Goal: Task Accomplishment & Management: Complete application form

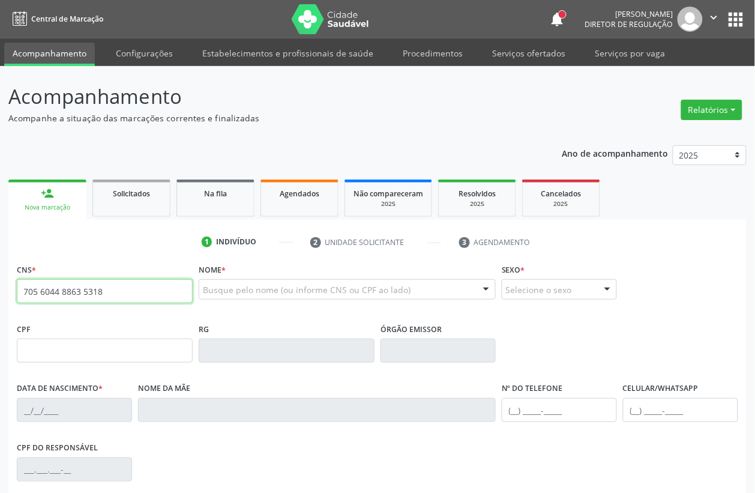
type input "705 6044 8863 5318"
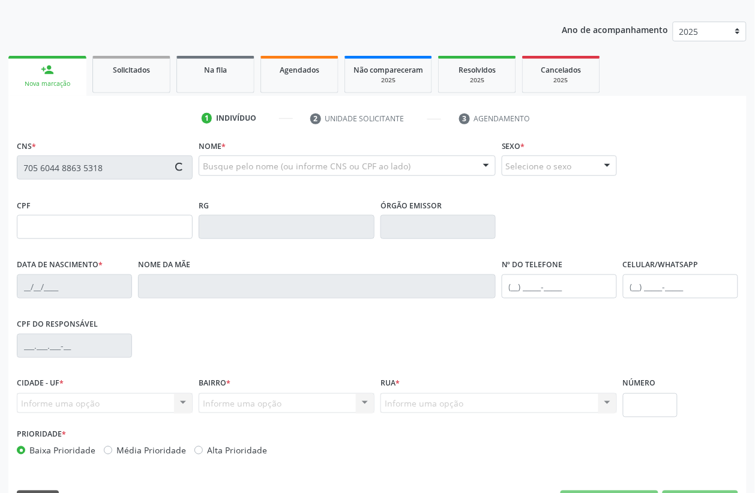
scroll to position [150, 0]
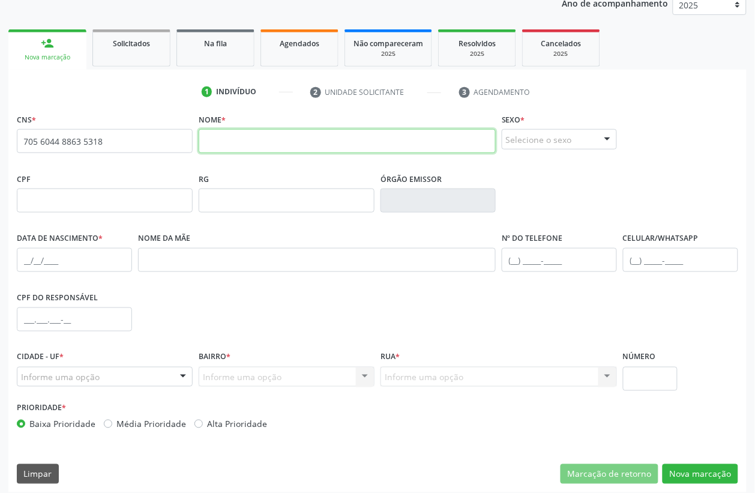
click at [249, 151] on input "text" at bounding box center [347, 141] width 297 height 24
type input "VERA LUCIA RODRIGUES DA SILVA"
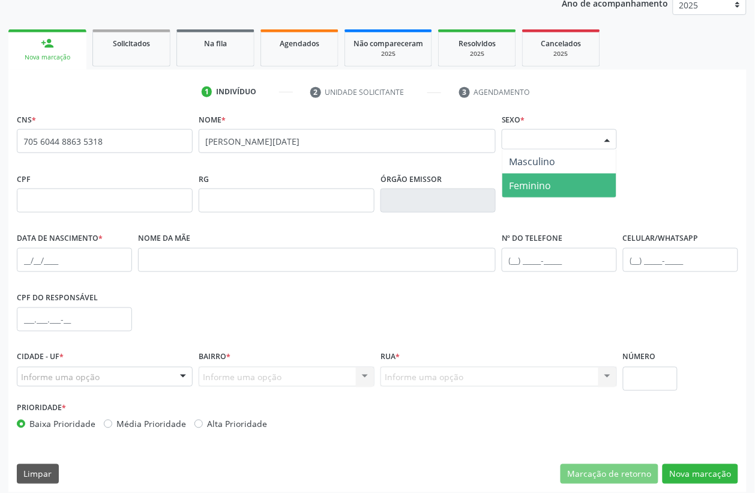
click at [520, 184] on span "Feminino" at bounding box center [531, 185] width 42 height 13
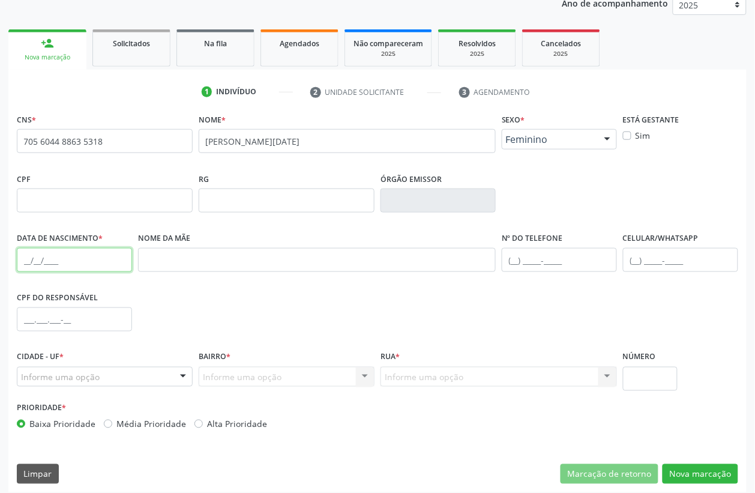
click at [20, 254] on input "text" at bounding box center [74, 260] width 115 height 24
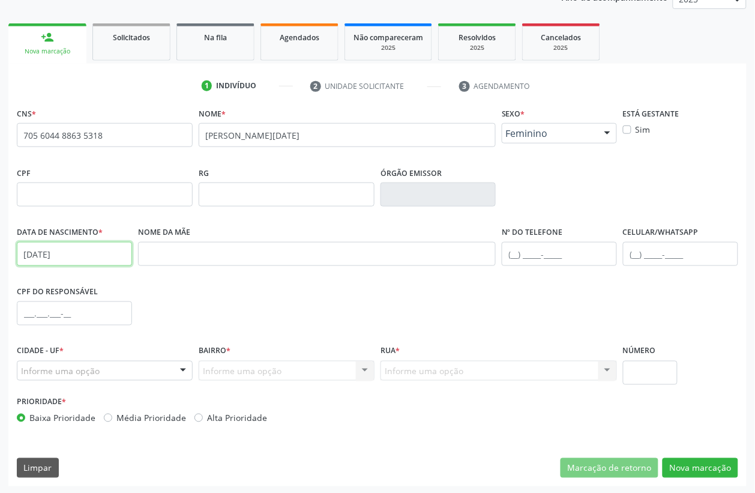
scroll to position [158, 0]
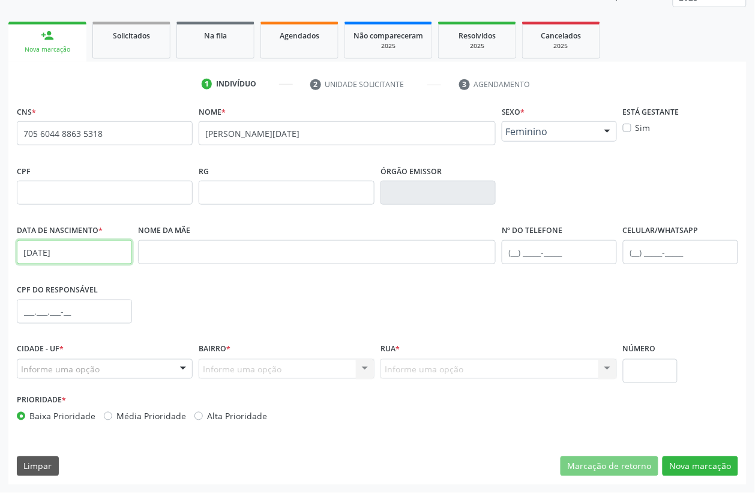
type input "16/04/1958"
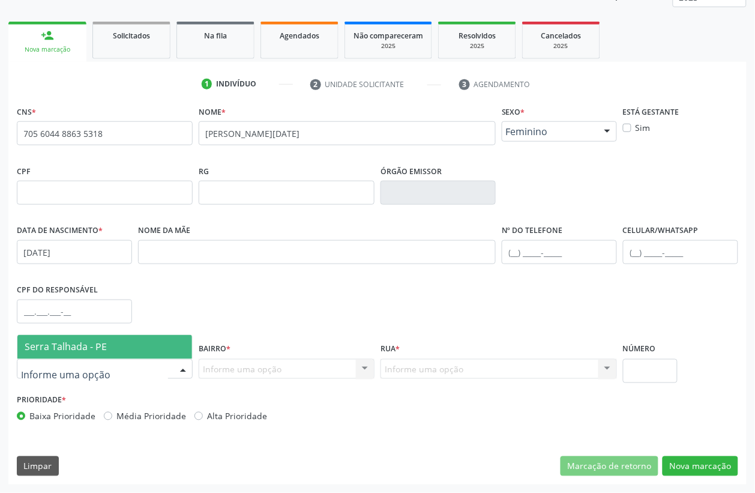
click at [85, 364] on input "text" at bounding box center [94, 375] width 147 height 24
click at [87, 355] on span "Serra Talhada - PE" at bounding box center [104, 347] width 175 height 24
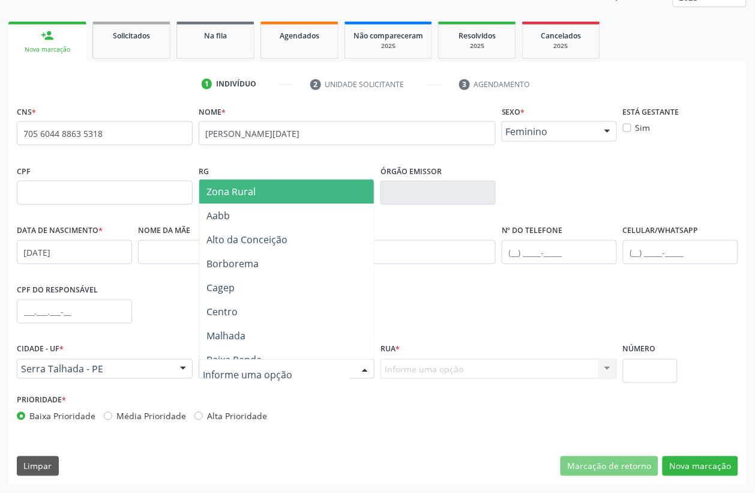
click at [241, 361] on div at bounding box center [287, 369] width 176 height 20
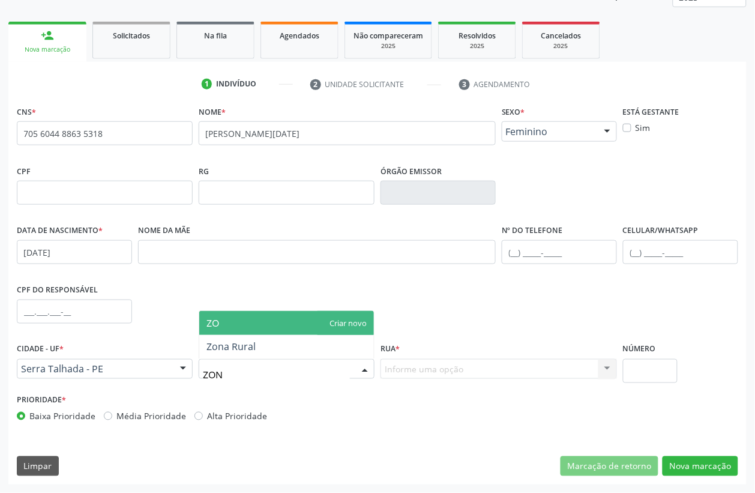
type input "ZONA"
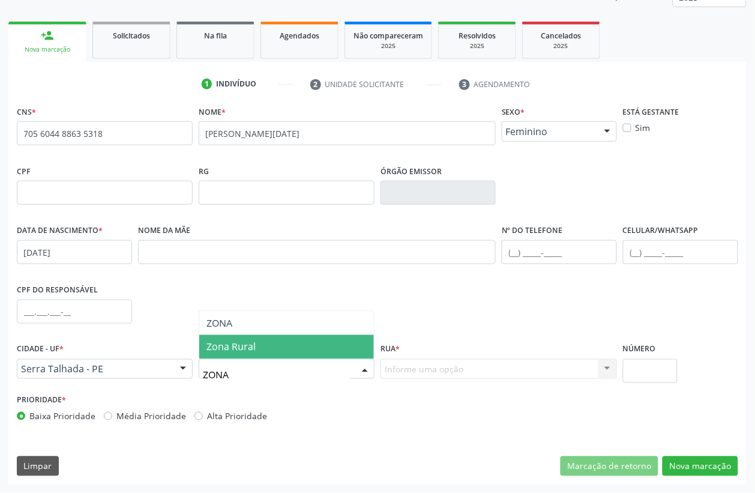
click at [241, 352] on span "Zona Rural" at bounding box center [230, 346] width 49 height 13
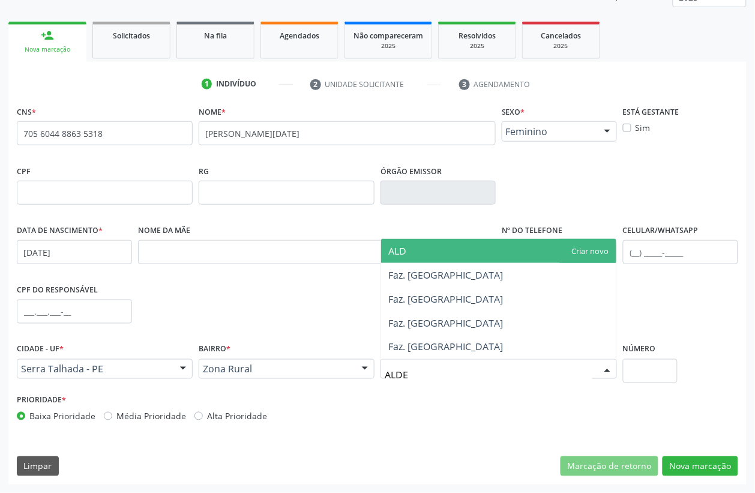
type input "ALDEO"
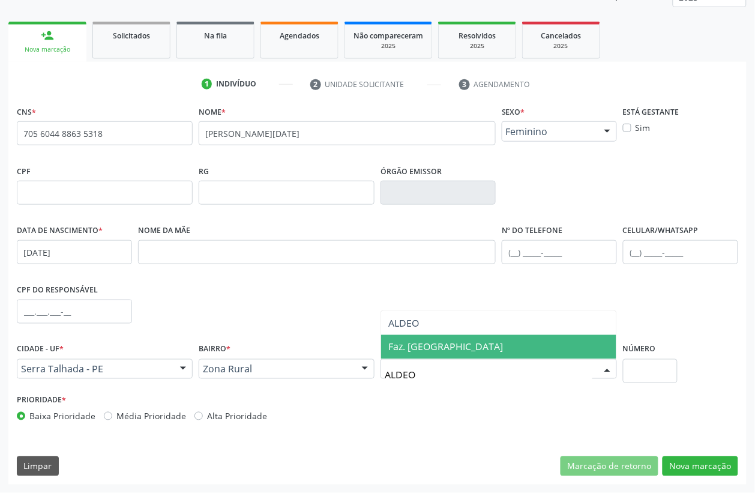
click at [421, 344] on span "Faz. [GEOGRAPHIC_DATA]" at bounding box center [445, 346] width 115 height 13
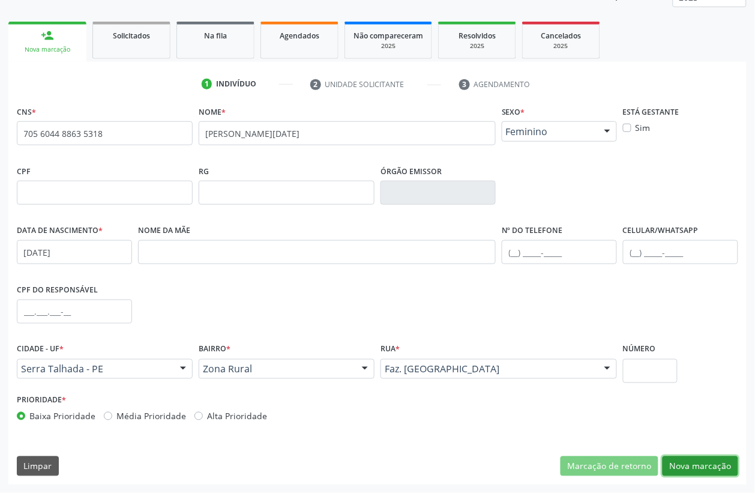
click at [685, 456] on button "Nova marcação" at bounding box center [701, 466] width 76 height 20
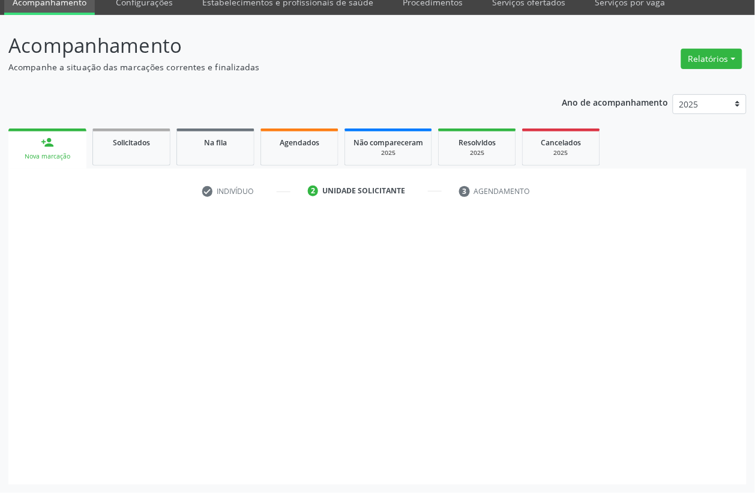
scroll to position [51, 0]
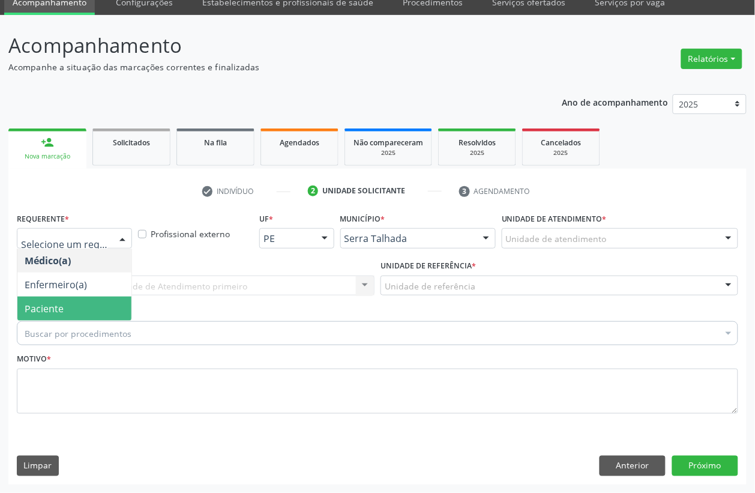
click at [63, 297] on span "Paciente" at bounding box center [74, 309] width 114 height 24
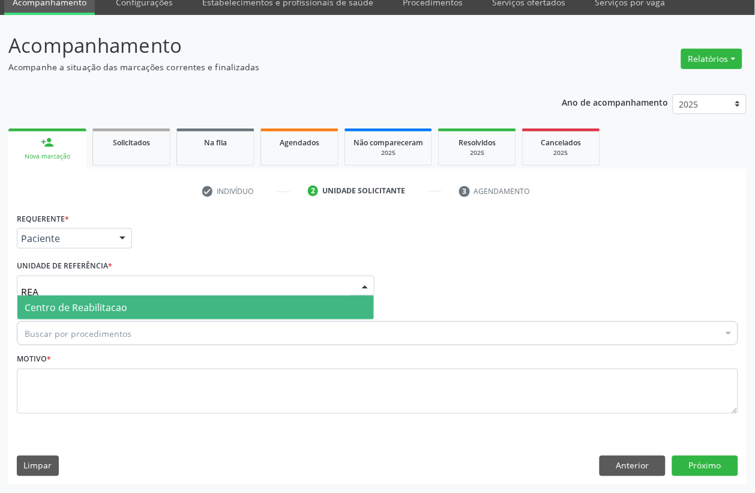
type input "REAB"
click at [65, 301] on span "Centro de Reabilitacao" at bounding box center [76, 307] width 103 height 13
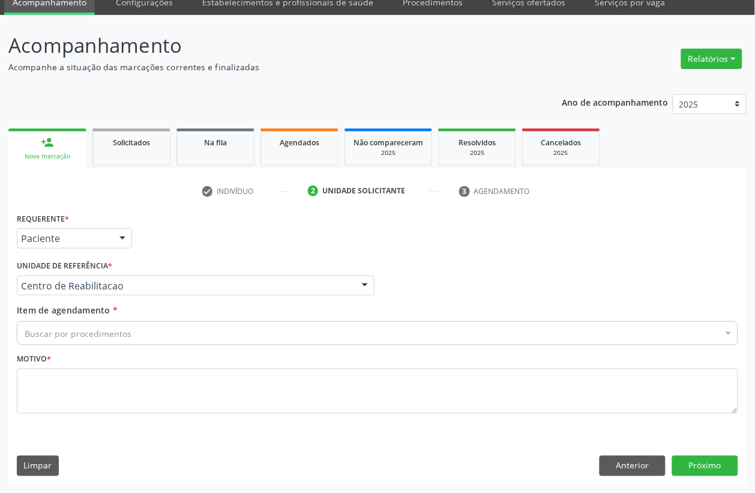
click at [25, 328] on input "Item de agendamento *" at bounding box center [25, 333] width 0 height 24
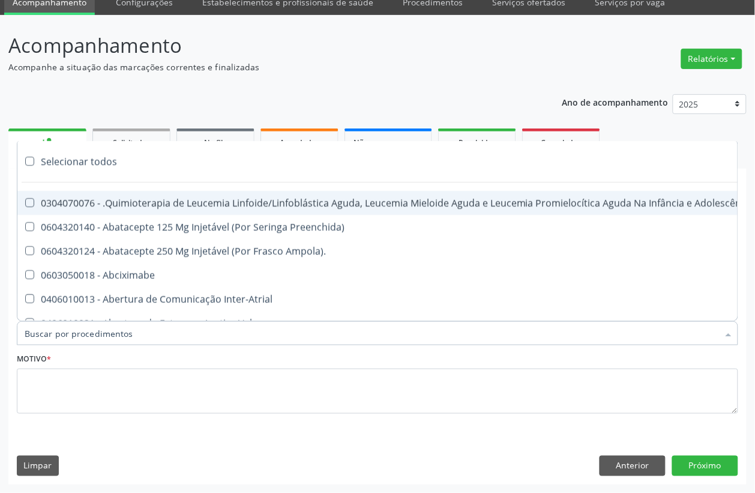
click at [65, 334] on input "Item de agendamento *" at bounding box center [372, 333] width 694 height 24
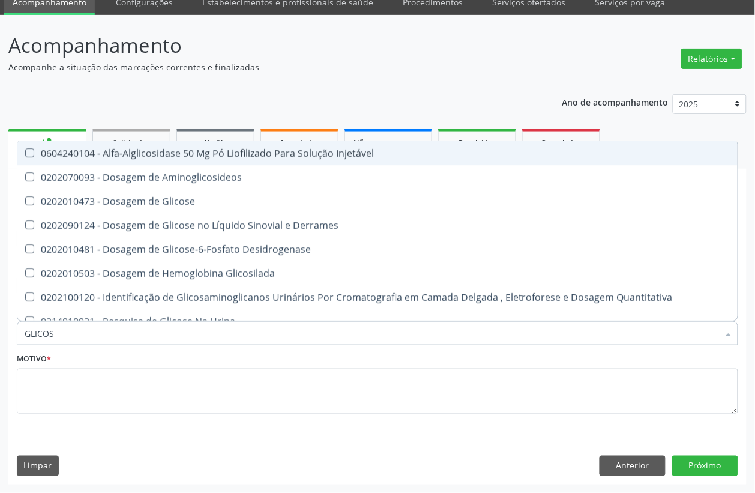
type input "GLICOSE"
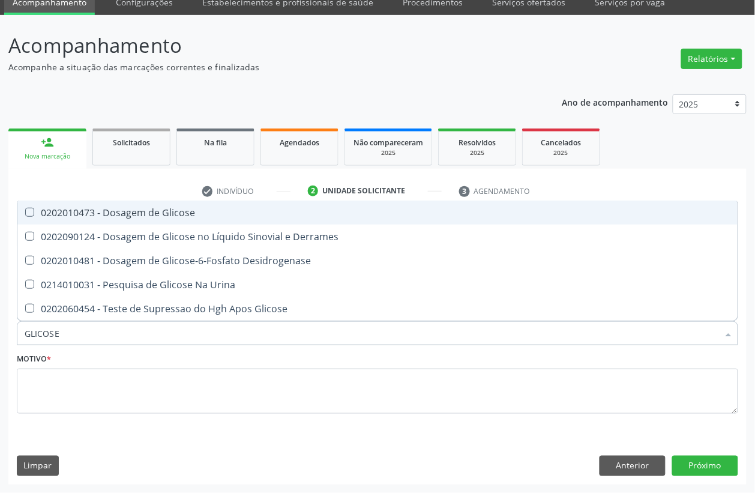
click at [123, 214] on div "0202010473 - Dosagem de Glicose" at bounding box center [378, 213] width 706 height 10
checkbox Glicose "true"
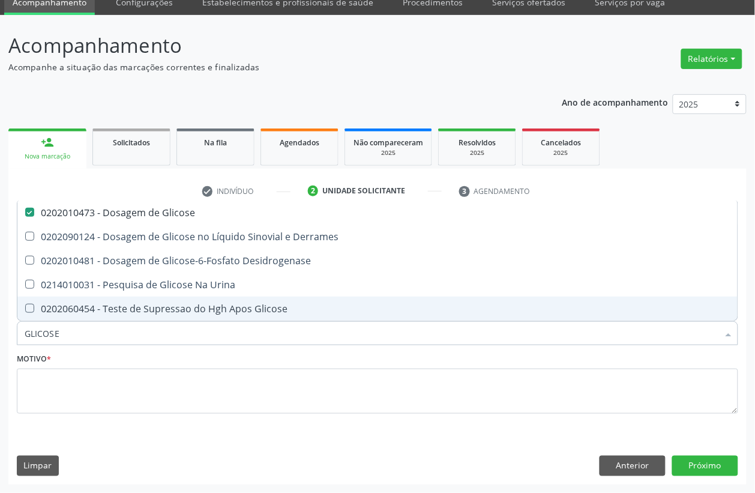
click at [91, 332] on input "GLICOSE" at bounding box center [372, 333] width 694 height 24
checkbox Glicose "false"
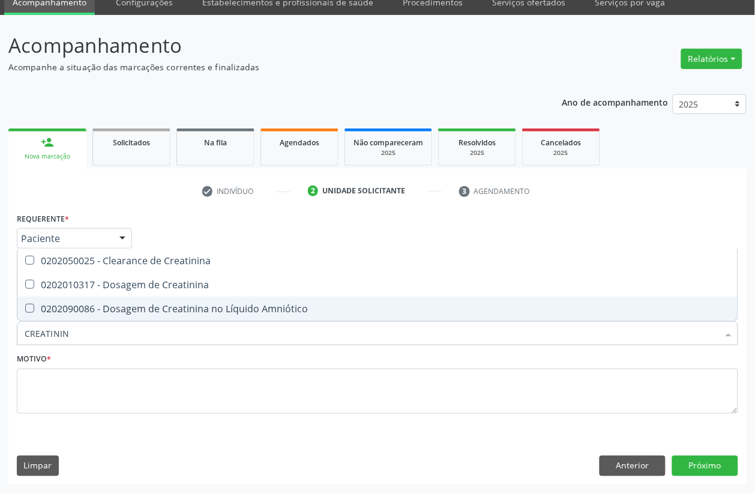
type input "CREATININA"
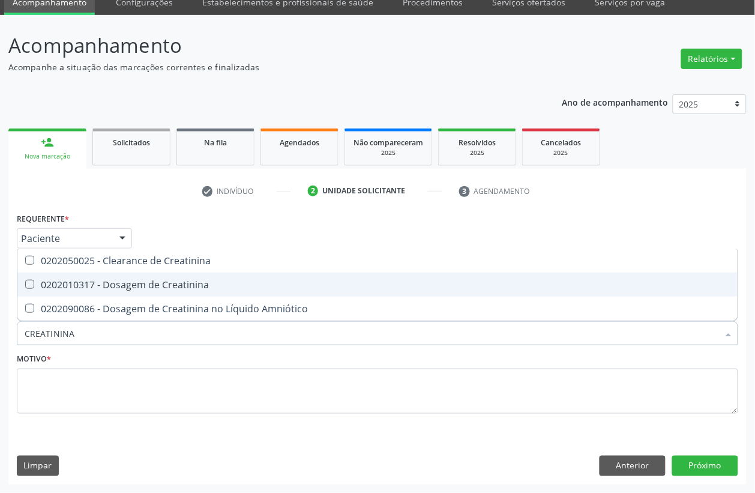
click at [110, 285] on div "0202010317 - Dosagem de Creatinina" at bounding box center [378, 285] width 706 height 10
checkbox Creatinina "true"
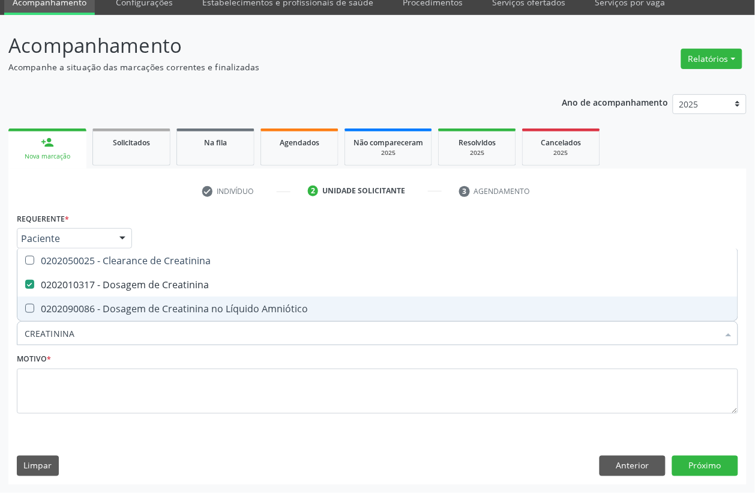
click at [82, 334] on input "CREATININA" at bounding box center [372, 333] width 694 height 24
checkbox Creatinina "false"
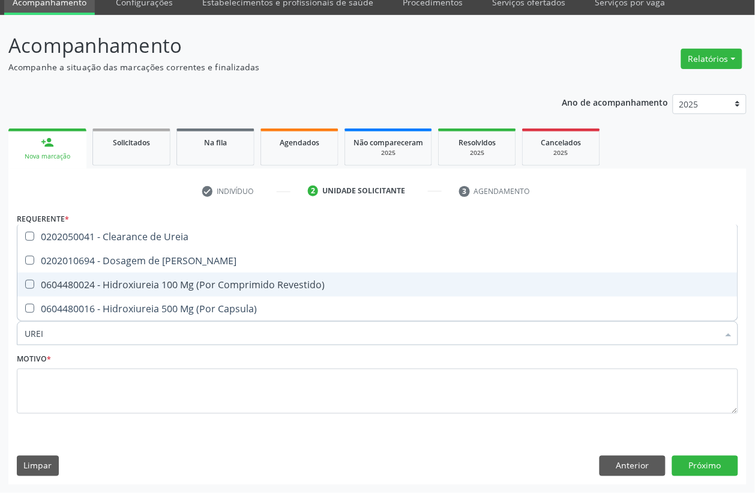
type input "UREIA"
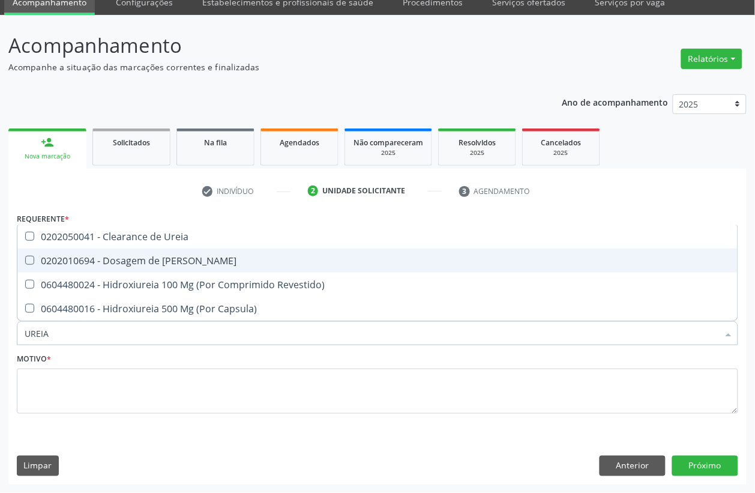
click at [120, 271] on span "0202010694 - Dosagem de [PERSON_NAME]" at bounding box center [377, 260] width 720 height 24
checkbox Ureia "true"
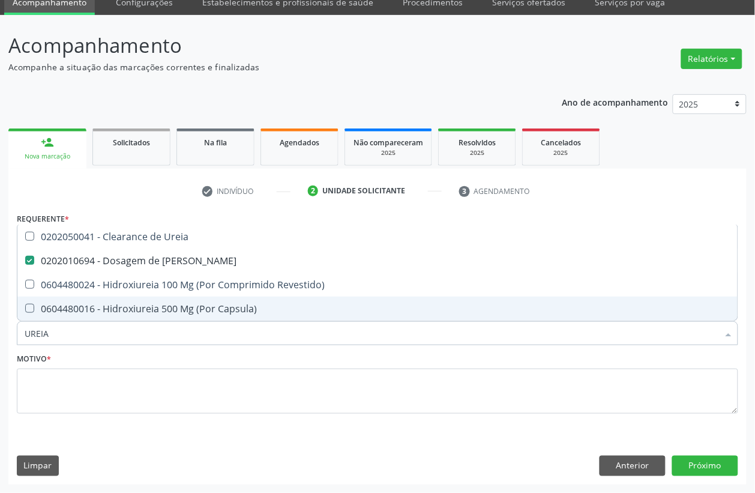
click at [82, 330] on input "UREIA" at bounding box center [372, 333] width 694 height 24
checkbox Ureia "false"
type input "COLEST"
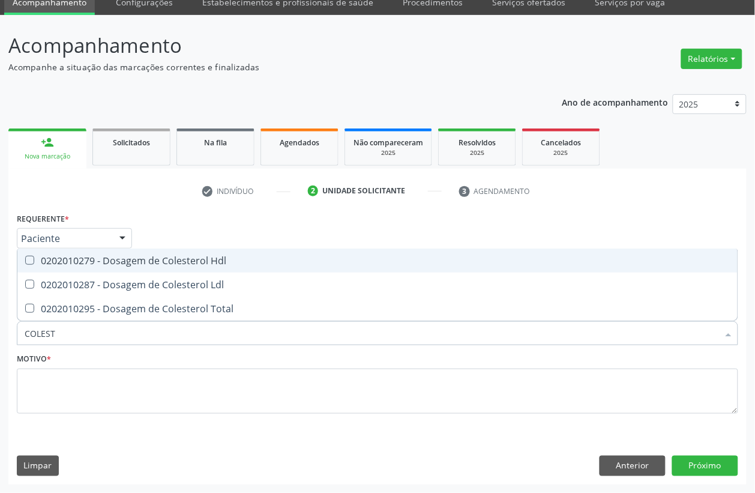
click at [79, 265] on div "0202010279 - Dosagem de Colesterol Hdl" at bounding box center [378, 261] width 706 height 10
checkbox Hdl "true"
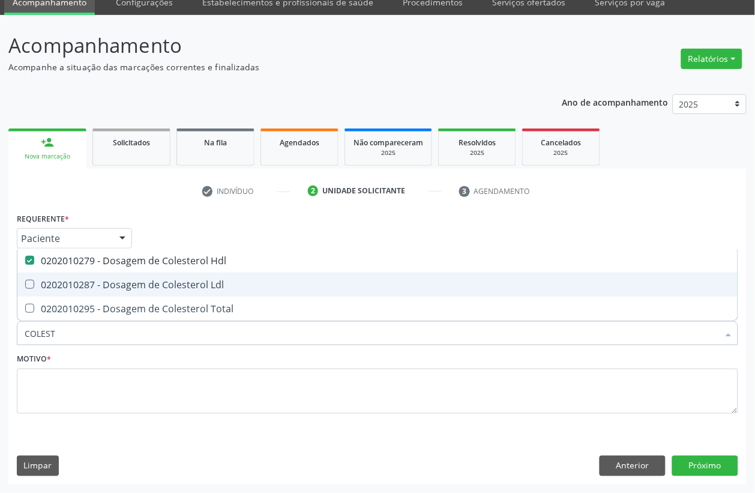
click at [77, 284] on div "0202010287 - Dosagem de Colesterol Ldl" at bounding box center [378, 285] width 706 height 10
checkbox Ldl "true"
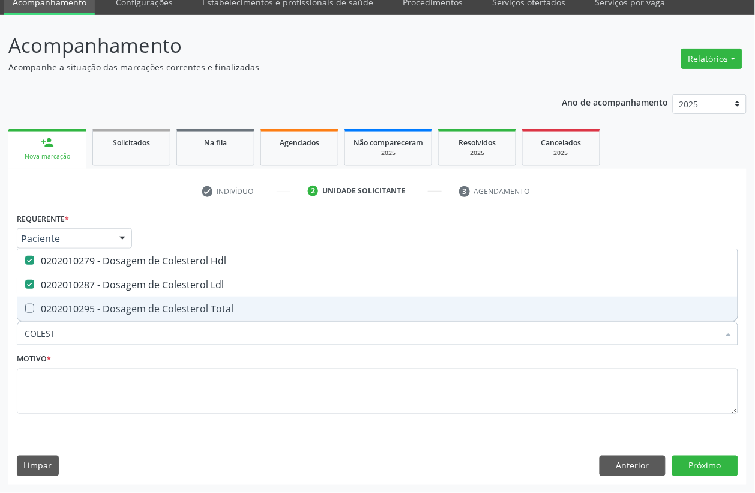
click at [73, 307] on div "0202010295 - Dosagem de Colesterol Total" at bounding box center [378, 309] width 706 height 10
checkbox Total "true"
click at [73, 322] on input "COLEST" at bounding box center [372, 333] width 694 height 24
checkbox Hdl "false"
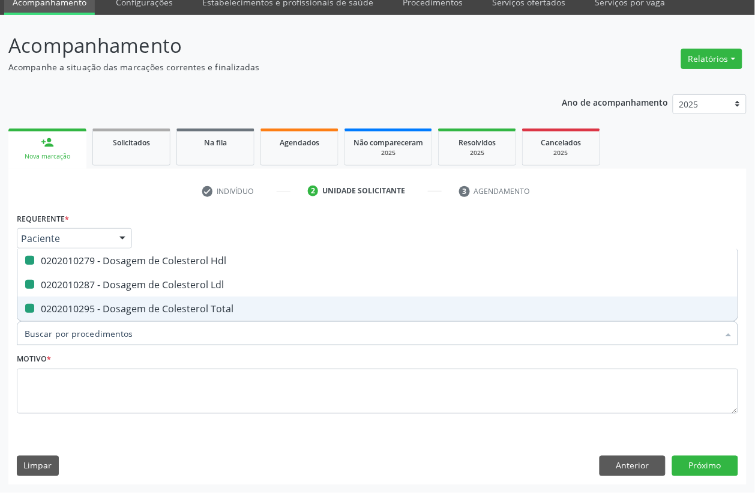
checkbox Ldl "false"
checkbox Total "false"
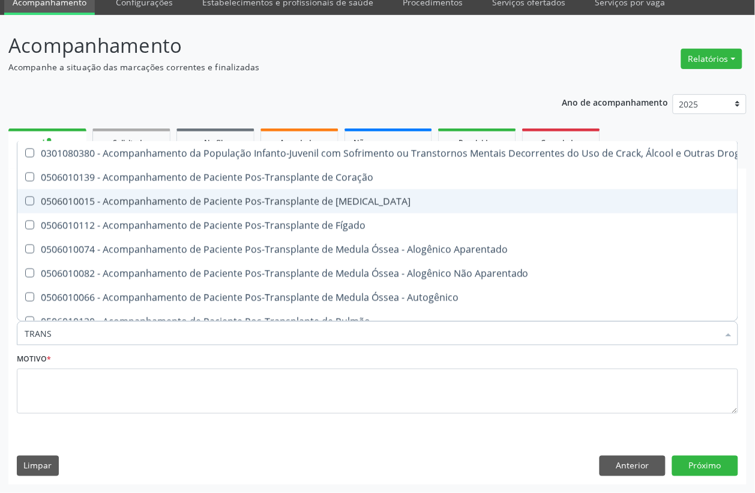
type input "TRANSA"
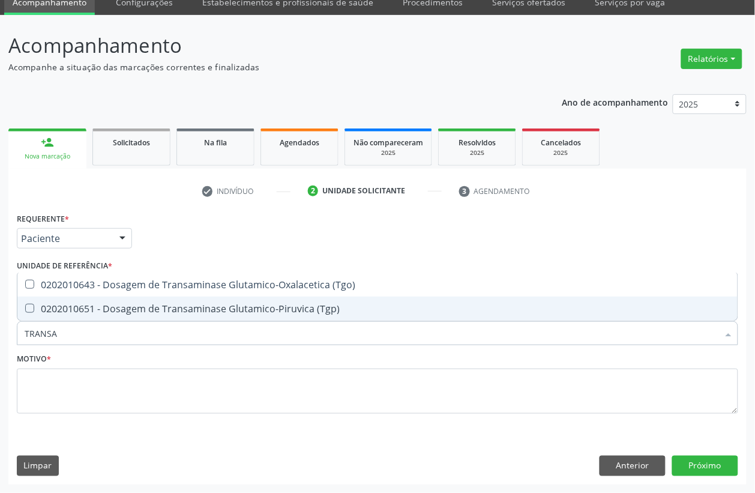
click at [130, 297] on span "0202010651 - Dosagem de Transaminase Glutamico-Piruvica (Tgp)" at bounding box center [377, 309] width 720 height 24
checkbox \(Tgp\) "true"
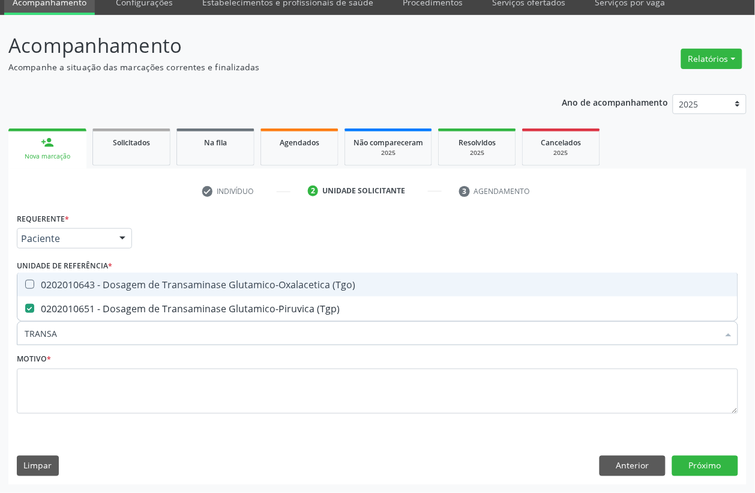
click at [135, 286] on div "0202010643 - Dosagem de Transaminase Glutamico-Oxalacetica (Tgo)" at bounding box center [378, 285] width 706 height 10
checkbox \(Tgo\) "true"
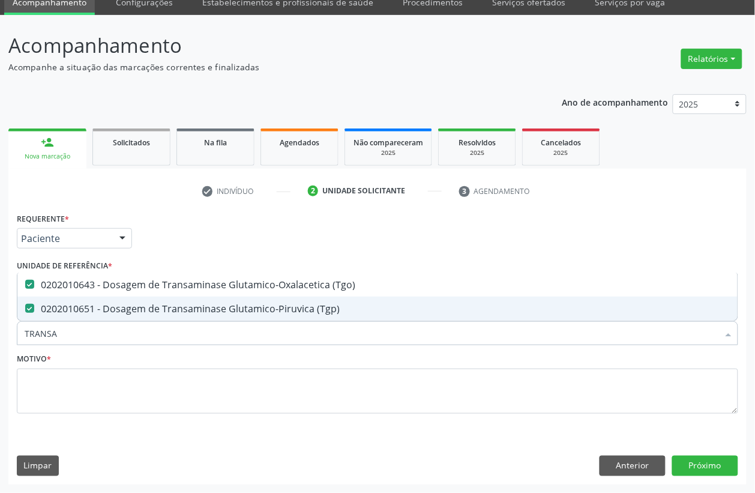
click at [116, 326] on input "TRANSA" at bounding box center [372, 333] width 694 height 24
checkbox \(Tgo\) "false"
checkbox \(Tgp\) "false"
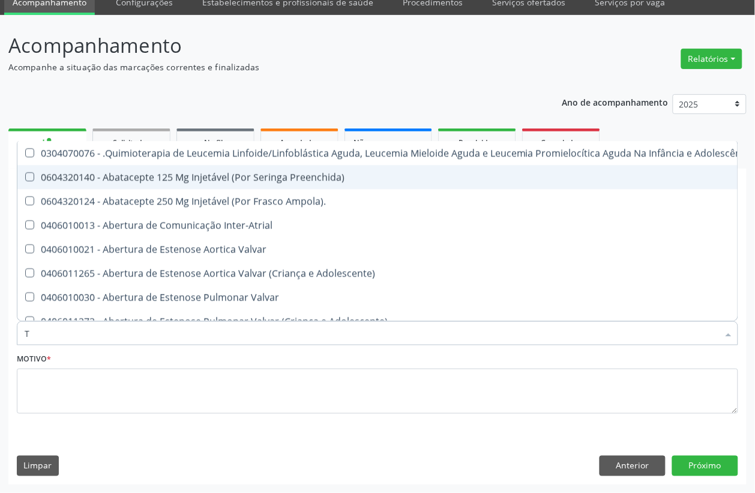
type input "TR"
checkbox Ii\) "true"
checkbox Grupo "true"
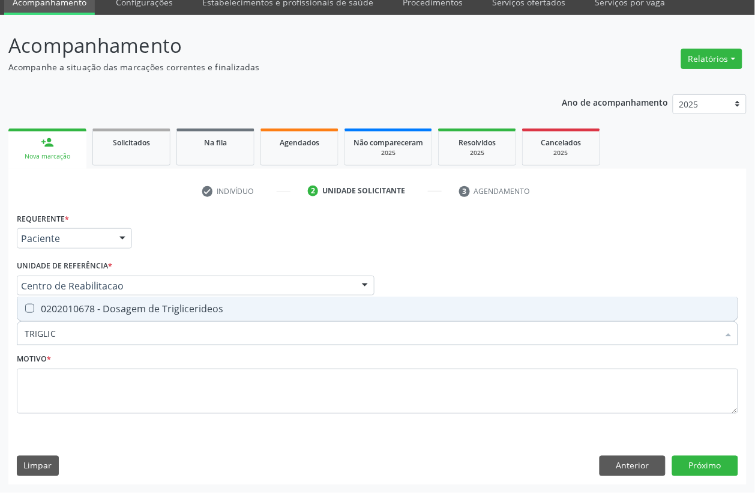
type input "TRIGLICE"
click at [121, 315] on span "0202010678 - Dosagem de Triglicerideos" at bounding box center [377, 309] width 720 height 24
checkbox Triglicerideos "true"
click at [115, 334] on input "TRIGLICE" at bounding box center [372, 333] width 694 height 24
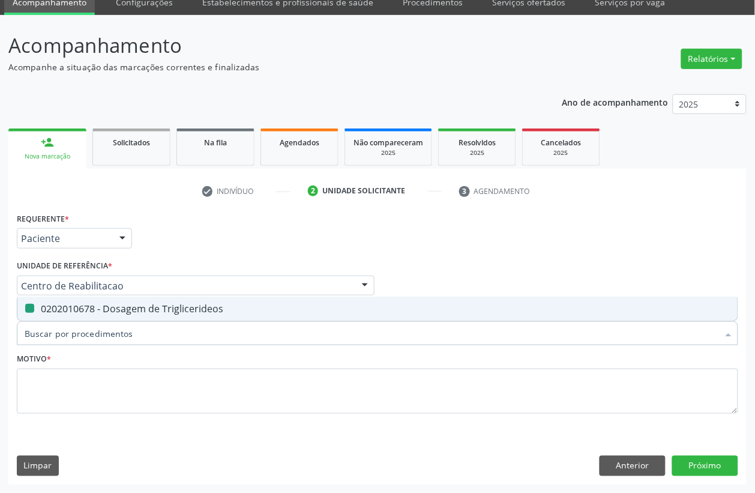
checkbox Triglicerideos "false"
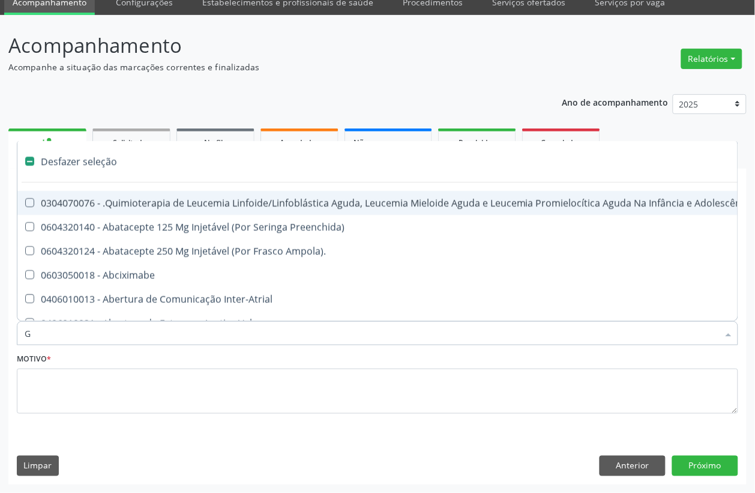
type input "GL"
checkbox Aparentado "true"
checkbox Terapeutica\) "true"
checkbox Nutricional "true"
checkbox Bloco "true"
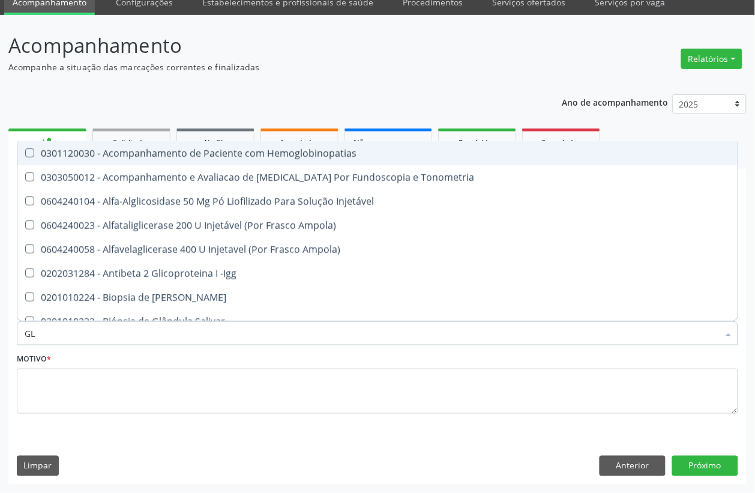
type input "GLI"
checkbox \(Confirmatorio\) "true"
checkbox Glomerular "true"
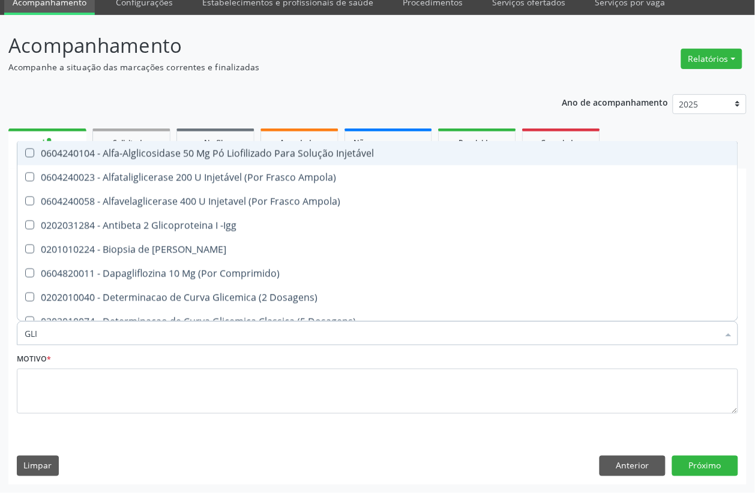
type input "GLIC"
checkbox Aminoglicosideos "true"
checkbox Glicose "false"
checkbox Derrames "true"
checkbox Triglicerideos "false"
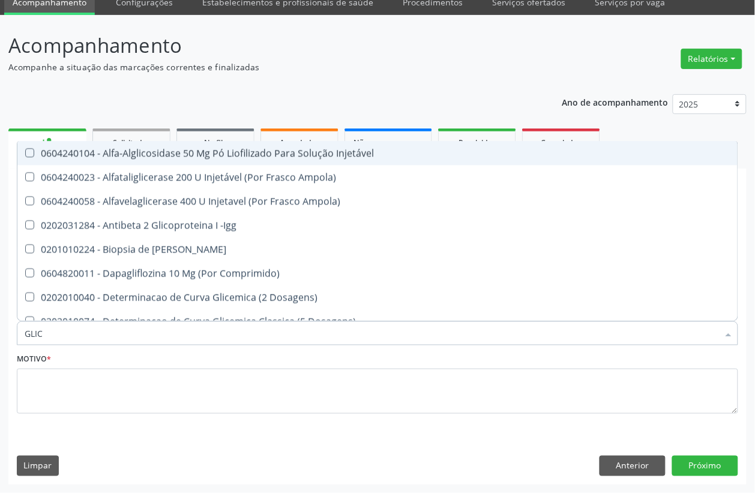
type input "GLICO"
checkbox Comprimido\) "true"
checkbox Aminoglicosideos "false"
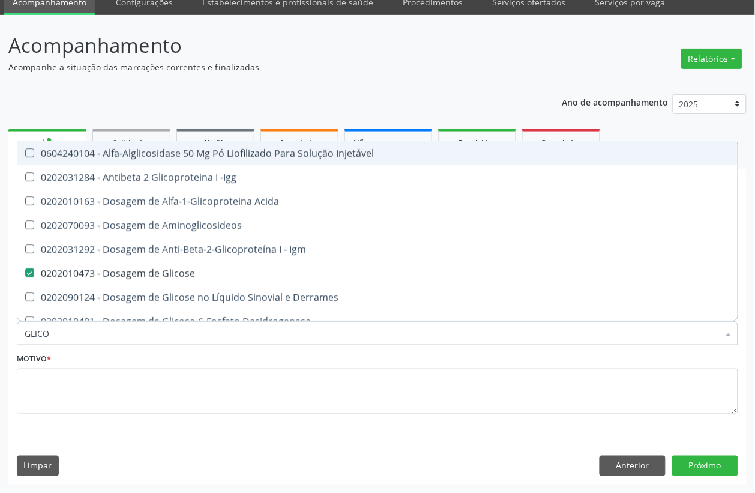
type input "GLICOS"
checkbox Acida "true"
checkbox Glicose "false"
type input "GLICOSI"
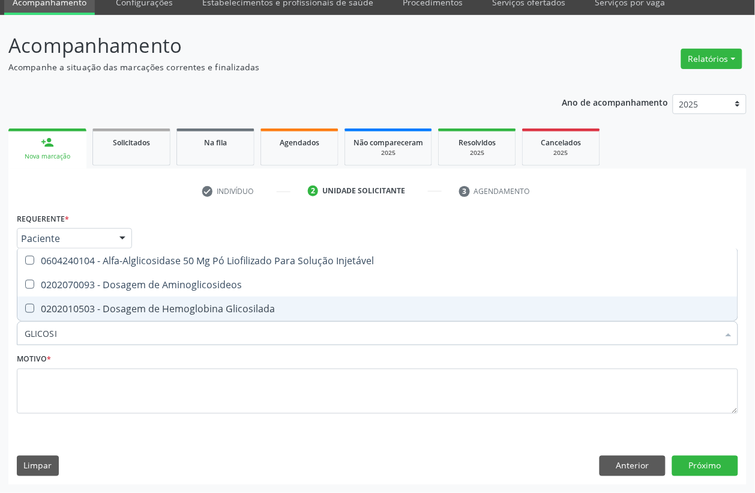
click at [132, 317] on span "0202010503 - Dosagem de Hemoglobina Glicosilada" at bounding box center [377, 309] width 720 height 24
checkbox Glicosilada "true"
click at [110, 336] on input "GLICOSI" at bounding box center [372, 333] width 694 height 24
checkbox Glicosilada "false"
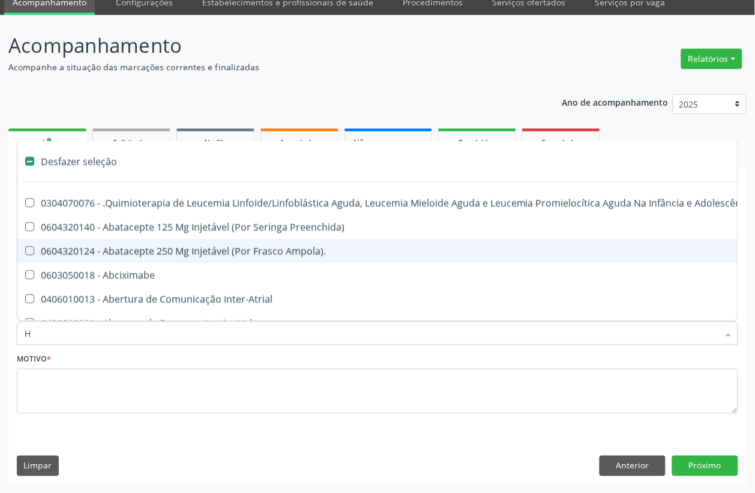
type input "HE"
checkbox Cística "true"
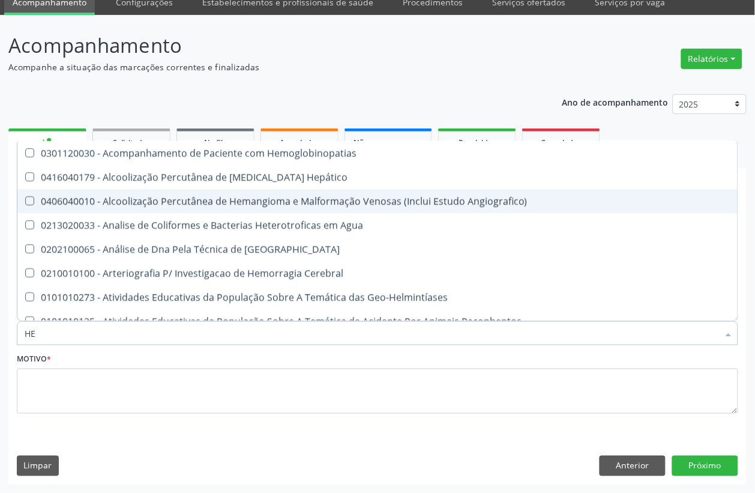
type input "HEM"
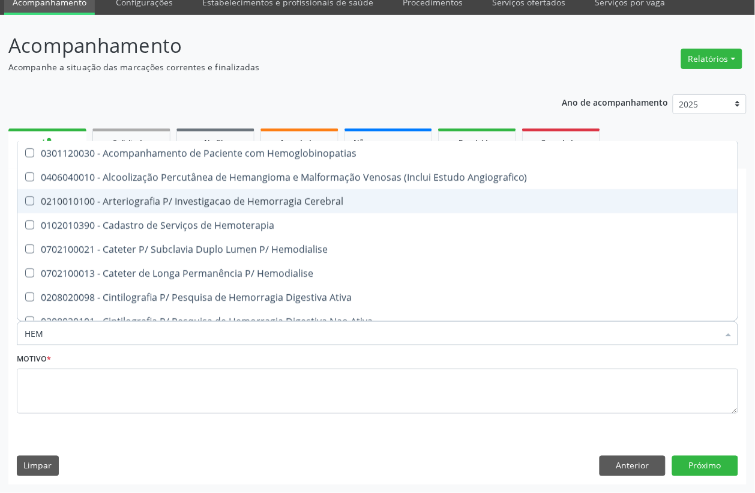
checkbox Glicosilada "true"
checkbox Hematocrito "false"
type input "HEMO"
checkbox Hemacias "true"
checkbox Glicosilada "false"
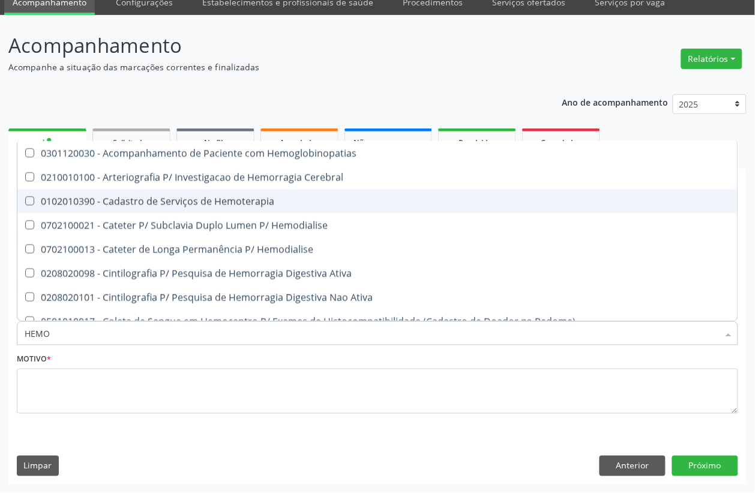
type input "HEMOR"
checkbox Glicosilada "false"
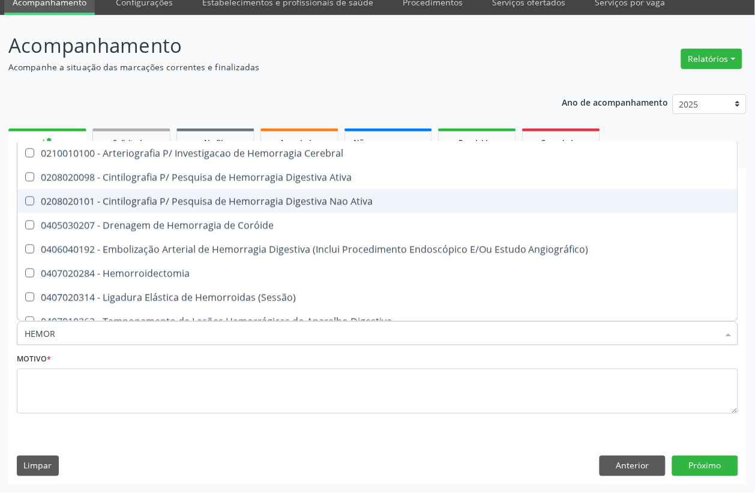
type input "HEMO"
checkbox Recem-Nascido "true"
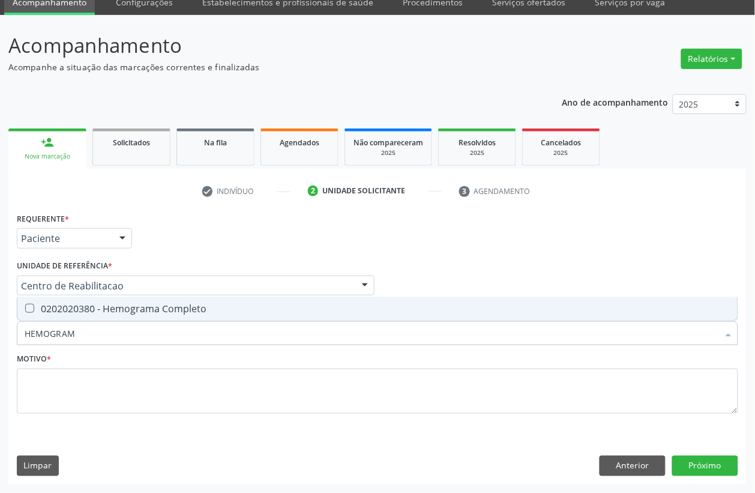
type input "HEMOGRAMA"
click at [116, 319] on span "0202020380 - Hemograma Completo" at bounding box center [377, 309] width 720 height 24
checkbox Completo "true"
click at [112, 334] on input "HEMOGRAMA" at bounding box center [372, 333] width 694 height 24
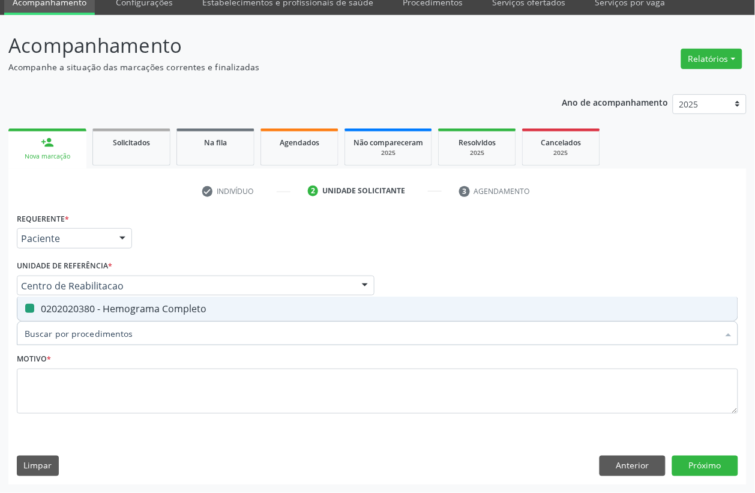
checkbox Completo "false"
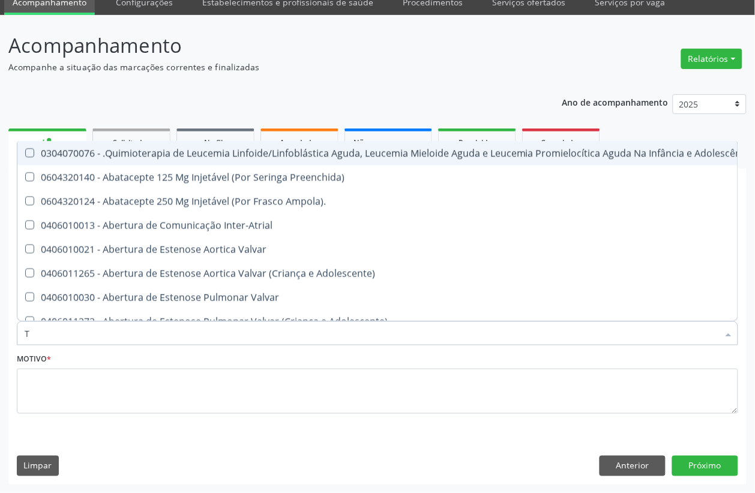
type input "T4"
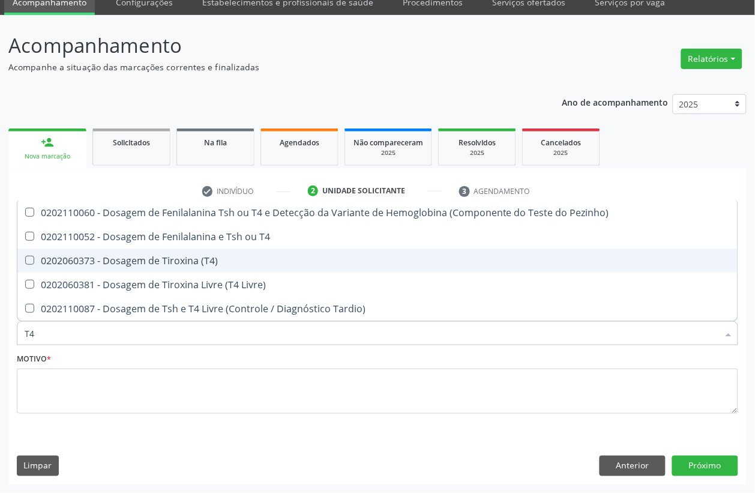
click at [128, 259] on div "0202060373 - Dosagem de Tiroxina (T4)" at bounding box center [378, 261] width 706 height 10
checkbox \(T4\) "true"
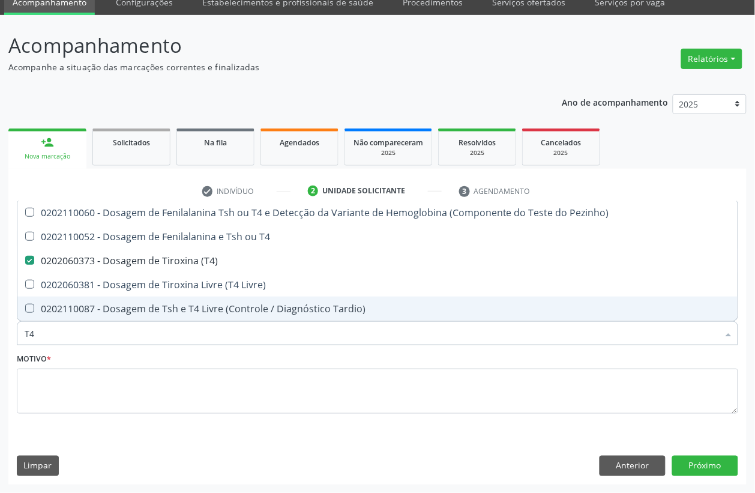
click at [69, 328] on input "T4" at bounding box center [372, 333] width 694 height 24
checkbox \(T4\) "false"
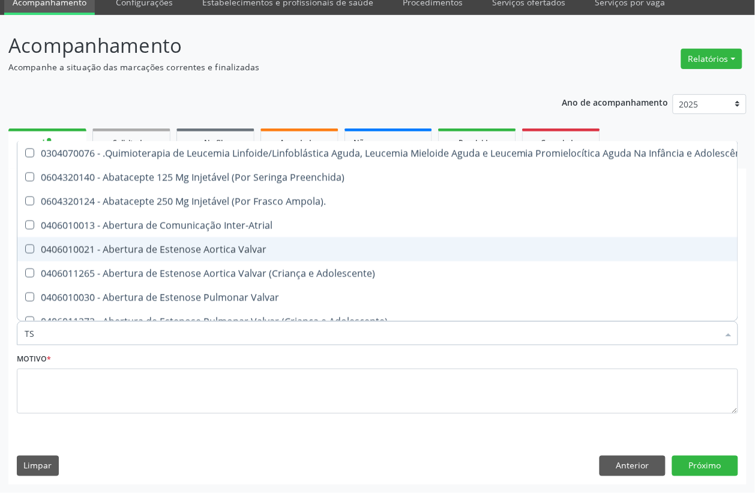
type input "TSH"
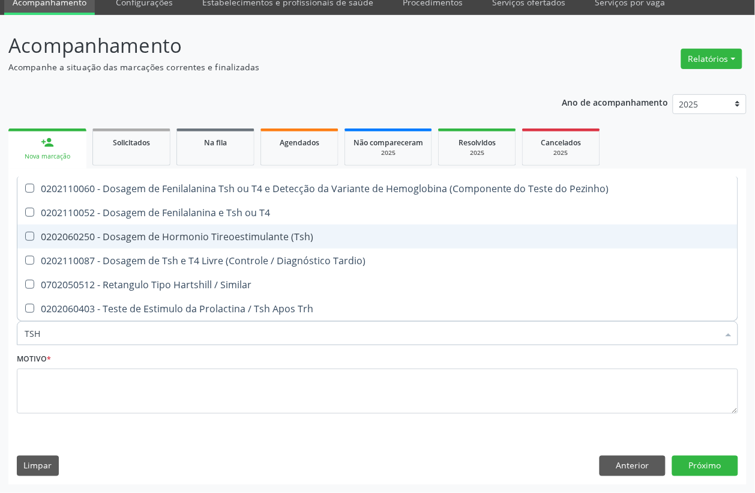
click at [174, 243] on span "0202060250 - Dosagem de Hormonio Tireoestimulante (Tsh)" at bounding box center [377, 236] width 720 height 24
checkbox \(Tsh\) "true"
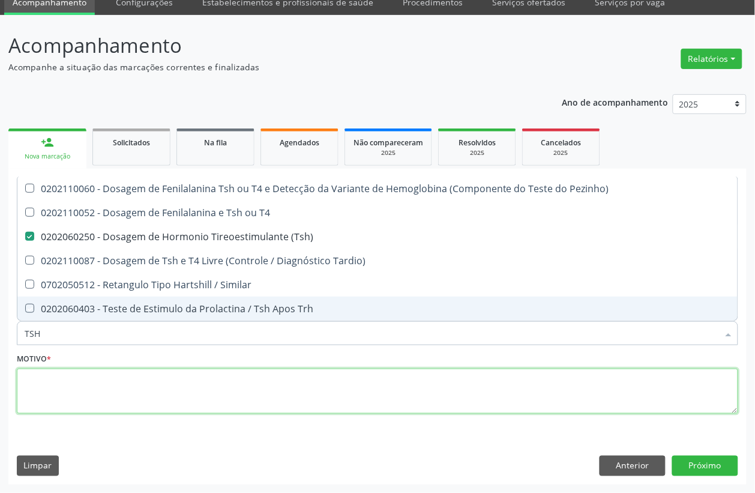
click at [136, 382] on textarea at bounding box center [377, 392] width 721 height 46
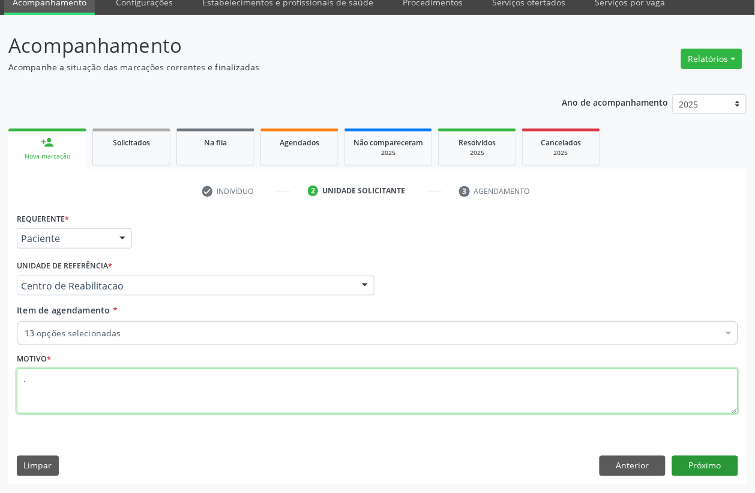
type textarea "."
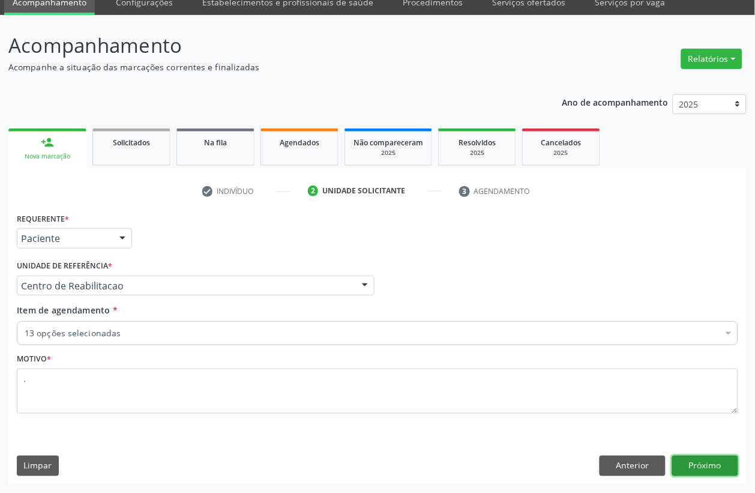
click at [694, 466] on button "Próximo" at bounding box center [705, 466] width 66 height 20
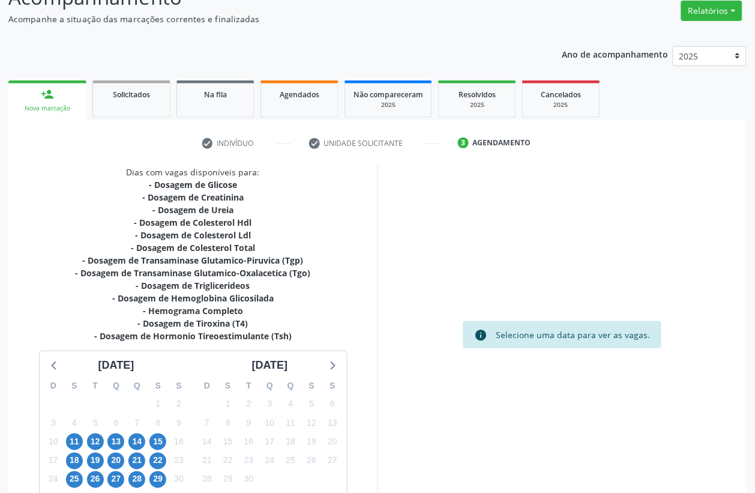
scroll to position [181, 0]
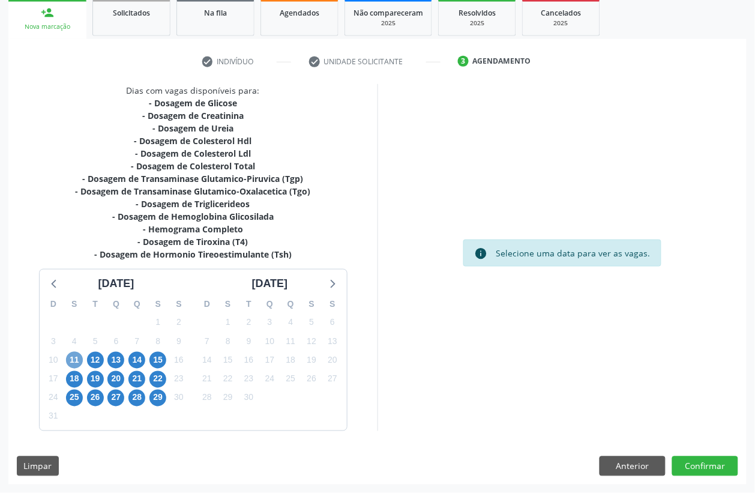
click at [78, 353] on span "11" at bounding box center [74, 360] width 17 height 17
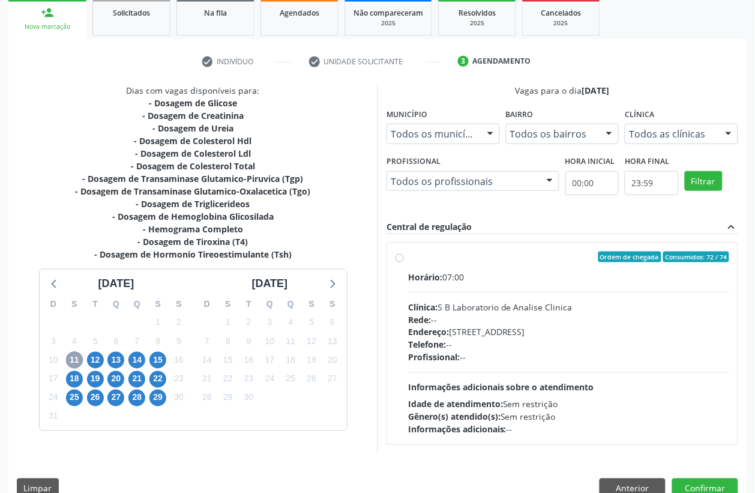
scroll to position [203, 0]
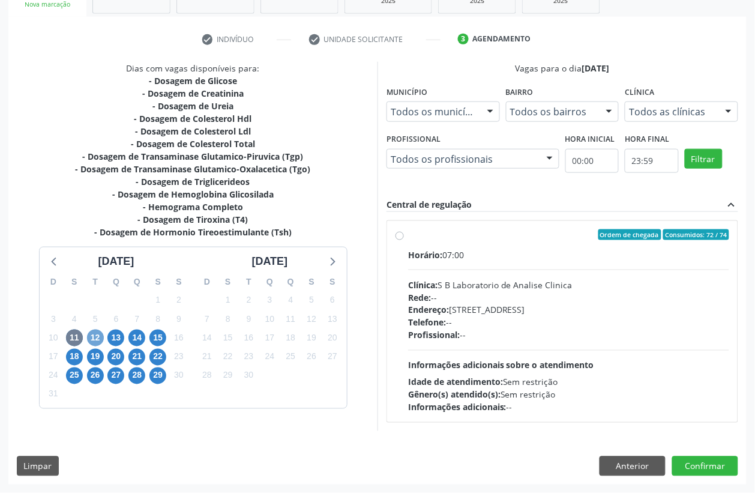
click at [91, 343] on span "12" at bounding box center [95, 338] width 17 height 17
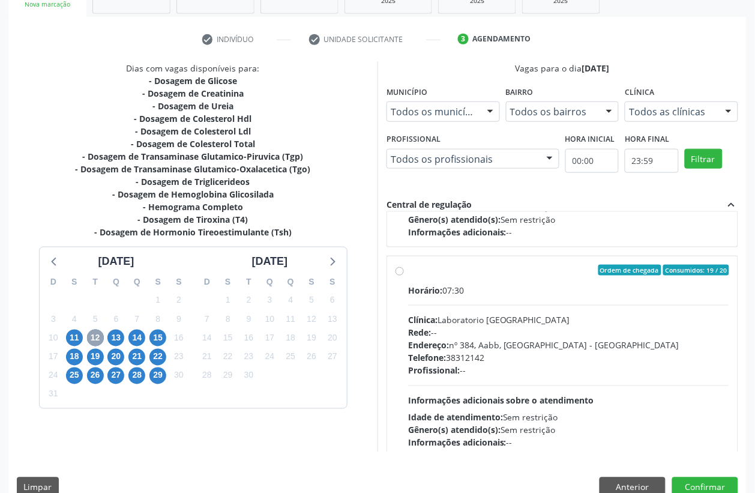
scroll to position [400, 0]
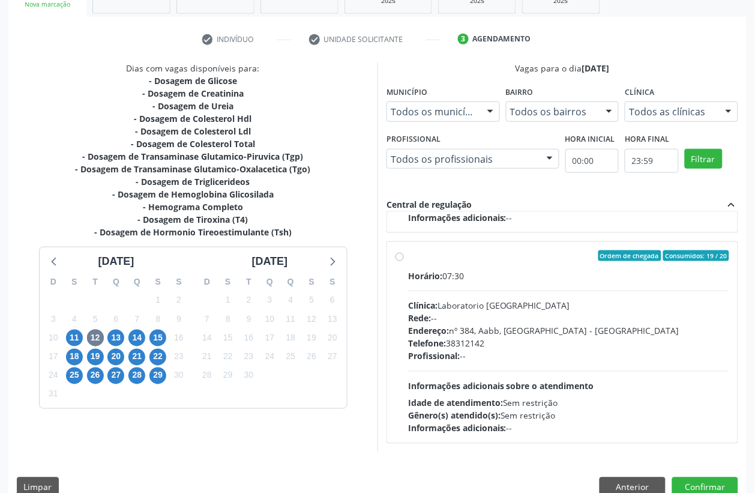
click at [514, 319] on div "Rede: --" at bounding box center [568, 318] width 321 height 13
click at [404, 261] on input "Ordem de chegada Consumidos: 19 / 20 Horário: 07:30 Clínica: Laboratorio Sao Fr…" at bounding box center [400, 255] width 8 height 11
radio input "true"
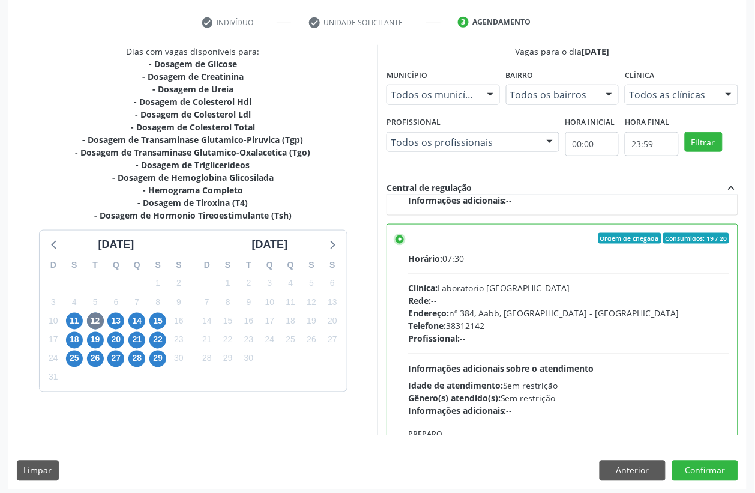
scroll to position [224, 0]
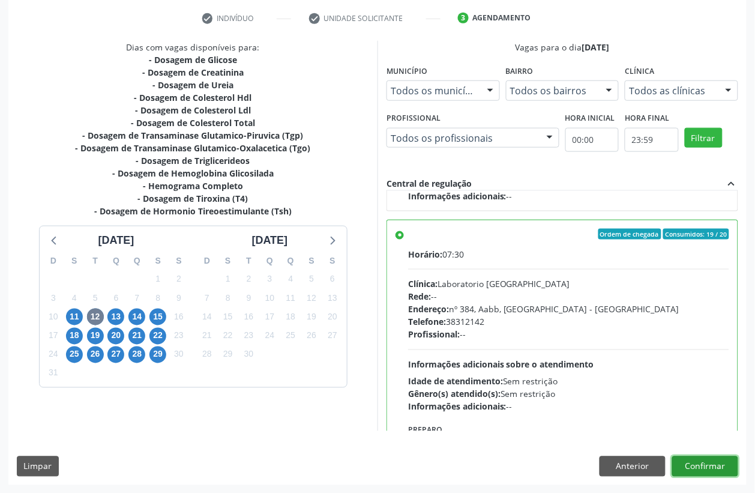
click at [711, 462] on button "Confirmar" at bounding box center [705, 466] width 66 height 20
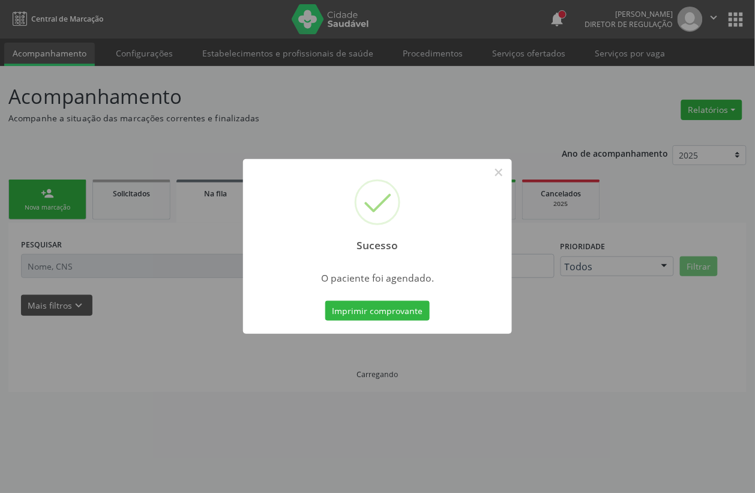
scroll to position [0, 0]
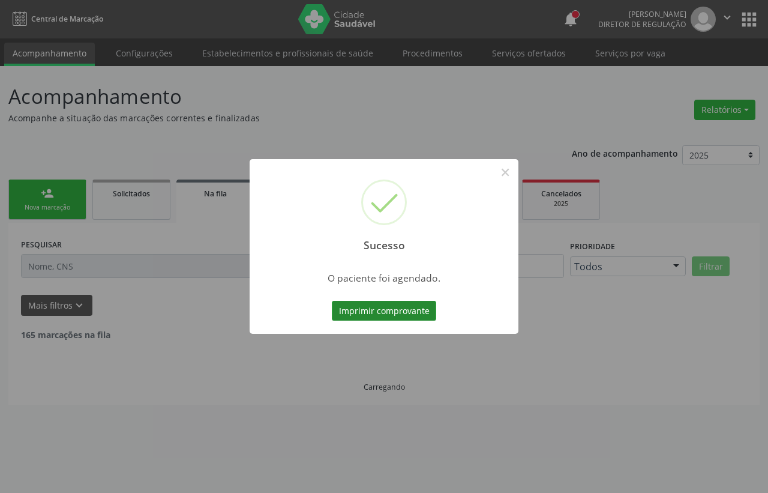
click at [404, 307] on button "Imprimir comprovante" at bounding box center [384, 311] width 104 height 20
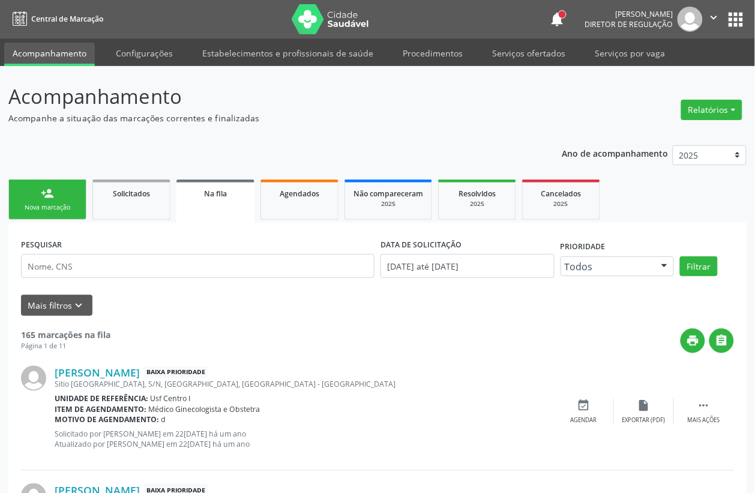
click at [58, 205] on div "Nova marcação" at bounding box center [47, 207] width 60 height 9
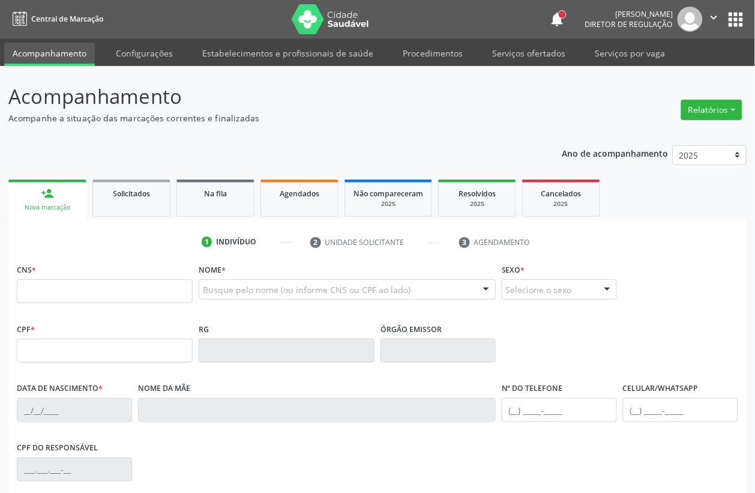
click at [69, 202] on link "person_add Nova marcação" at bounding box center [47, 199] width 78 height 40
click at [80, 286] on input "text" at bounding box center [105, 291] width 176 height 24
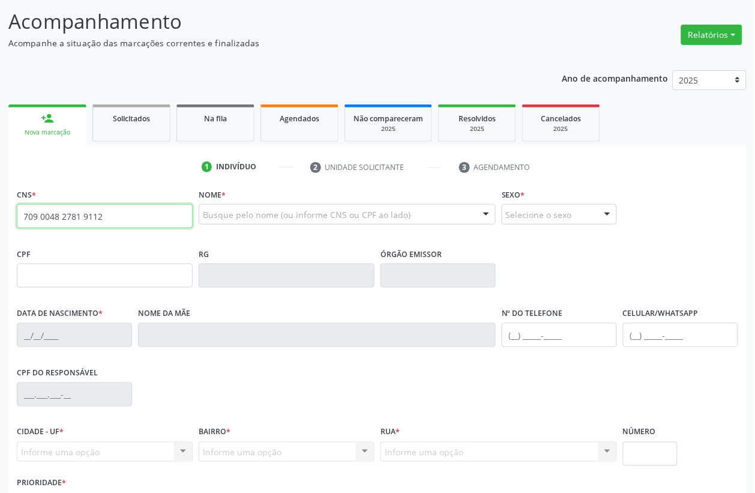
type input "709 0048 2781 9112"
type input "286.412.214-68"
type input "21/12/1961"
type input "Alexandrina Gomes de Sa"
type input "(99) 99999-9999"
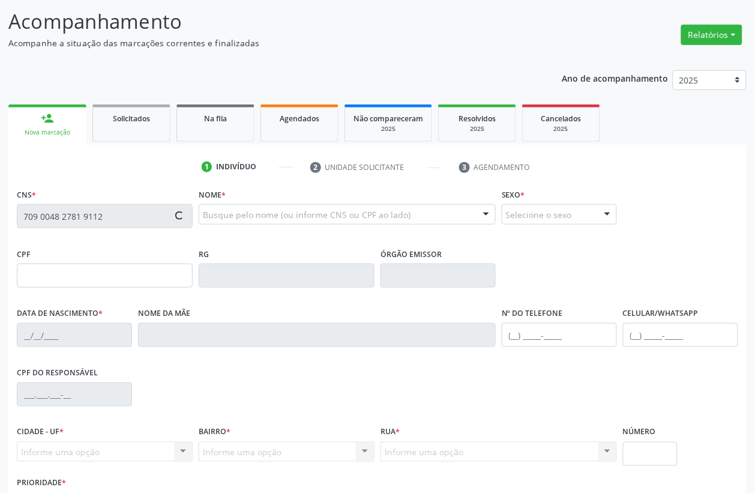
type input "(99) 99999-9999"
type input "892.170.124-91"
type input "S/N"
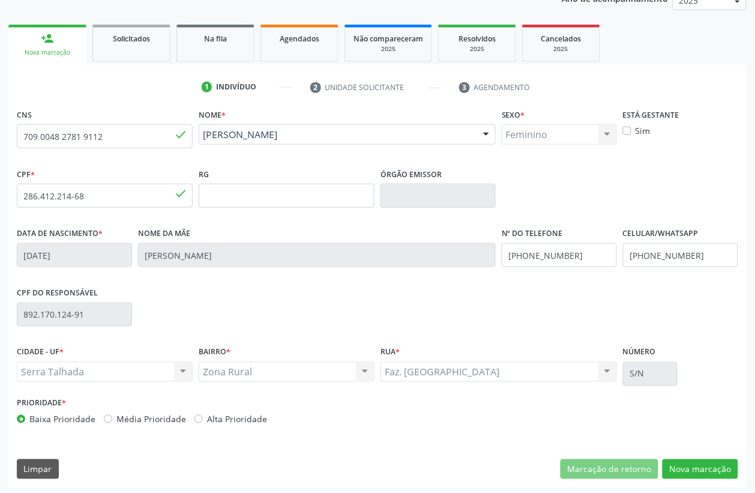
scroll to position [158, 0]
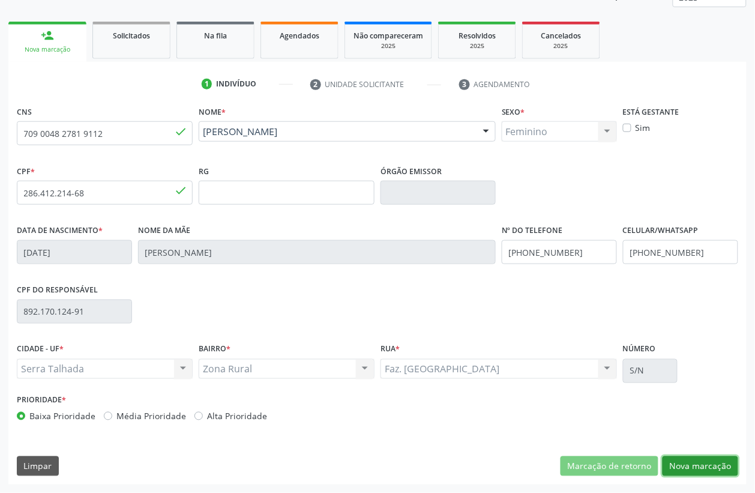
click at [718, 466] on button "Nova marcação" at bounding box center [701, 466] width 76 height 20
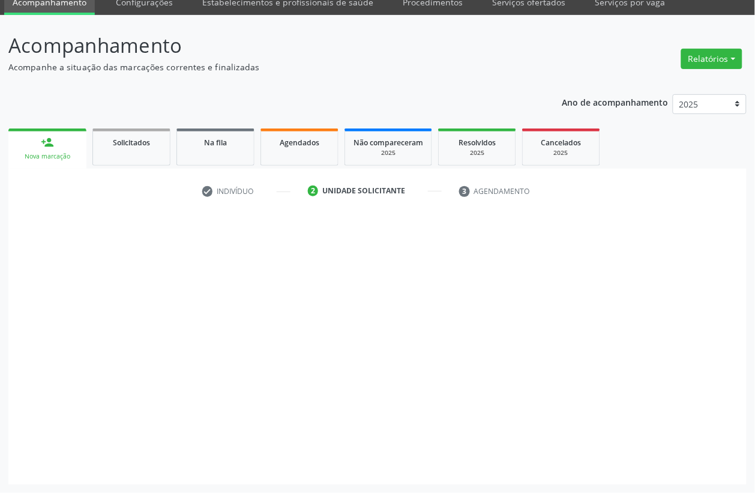
scroll to position [51, 0]
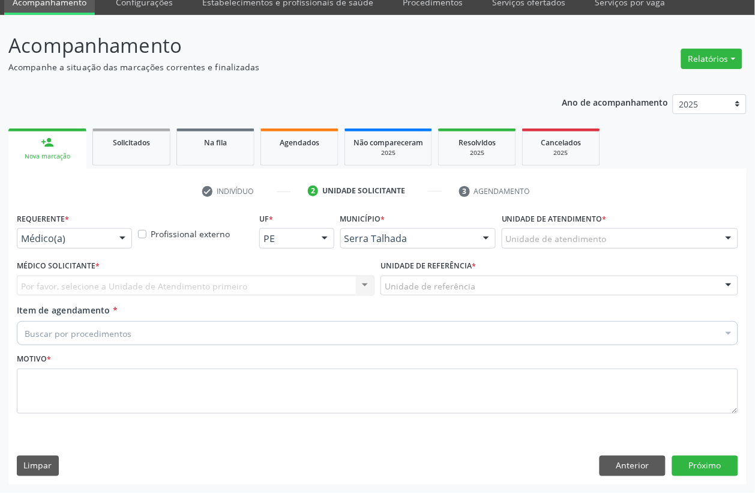
click at [34, 232] on div "Médico(a)" at bounding box center [74, 238] width 115 height 20
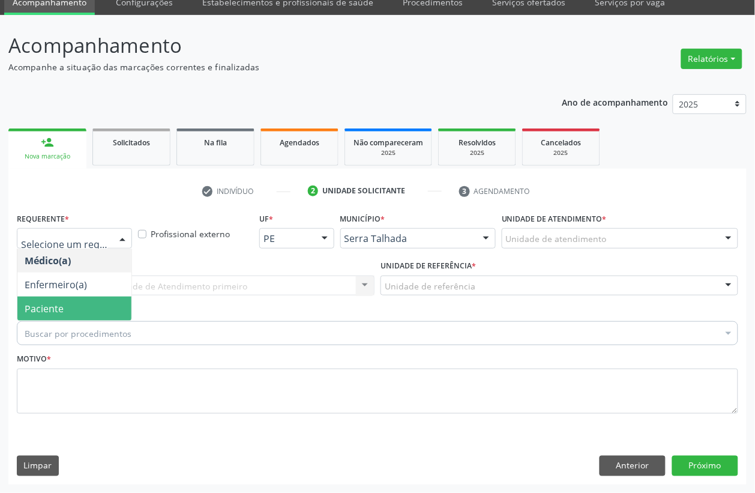
click at [43, 314] on span "Paciente" at bounding box center [44, 308] width 39 height 13
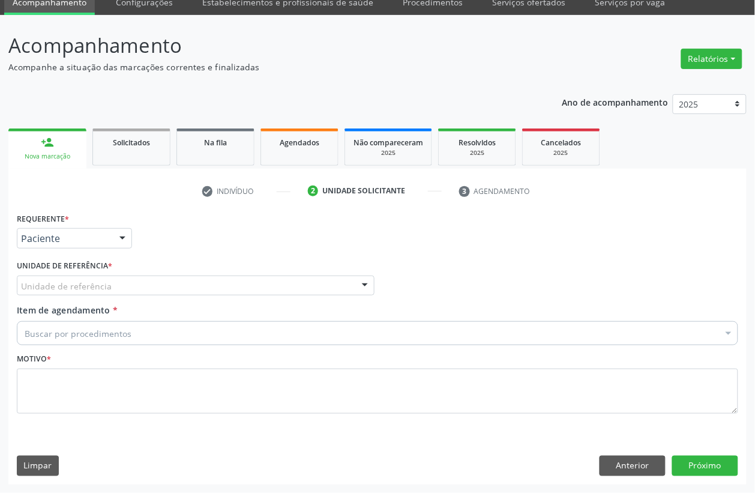
click at [58, 292] on div "Unidade de referência" at bounding box center [196, 285] width 358 height 20
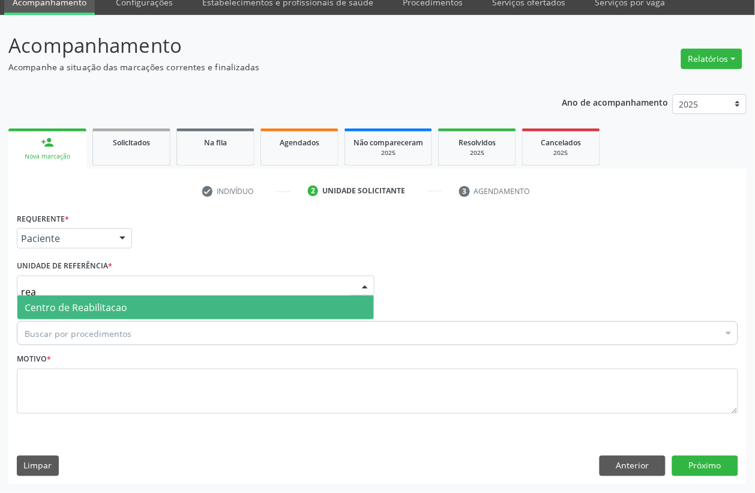
type input "reab"
click at [58, 304] on span "Centro de Reabilitacao" at bounding box center [76, 307] width 103 height 13
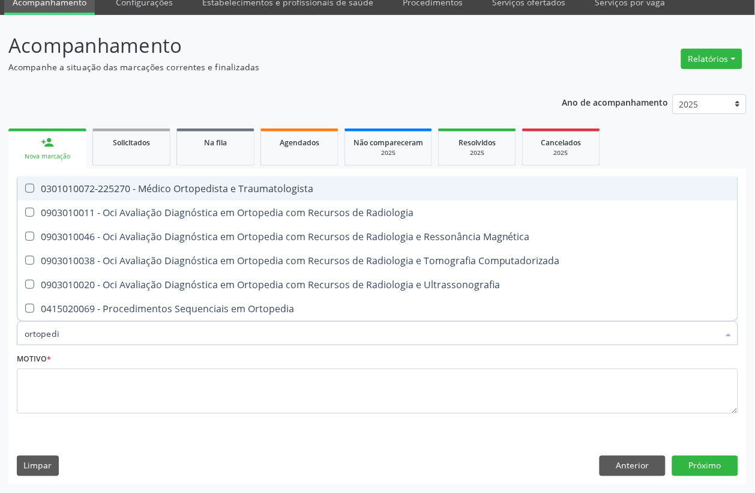
type input "ortopedis"
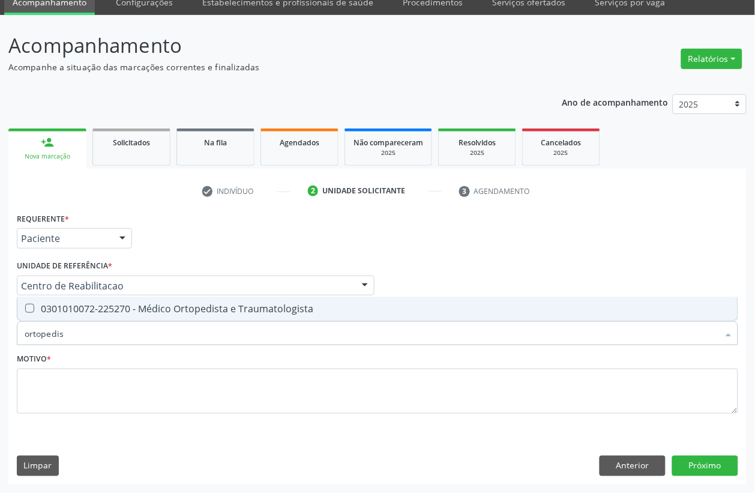
click at [118, 310] on div "0301010072-225270 - Médico Ortopedista e Traumatologista" at bounding box center [378, 309] width 706 height 10
checkbox Traumatologista "true"
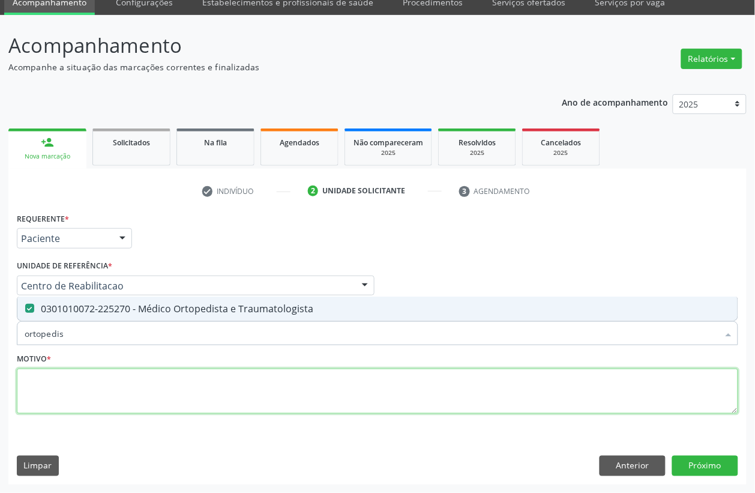
click at [70, 388] on textarea at bounding box center [377, 392] width 721 height 46
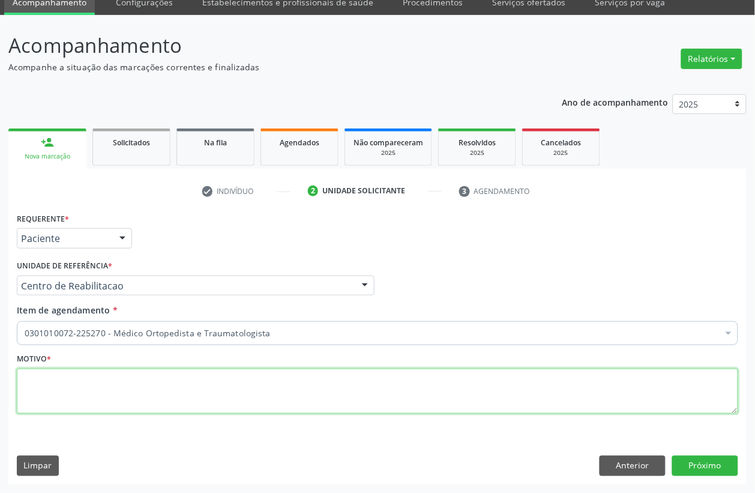
type textarea "."
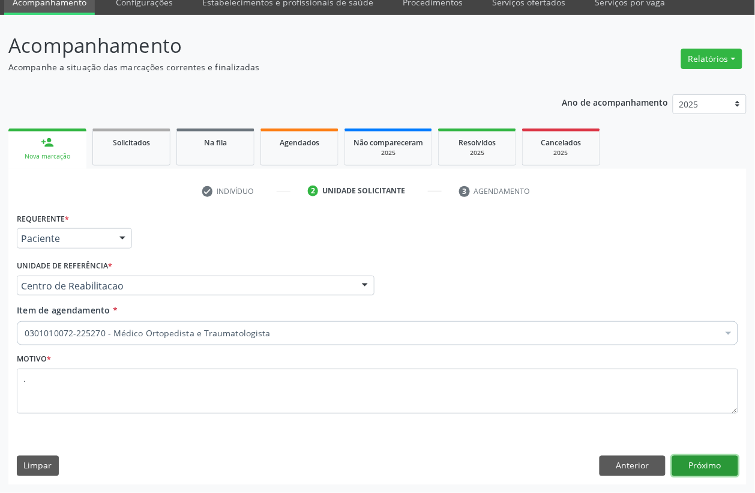
click at [682, 472] on button "Próximo" at bounding box center [705, 466] width 66 height 20
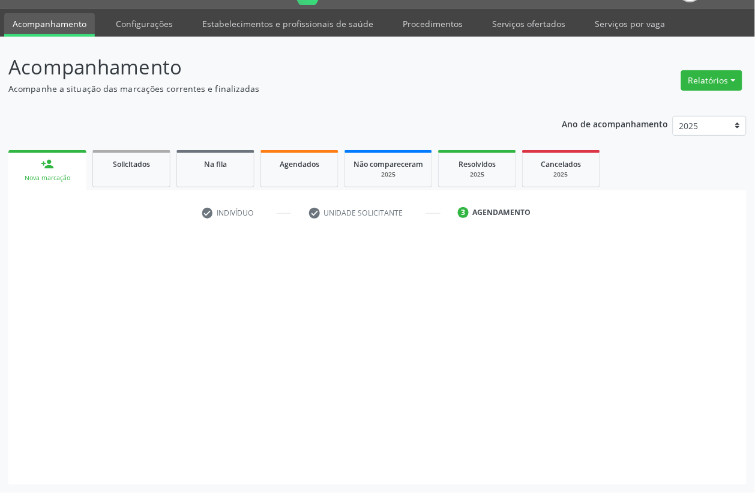
scroll to position [30, 0]
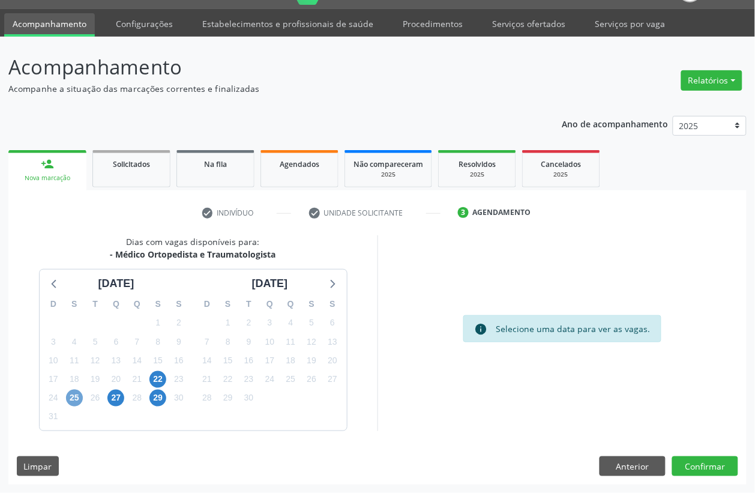
click at [79, 394] on span "25" at bounding box center [74, 398] width 17 height 17
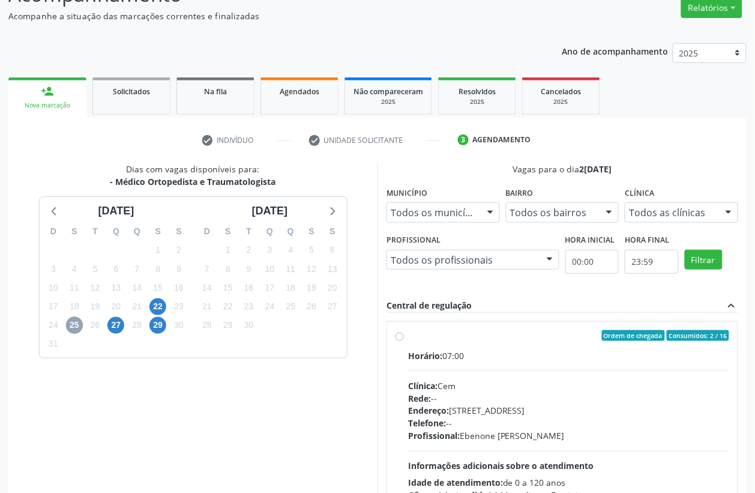
scroll to position [180, 0]
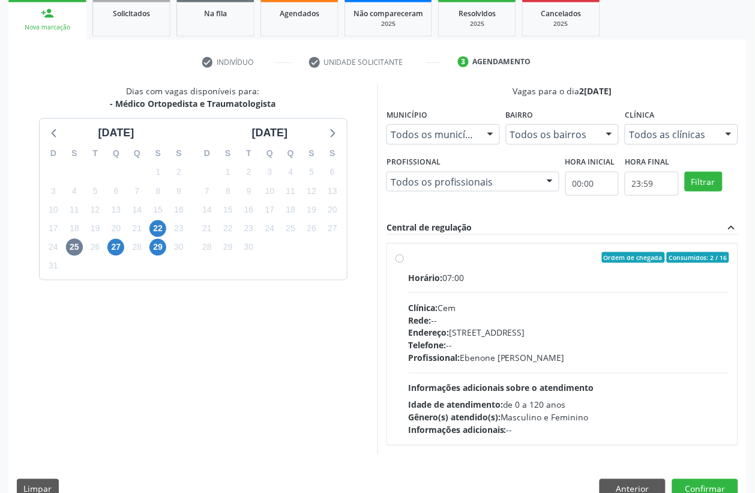
click at [490, 297] on div "Horário: 07:00 Clínica: Cem Rede: -- Endereço: Casa, nº 393, Nossa Senhora da P…" at bounding box center [568, 353] width 321 height 165
click at [404, 263] on input "Ordem de chegada Consumidos: 2 / 16 Horário: 07:00 Clínica: Cem Rede: -- Endere…" at bounding box center [400, 257] width 8 height 11
radio input "true"
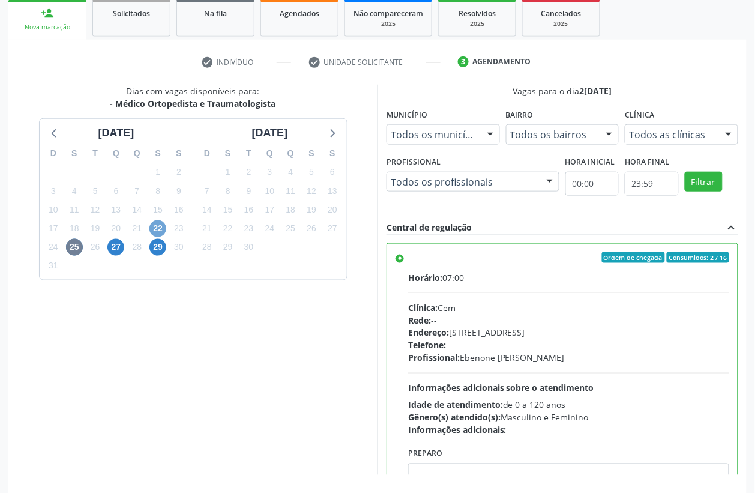
click at [151, 232] on span "22" at bounding box center [157, 228] width 17 height 17
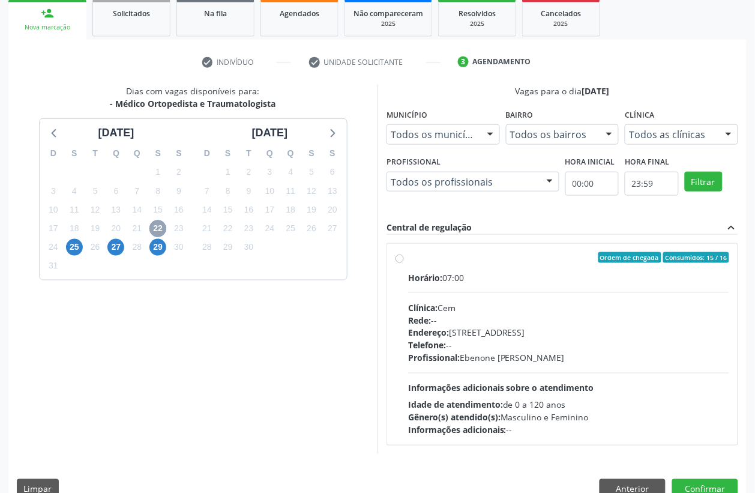
scroll to position [203, 0]
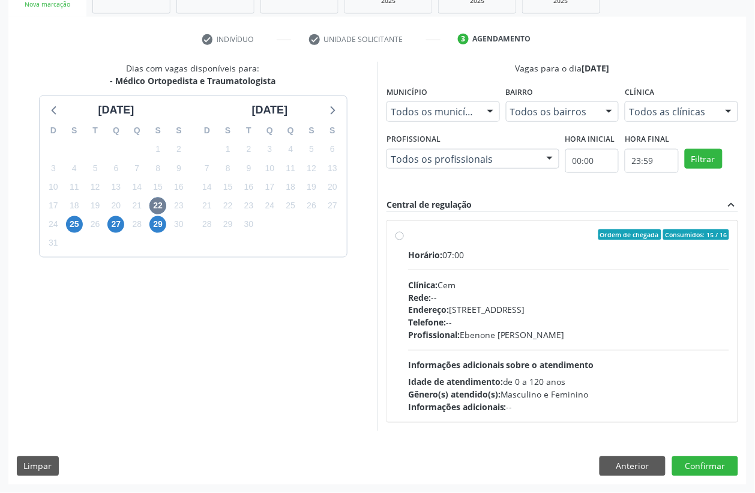
click at [475, 248] on div "Horário: 07:00" at bounding box center [568, 254] width 321 height 13
click at [404, 240] on input "Ordem de chegada Consumidos: 15 / 16 Horário: 07:00 Clínica: Cem Rede: -- Ender…" at bounding box center [400, 234] width 8 height 11
radio input "true"
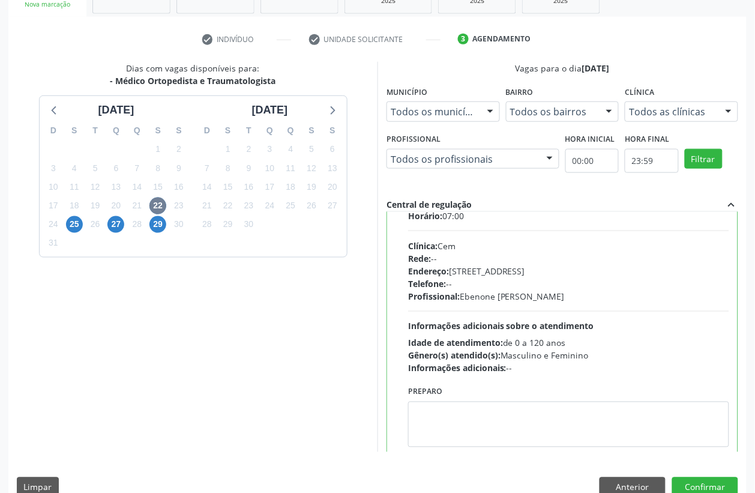
scroll to position [60, 0]
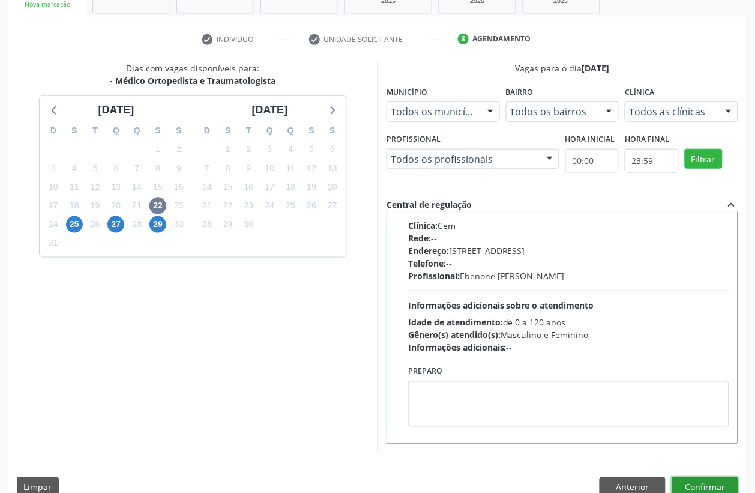
click at [714, 488] on button "Confirmar" at bounding box center [705, 487] width 66 height 20
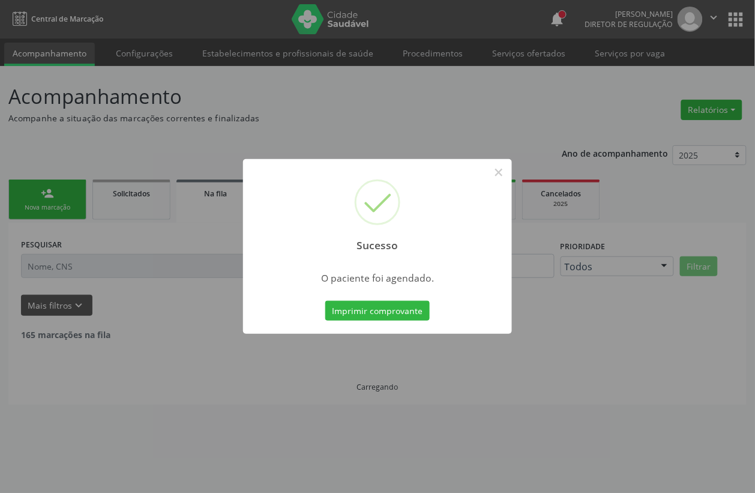
scroll to position [0, 0]
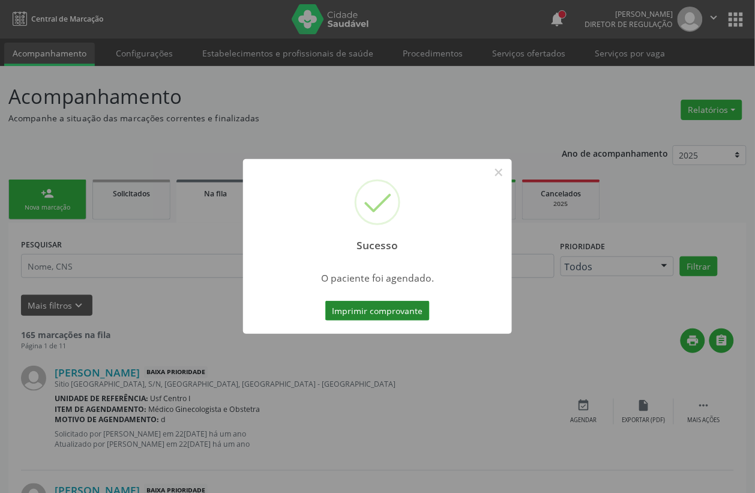
click at [385, 302] on button "Imprimir comprovante" at bounding box center [377, 311] width 104 height 20
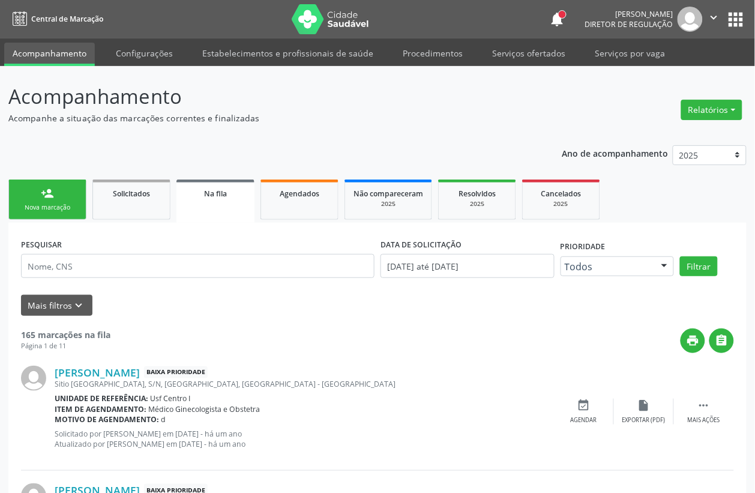
click at [64, 205] on div "Nova marcação" at bounding box center [47, 207] width 60 height 9
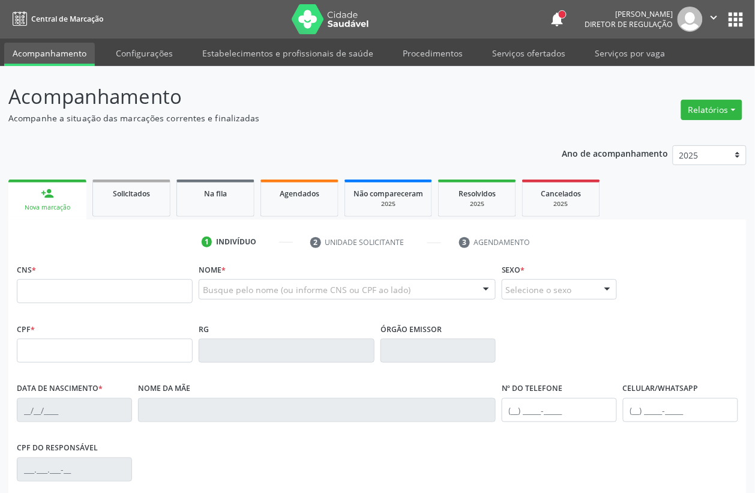
click at [75, 216] on link "person_add Nova marcação" at bounding box center [47, 199] width 78 height 40
click at [113, 283] on input "text" at bounding box center [105, 291] width 176 height 24
type input "700 6019 6547 3163"
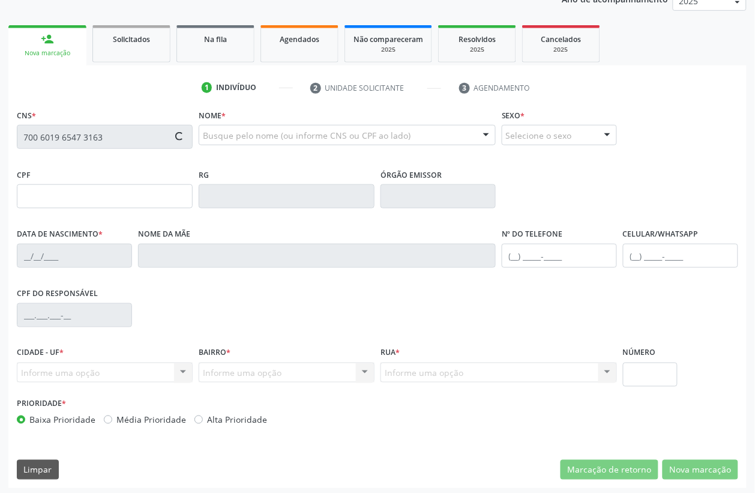
scroll to position [158, 0]
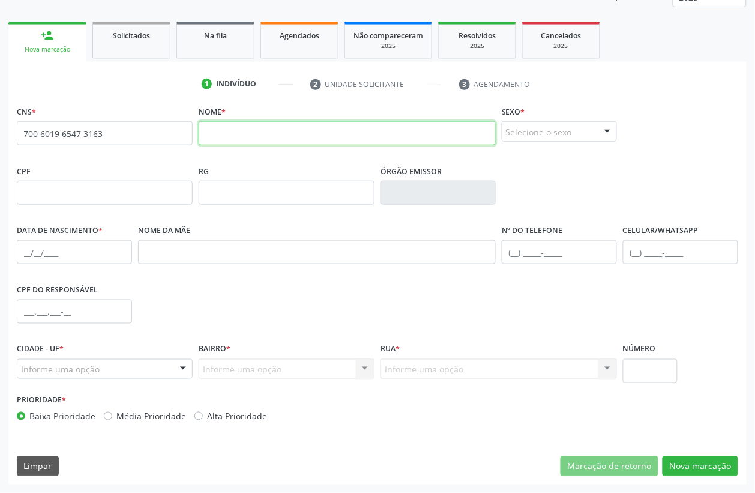
click at [208, 129] on input "text" at bounding box center [347, 133] width 297 height 24
type input "j"
type input "[PERSON_NAME] DA [PERSON_NAME]"
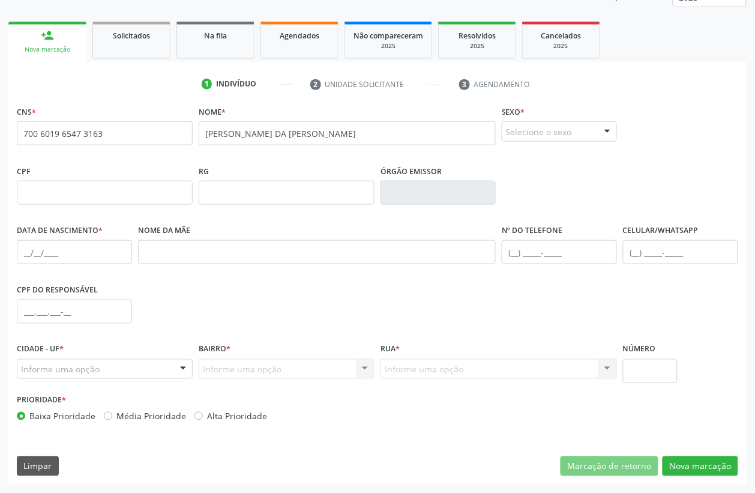
click at [540, 137] on div "Selecione o sexo" at bounding box center [559, 131] width 115 height 20
click at [540, 173] on span "Feminino" at bounding box center [531, 177] width 42 height 13
click at [29, 251] on input "text" at bounding box center [74, 252] width 115 height 24
type input "[DATE]"
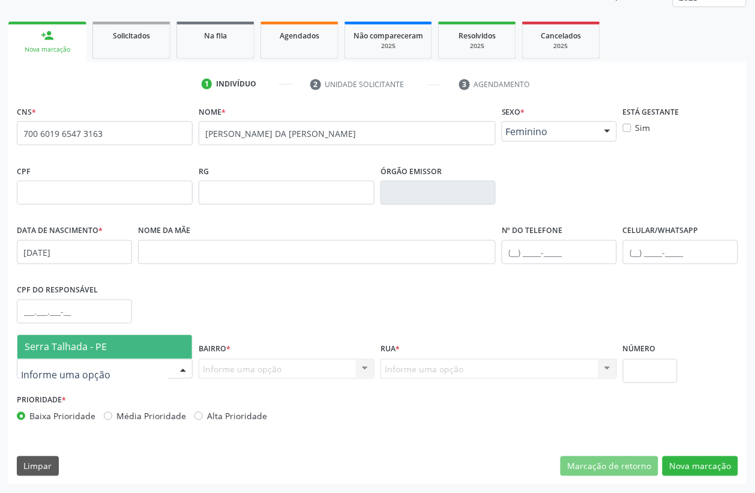
click at [154, 365] on div at bounding box center [105, 369] width 176 height 20
click at [149, 349] on span "Serra Talhada - PE" at bounding box center [104, 347] width 175 height 24
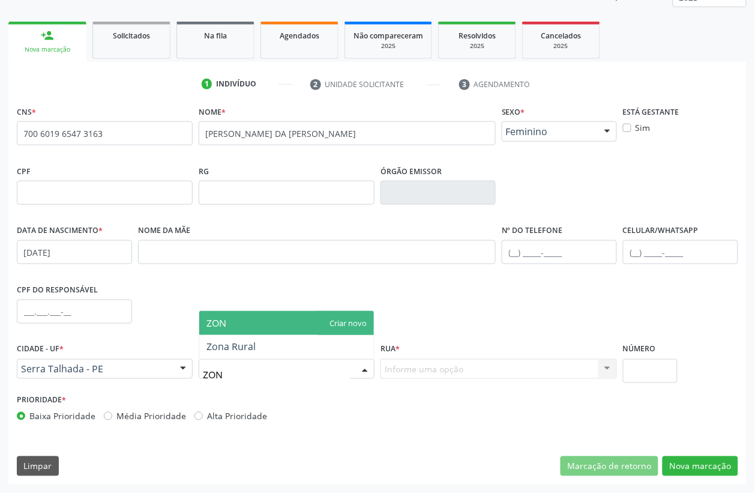
type input "ZONA"
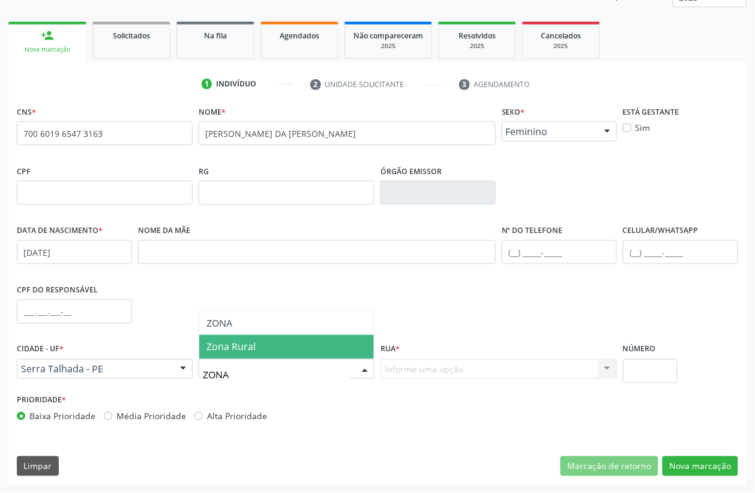
click at [255, 354] on span "Zona Rural" at bounding box center [286, 347] width 175 height 24
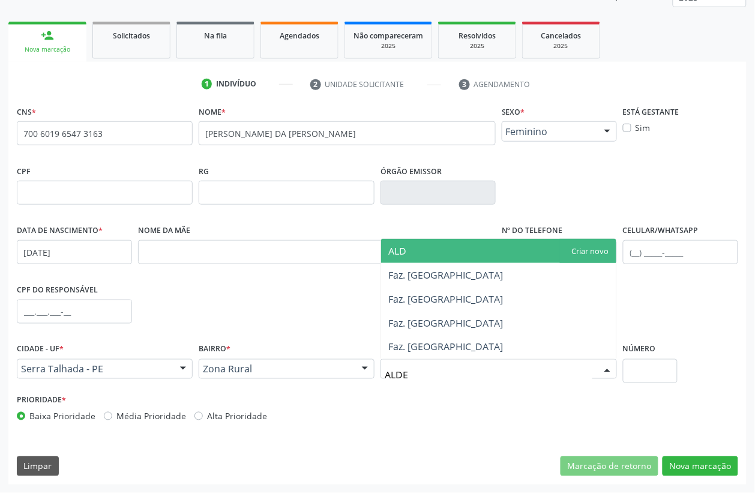
type input "ALDEO"
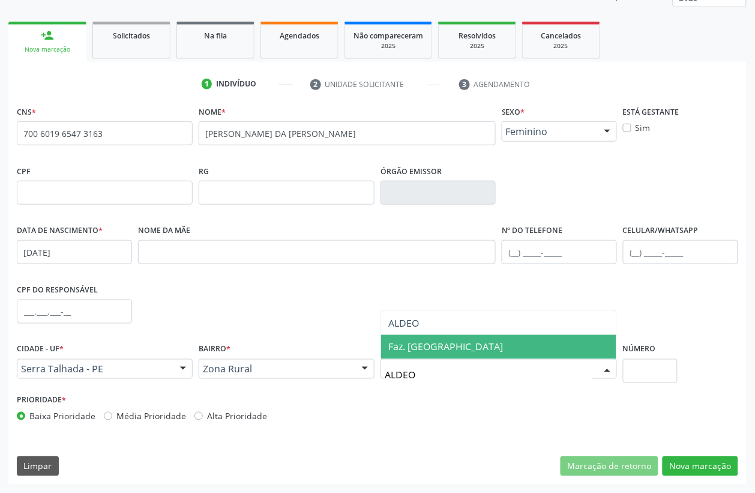
click at [430, 352] on span "Faz. [GEOGRAPHIC_DATA]" at bounding box center [445, 346] width 115 height 13
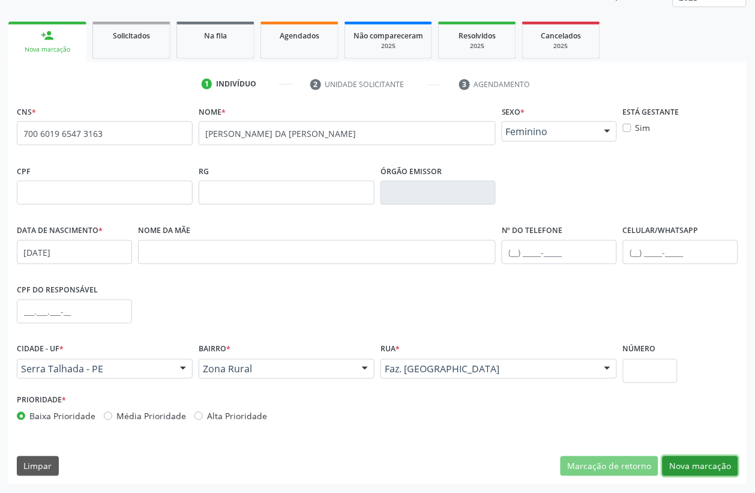
click at [720, 473] on button "Nova marcação" at bounding box center [701, 466] width 76 height 20
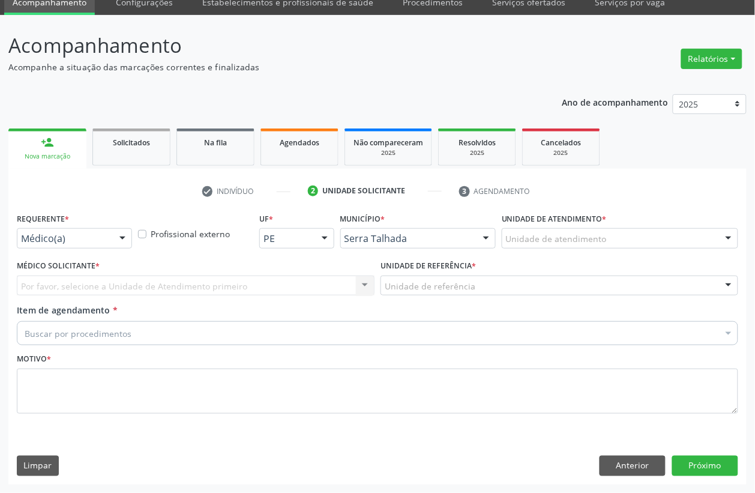
scroll to position [51, 0]
click at [63, 249] on div "Requerente * Médico(a) Médico(a) Enfermeiro(a) Paciente Nenhum resultado encont…" at bounding box center [74, 232] width 121 height 47
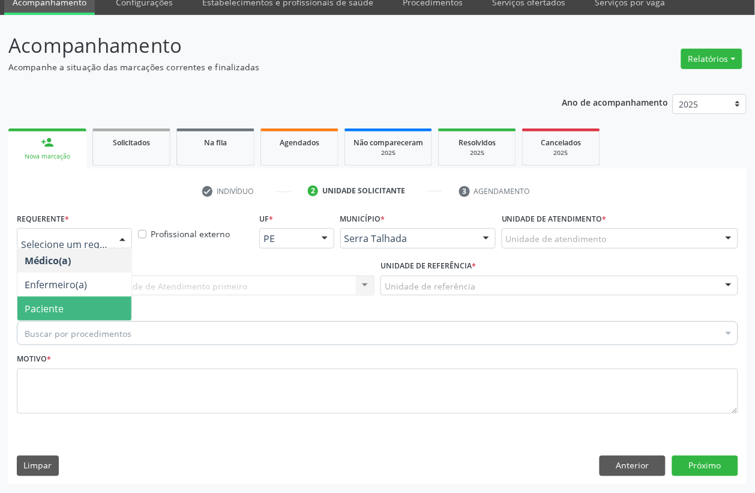
click at [58, 304] on span "Paciente" at bounding box center [44, 308] width 39 height 13
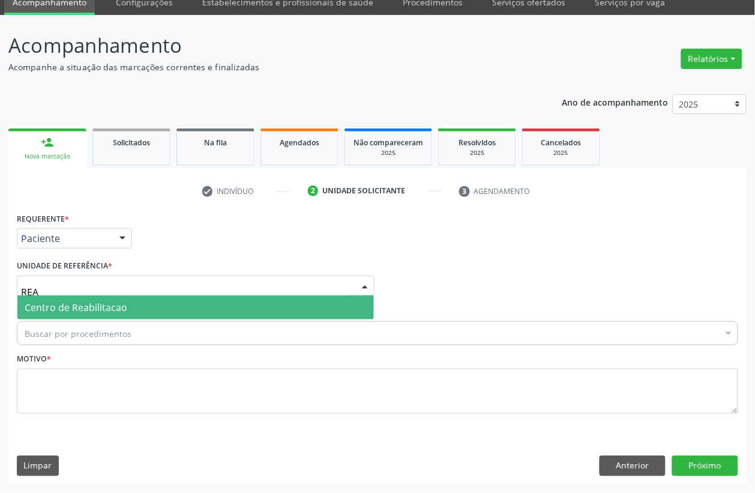
type input "REAB"
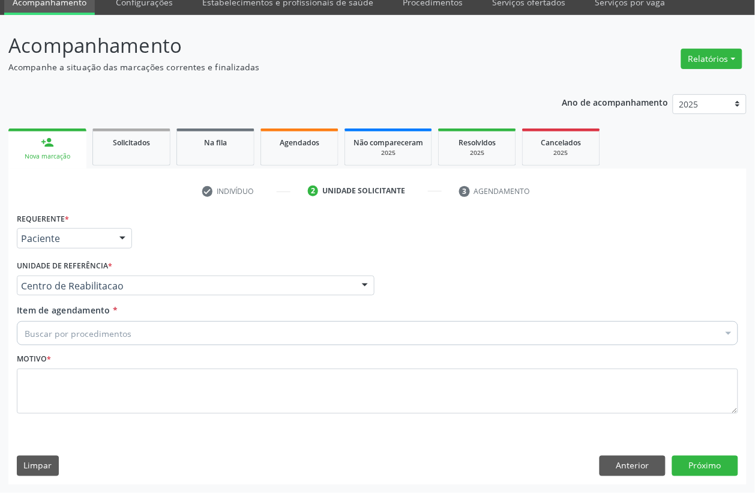
click at [94, 325] on div "Buscar por procedimentos" at bounding box center [377, 333] width 721 height 24
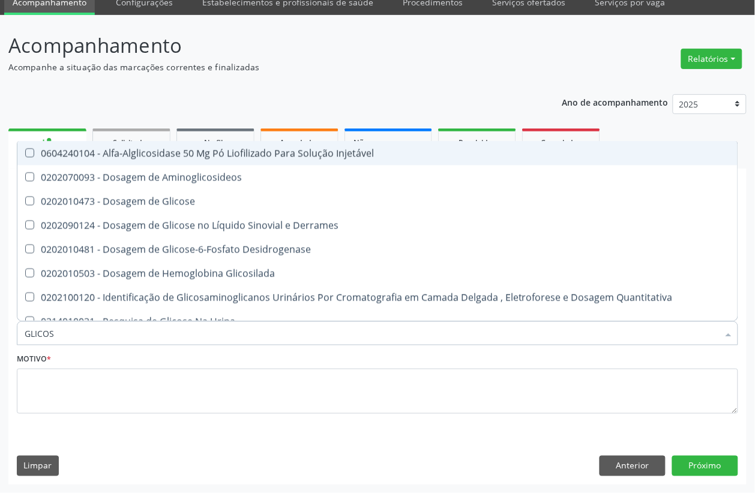
type input "GLICOSE"
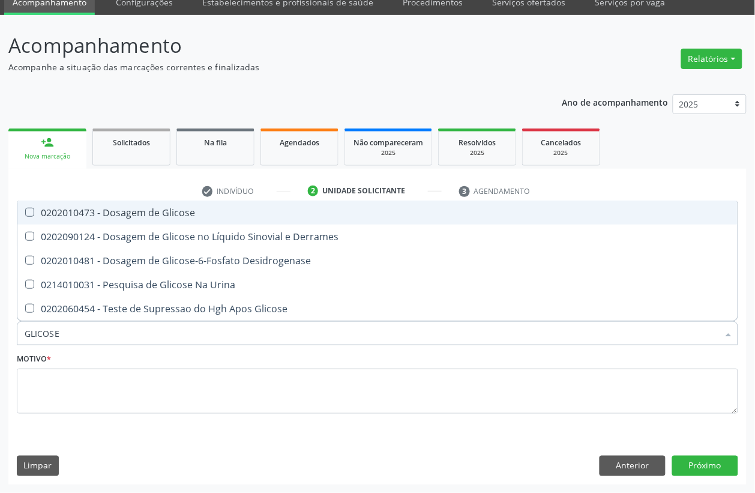
click at [142, 215] on div "0202010473 - Dosagem de Glicose" at bounding box center [378, 213] width 706 height 10
checkbox Glicose "true"
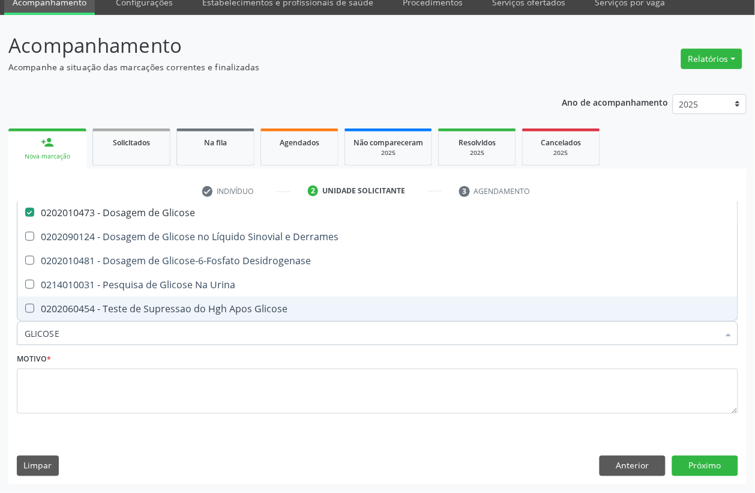
click at [106, 325] on input "GLICOSE" at bounding box center [372, 333] width 694 height 24
checkbox Glicose "false"
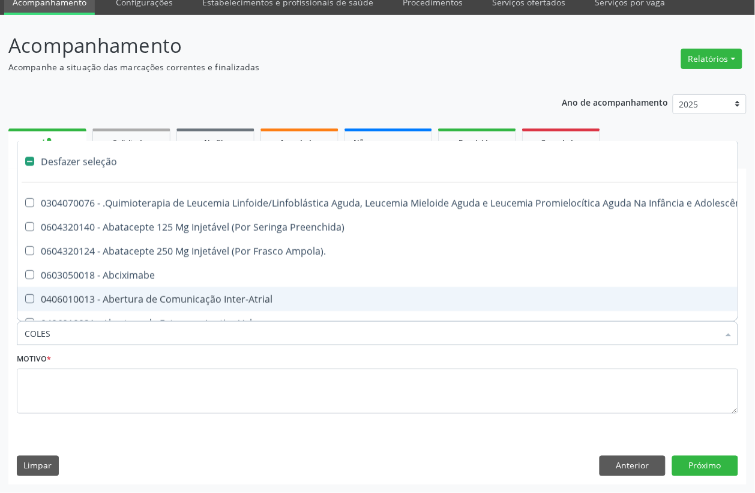
type input "COLEST"
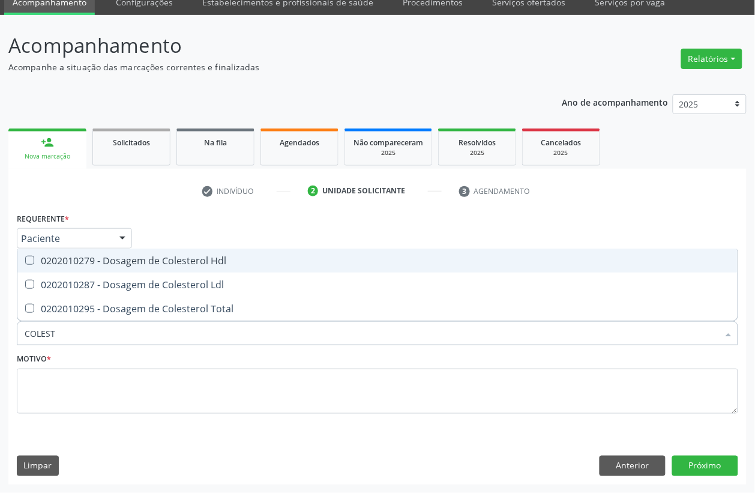
click at [123, 259] on div "0202010279 - Dosagem de Colesterol Hdl" at bounding box center [378, 261] width 706 height 10
checkbox Hdl "true"
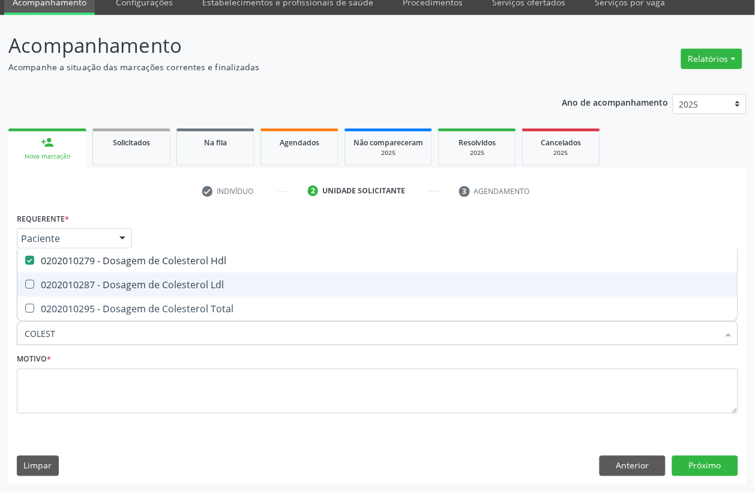
click at [118, 280] on div "0202010287 - Dosagem de Colesterol Ldl" at bounding box center [378, 285] width 706 height 10
checkbox Ldl "true"
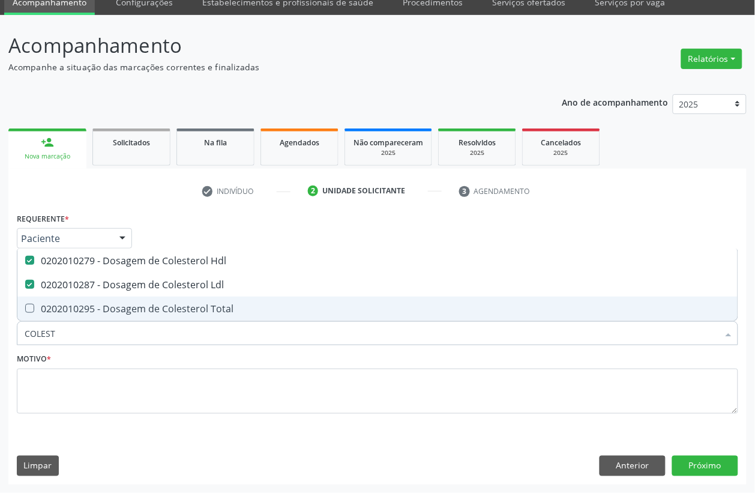
click at [112, 307] on div "0202010295 - Dosagem de Colesterol Total" at bounding box center [378, 309] width 706 height 10
checkbox Total "true"
click at [111, 323] on input "COLEST" at bounding box center [372, 333] width 694 height 24
checkbox Hdl "false"
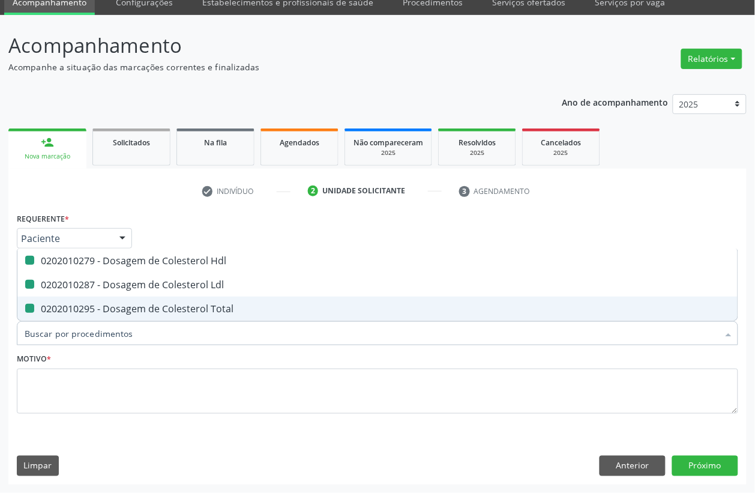
checkbox Ldl "false"
checkbox Total "false"
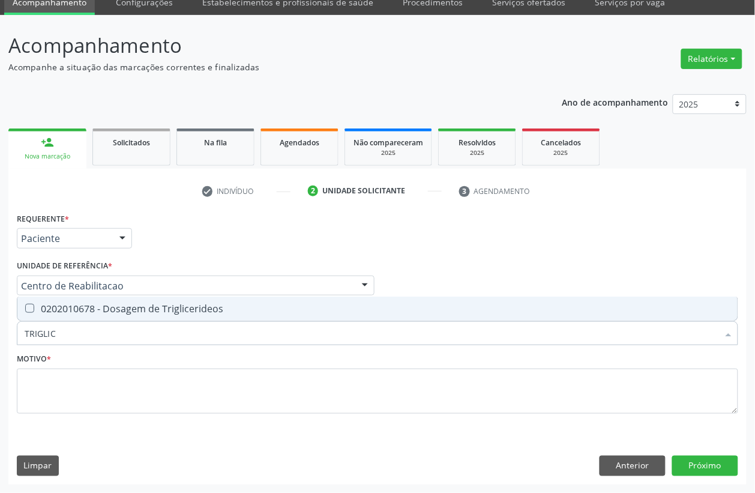
type input "TRIGLICE"
click at [111, 301] on span "0202010678 - Dosagem de Triglicerideos" at bounding box center [377, 309] width 720 height 24
checkbox Triglicerideos "true"
click at [102, 337] on input "TRIGLICE" at bounding box center [372, 333] width 694 height 24
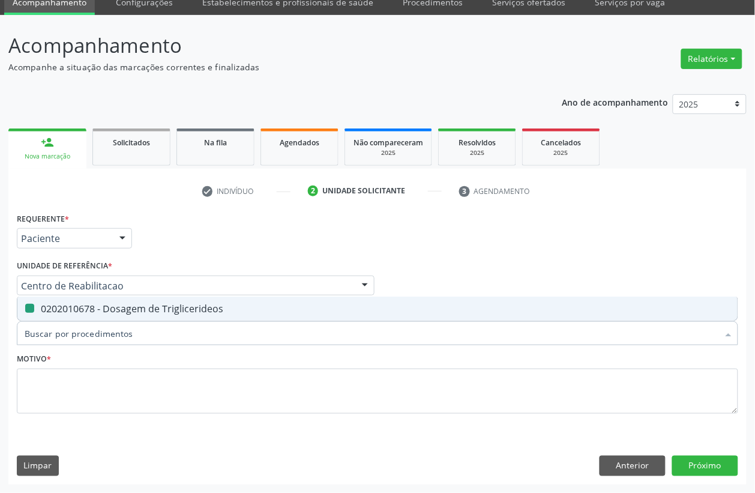
checkbox Triglicerideos "false"
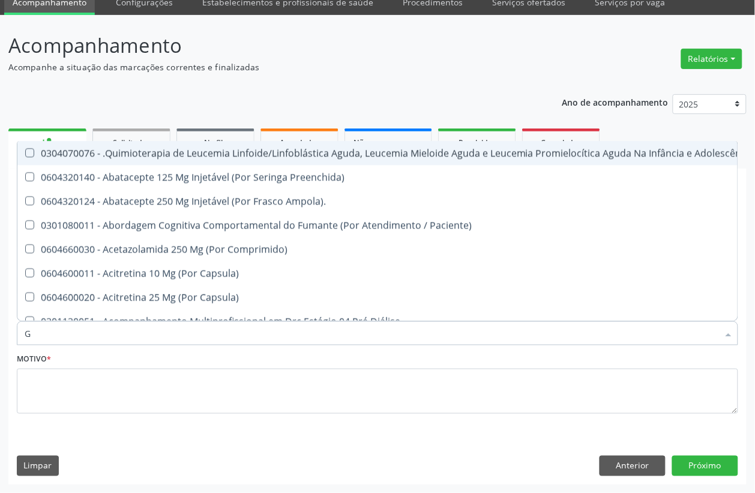
type input "GL"
checkbox Oftalmológica "true"
checkbox Pé "true"
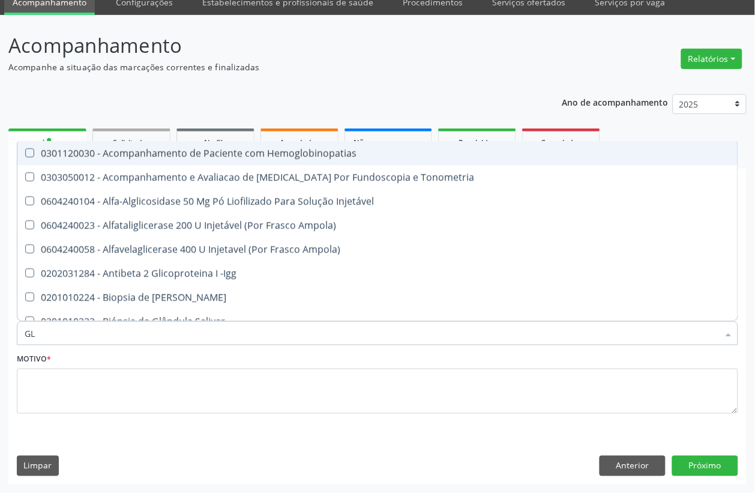
type input "GLI"
checkbox \(Confirmatorio\) "true"
checkbox Glomerular "true"
type input "GLIC"
checkbox Campimetria\) "true"
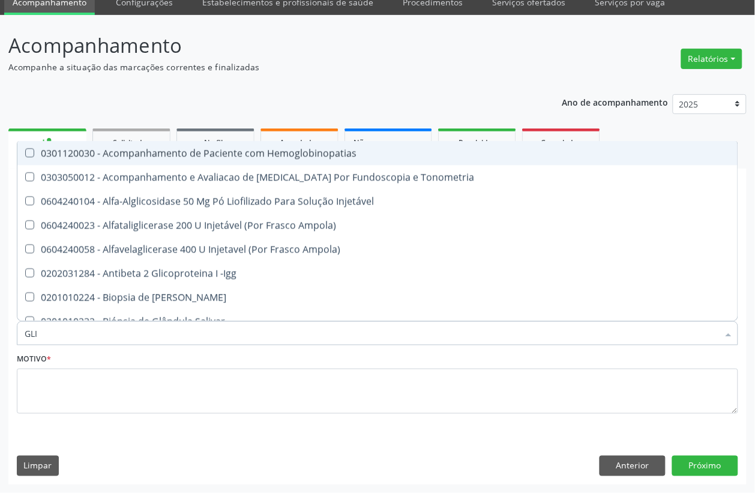
checkbox \(Confirmatorio\) "false"
checkbox Tardio\) "true"
checkbox Glomerular "false"
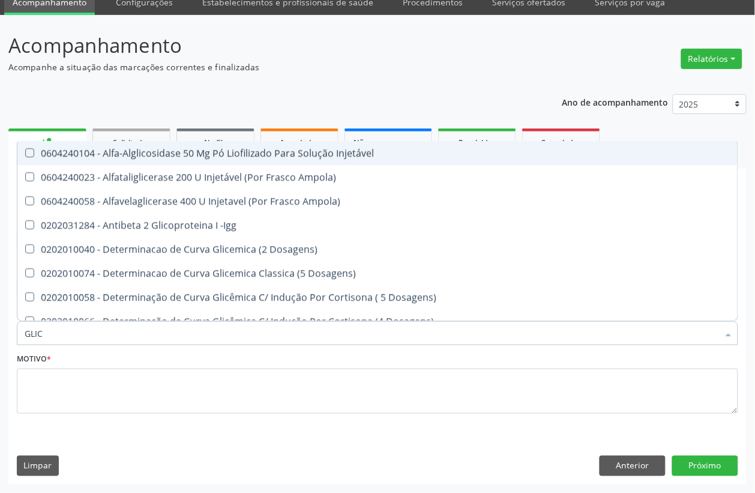
type input "GLICO"
checkbox Dosagens\) "true"
checkbox Glicose "false"
type input "GLICOS"
checkbox Ampola\) "true"
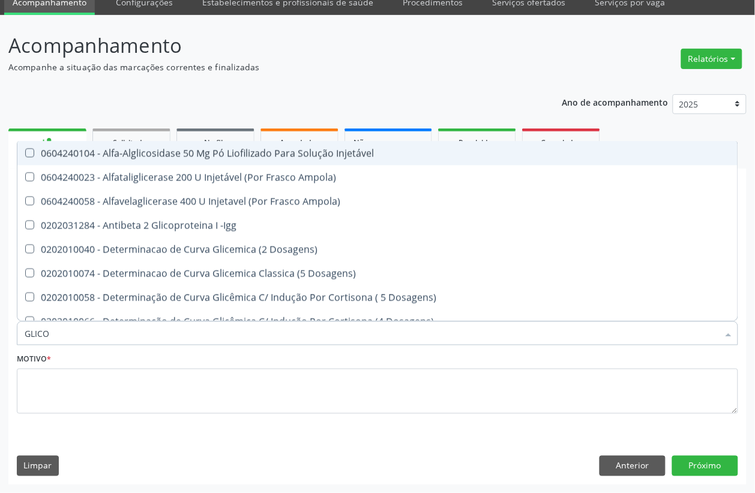
checkbox Dosagens\) "false"
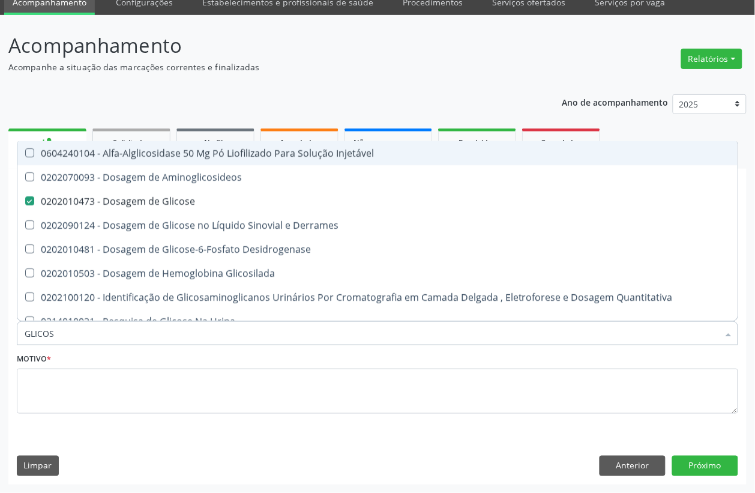
type input "GLICOSI"
checkbox Glicose "false"
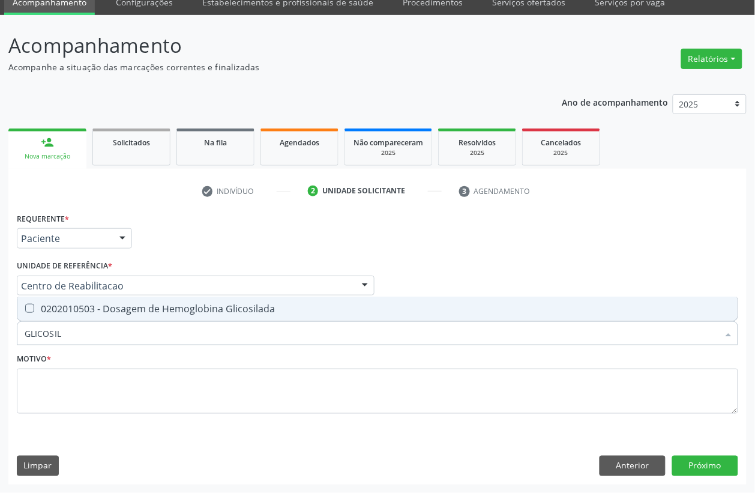
type input "GLICOSILA"
click at [136, 313] on div "0202010503 - Dosagem de Hemoglobina Glicosilada" at bounding box center [378, 309] width 706 height 10
checkbox Glicosilada "true"
click at [118, 337] on input "GLICOSILA" at bounding box center [372, 333] width 694 height 24
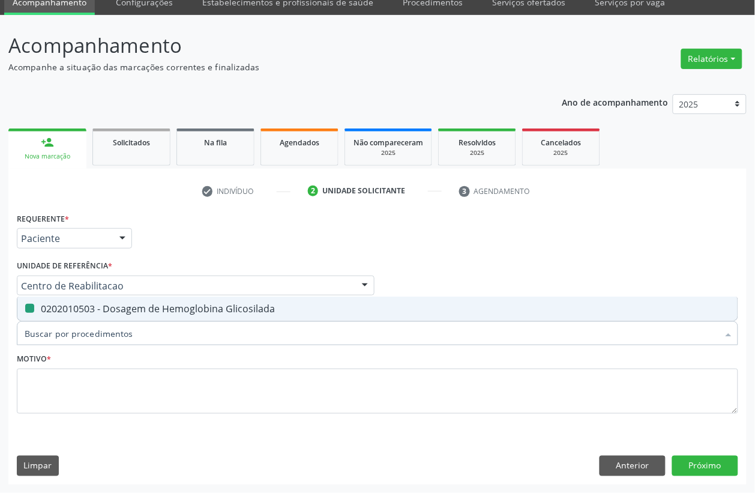
checkbox Glicosilada "false"
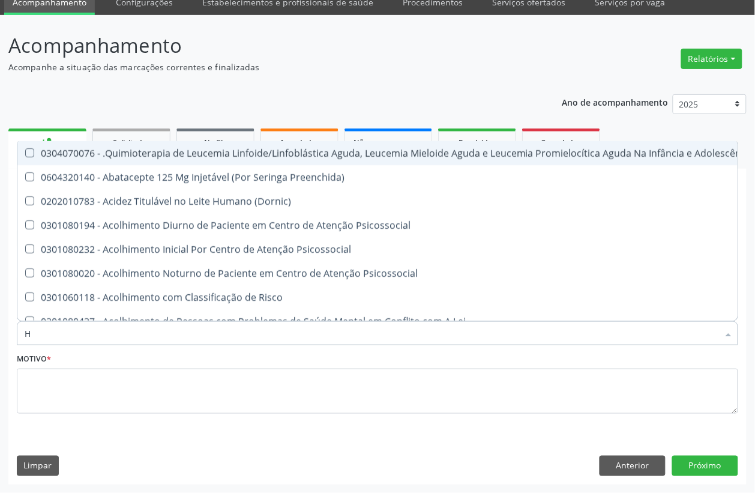
type input "HE"
checkbox Pulmão "true"
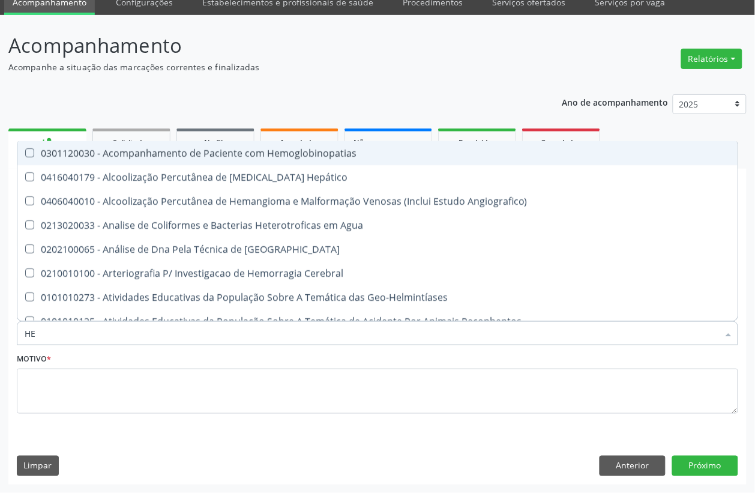
type input "HEM"
checkbox \(Qualitativo\) "true"
checkbox Glicosilada "false"
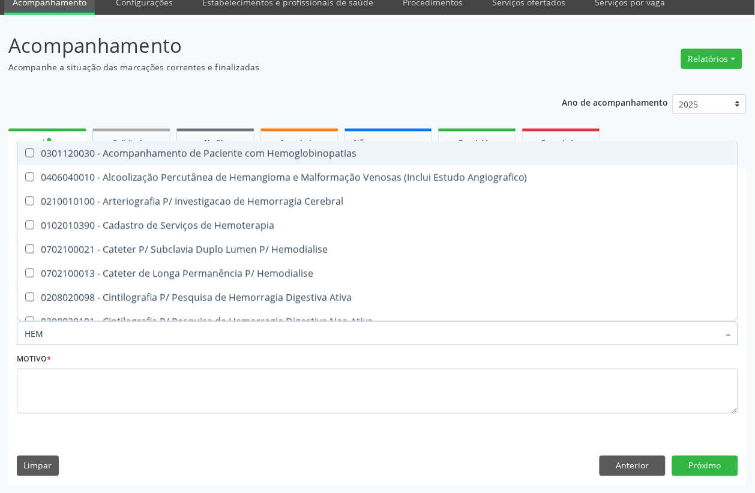
type input "HEMO"
checkbox Hemacias "true"
checkbox Glicosilada "false"
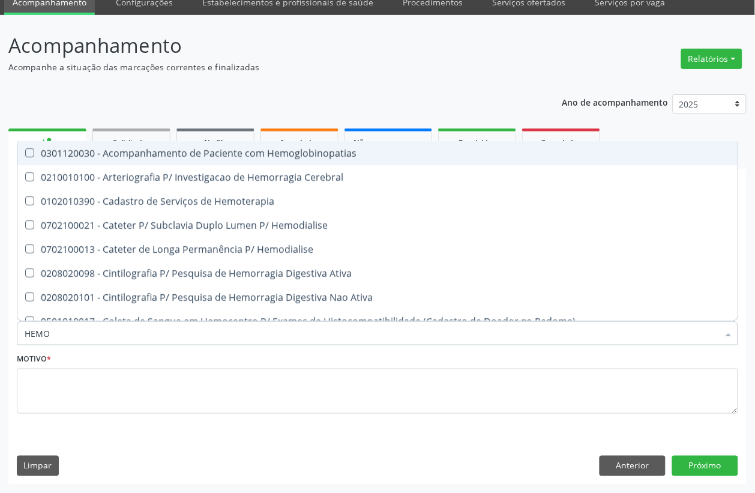
type input "HEMOR"
checkbox Glicosilada "false"
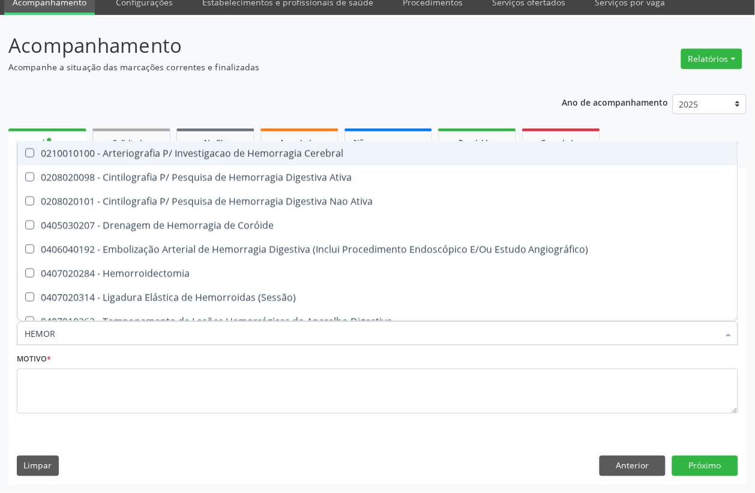
type input "HEMO"
checkbox Recem-Nascido "true"
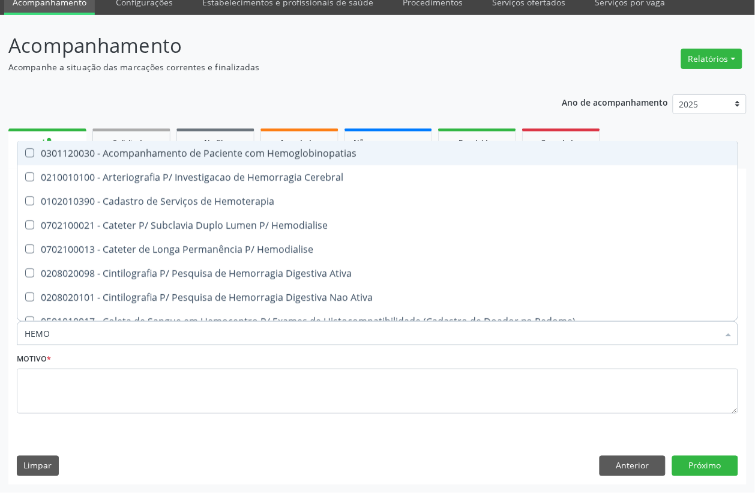
type input "HEMOG"
checkbox Tardio\) "true"
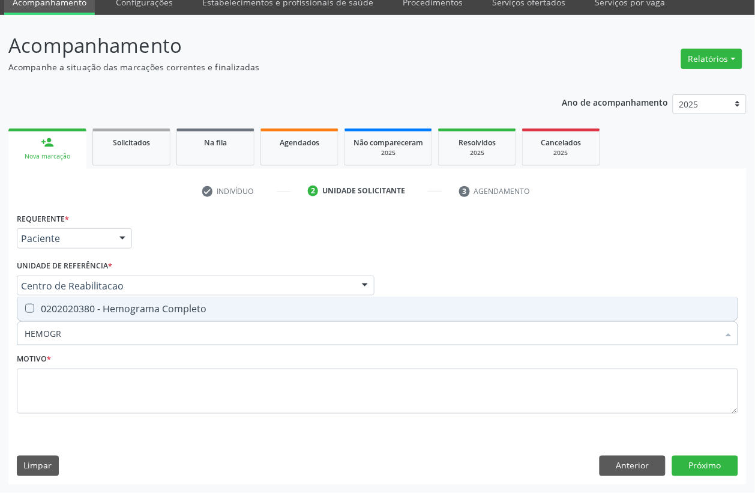
type input "HEMOGRA"
click at [135, 313] on div "0202020380 - Hemograma Completo" at bounding box center [378, 309] width 706 height 10
checkbox Completo "true"
click at [112, 339] on input "HEMOGRA" at bounding box center [372, 333] width 694 height 24
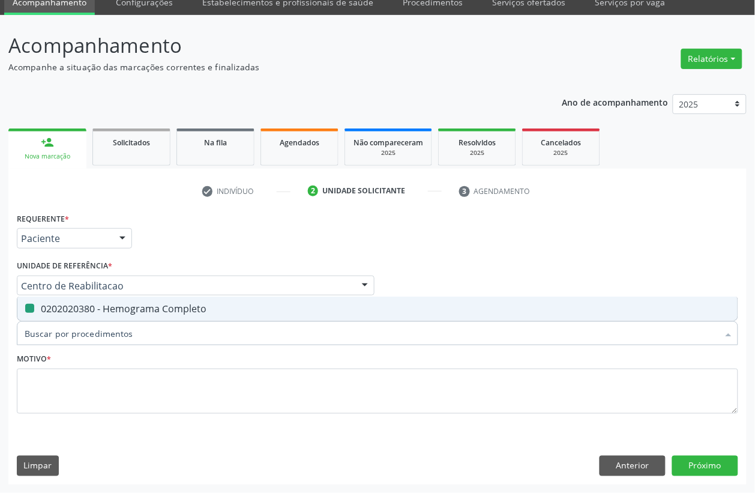
checkbox Completo "false"
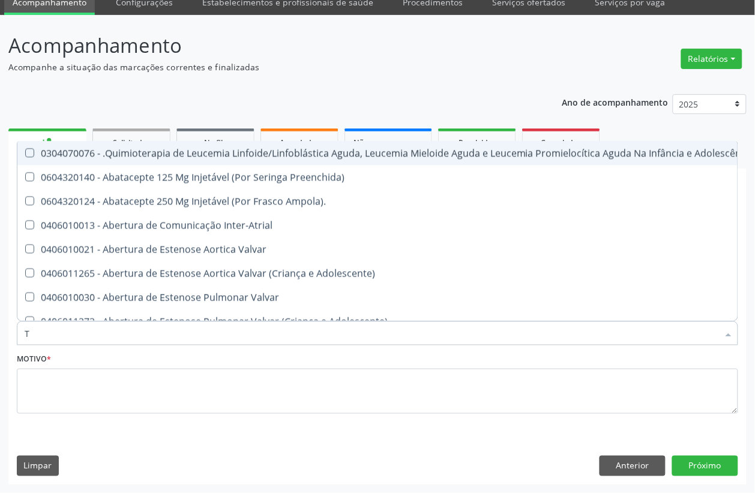
type input "[MEDICAL_DATA]"
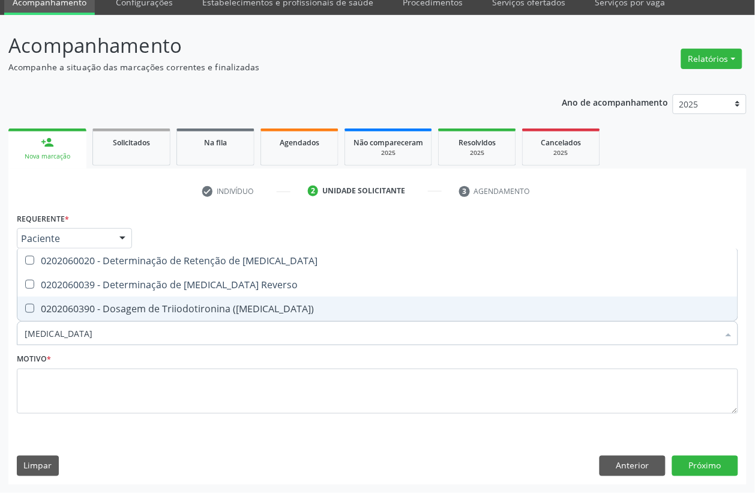
click at [148, 313] on div "0202060390 - Dosagem de Triiodotironina ([MEDICAL_DATA])" at bounding box center [378, 309] width 706 height 10
checkbox \(T3\) "true"
click at [130, 333] on input "[MEDICAL_DATA]" at bounding box center [372, 333] width 694 height 24
checkbox \(T3\) "false"
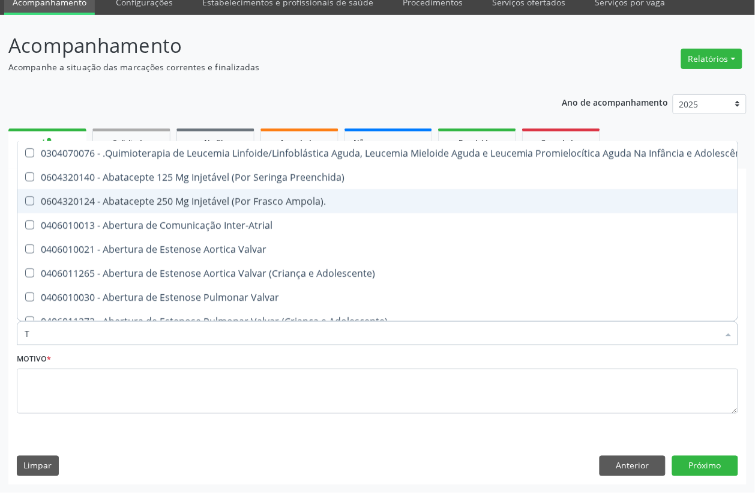
type input "T4"
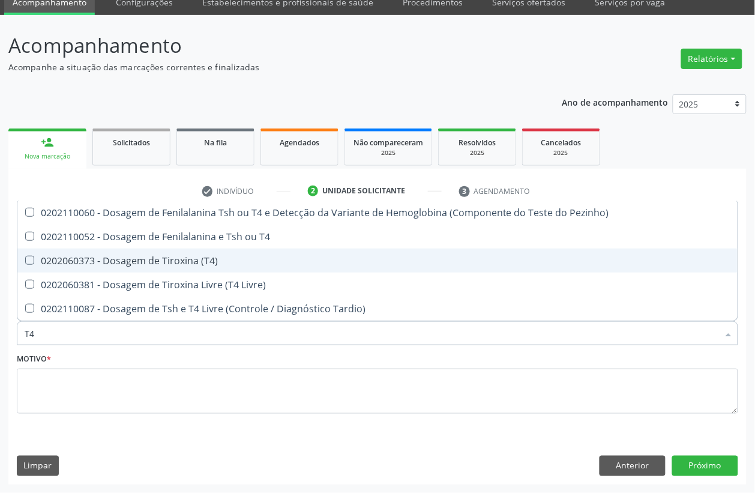
click at [137, 268] on span "0202060373 - Dosagem de Tiroxina (T4)" at bounding box center [377, 260] width 720 height 24
checkbox \(T4\) "true"
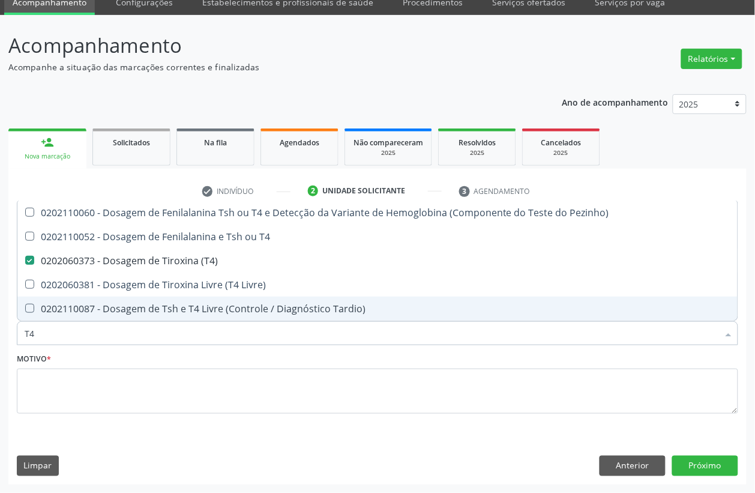
click at [73, 336] on input "T4" at bounding box center [372, 333] width 694 height 24
type input "TSH"
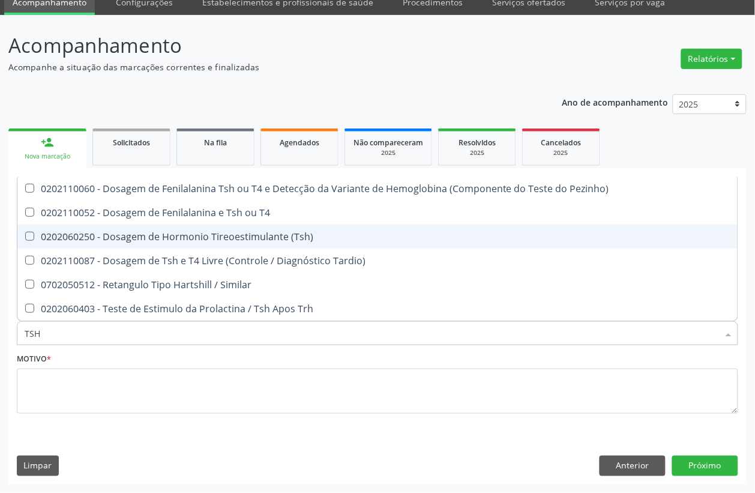
click at [115, 237] on div "0202060250 - Dosagem de Hormonio Tireoestimulante (Tsh)" at bounding box center [378, 237] width 706 height 10
click at [102, 244] on span "0202060250 - Dosagem de Hormonio Tireoestimulante (Tsh)" at bounding box center [377, 236] width 720 height 24
checkbox \(Tsh\) "true"
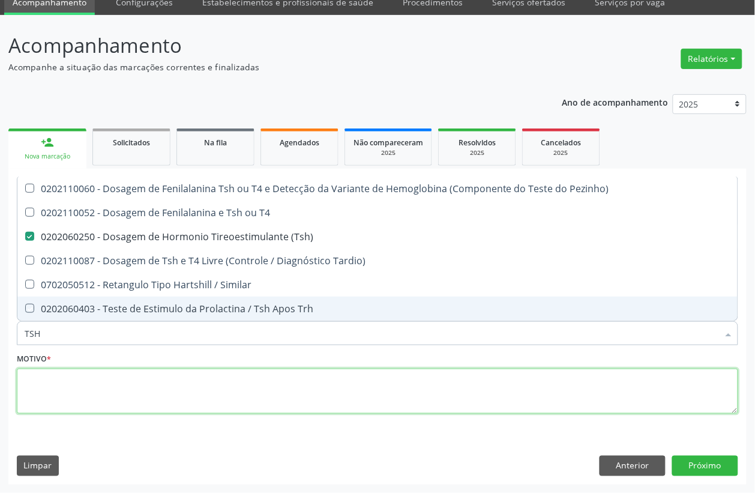
click at [52, 388] on textarea at bounding box center [377, 392] width 721 height 46
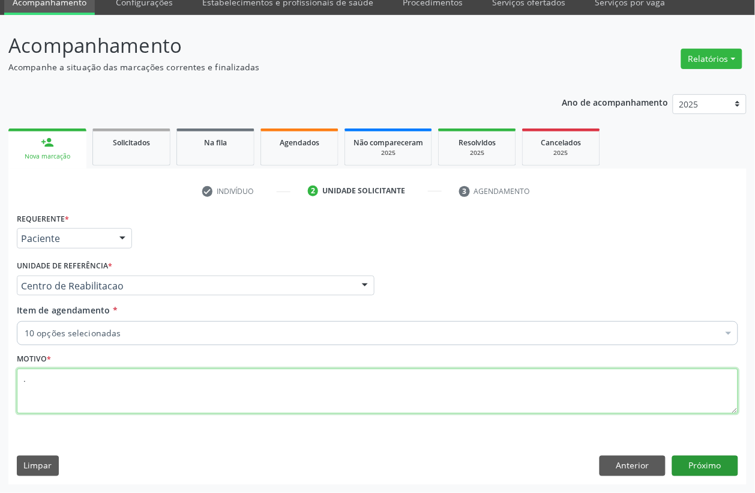
type textarea "."
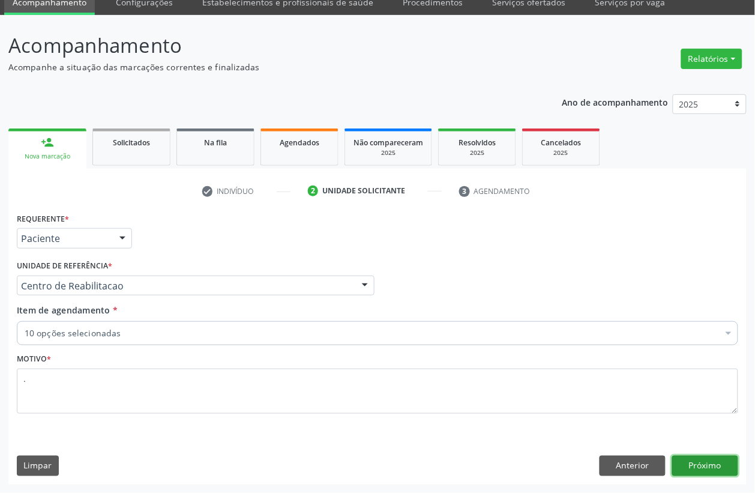
click at [697, 468] on button "Próximo" at bounding box center [705, 466] width 66 height 20
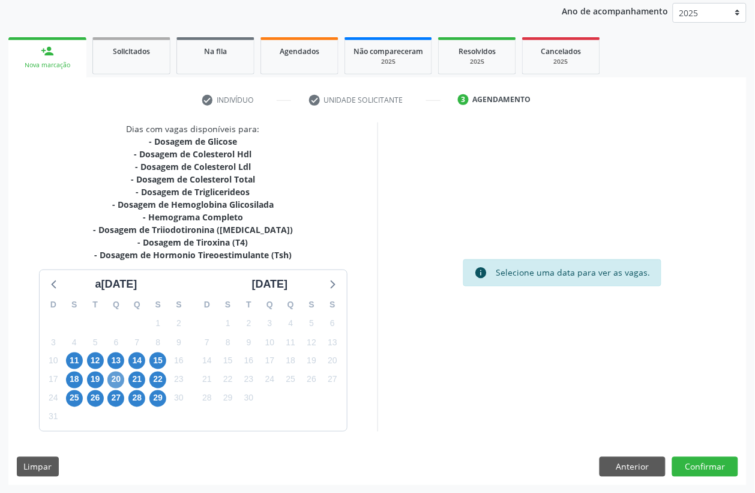
scroll to position [143, 0]
click at [92, 365] on span "12" at bounding box center [95, 360] width 17 height 17
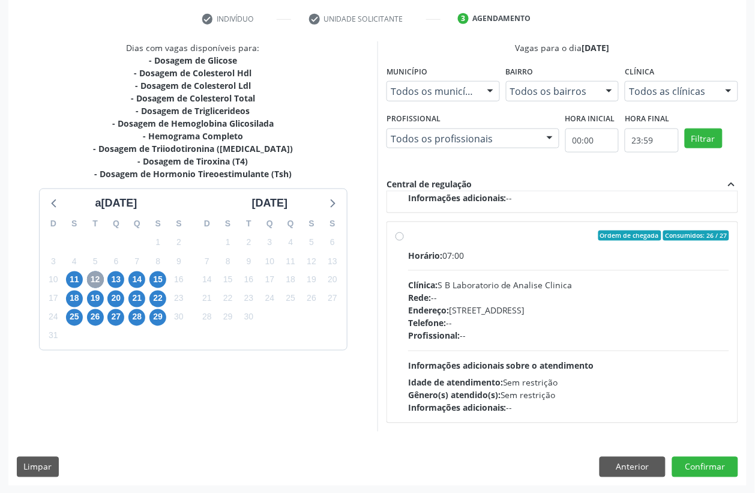
scroll to position [224, 0]
click at [118, 279] on span "13" at bounding box center [115, 279] width 17 height 17
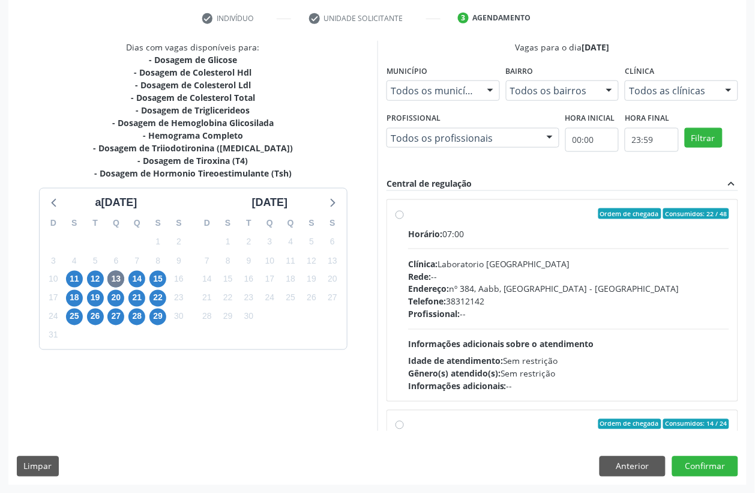
click at [520, 289] on div "Endereço: nº 384, Aabb, [GEOGRAPHIC_DATA] - [GEOGRAPHIC_DATA]" at bounding box center [568, 289] width 321 height 13
click at [404, 219] on input "Ordem de chegada Consumidos: 22 / 48 Horário: 07:00 Clínica: Laboratorio [GEOGR…" at bounding box center [400, 213] width 8 height 11
radio input "true"
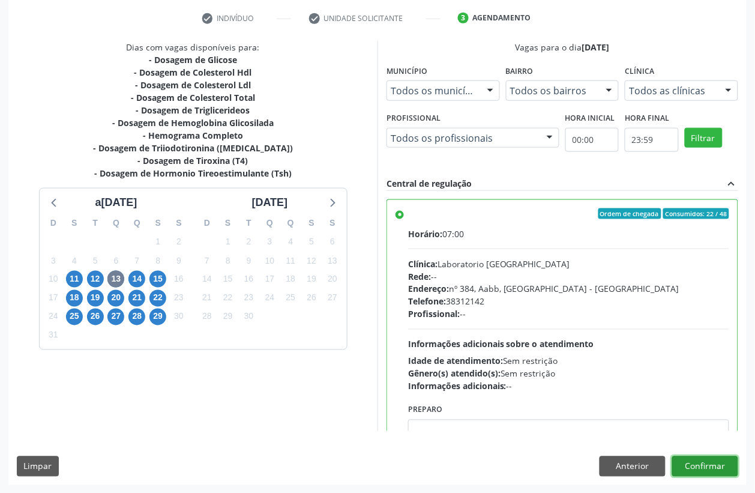
click at [735, 457] on button "Confirmar" at bounding box center [705, 466] width 66 height 20
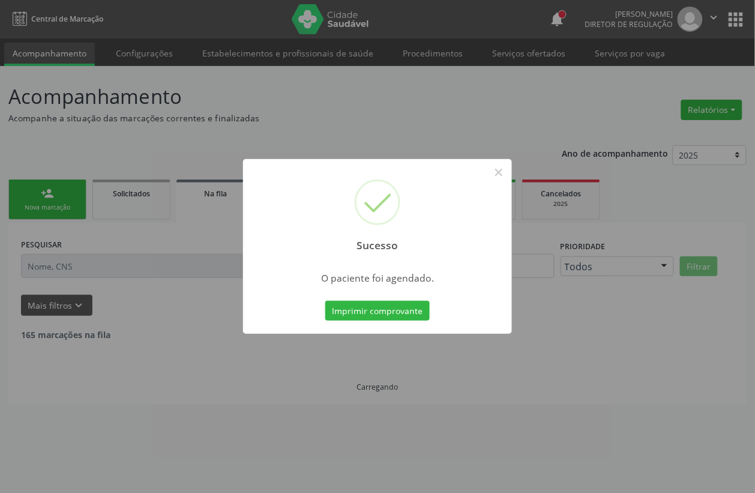
scroll to position [0, 0]
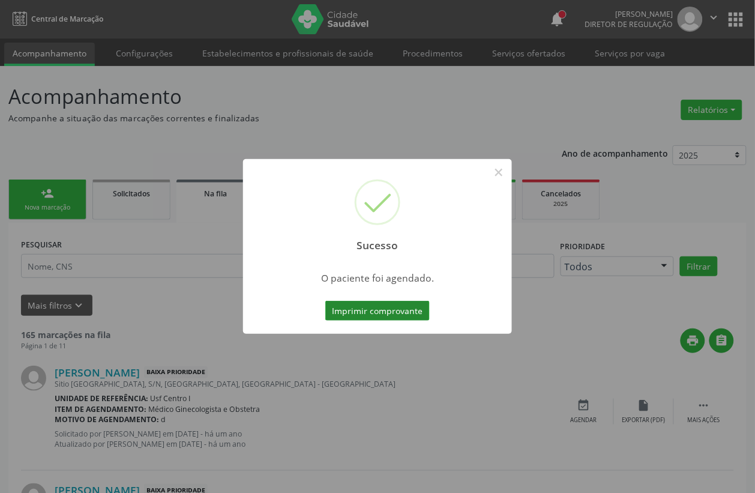
click at [403, 310] on button "Imprimir comprovante" at bounding box center [377, 311] width 104 height 20
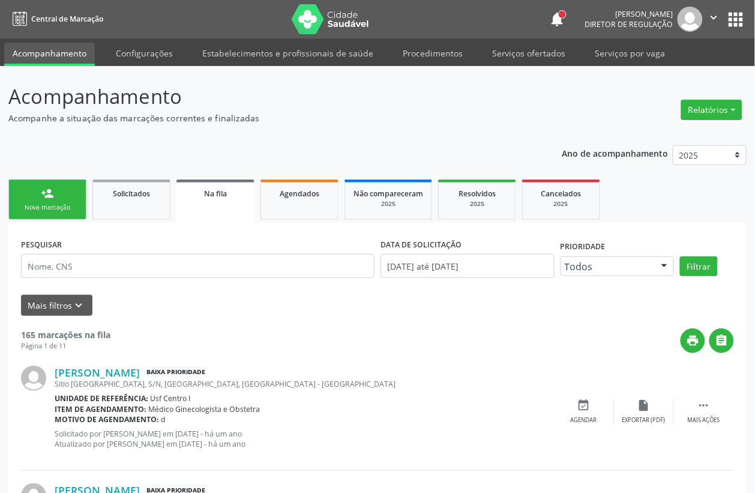
click at [57, 197] on link "person_add Nova marcação" at bounding box center [47, 199] width 78 height 40
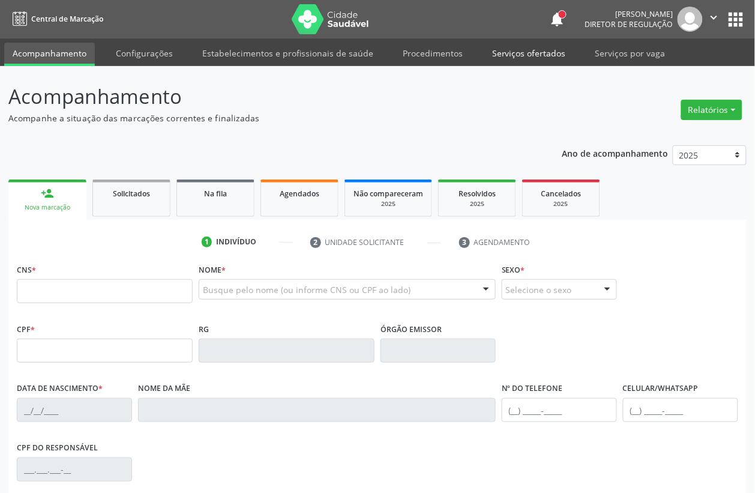
click at [541, 43] on link "Serviços ofertados" at bounding box center [529, 53] width 91 height 21
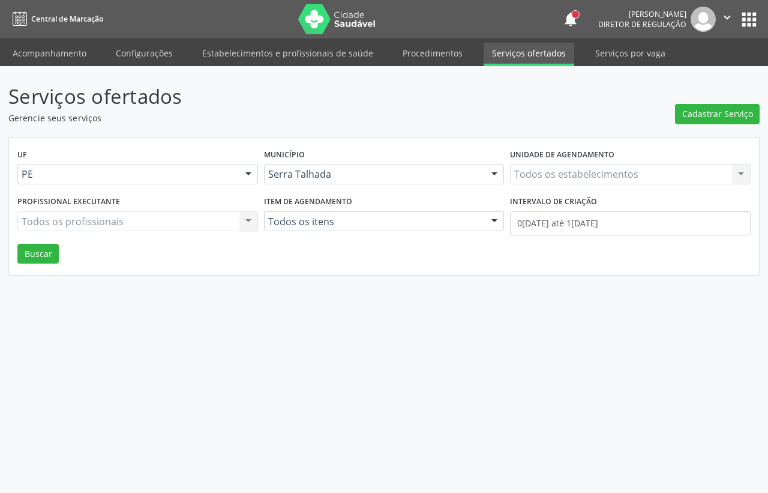
click at [523, 53] on link "Serviços ofertados" at bounding box center [529, 54] width 91 height 23
click at [499, 49] on link "Serviços ofertados" at bounding box center [529, 54] width 91 height 23
click at [533, 66] on div "Serviços ofertados Gerencie seus serviços Cadastrar Serviço UF PE PE Nenhum res…" at bounding box center [384, 279] width 768 height 427
click at [533, 57] on link "Serviços ofertados" at bounding box center [529, 54] width 91 height 23
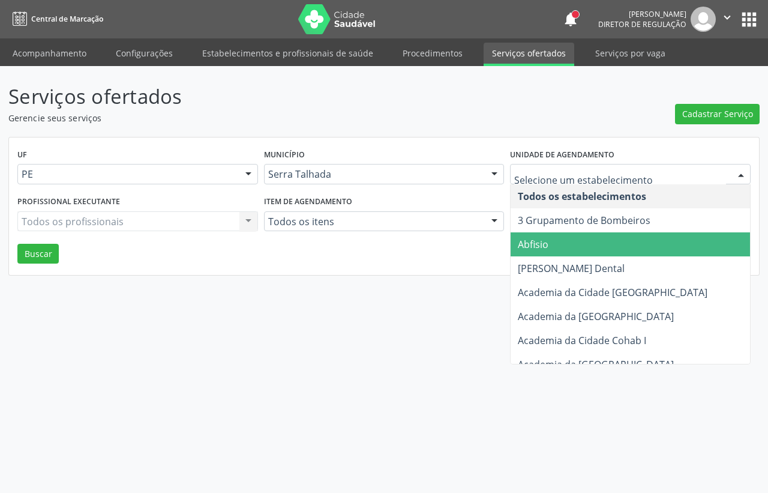
click at [442, 128] on div "Serviços ofertados Gerencie seus serviços Cadastrar Serviço UF PE PE Nenhum res…" at bounding box center [383, 179] width 751 height 194
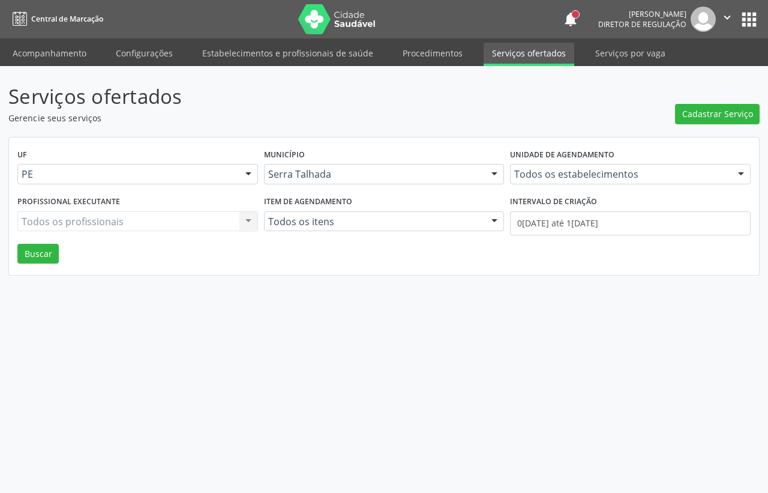
click at [556, 164] on div "Todos os estabelecimentos" at bounding box center [630, 174] width 241 height 20
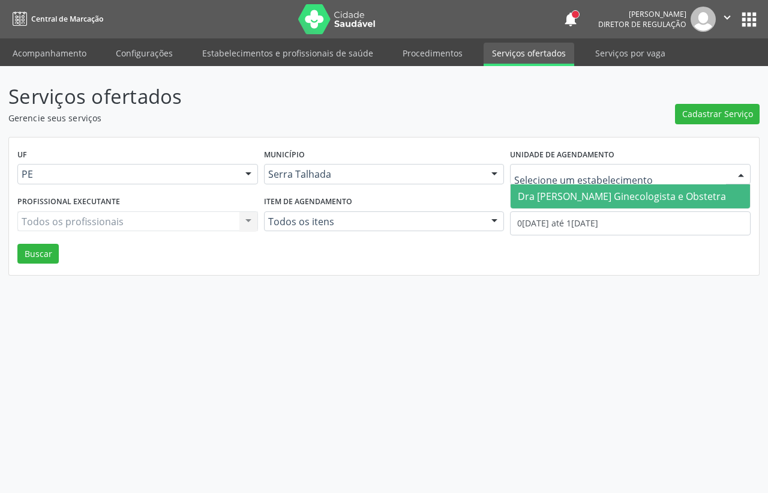
click at [536, 132] on div "Serviços ofertados Gerencie seus serviços Cadastrar Serviço UF PE PE Nenhum res…" at bounding box center [383, 179] width 751 height 194
type input "POLI"
click at [575, 191] on span "Policlinica Municipal" at bounding box center [563, 196] width 91 height 13
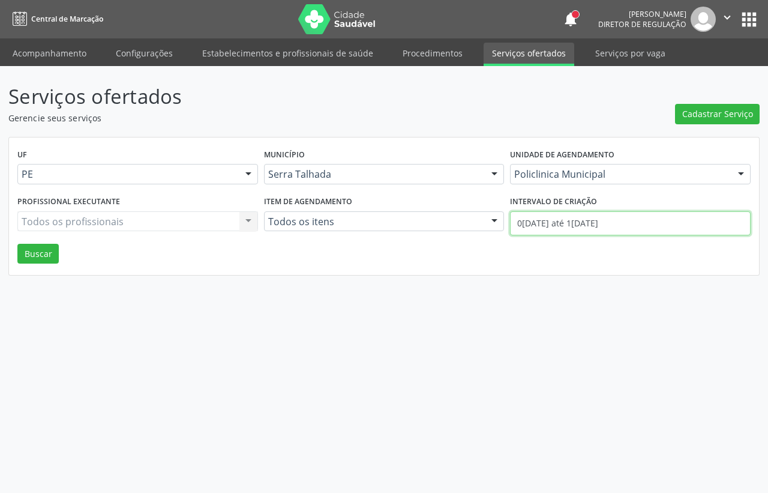
click at [553, 232] on body "Central de Marcação notifications [PERSON_NAME] Diretor de regulação  Configur…" at bounding box center [384, 246] width 768 height 493
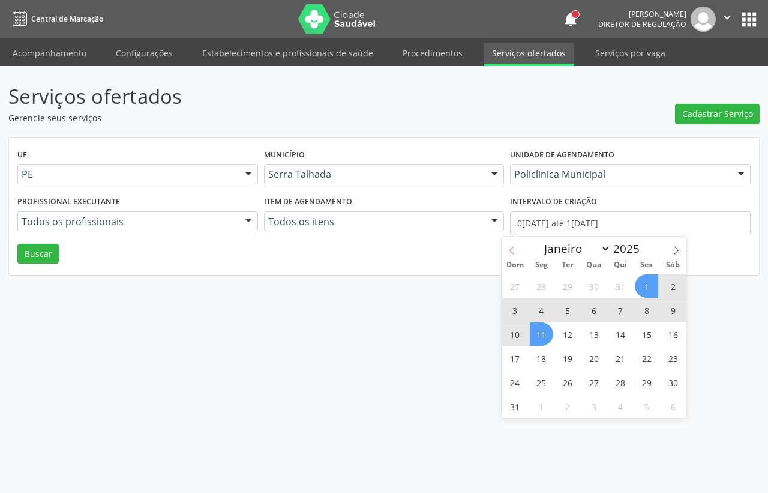
click at [510, 247] on icon at bounding box center [512, 250] width 8 height 8
select select "6"
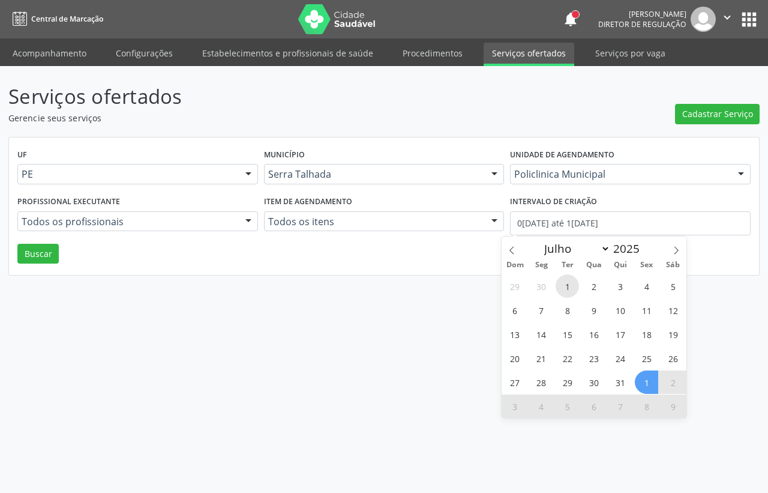
click at [562, 283] on span "1" at bounding box center [567, 285] width 23 height 23
type input "[DATE]"
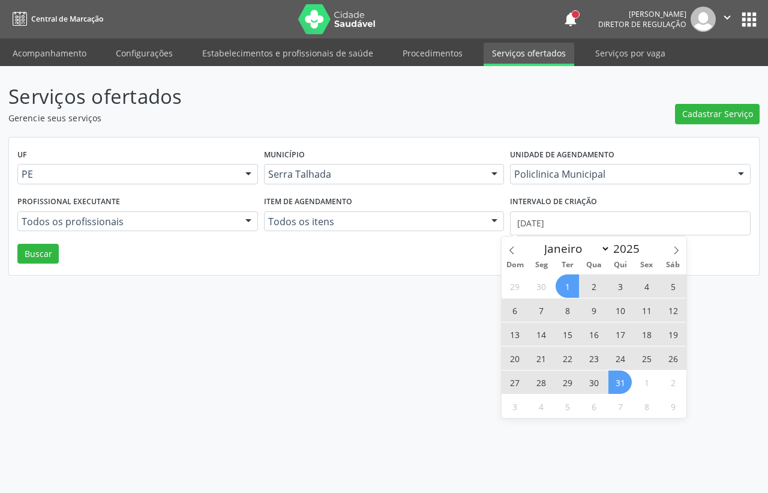
click at [623, 387] on span "31" at bounding box center [620, 381] width 23 height 23
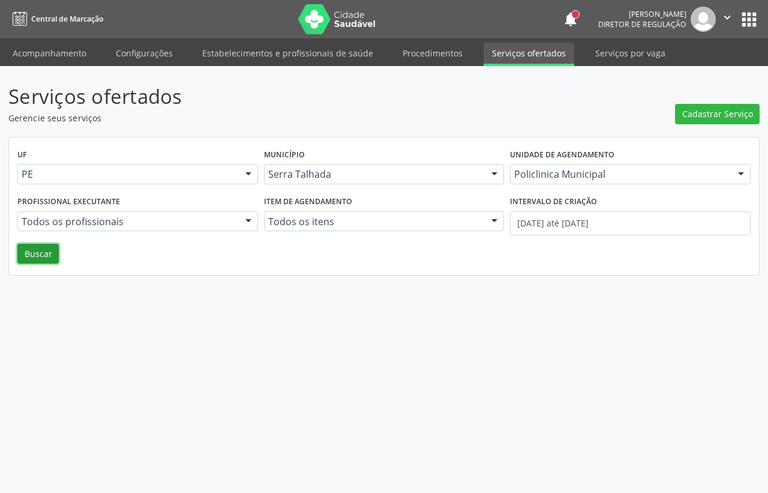
click at [51, 262] on button "Buscar" at bounding box center [37, 254] width 41 height 20
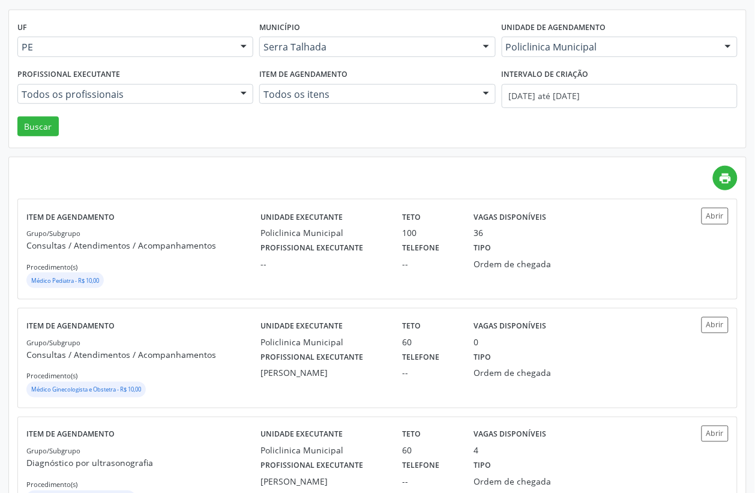
scroll to position [150, 0]
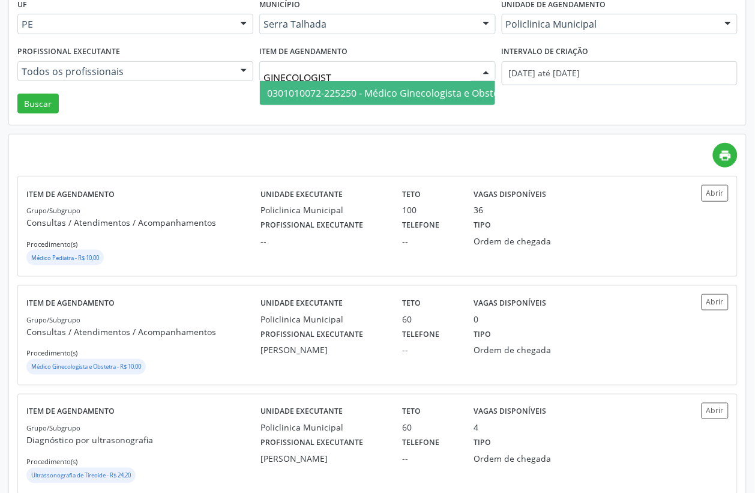
type input "GINECOLOGISTA"
click at [343, 87] on span "0301010072-225250 - Médico Ginecologista e Obstetra" at bounding box center [389, 92] width 245 height 13
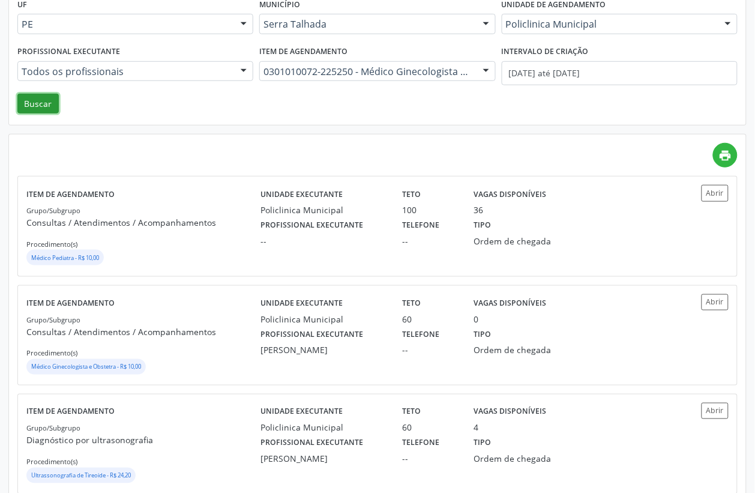
click at [33, 106] on button "Buscar" at bounding box center [37, 104] width 41 height 20
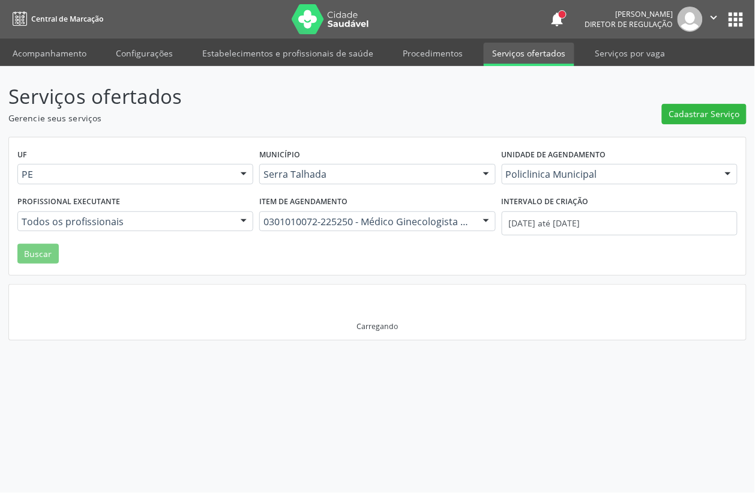
scroll to position [0, 0]
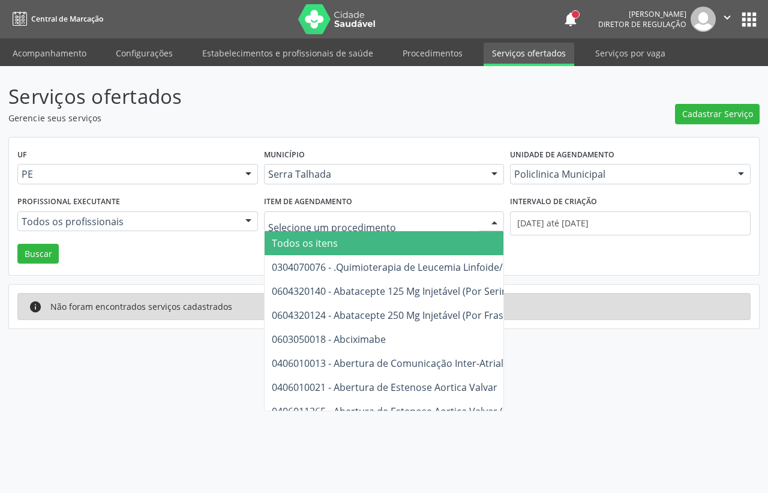
click at [341, 247] on span "Todos os itens" at bounding box center [731, 243] width 933 height 24
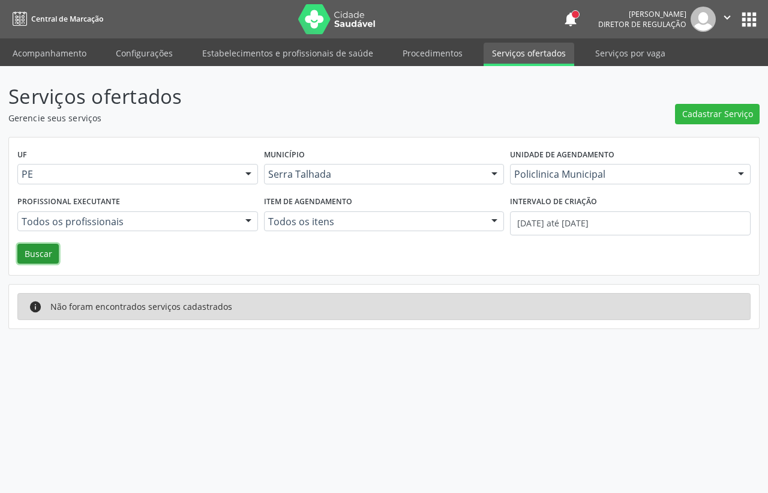
click at [43, 256] on button "Buscar" at bounding box center [37, 254] width 41 height 20
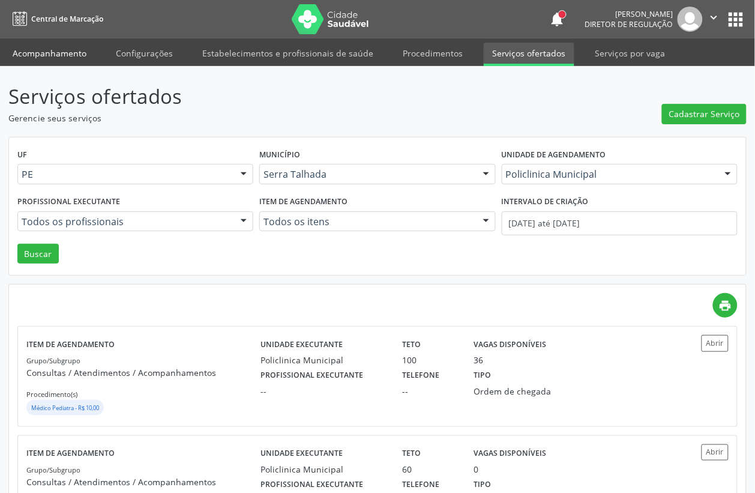
click at [74, 50] on link "Acompanhamento" at bounding box center [49, 53] width 91 height 21
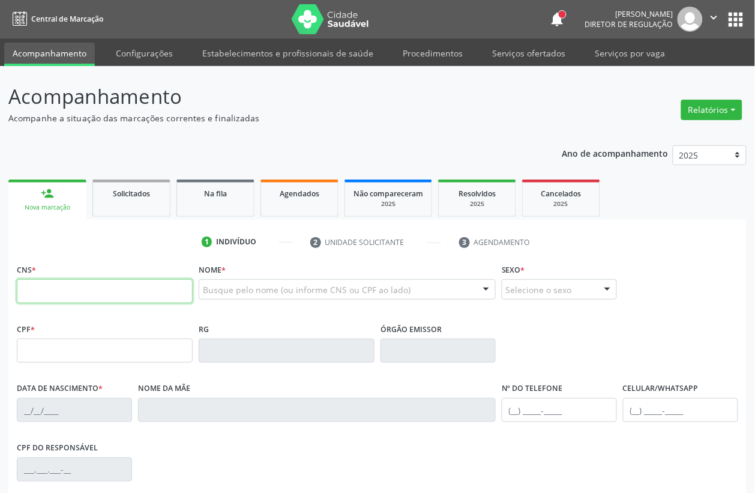
click at [52, 283] on input "text" at bounding box center [105, 291] width 176 height 24
type input "700 7019 7881 0472"
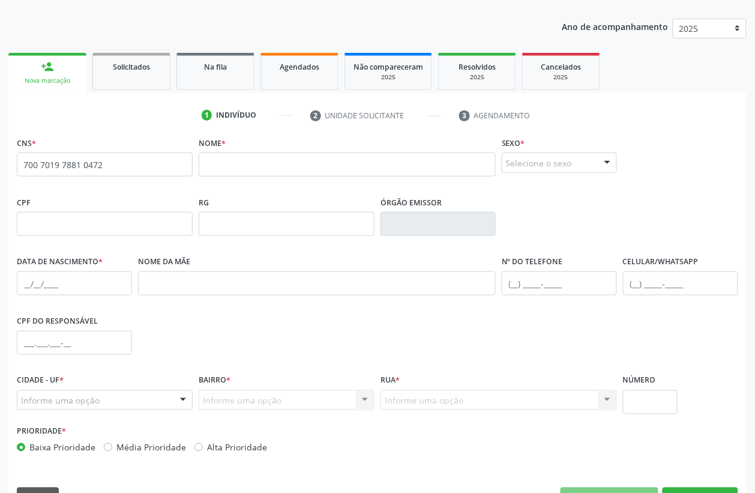
scroll to position [150, 0]
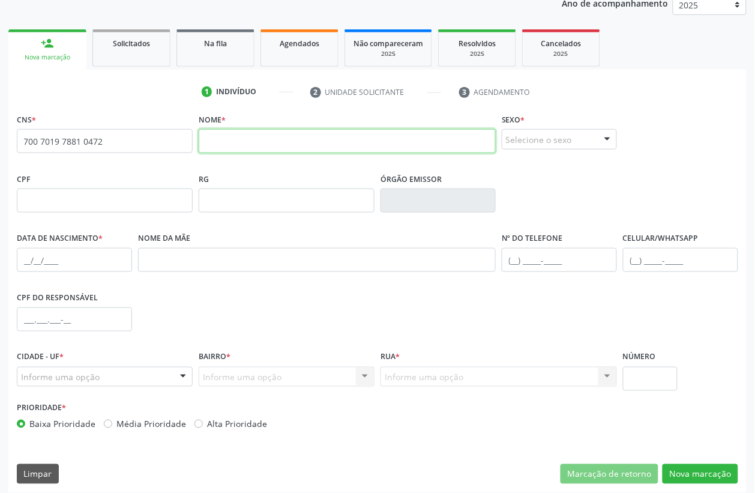
click at [236, 148] on input "text" at bounding box center [347, 141] width 297 height 24
type input "[PERSON_NAME] APARECIDA [PERSON_NAME]"
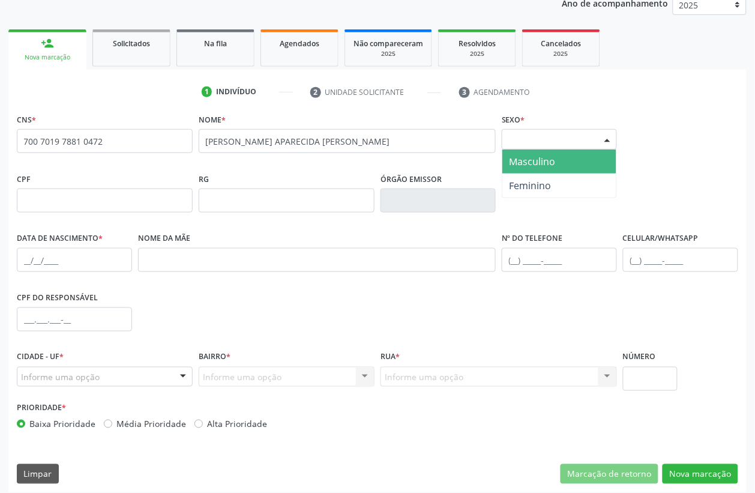
click at [557, 134] on div "Selecione o sexo" at bounding box center [559, 139] width 115 height 20
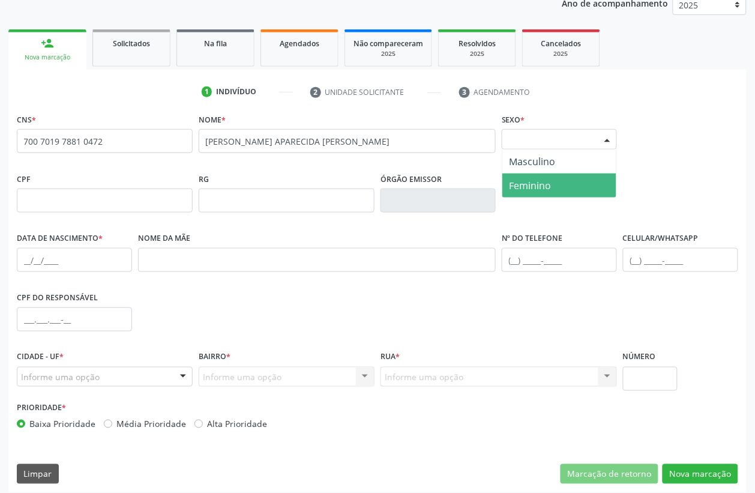
click at [540, 179] on span "Feminino" at bounding box center [531, 185] width 42 height 13
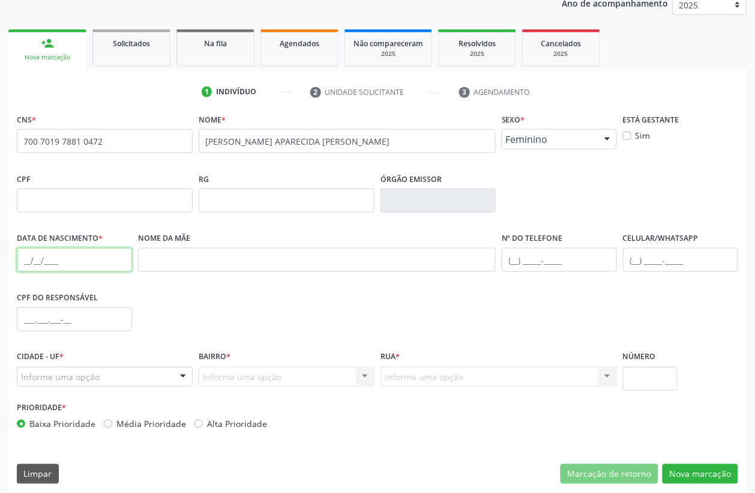
click at [86, 259] on input "text" at bounding box center [74, 260] width 115 height 24
type input "09/12/1987"
click at [28, 361] on label "Cidade - UF *" at bounding box center [40, 357] width 47 height 19
click at [30, 368] on div "Informe uma opção" at bounding box center [105, 377] width 176 height 20
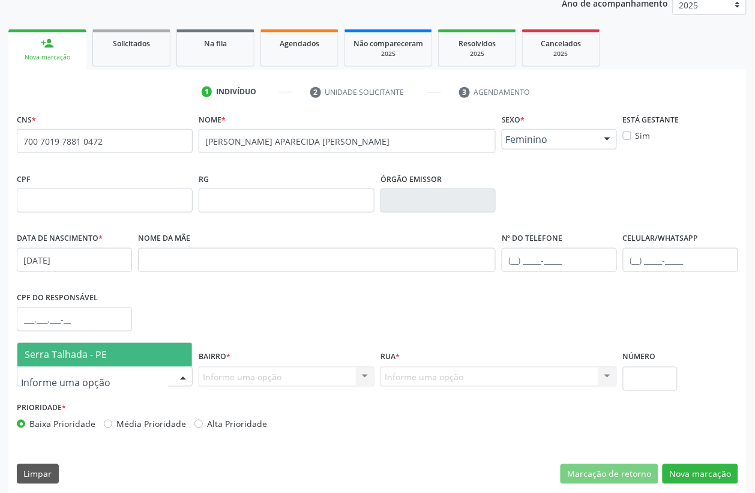
click at [66, 350] on span "Serra Talhada - PE" at bounding box center [66, 354] width 82 height 13
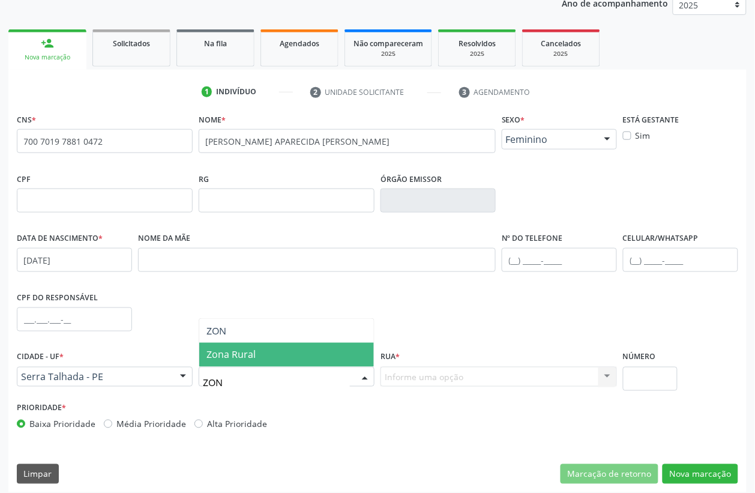
click at [268, 361] on span "Zona Rural" at bounding box center [286, 355] width 175 height 24
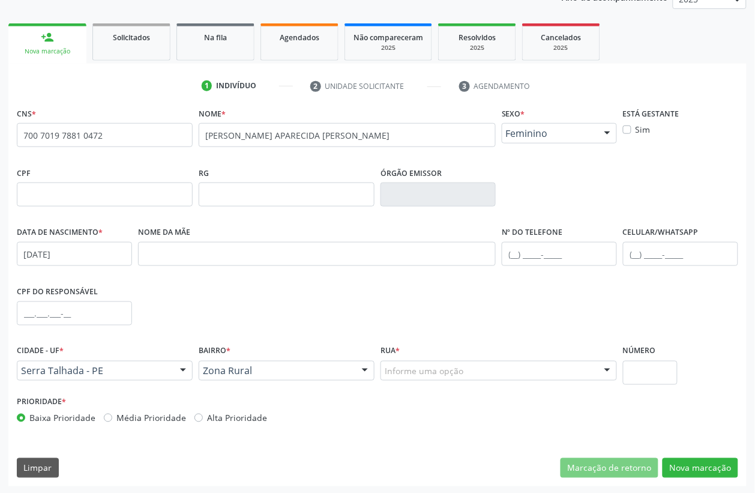
scroll to position [158, 0]
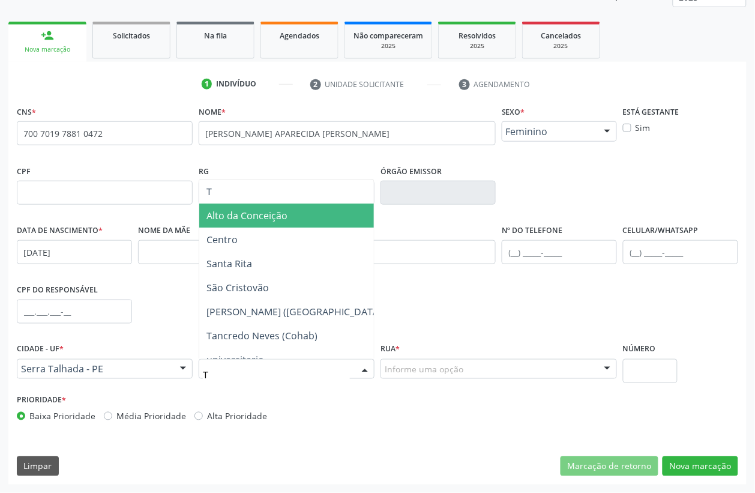
type input "TA"
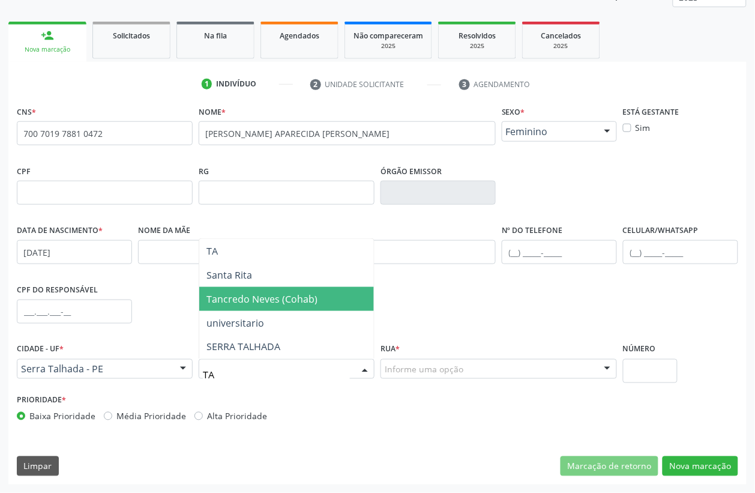
click at [273, 304] on span "Tancredo Neves (Cohab)" at bounding box center [261, 298] width 111 height 13
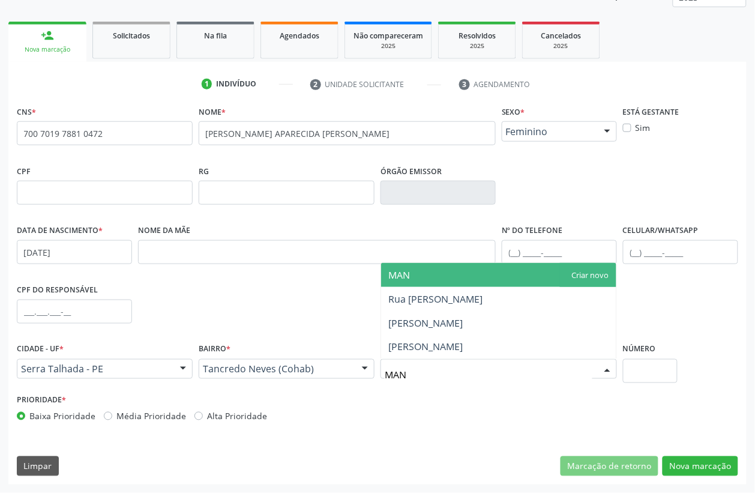
type input "MANO"
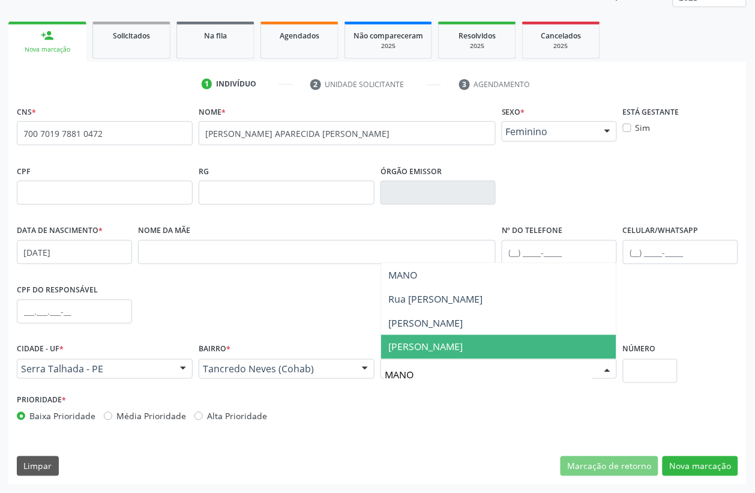
click at [467, 343] on span "Manoel Carvalho" at bounding box center [498, 347] width 235 height 24
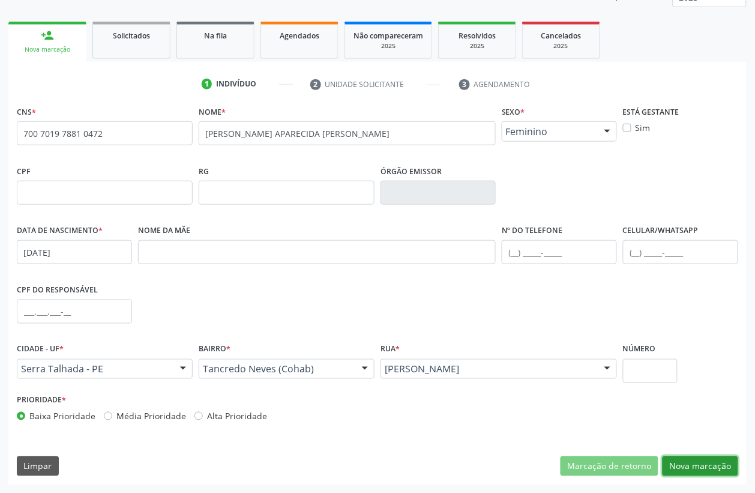
click at [716, 461] on button "Nova marcação" at bounding box center [701, 466] width 76 height 20
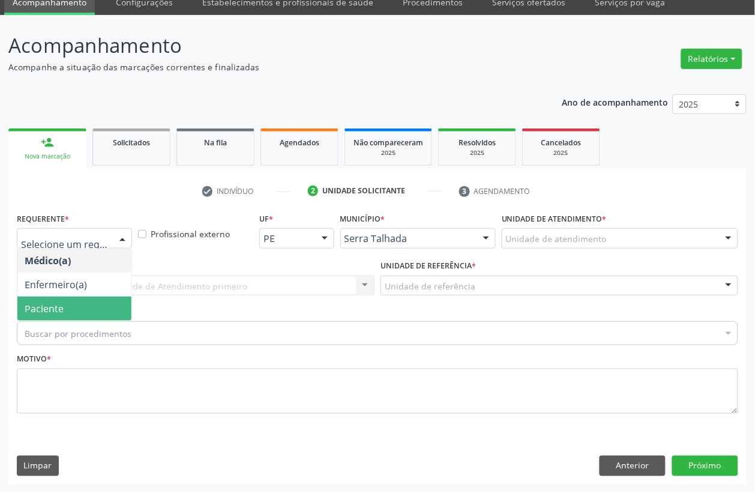
click at [70, 311] on span "Paciente" at bounding box center [74, 309] width 114 height 24
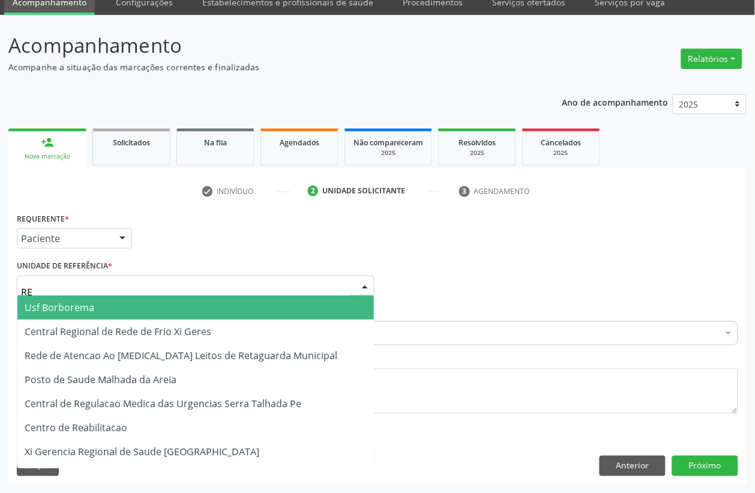
type input "REA"
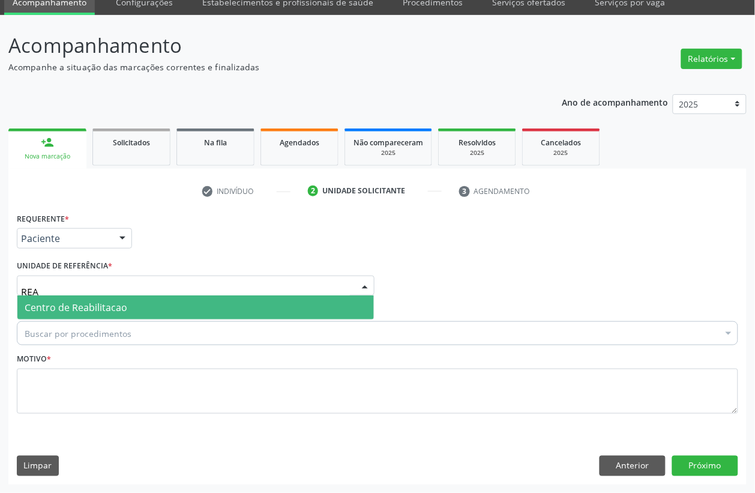
click at [75, 301] on span "Centro de Reabilitacao" at bounding box center [76, 307] width 103 height 13
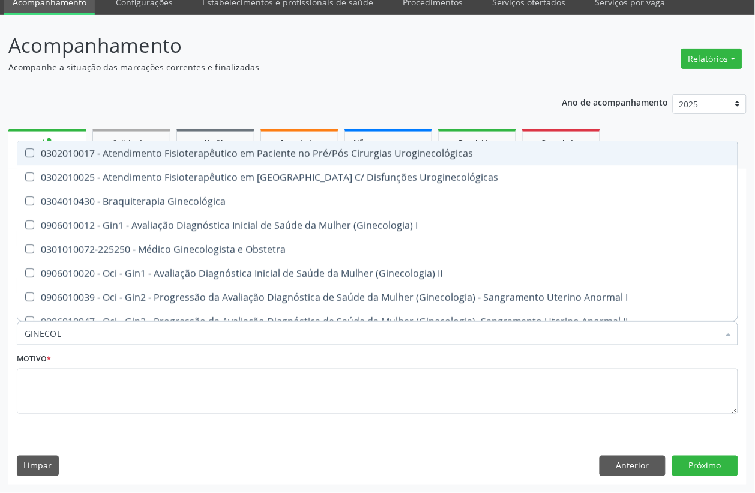
type input "GINECOLO"
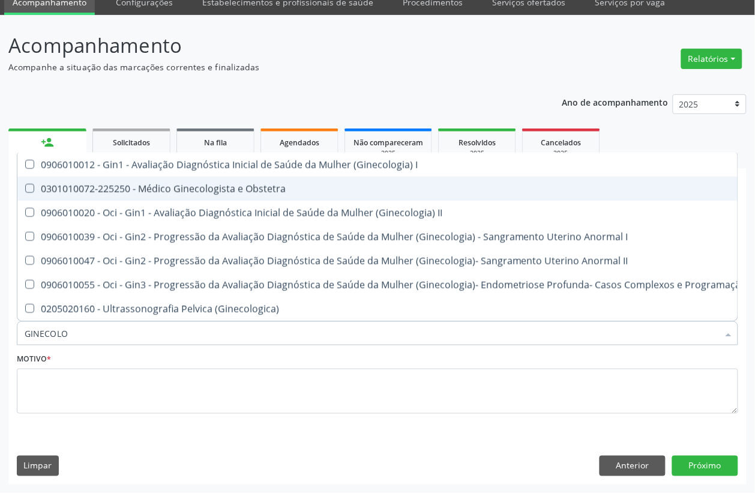
click at [197, 184] on span "0301010072-225250 - Médico Ginecologista e Obstetra" at bounding box center [407, 188] width 780 height 24
checkbox Obstetra "true"
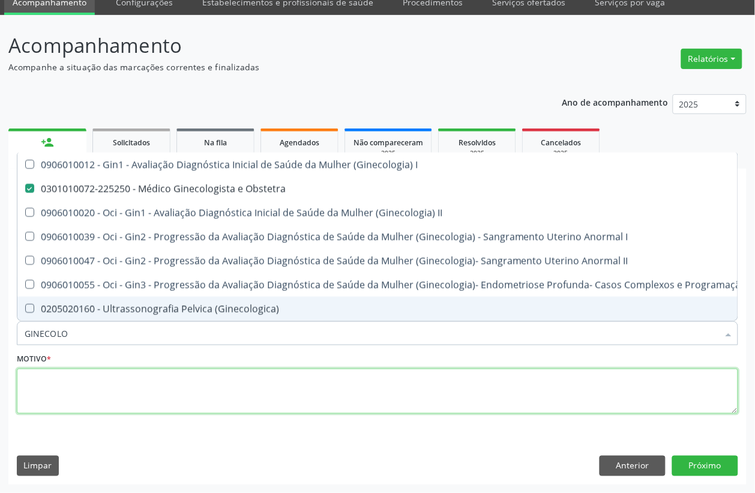
click at [73, 387] on textarea at bounding box center [377, 392] width 721 height 46
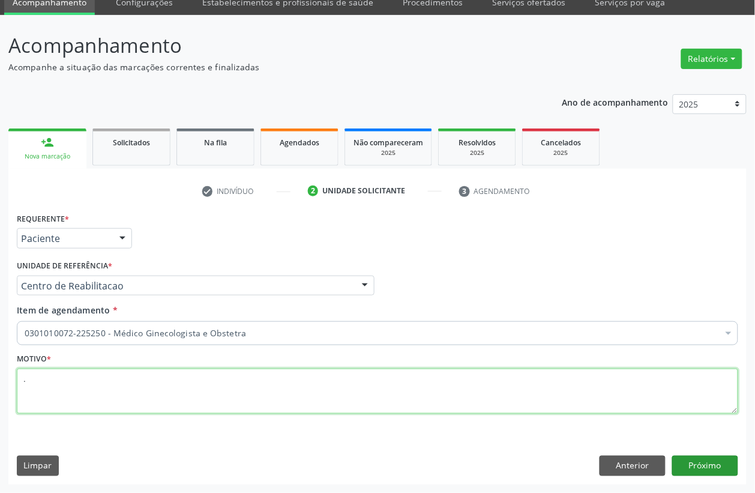
type textarea "."
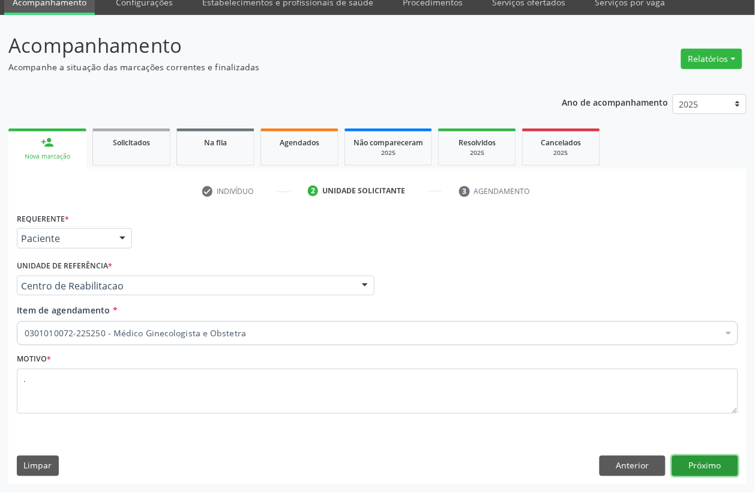
click at [710, 470] on button "Próximo" at bounding box center [705, 466] width 66 height 20
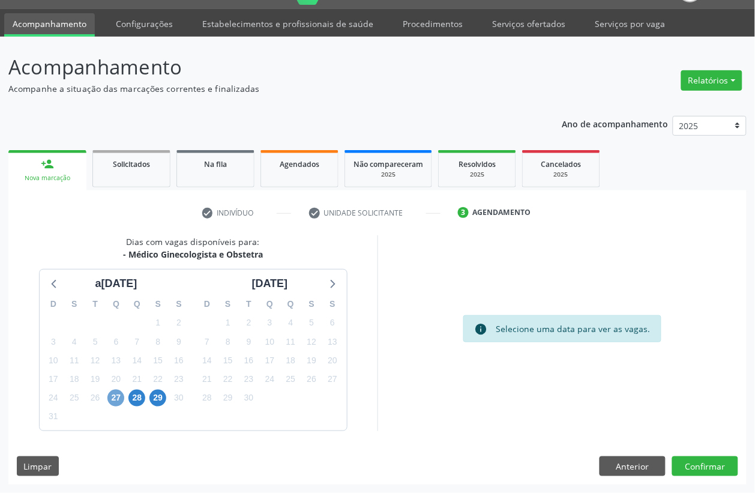
click at [112, 398] on span "27" at bounding box center [115, 398] width 17 height 17
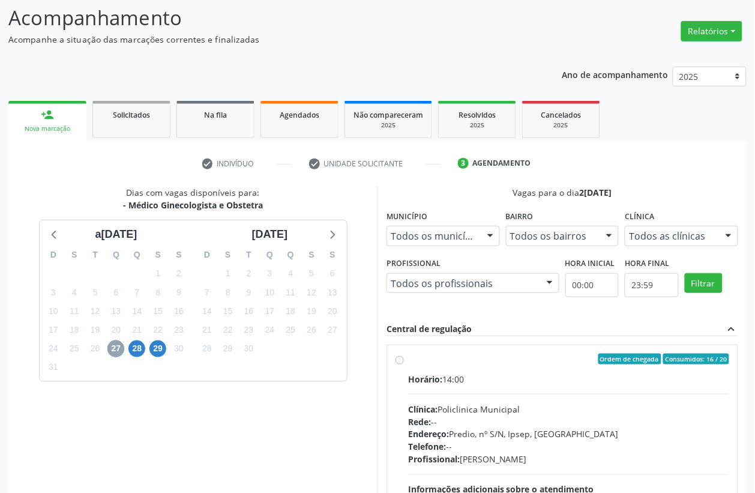
scroll to position [105, 0]
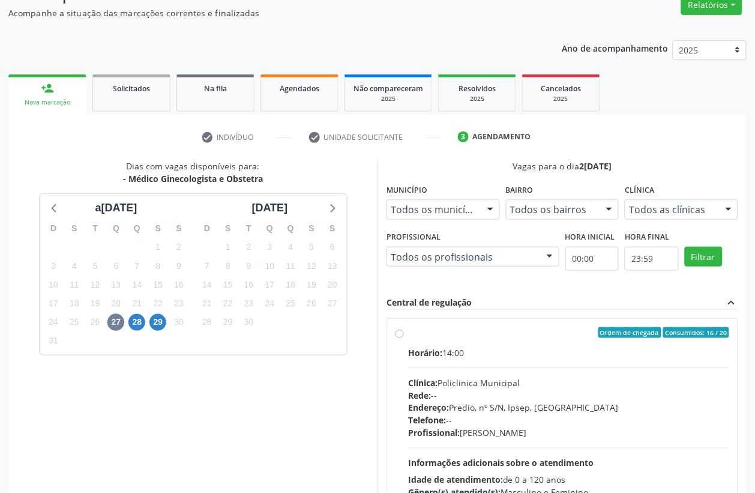
click at [523, 387] on div "Clínica: Policlinica Municipal" at bounding box center [568, 382] width 321 height 13
click at [404, 338] on input "Ordem de chegada Consumidos: 16 / 20 Horário: 14:00 Clínica: Policlinica Munici…" at bounding box center [400, 332] width 8 height 11
radio input "true"
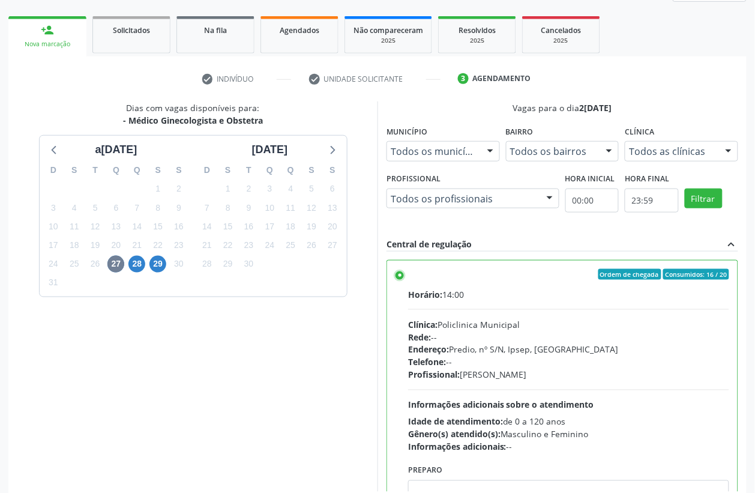
scroll to position [224, 0]
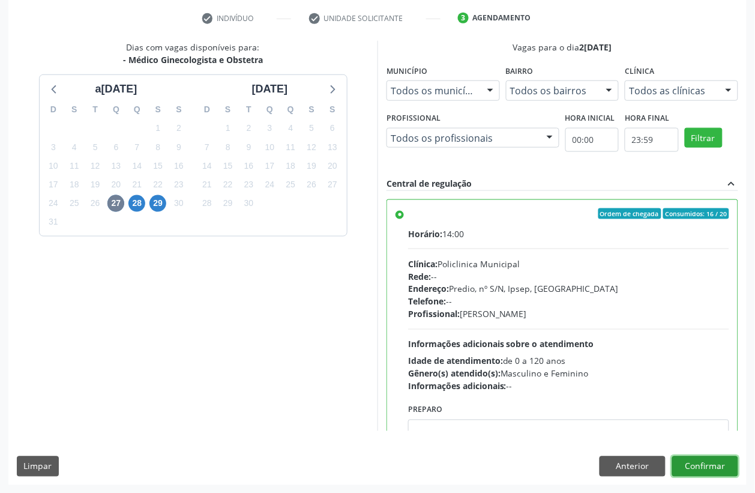
click at [700, 470] on button "Confirmar" at bounding box center [705, 466] width 66 height 20
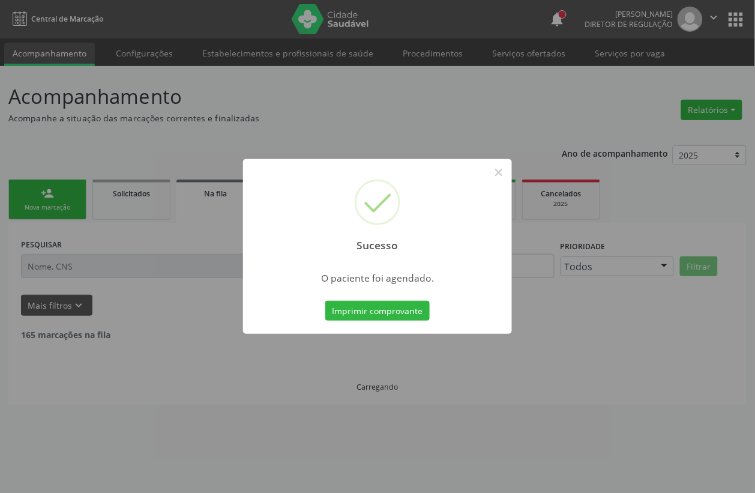
scroll to position [0, 0]
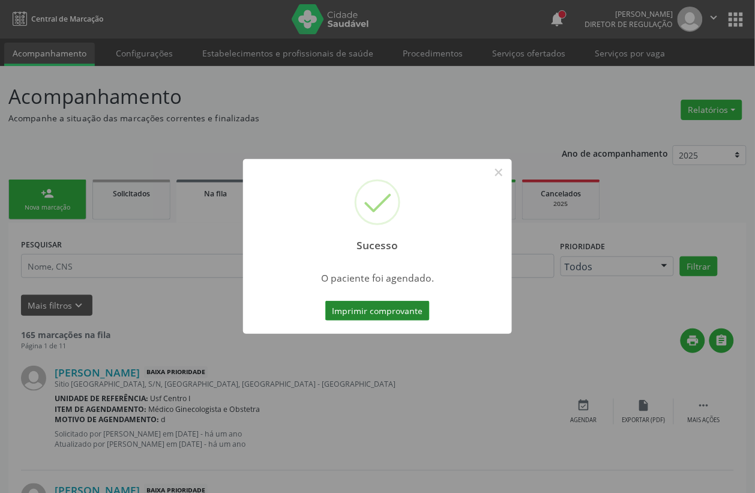
click at [367, 306] on button "Imprimir comprovante" at bounding box center [377, 311] width 104 height 20
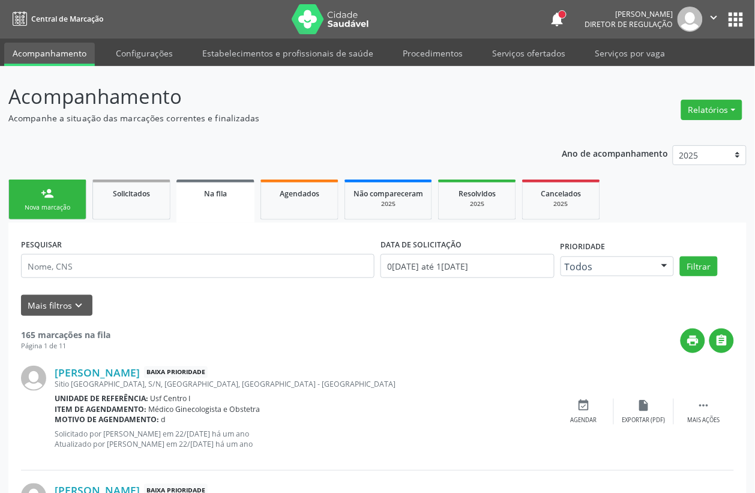
click at [67, 210] on div "Nova marcação" at bounding box center [47, 207] width 60 height 9
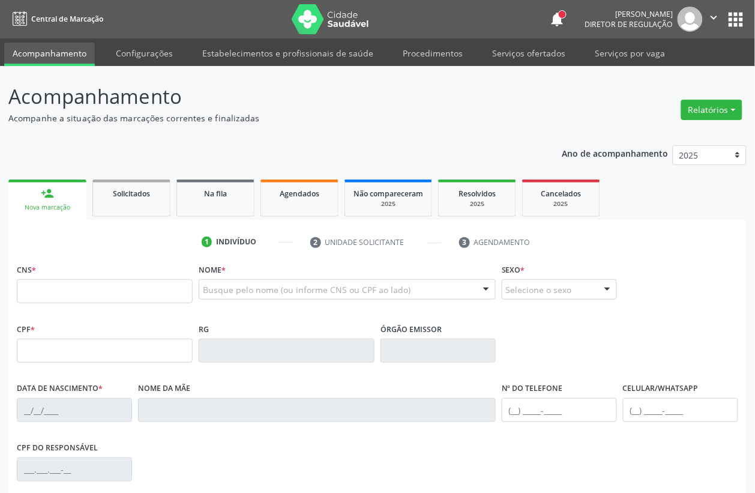
click at [55, 207] on div "Nova marcação" at bounding box center [47, 207] width 61 height 9
click at [83, 292] on input "text" at bounding box center [105, 291] width 176 height 24
type input "702 4025 4173 3922"
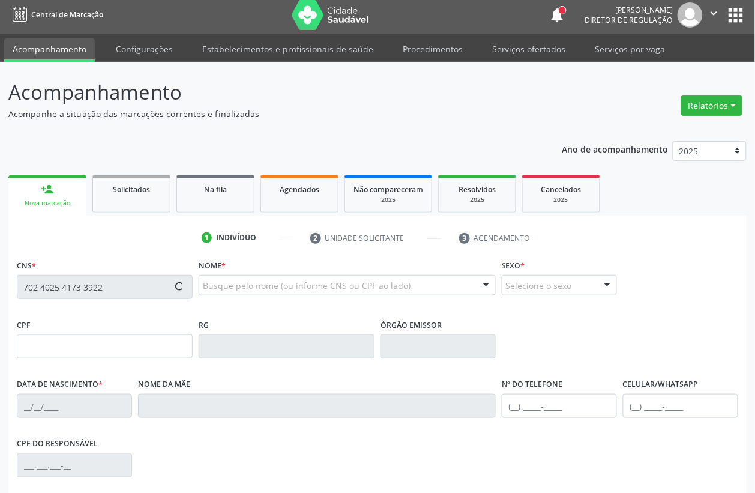
type input "044.778.318-11"
type input "30/05/1959"
type input "Francisca Ana de Jesus"
type input "(87) 99948-0524"
type input "548"
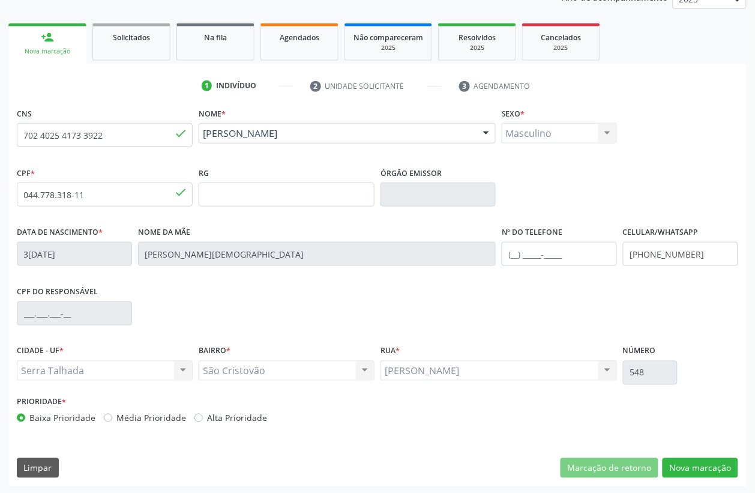
scroll to position [158, 0]
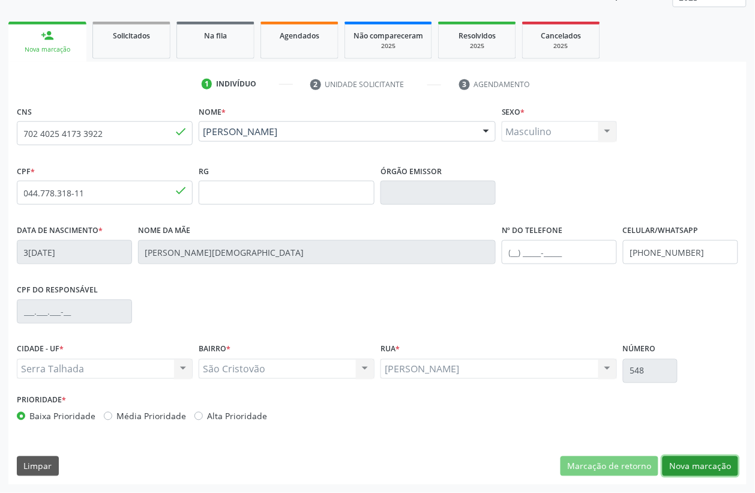
click at [700, 463] on button "Nova marcação" at bounding box center [701, 466] width 76 height 20
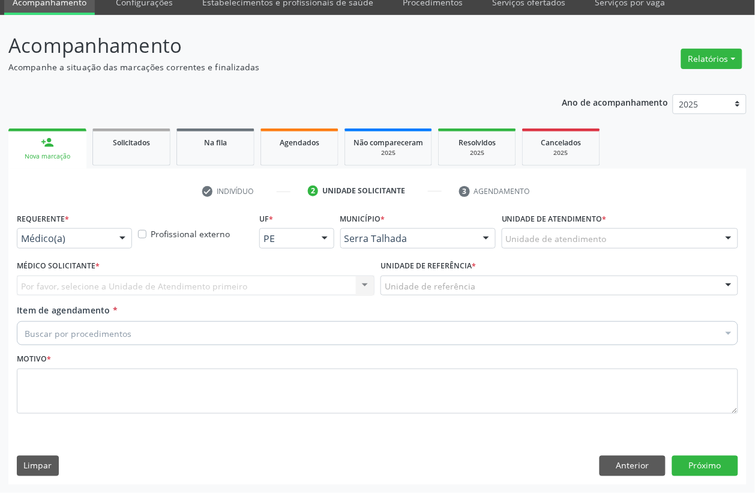
scroll to position [51, 0]
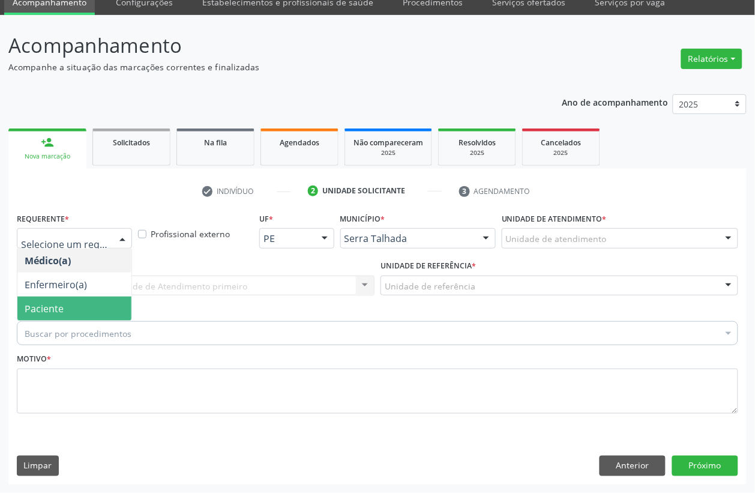
click at [46, 313] on span "Paciente" at bounding box center [44, 308] width 39 height 13
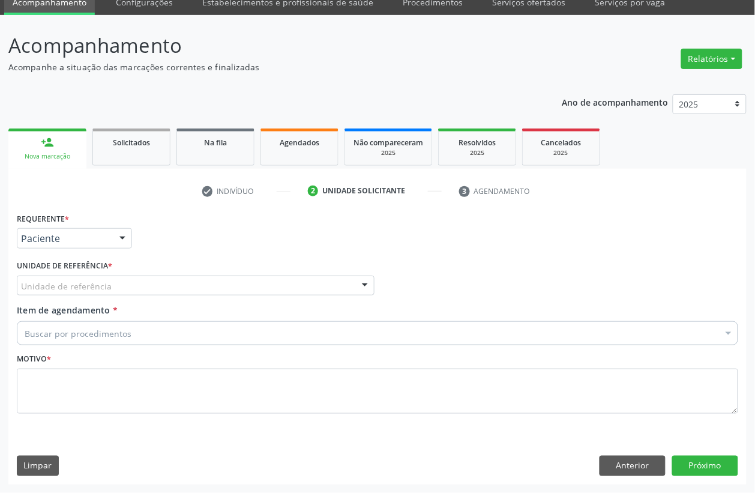
click at [46, 297] on div "Unidade de referência * Unidade de referência Usf do Mutirao Usf Cohab Usf Caic…" at bounding box center [196, 280] width 364 height 47
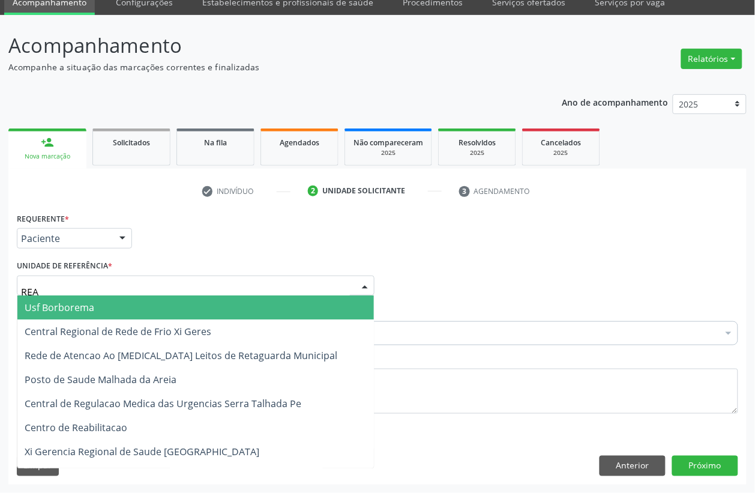
type input "REAB"
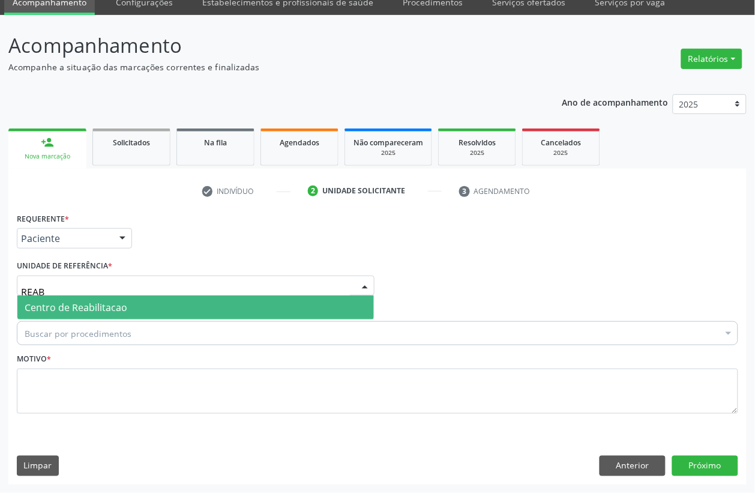
click at [79, 304] on span "Centro de Reabilitacao" at bounding box center [76, 307] width 103 height 13
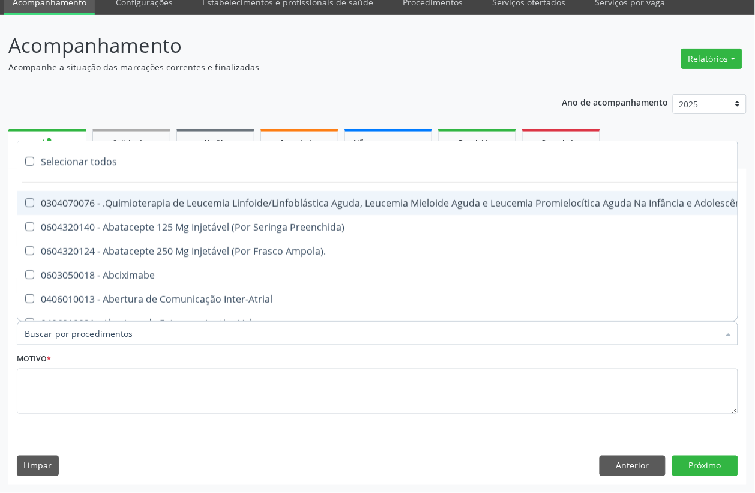
click at [66, 338] on input "Item de agendamento *" at bounding box center [372, 333] width 694 height 24
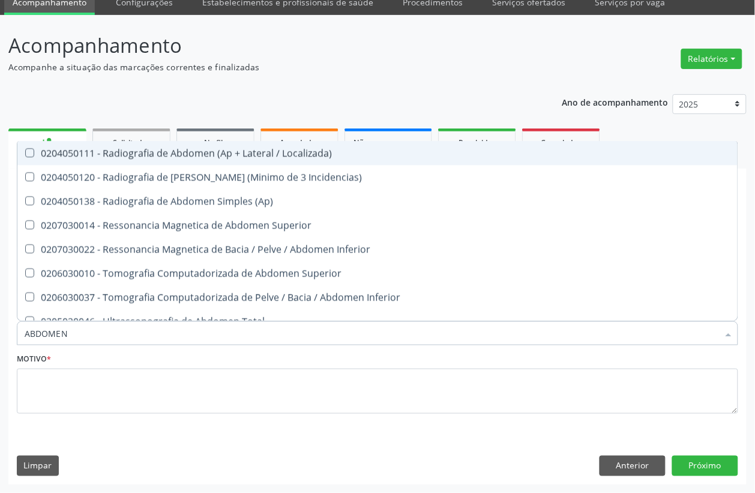
type input "ABDOMEN T"
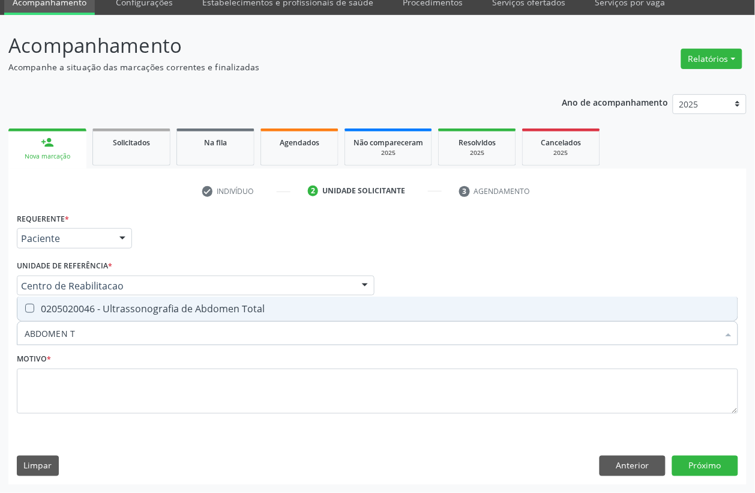
click at [106, 313] on div "0205020046 - Ultrassonografia de Abdomen Total" at bounding box center [378, 309] width 706 height 10
checkbox Total "true"
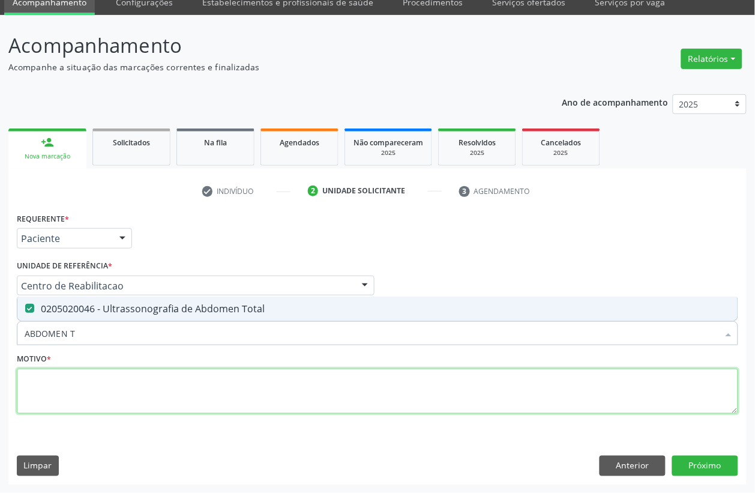
click at [71, 385] on textarea at bounding box center [377, 392] width 721 height 46
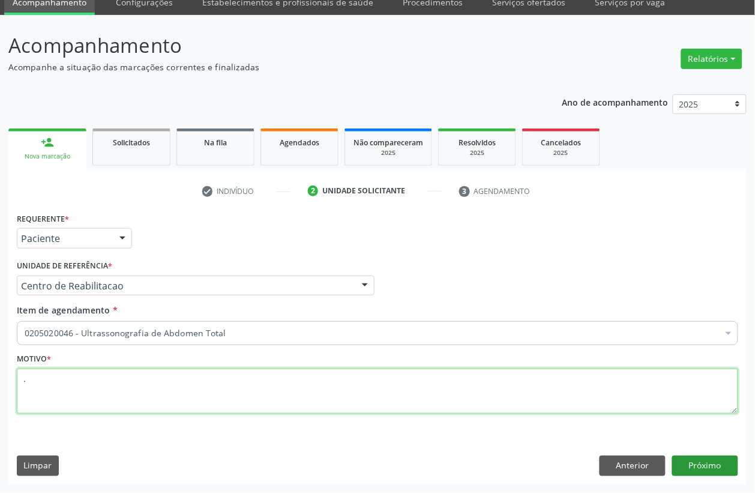
type textarea "."
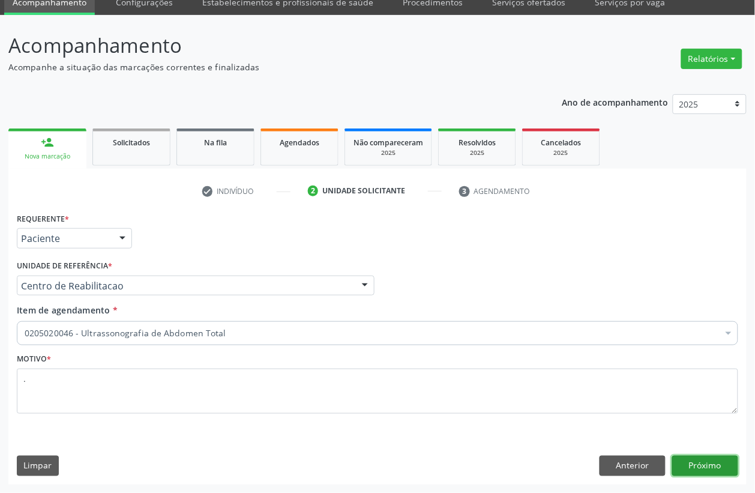
click at [712, 460] on button "Próximo" at bounding box center [705, 466] width 66 height 20
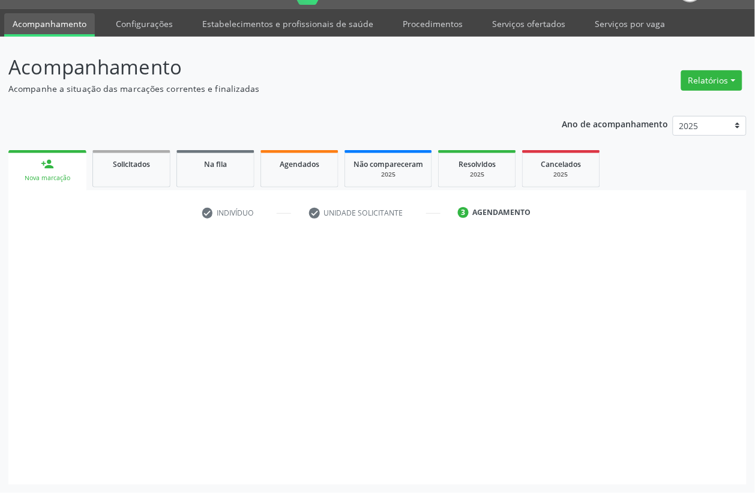
scroll to position [30, 0]
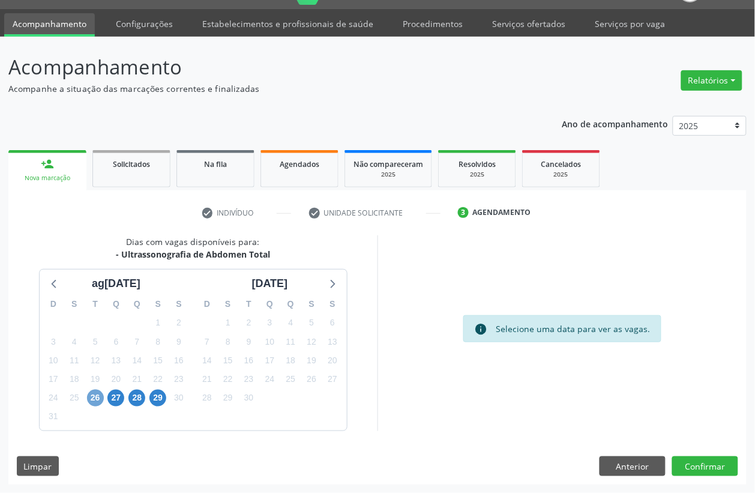
click at [90, 402] on span "26" at bounding box center [95, 398] width 17 height 17
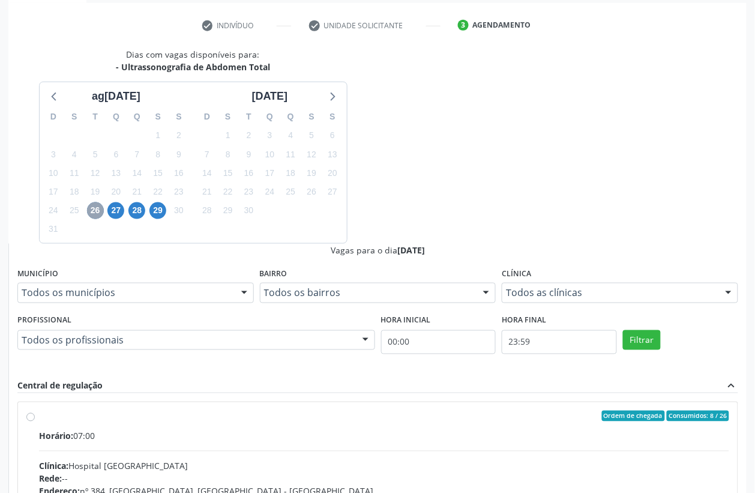
scroll to position [224, 0]
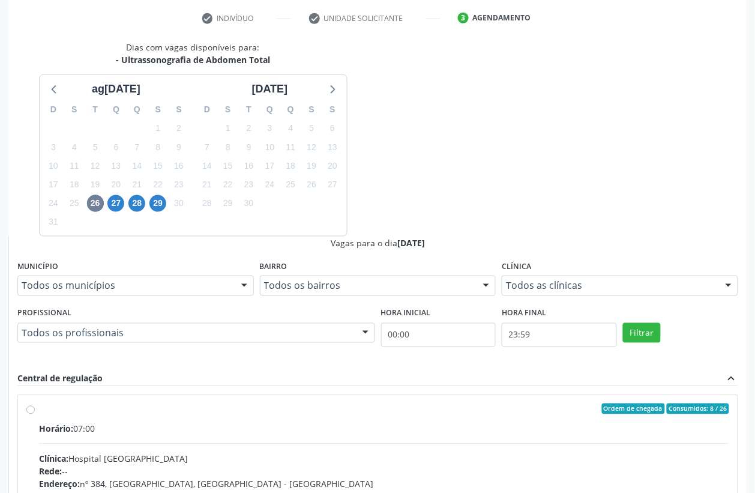
click at [35, 403] on input "Ordem de chegada Consumidos: 8 / 26 Horário: 07:00 Clínica: Hospital Sao Franci…" at bounding box center [30, 408] width 8 height 11
radio input "true"
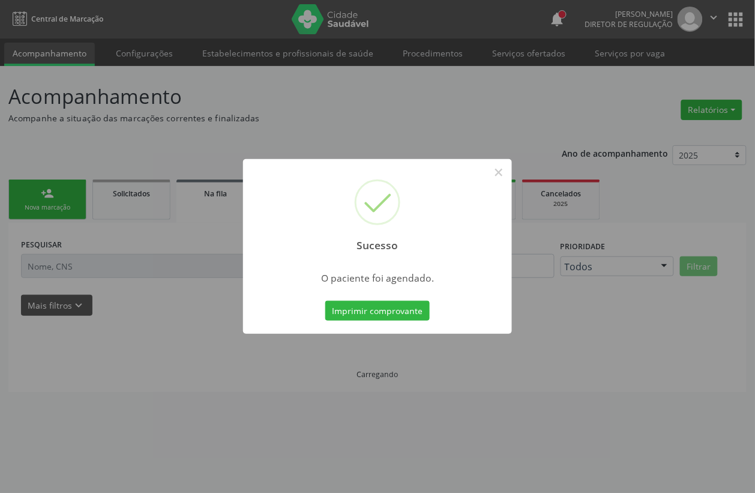
scroll to position [0, 0]
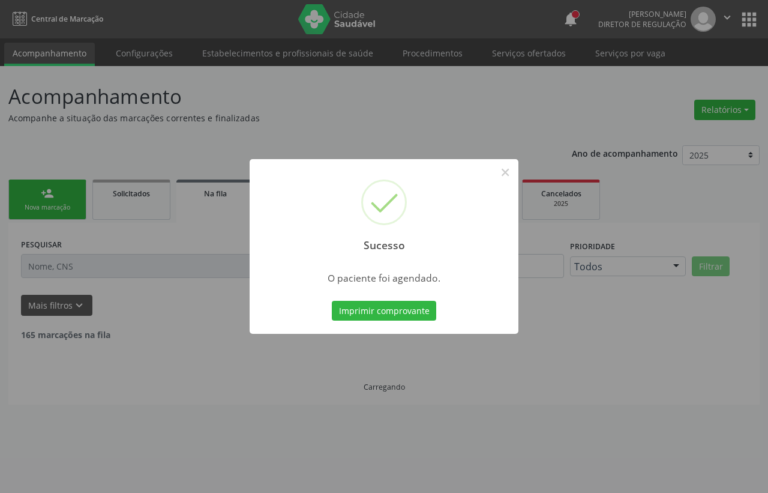
click at [411, 321] on div "Imprimir comprovante Cancel" at bounding box center [385, 310] width 110 height 25
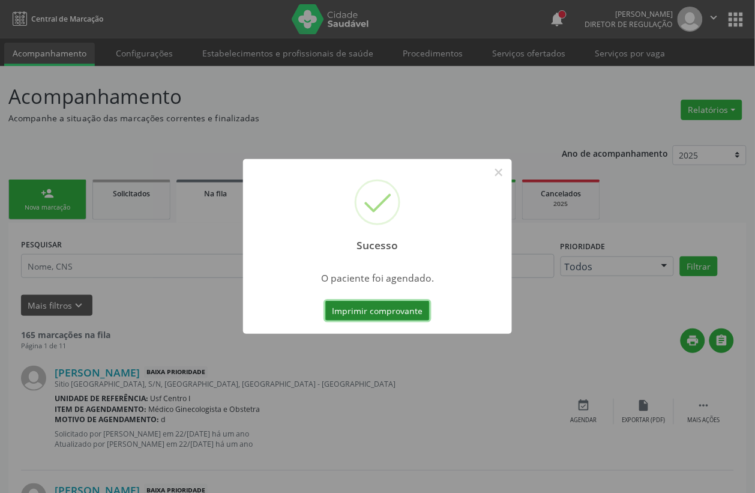
click at [411, 316] on button "Imprimir comprovante" at bounding box center [377, 311] width 104 height 20
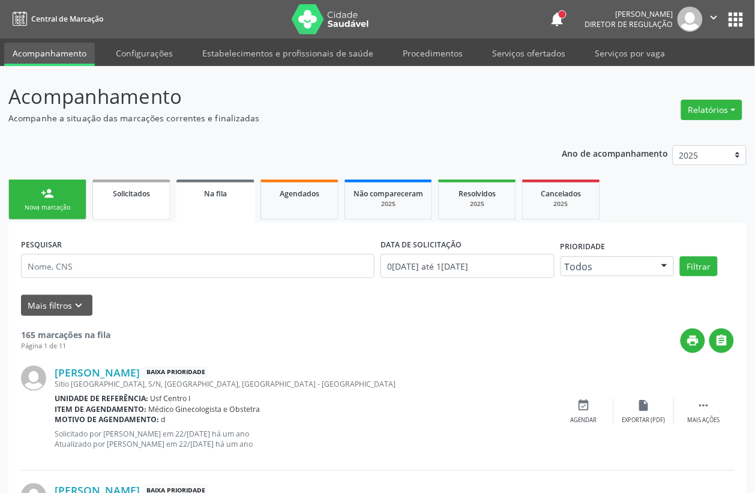
click at [92, 196] on link "Solicitados" at bounding box center [131, 199] width 78 height 40
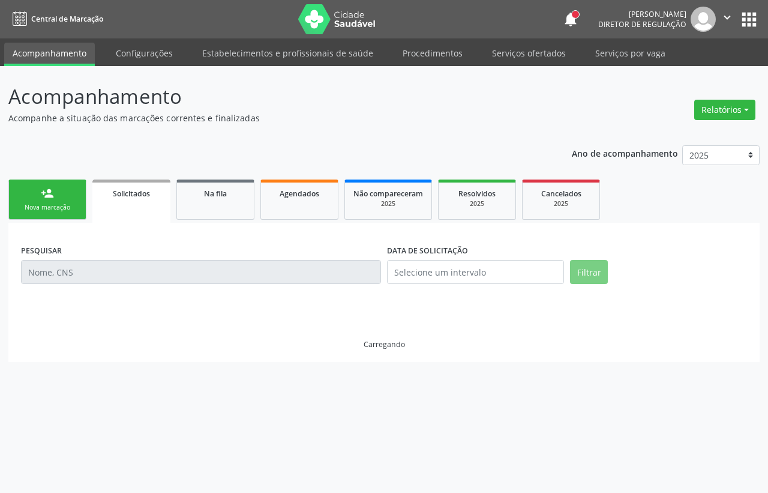
click at [43, 206] on div "Nova marcação" at bounding box center [47, 207] width 60 height 9
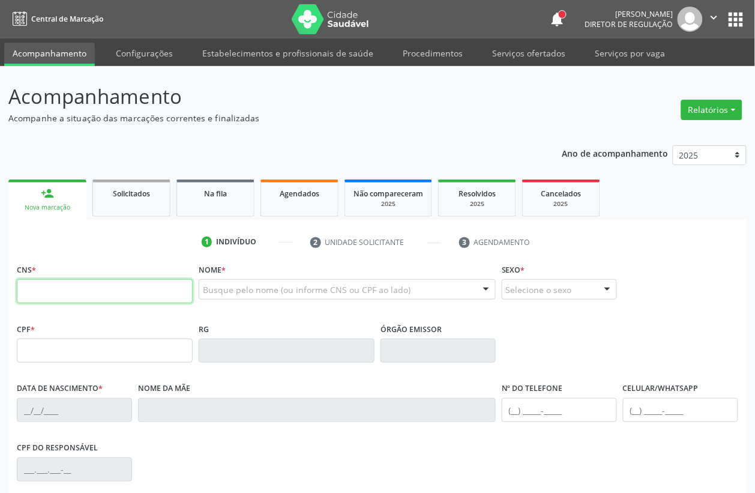
click at [89, 291] on input "text" at bounding box center [105, 291] width 176 height 24
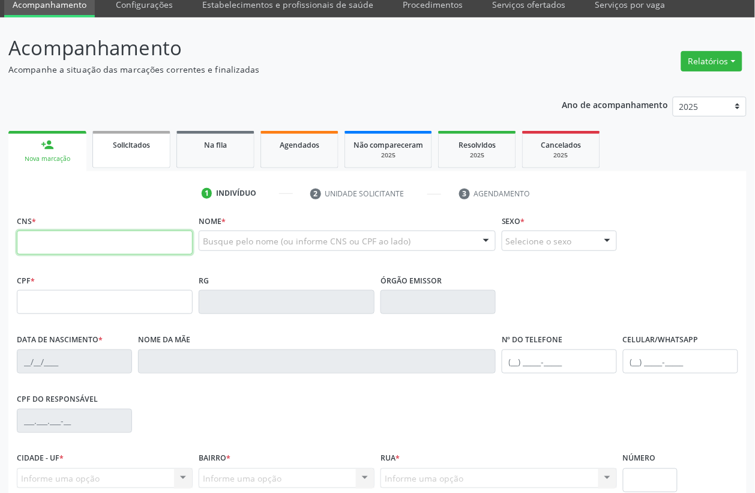
scroll to position [75, 0]
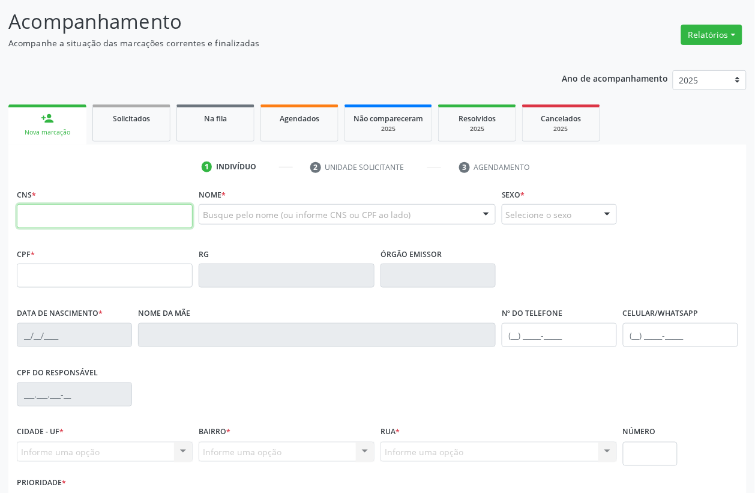
click at [57, 213] on input "text" at bounding box center [105, 216] width 176 height 24
type input "898 0048 5679 8857"
type input "051.035.714-80"
type input "12/06/1982"
type input "Edileuza Ferreira Limaribeiro"
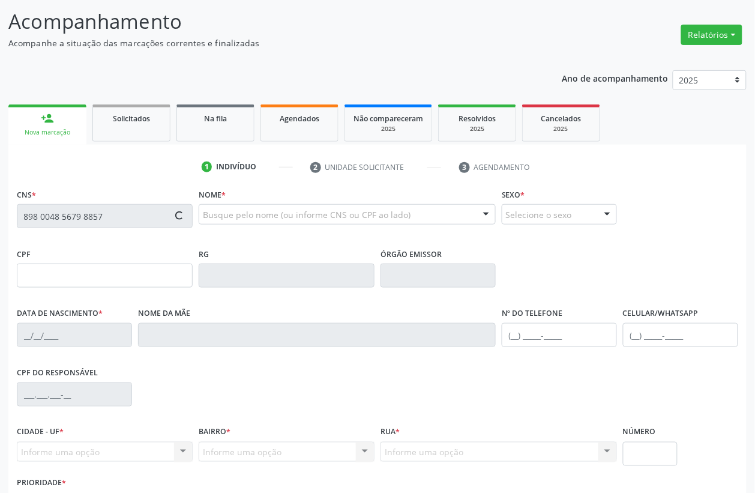
type input "(87) 99999-9999"
type input "S/N"
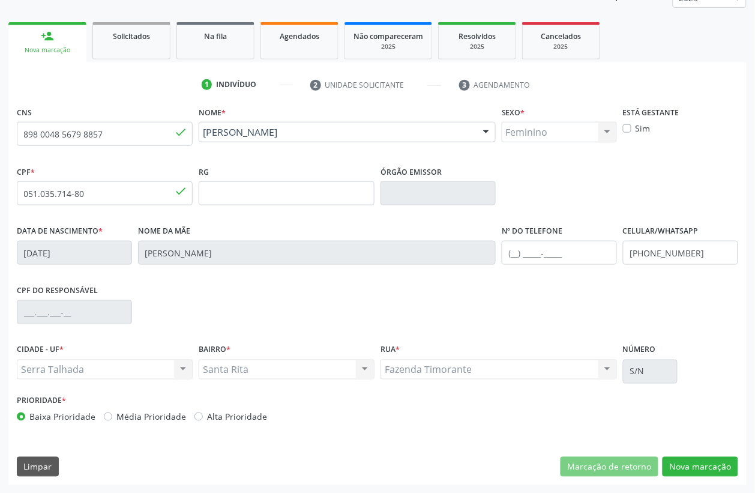
scroll to position [158, 0]
click at [715, 466] on button "Nova marcação" at bounding box center [701, 466] width 76 height 20
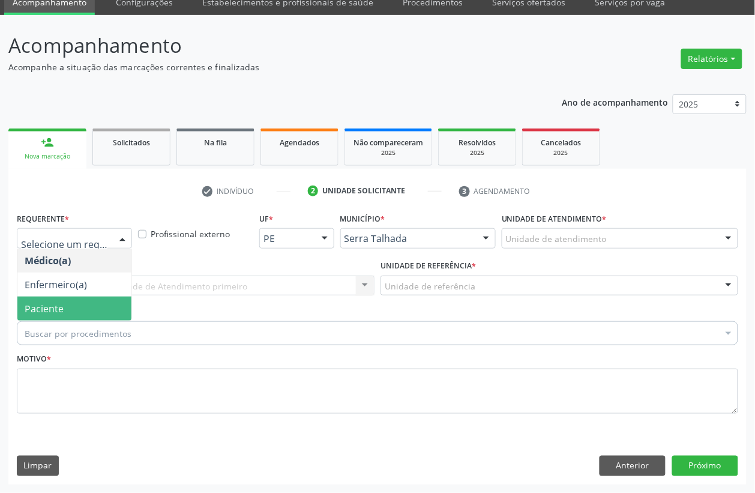
click at [61, 316] on span "Paciente" at bounding box center [74, 309] width 114 height 24
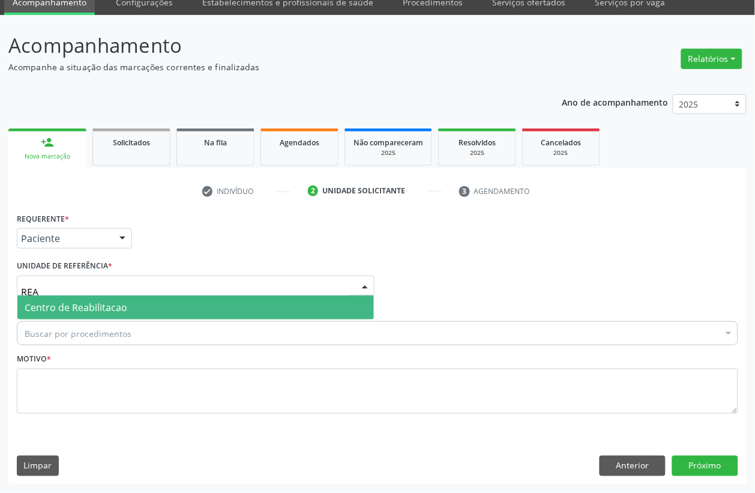
type input "REAB"
click at [128, 310] on span "Centro de Reabilitacao" at bounding box center [195, 307] width 357 height 24
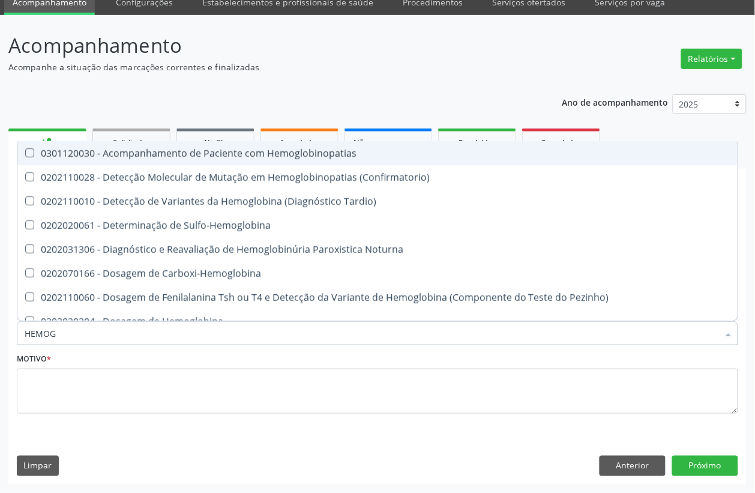
type input "HEMOGR"
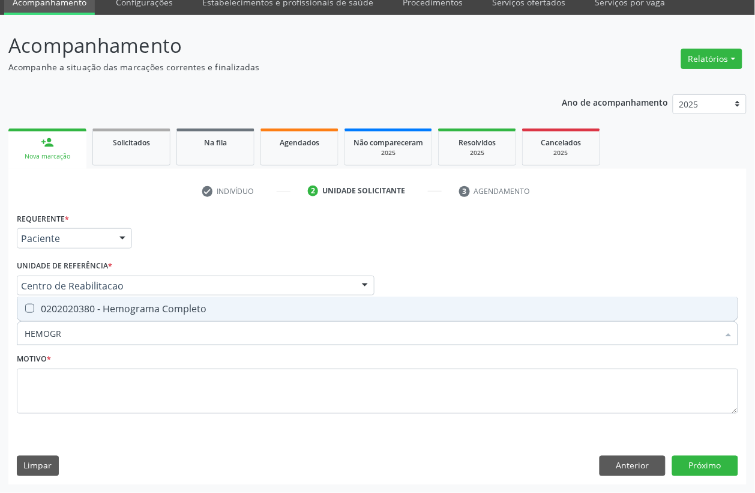
click at [98, 313] on div "0202020380 - Hemograma Completo" at bounding box center [378, 309] width 706 height 10
checkbox Completo "true"
click at [89, 334] on input "HEMOGR" at bounding box center [372, 333] width 694 height 24
checkbox Completo "false"
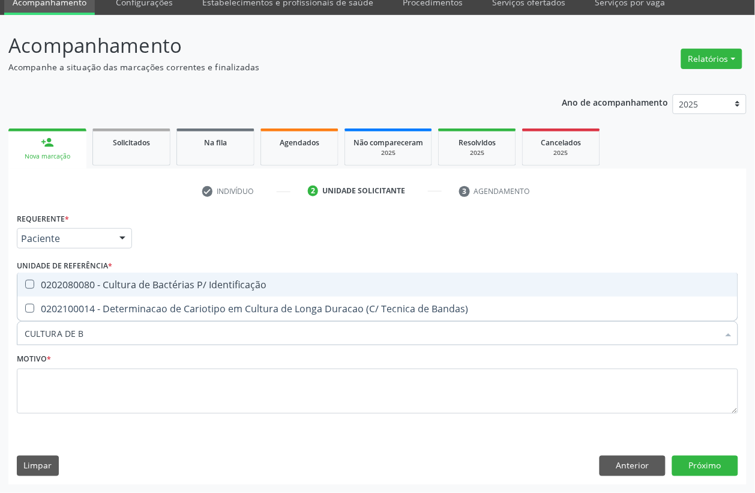
type input "CULTURA DE BA"
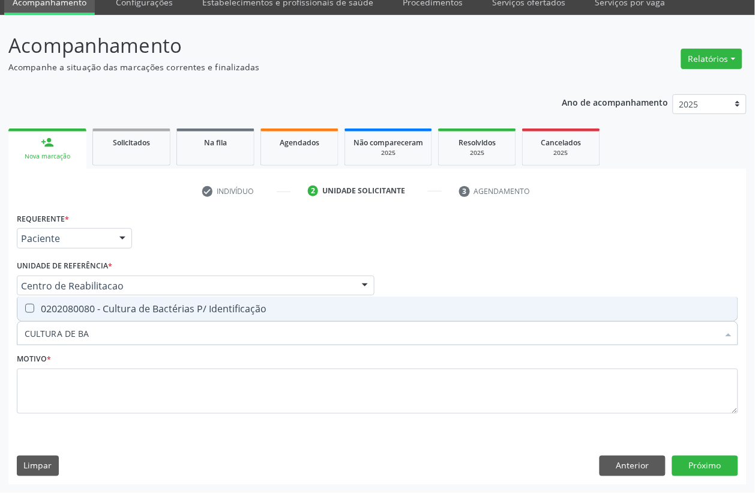
click at [132, 309] on div "0202080080 - Cultura de Bactérias P/ Identificação" at bounding box center [378, 309] width 706 height 10
checkbox Identificação "true"
click at [112, 325] on input "CULTURA DE BA" at bounding box center [372, 333] width 694 height 24
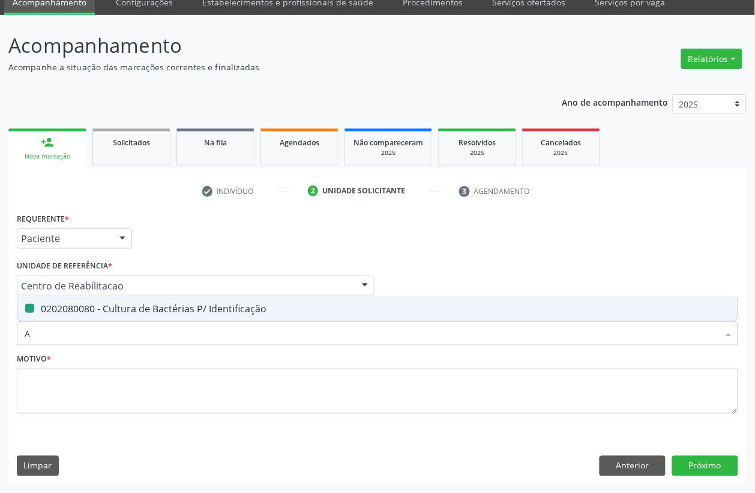
type input "AN"
checkbox Identificação "false"
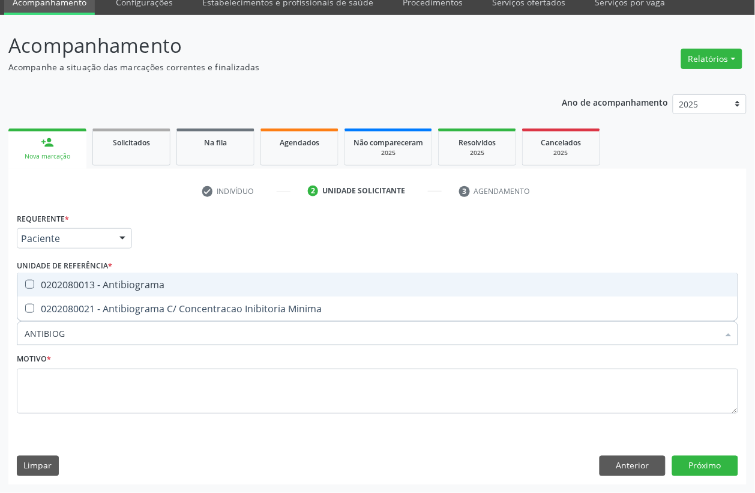
type input "ANTIBIOGR"
click at [123, 289] on div "0202080013 - Antibiograma" at bounding box center [378, 285] width 706 height 10
checkbox Antibiograma "true"
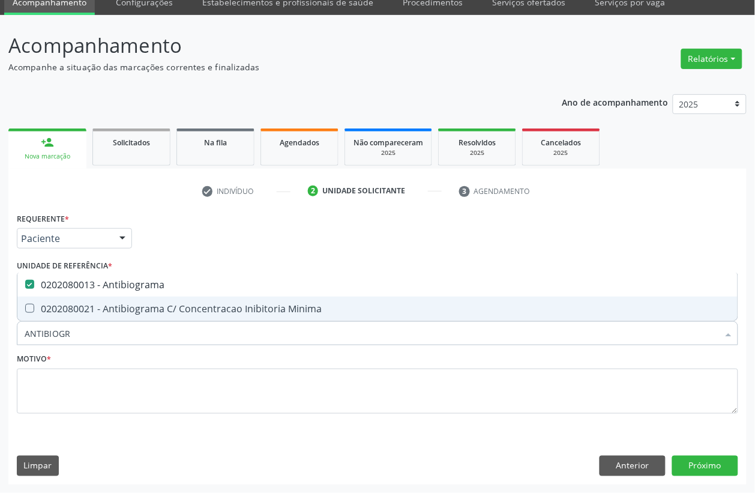
click at [96, 337] on input "ANTIBIOGR" at bounding box center [372, 333] width 694 height 24
checkbox Antibiograma "false"
type input "ANALISE DE CARA"
click at [103, 311] on div "0202050017 - Analise de Caracteres Fisicos, Elementos e Sedimento da Urina" at bounding box center [378, 309] width 706 height 10
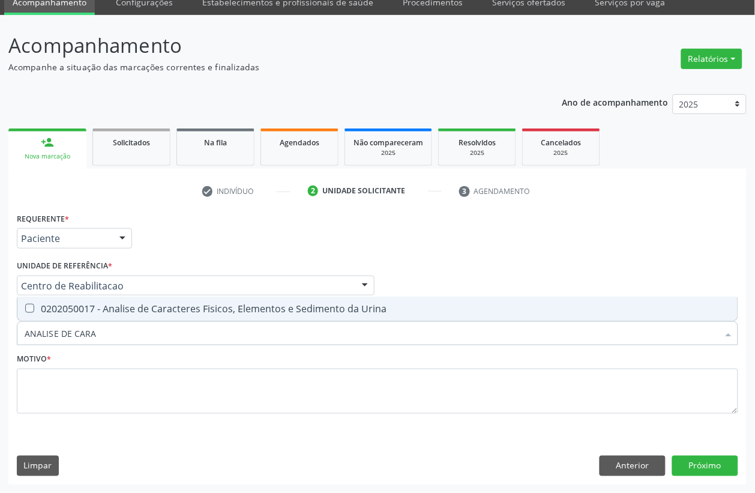
checkbox Urina "true"
click at [105, 331] on input "ANALISE DE CARA" at bounding box center [372, 333] width 694 height 24
checkbox Urina "false"
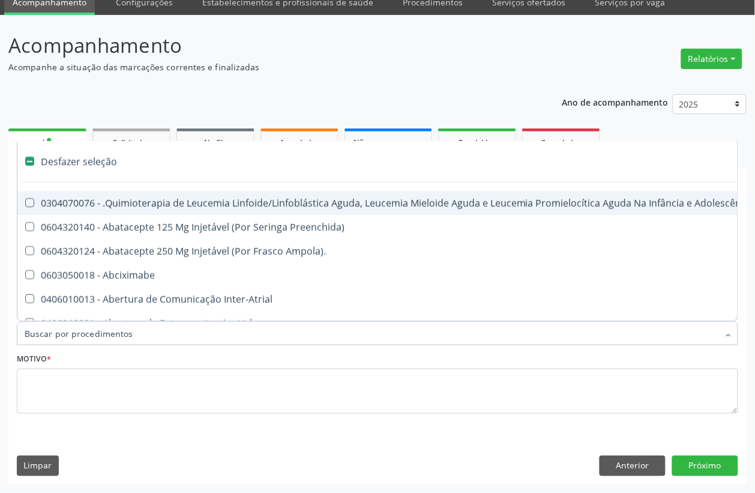
click at [202, 352] on div "Motivo *" at bounding box center [377, 382] width 721 height 64
checkbox Preenchida\) "true"
checkbox Ampola\)\ "true"
checkbox Abciximabe "true"
checkbox Inter-Atrial "true"
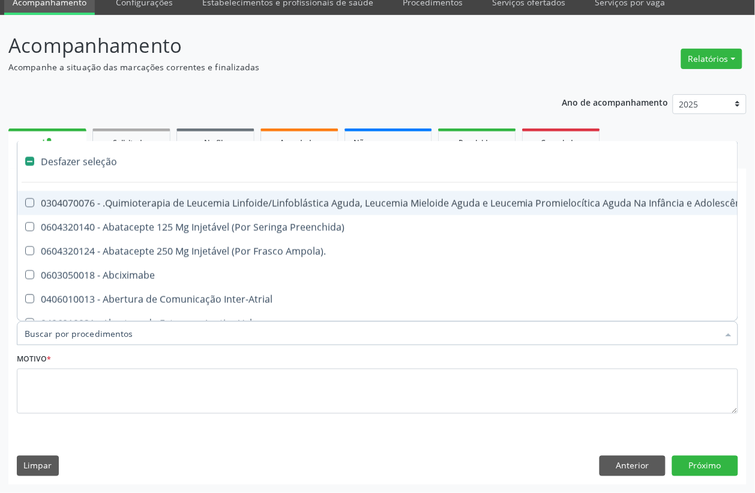
checkbox Urina "false"
checkbox Antibiograma "false"
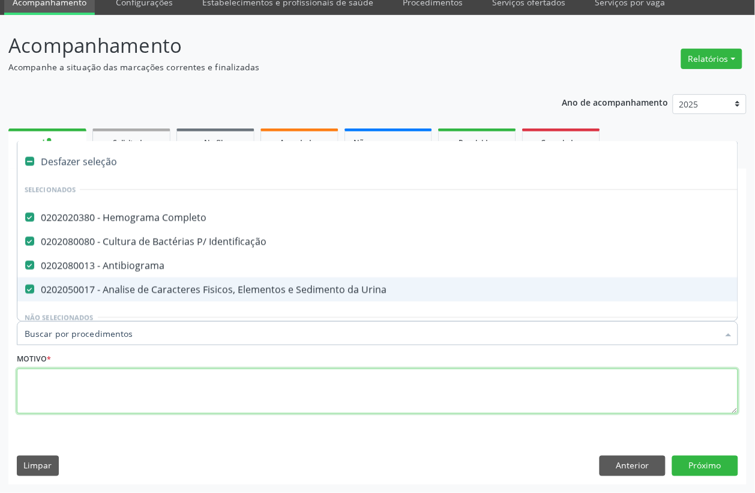
click at [72, 400] on textarea at bounding box center [377, 392] width 721 height 46
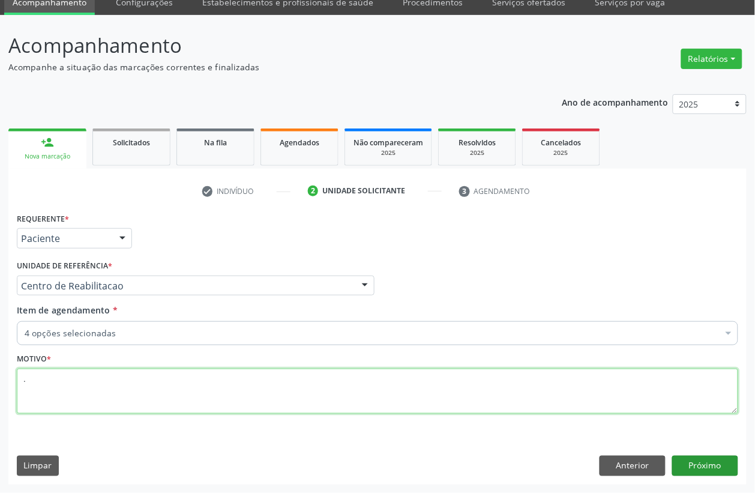
type textarea "."
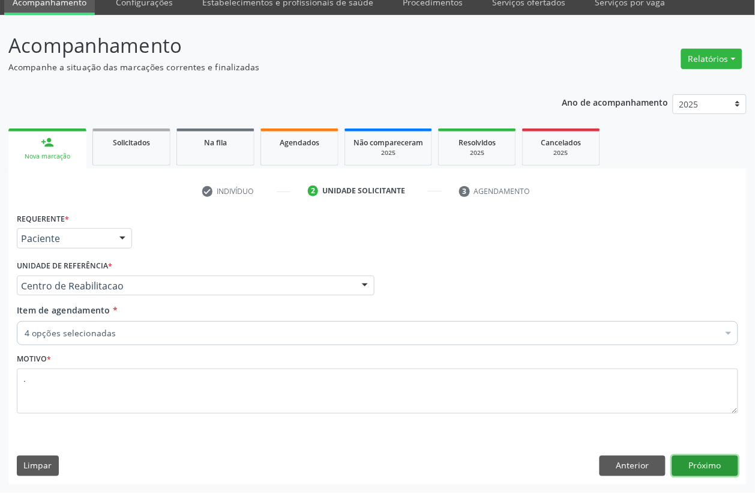
click at [715, 466] on button "Próximo" at bounding box center [705, 466] width 66 height 20
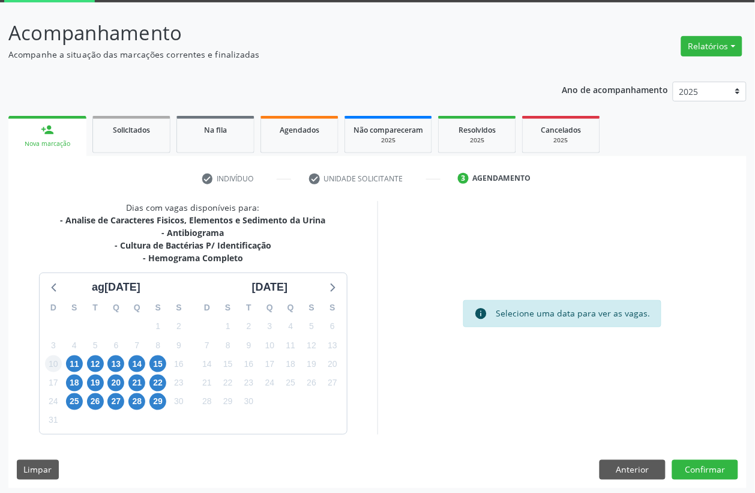
scroll to position [67, 0]
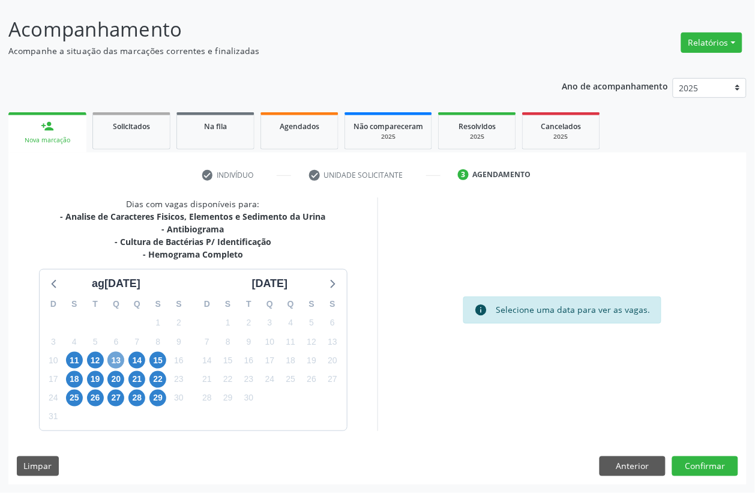
click at [116, 358] on span "13" at bounding box center [115, 360] width 17 height 17
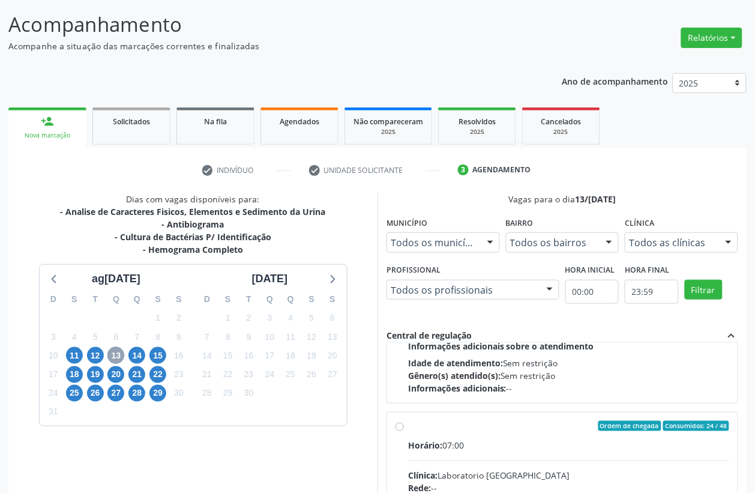
scroll to position [217, 0]
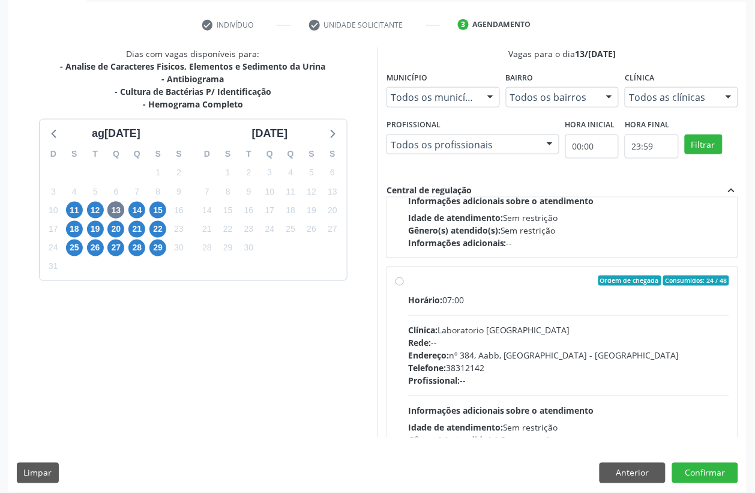
click at [478, 336] on div "Clínica: Laboratorio Sao Francisco" at bounding box center [568, 330] width 321 height 13
click at [404, 286] on input "Ordem de chegada Consumidos: 24 / 48 Horário: 07:00 Clínica: Laboratorio Sao Fr…" at bounding box center [400, 280] width 8 height 11
radio input "true"
click at [682, 478] on button "Confirmar" at bounding box center [705, 473] width 66 height 20
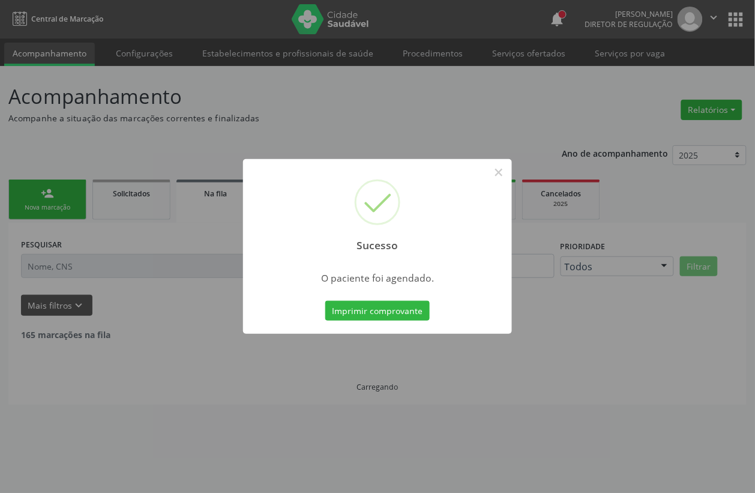
scroll to position [0, 0]
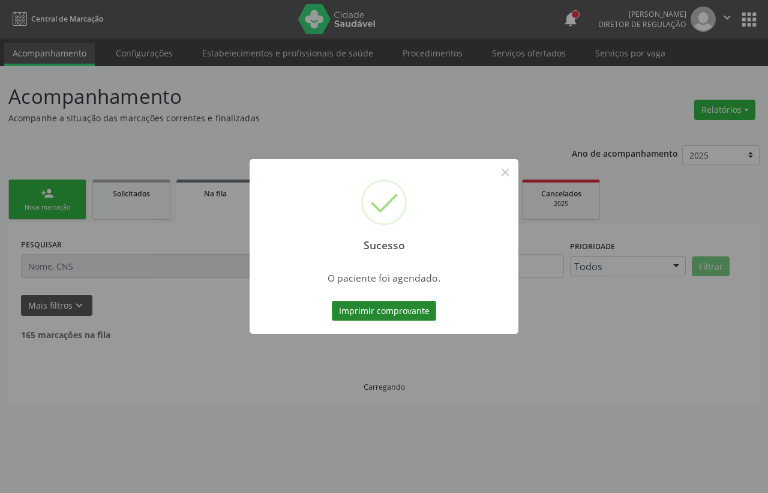
click at [370, 316] on button "Imprimir comprovante" at bounding box center [384, 311] width 104 height 20
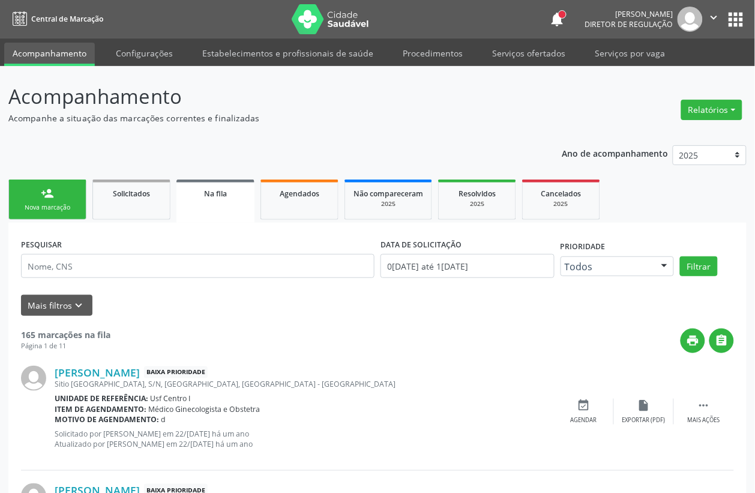
click at [60, 210] on div "Nova marcação" at bounding box center [47, 207] width 60 height 9
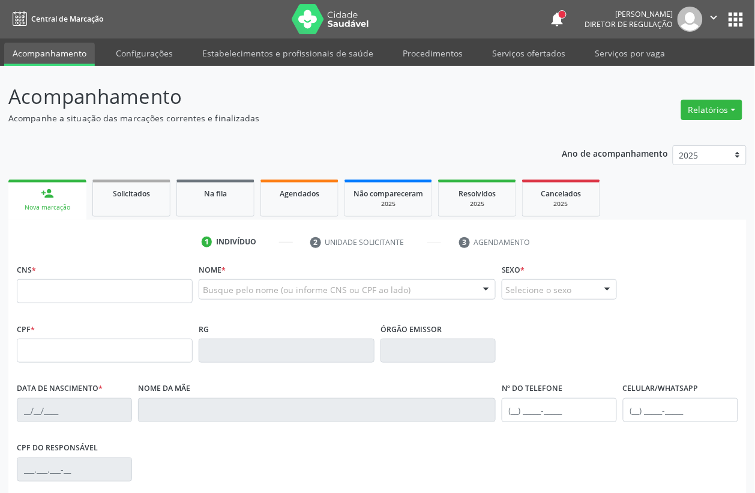
click at [81, 277] on div "CNS *" at bounding box center [105, 281] width 176 height 43
click at [73, 293] on input "text" at bounding box center [105, 291] width 176 height 24
type input "898 0062 9009 0064"
type input "181.852.384-13"
type input "30/05/2022"
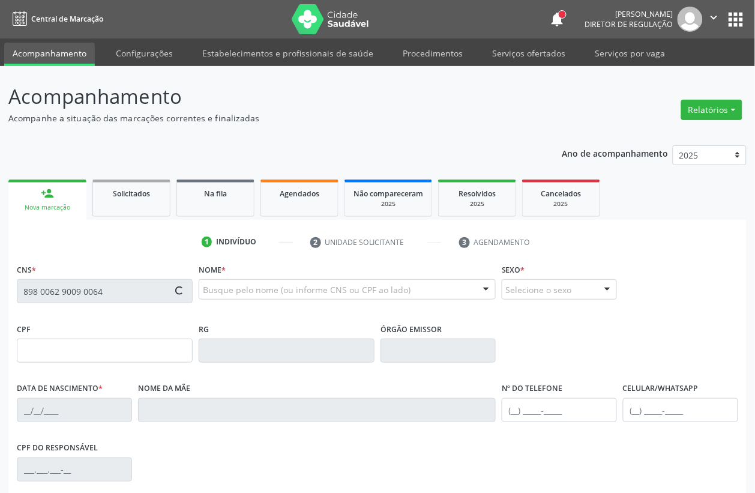
type input "Maria da Penha Lima Barbosa"
type input "(87) 99999-9999"
type input "S/N"
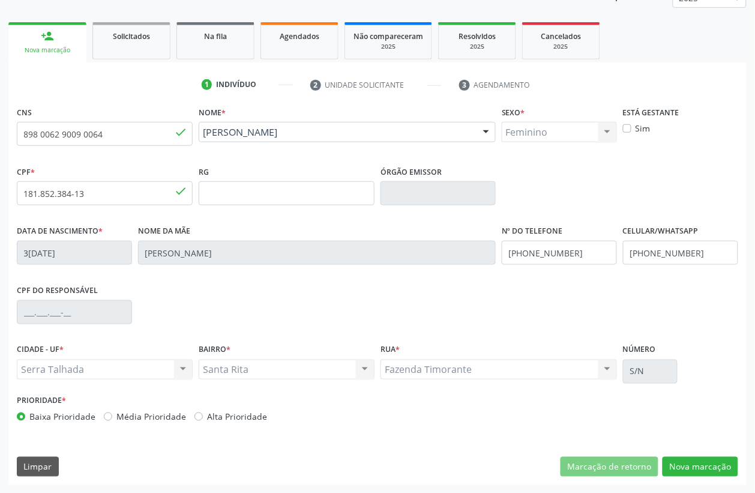
scroll to position [158, 0]
click at [705, 452] on div "CNS 898 0062 9009 0064 done Nome * Maria Giselle Lima Barbosa Maria Giselle Lim…" at bounding box center [377, 294] width 738 height 382
click at [702, 465] on button "Nova marcação" at bounding box center [701, 466] width 76 height 20
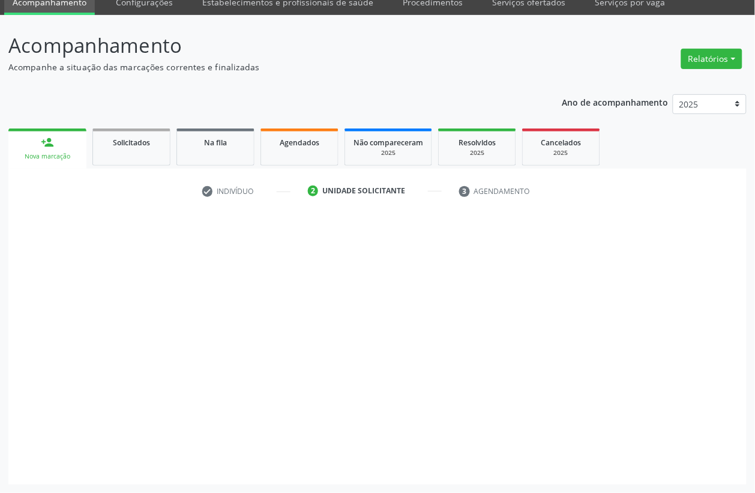
scroll to position [51, 0]
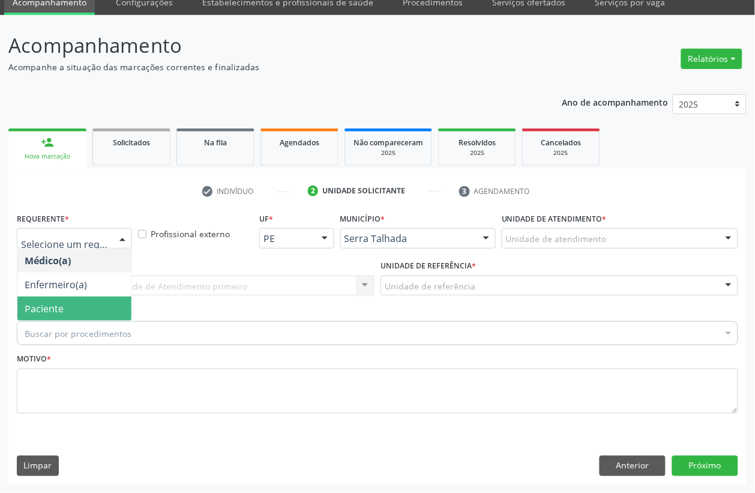
click at [64, 312] on span "Paciente" at bounding box center [74, 309] width 114 height 24
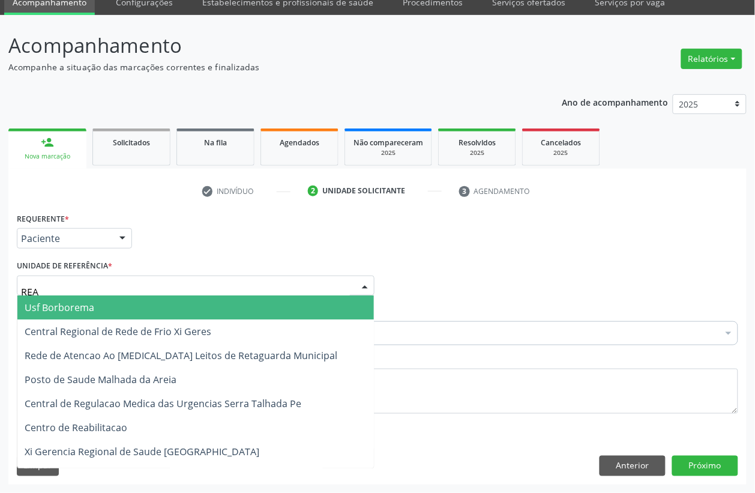
type input "REAB"
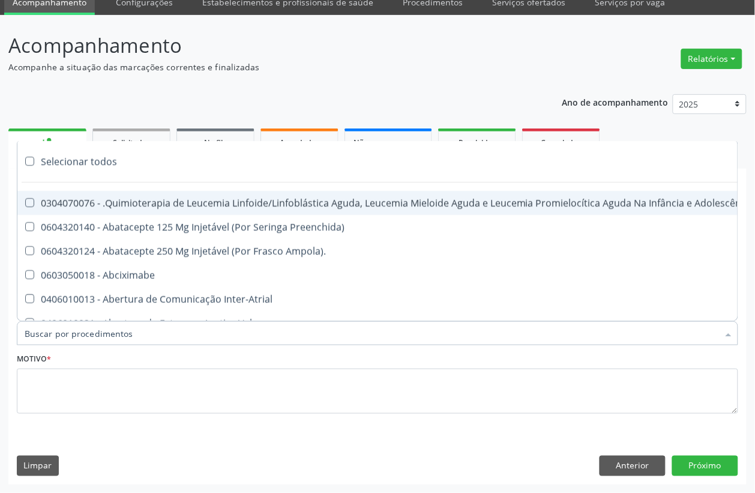
click at [91, 334] on input "Item de agendamento *" at bounding box center [372, 333] width 694 height 24
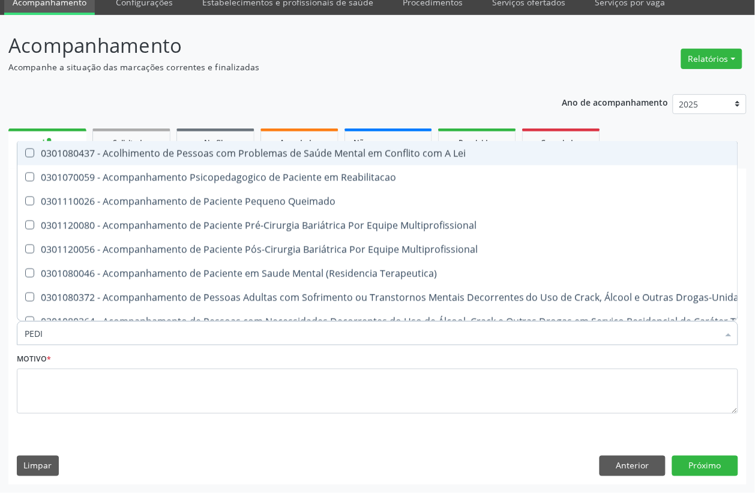
type input "PEDIA"
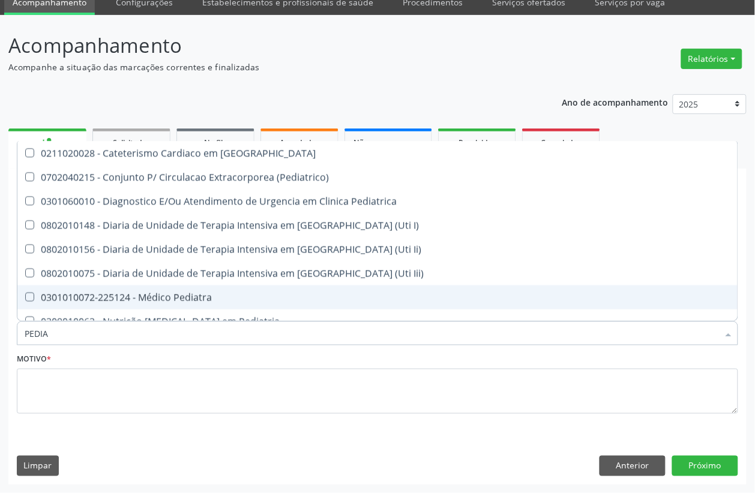
click at [166, 298] on div "0301010072-225124 - Médico Pediatra" at bounding box center [378, 297] width 706 height 10
checkbox Pediatra "true"
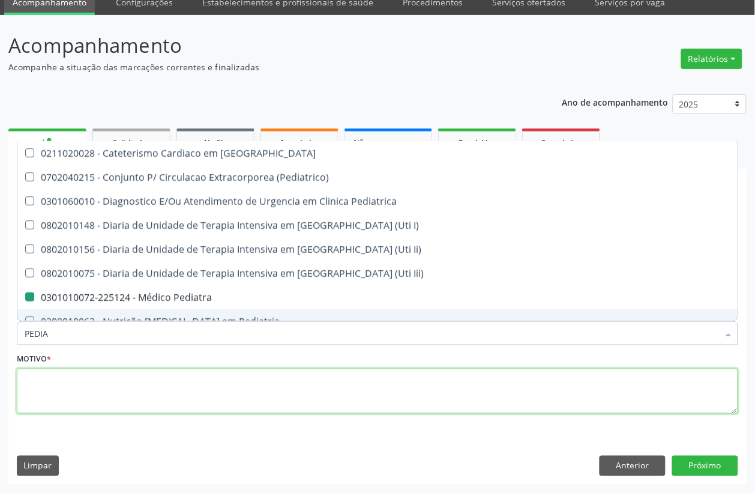
click at [86, 396] on textarea at bounding box center [377, 392] width 721 height 46
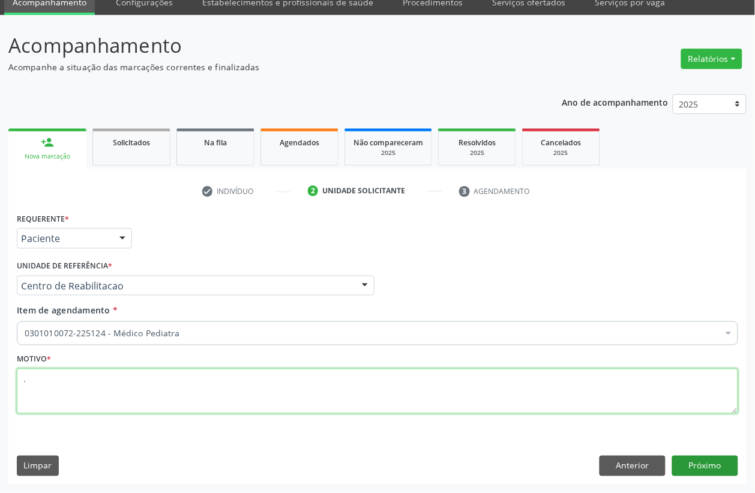
type textarea "."
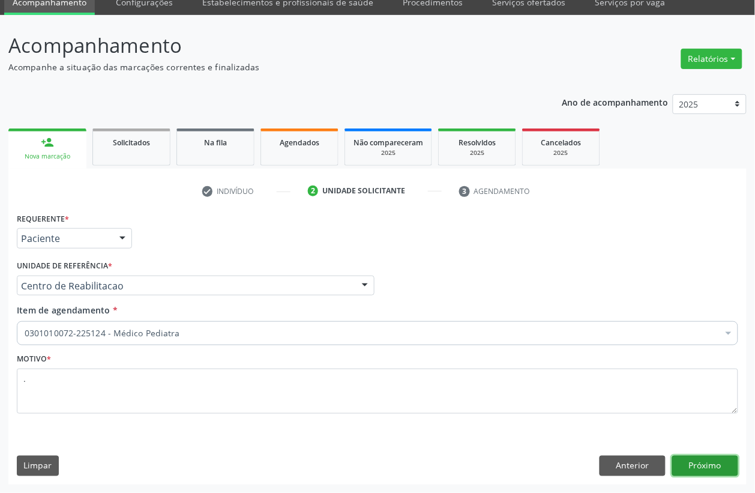
click at [709, 470] on button "Próximo" at bounding box center [705, 466] width 66 height 20
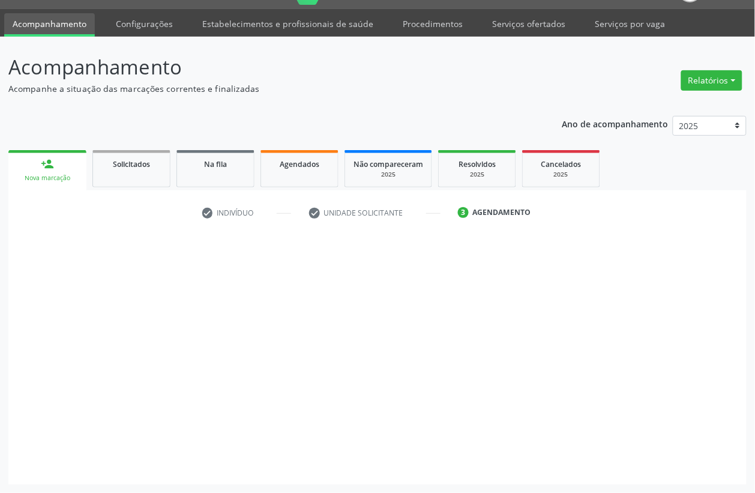
scroll to position [30, 0]
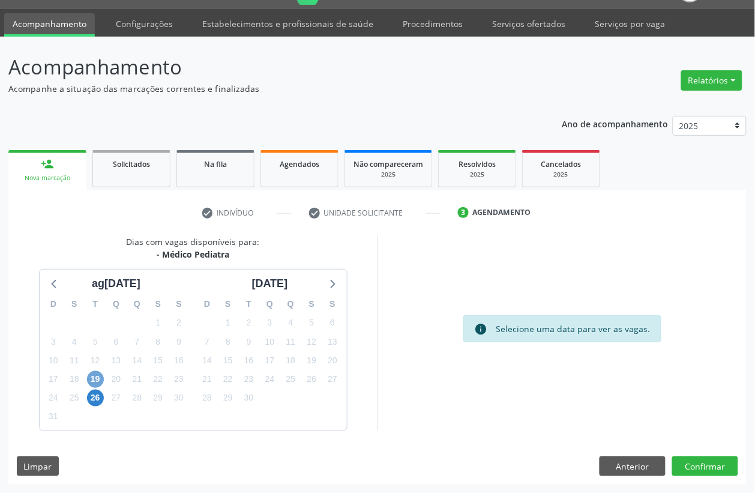
click at [98, 380] on span "19" at bounding box center [95, 379] width 17 height 17
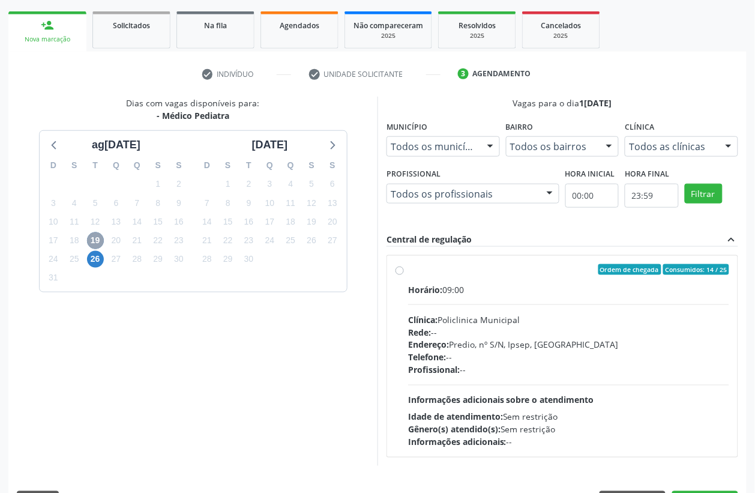
scroll to position [180, 0]
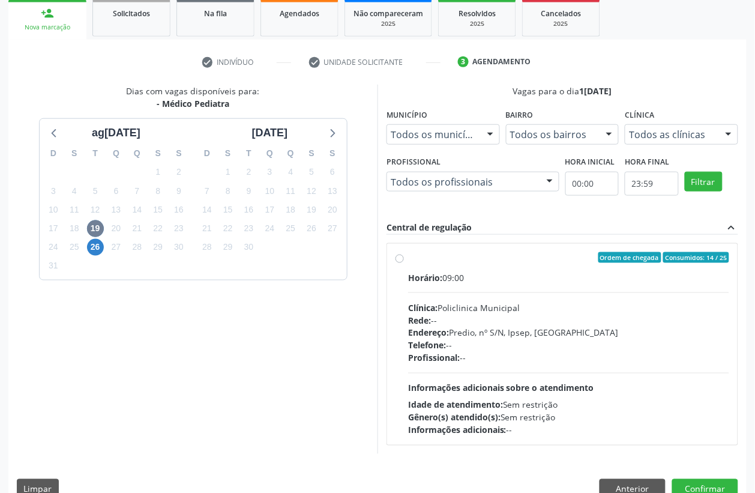
click at [487, 325] on div "Rede: --" at bounding box center [568, 320] width 321 height 13
click at [404, 263] on input "Ordem de chegada Consumidos: 14 / 25 Horário: 09:00 Clínica: Policlinica Munici…" at bounding box center [400, 257] width 8 height 11
radio input "true"
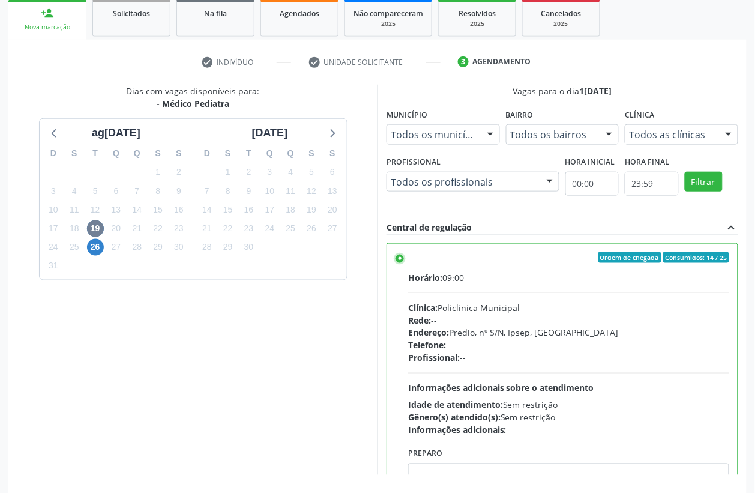
scroll to position [224, 0]
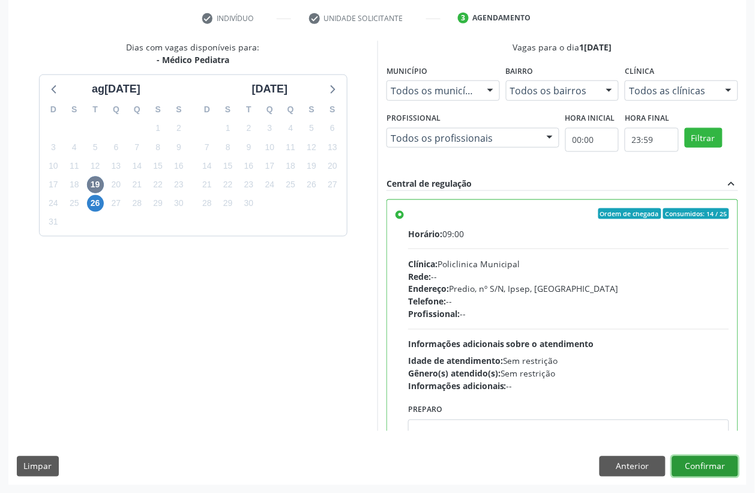
click at [720, 464] on button "Confirmar" at bounding box center [705, 466] width 66 height 20
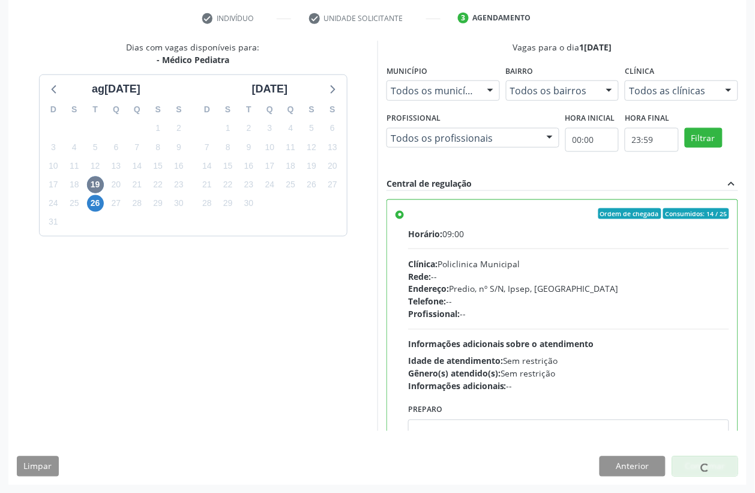
scroll to position [0, 0]
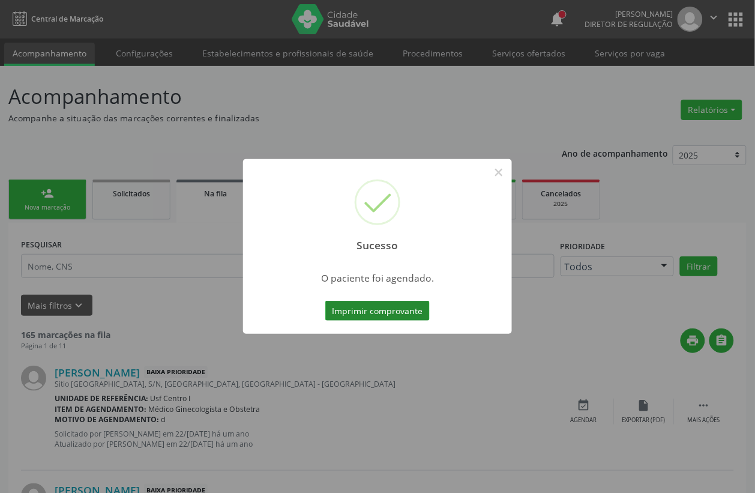
click at [397, 313] on button "Imprimir comprovante" at bounding box center [377, 311] width 104 height 20
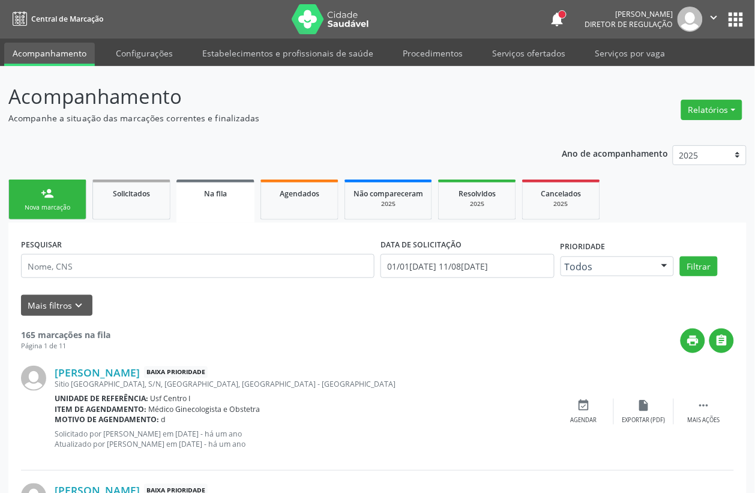
click at [69, 213] on link "person_add Nova marcação" at bounding box center [47, 199] width 78 height 40
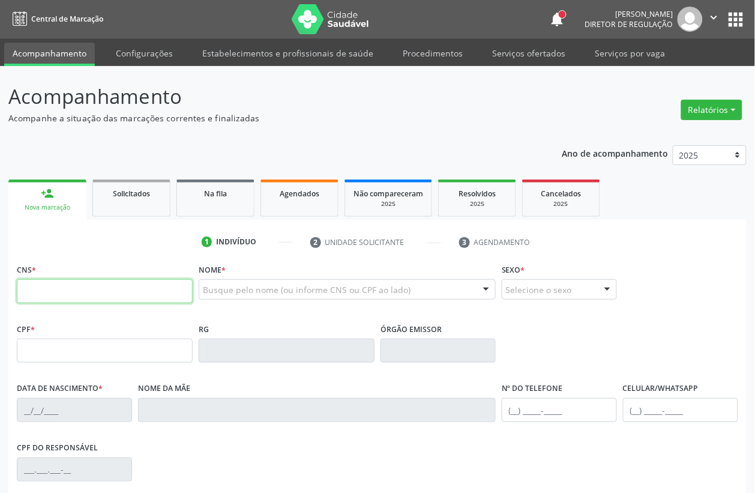
click at [61, 295] on input "text" at bounding box center [105, 291] width 176 height 24
type input "700 7059 6775 1872"
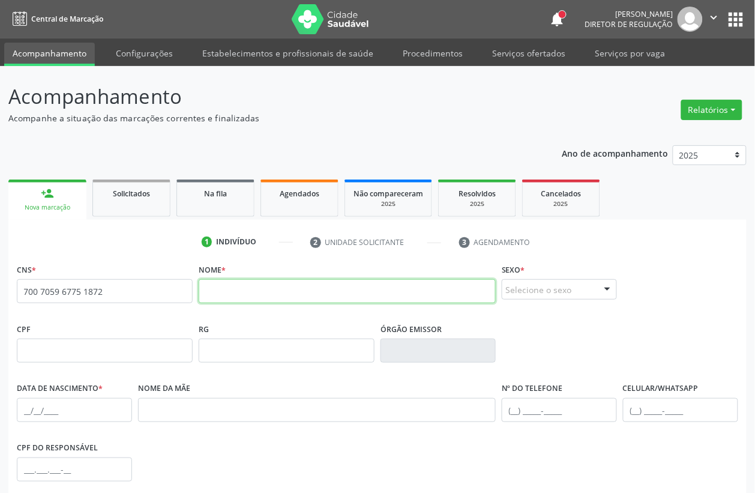
click at [245, 286] on input "text" at bounding box center [347, 291] width 297 height 24
type input "7007059677511872"
click at [265, 292] on input "7007059677511872" at bounding box center [347, 291] width 297 height 24
type input "CICERA JULIANA DE SOUZA CARVALHO"
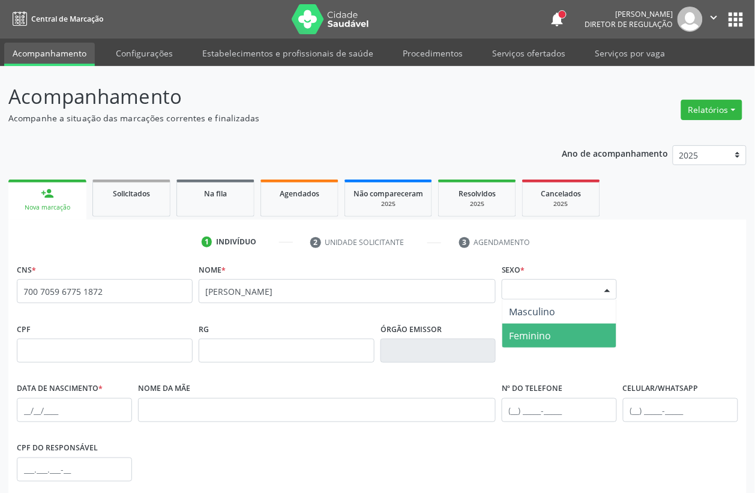
click at [549, 335] on span "Feminino" at bounding box center [531, 335] width 42 height 13
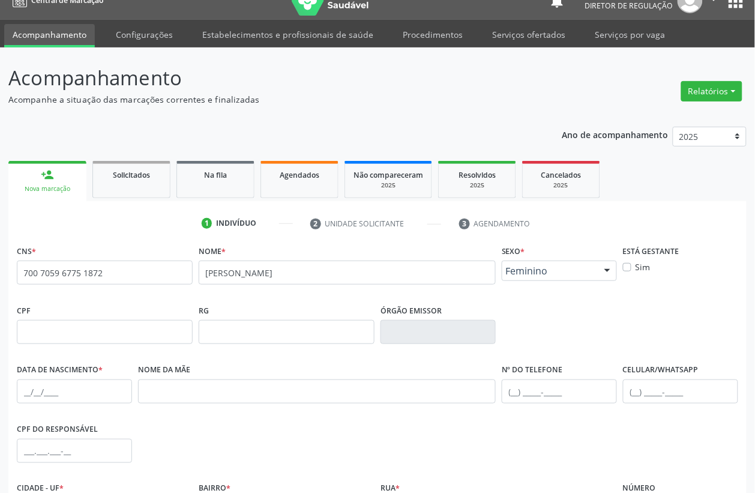
scroll to position [150, 0]
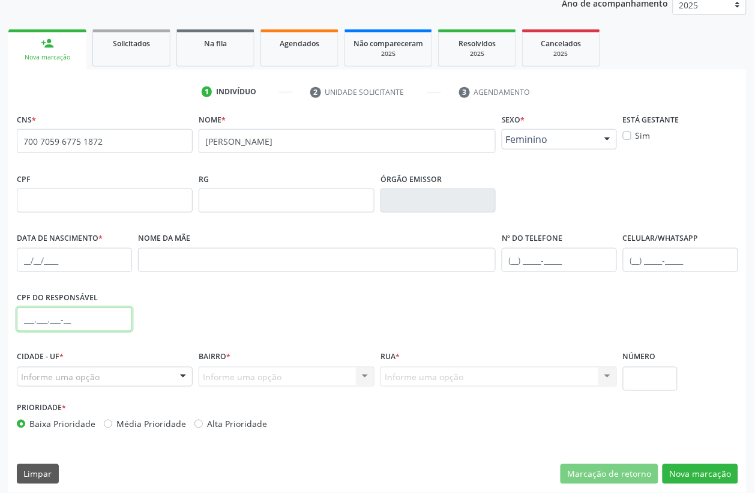
click at [22, 314] on input "text" at bounding box center [74, 319] width 115 height 24
type input "0"
click at [37, 269] on input "text" at bounding box center [74, 260] width 115 height 24
type input "01/07/2009"
click at [21, 372] on input "text" at bounding box center [21, 383] width 0 height 24
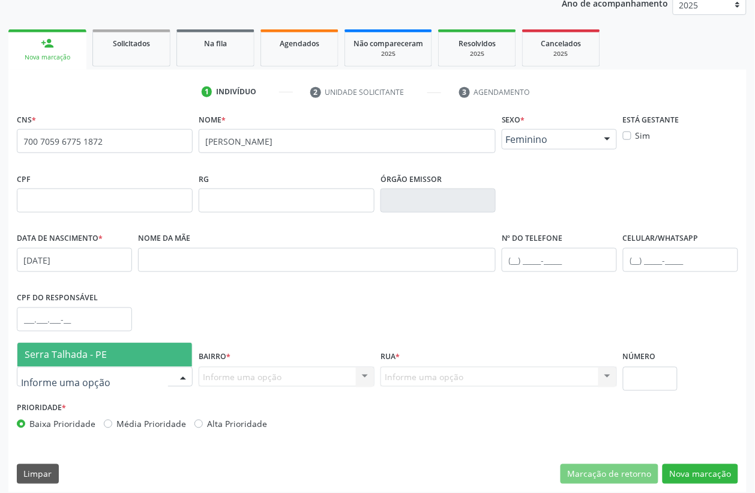
click at [95, 364] on span "Serra Talhada - PE" at bounding box center [104, 355] width 175 height 24
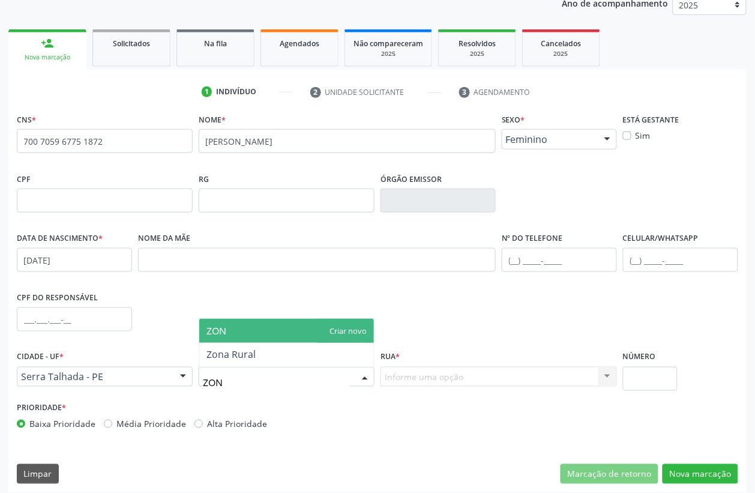
type input "ZONA"
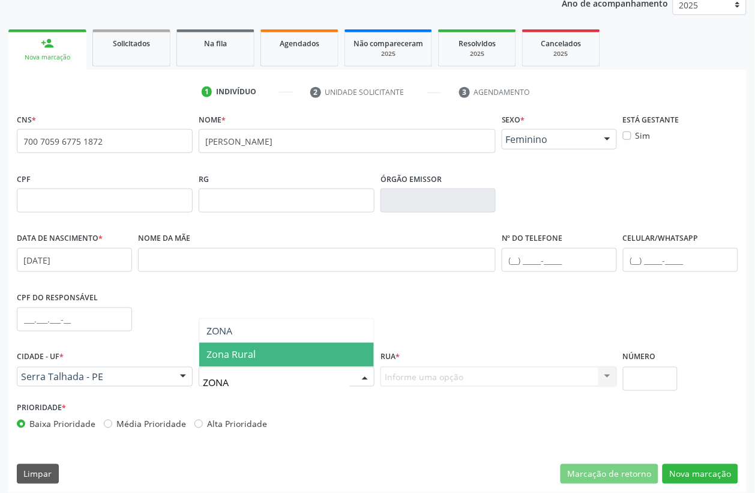
click at [232, 361] on span "Zona Rural" at bounding box center [230, 354] width 49 height 13
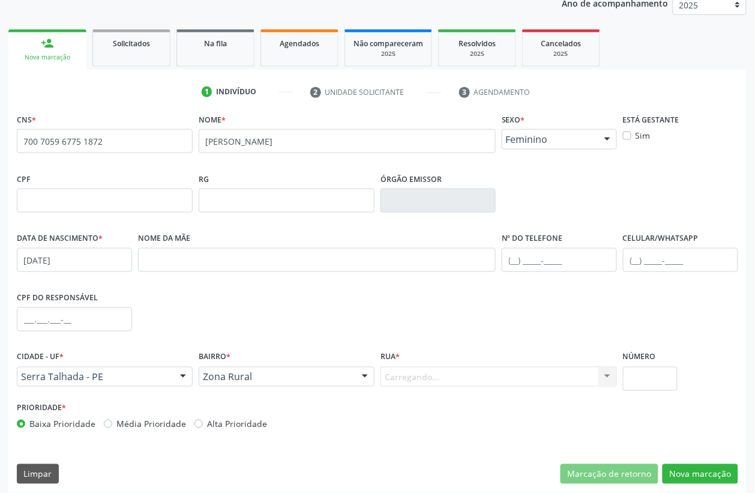
click at [417, 379] on div "Carregando... Nenhum resultado encontrado para: " " Nenhuma opção encontrada. D…" at bounding box center [499, 377] width 236 height 20
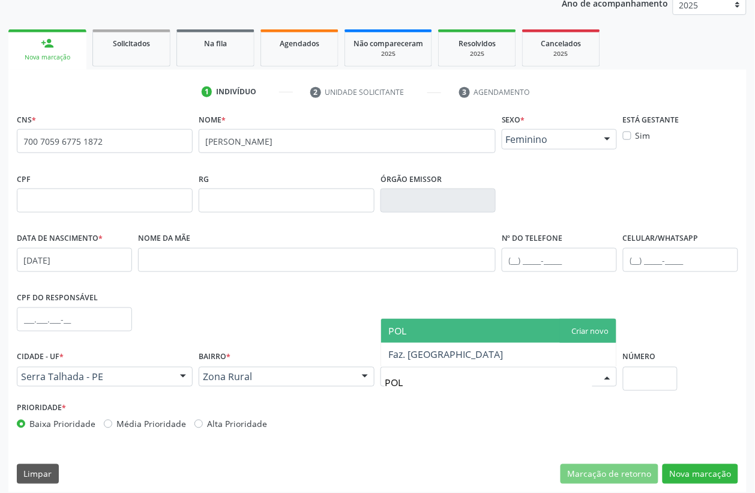
type input "POLD"
click at [421, 363] on span "Faz. [GEOGRAPHIC_DATA]" at bounding box center [498, 355] width 235 height 24
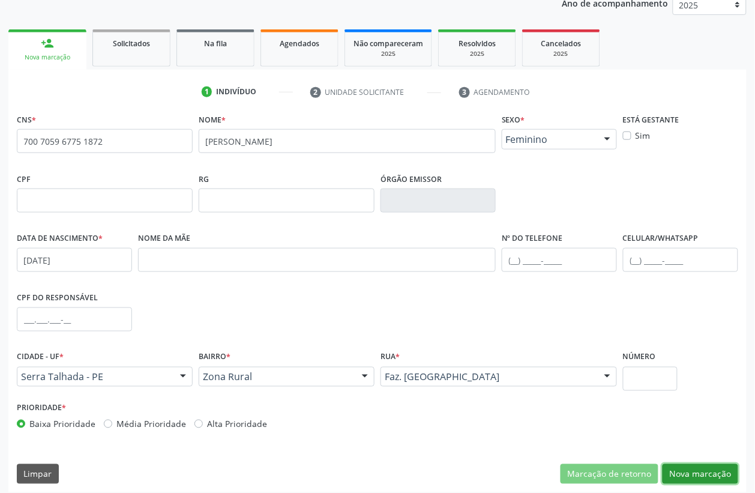
click at [684, 475] on button "Nova marcação" at bounding box center [701, 474] width 76 height 20
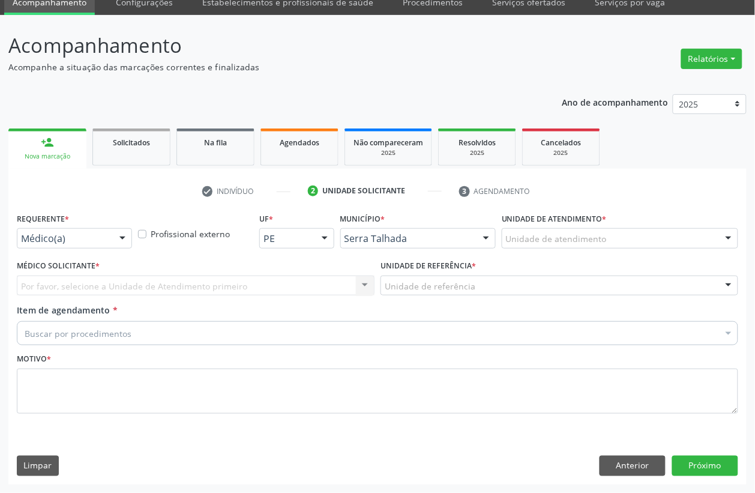
scroll to position [51, 0]
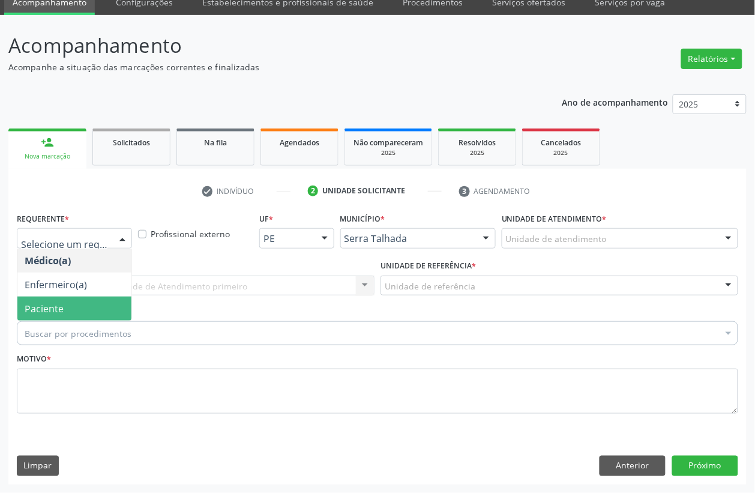
click at [64, 300] on span "Paciente" at bounding box center [74, 309] width 114 height 24
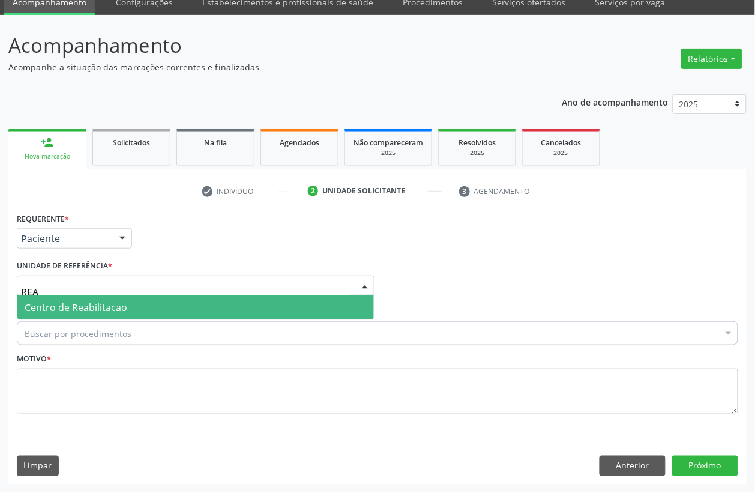
type input "REAB"
click at [68, 304] on span "Centro de Reabilitacao" at bounding box center [76, 307] width 103 height 13
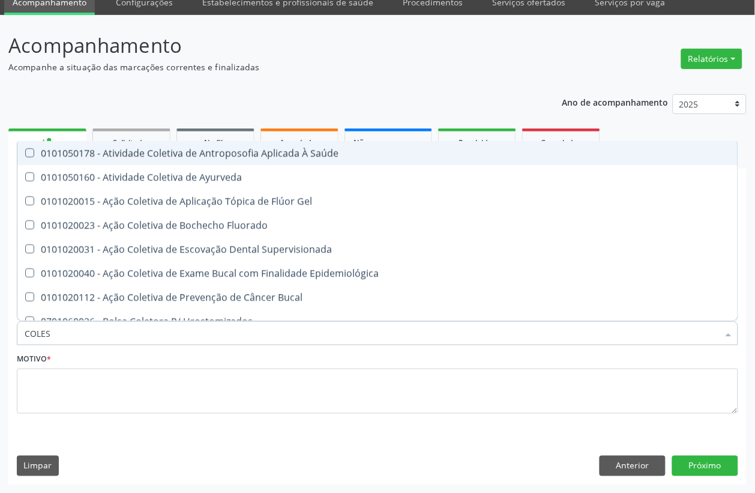
type input "COLEST"
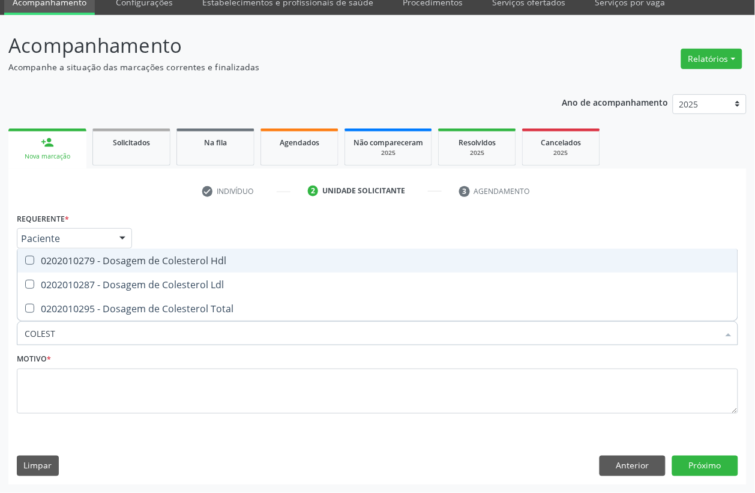
click at [91, 268] on span "0202010279 - Dosagem de Colesterol Hdl" at bounding box center [377, 260] width 720 height 24
checkbox Hdl "true"
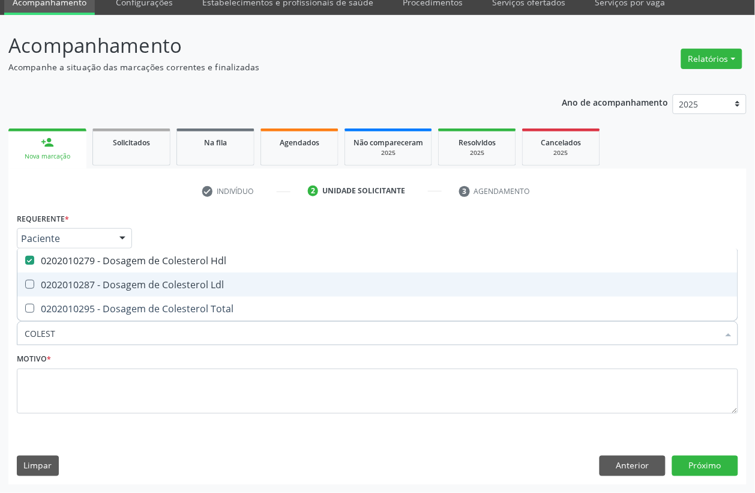
click at [91, 280] on div "0202010287 - Dosagem de Colesterol Ldl" at bounding box center [378, 285] width 706 height 10
checkbox Ldl "true"
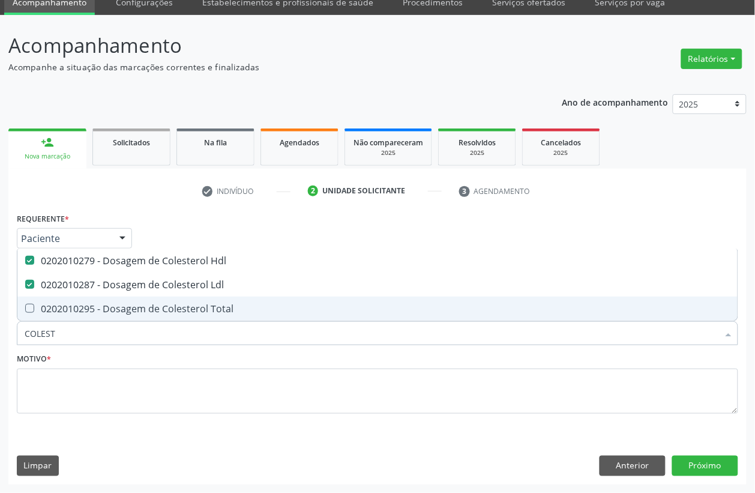
click at [79, 307] on div "0202010295 - Dosagem de Colesterol Total" at bounding box center [378, 309] width 706 height 10
checkbox Total "true"
click at [77, 334] on input "COLEST" at bounding box center [372, 333] width 694 height 24
checkbox Hdl "false"
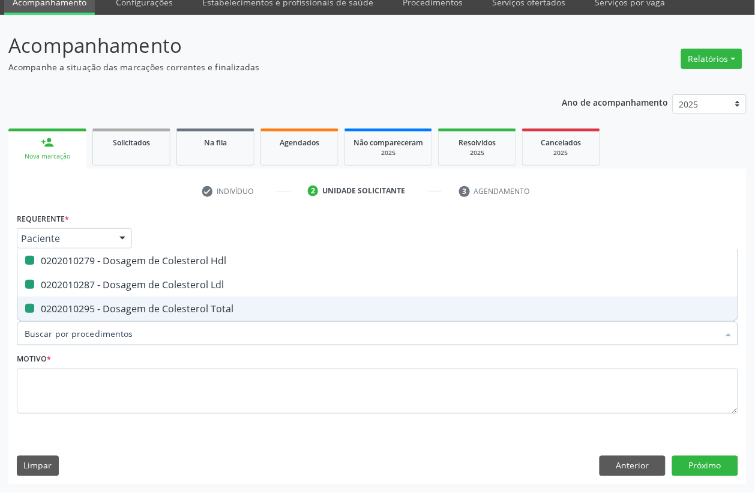
checkbox Ldl "false"
checkbox Total "false"
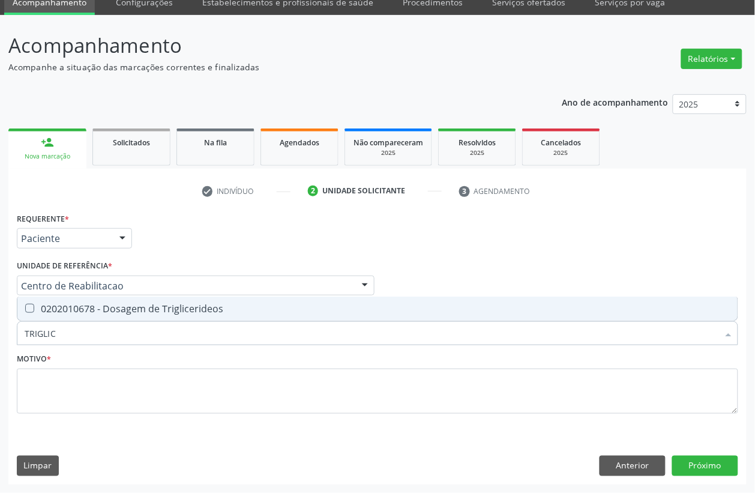
type input "TRIGLICE"
click at [93, 304] on div "0202010678 - Dosagem de Triglicerideos" at bounding box center [378, 309] width 706 height 10
checkbox Triglicerideos "true"
click at [81, 332] on input "TRIGLICE" at bounding box center [372, 333] width 694 height 24
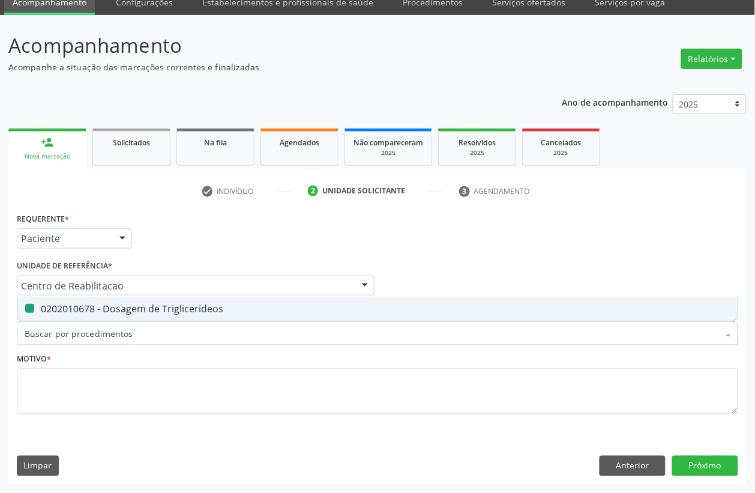
checkbox Triglicerideos "false"
type input "HEMOGRAMA"
click at [102, 324] on input "HEMOGRAMA" at bounding box center [372, 333] width 694 height 24
click at [105, 317] on span "0202020380 - Hemograma Completo" at bounding box center [377, 309] width 720 height 24
checkbox Completo "true"
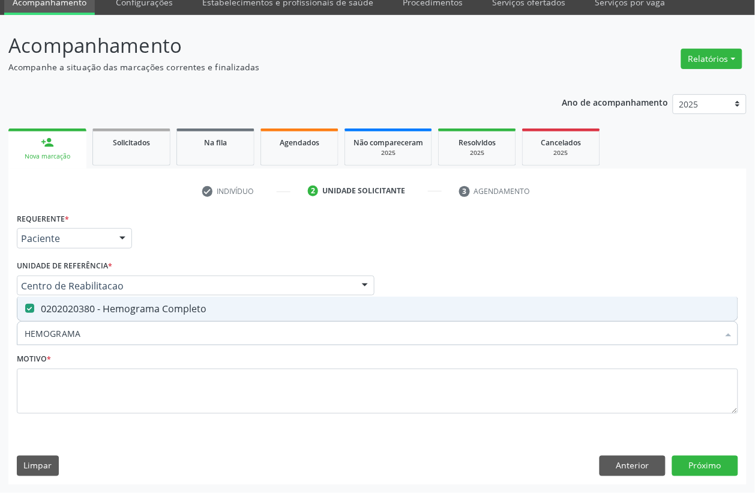
click at [103, 324] on input "HEMOGRAMA" at bounding box center [372, 333] width 694 height 24
checkbox Completo "false"
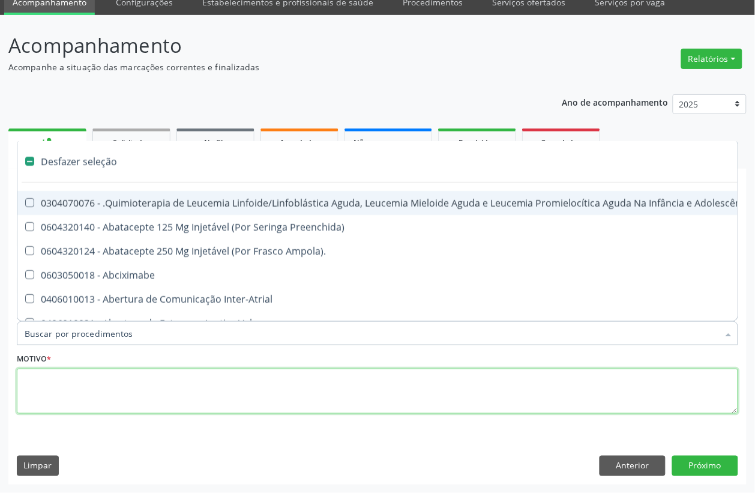
click at [96, 396] on textarea at bounding box center [377, 392] width 721 height 46
checkbox Preenchida\) "true"
checkbox Ampola\)\ "true"
checkbox Abciximabe "true"
checkbox Inter-Atrial "true"
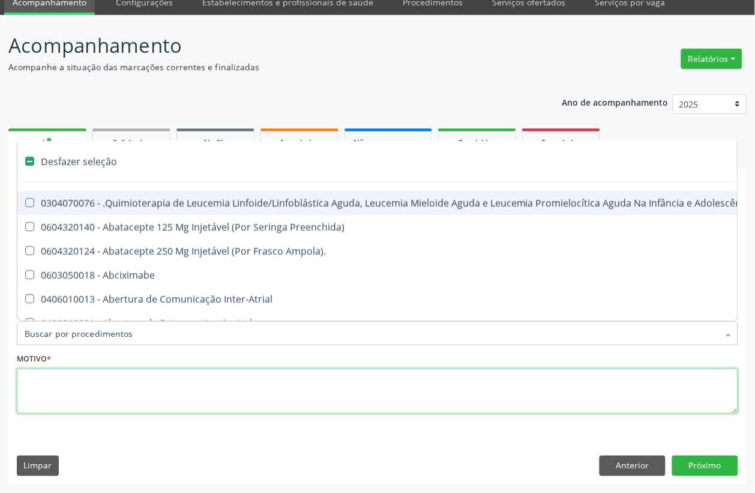
checkbox Valvar "true"
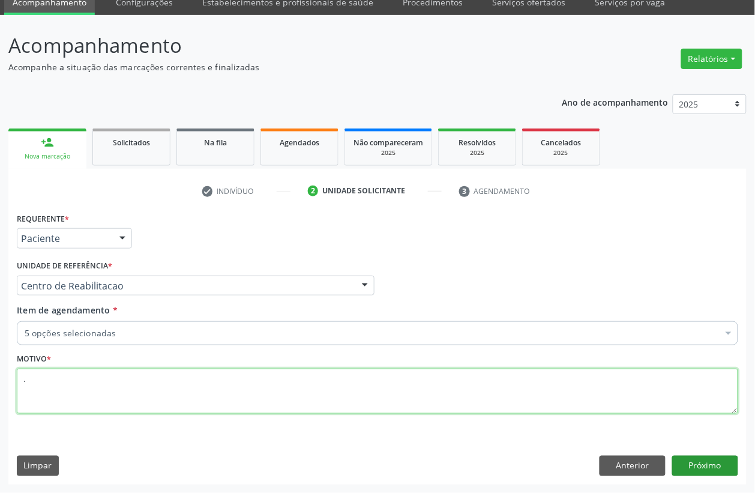
type textarea "."
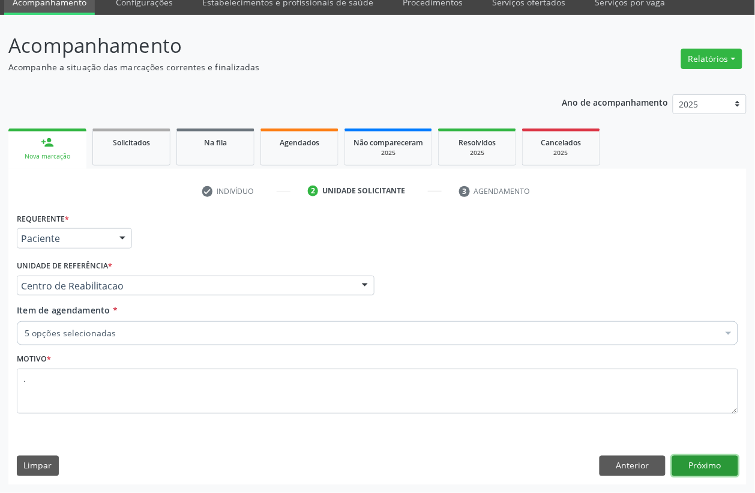
click at [736, 461] on button "Próximo" at bounding box center [705, 466] width 66 height 20
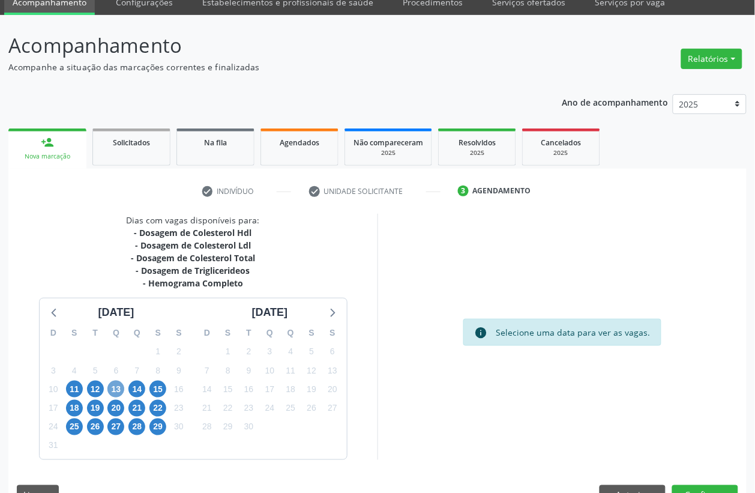
click at [112, 390] on span "13" at bounding box center [115, 389] width 17 height 17
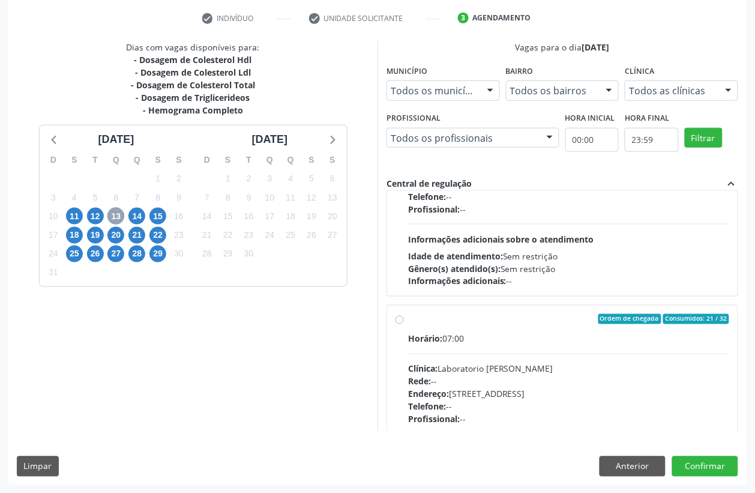
scroll to position [300, 0]
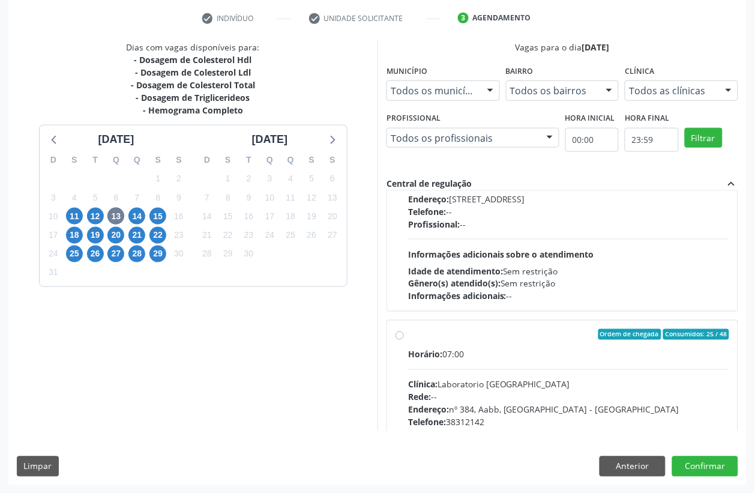
click at [513, 386] on div "Clínica: Laboratorio Sao Francisco" at bounding box center [568, 384] width 321 height 13
click at [404, 340] on input "Ordem de chegada Consumidos: 25 / 48 Horário: 07:00 Clínica: Laboratorio Sao Fr…" at bounding box center [400, 334] width 8 height 11
radio input "true"
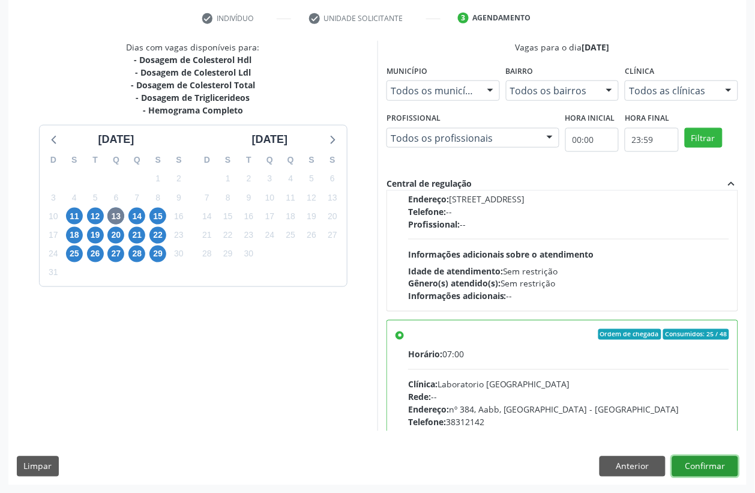
click at [718, 461] on button "Confirmar" at bounding box center [705, 466] width 66 height 20
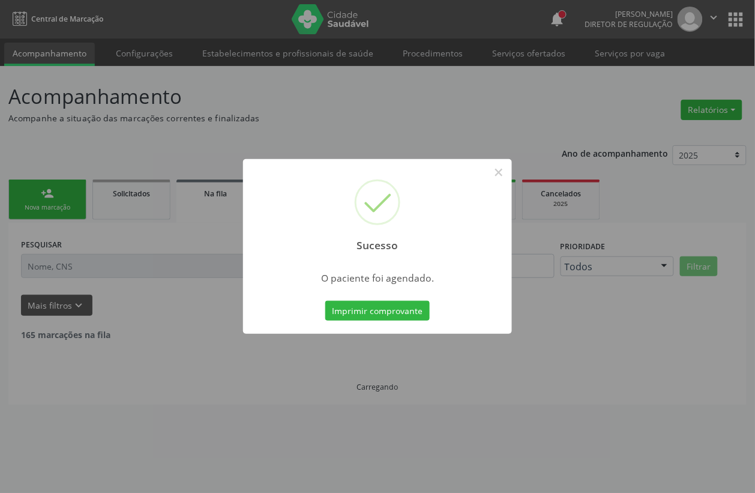
scroll to position [0, 0]
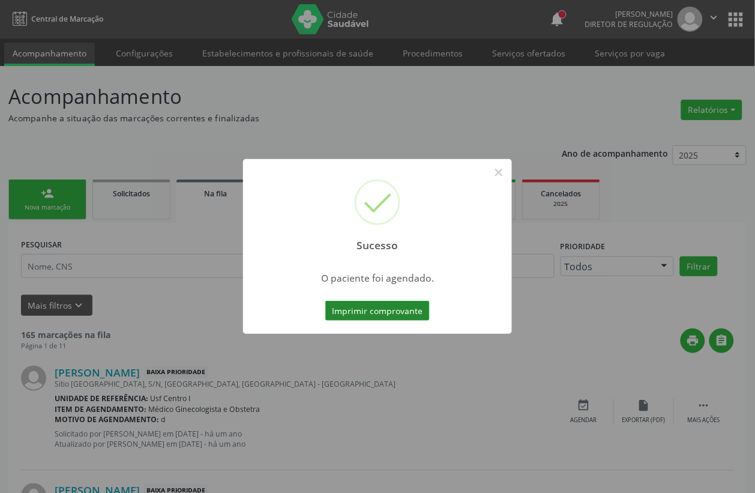
click at [382, 308] on button "Imprimir comprovante" at bounding box center [377, 311] width 104 height 20
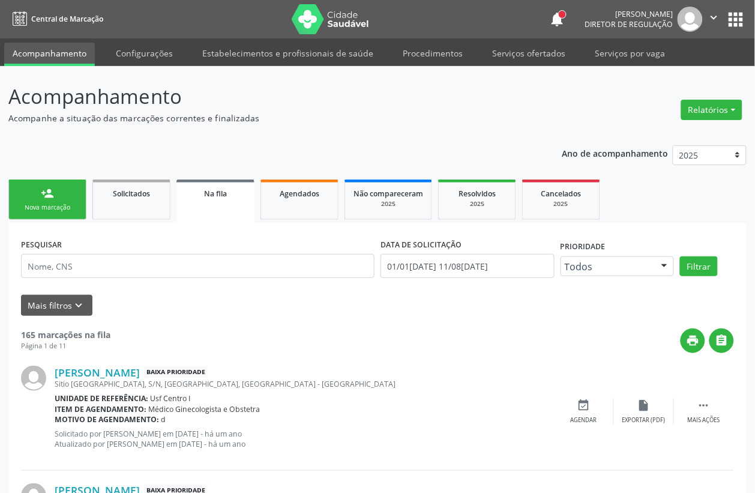
click at [64, 216] on link "person_add Nova marcação" at bounding box center [47, 199] width 78 height 40
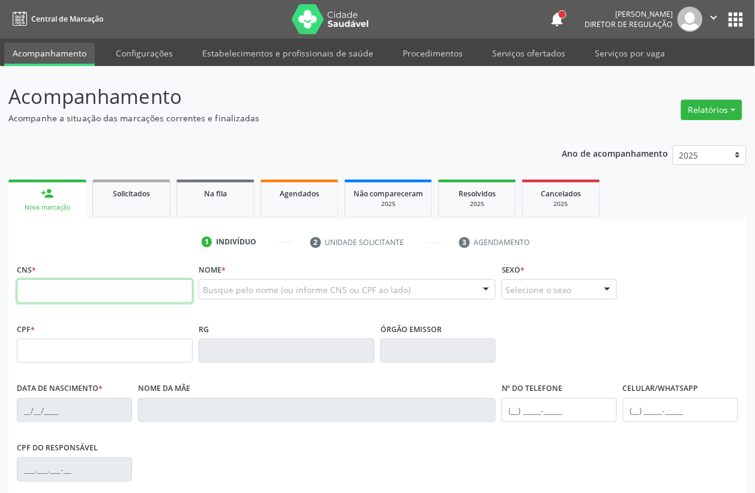
click at [68, 292] on input "text" at bounding box center [105, 291] width 176 height 24
click at [70, 289] on input "text" at bounding box center [105, 291] width 176 height 24
type input "707 6042 9076 3894"
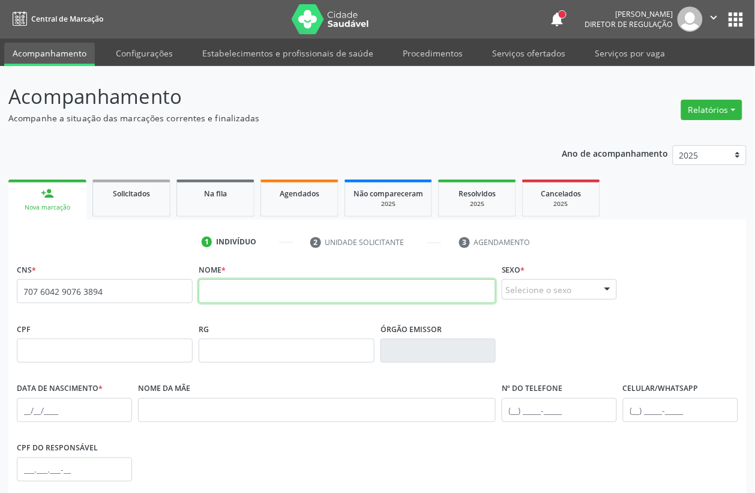
click at [224, 291] on input "text" at bounding box center [347, 291] width 297 height 24
type input "MARIA DAS DORES DE SOUZA"
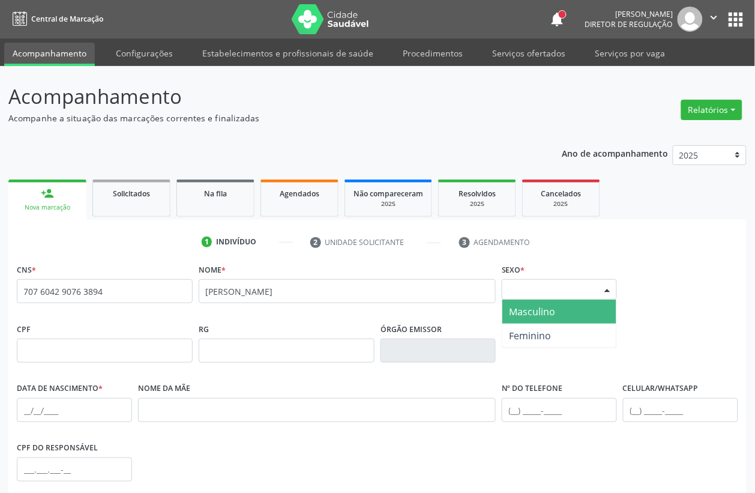
click at [517, 295] on div "Selecione o sexo" at bounding box center [559, 289] width 115 height 20
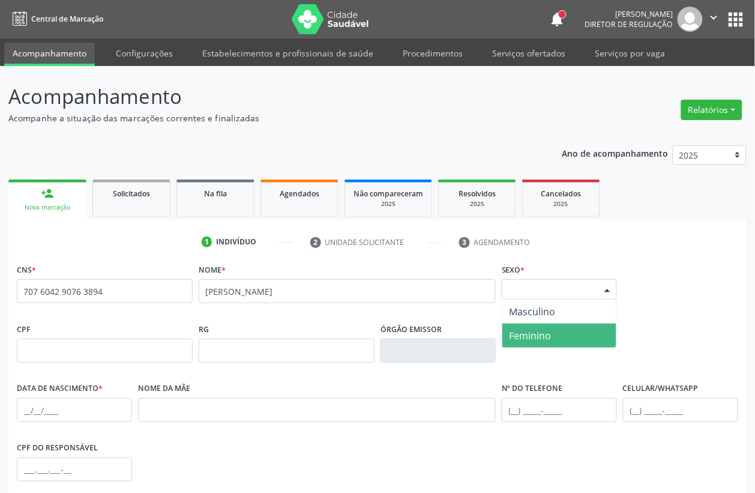
click at [539, 336] on span "Feminino" at bounding box center [531, 335] width 42 height 13
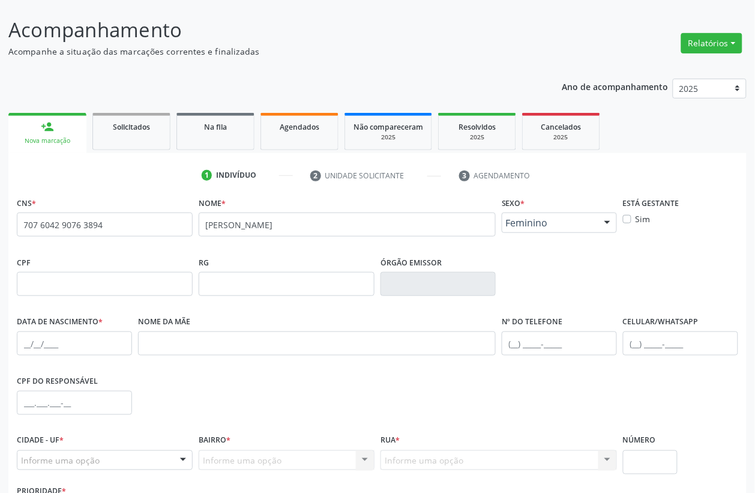
scroll to position [150, 0]
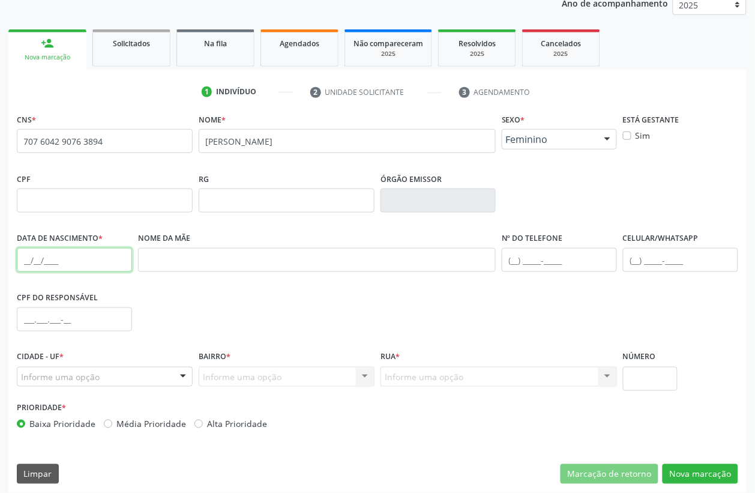
click at [47, 256] on input "text" at bounding box center [74, 260] width 115 height 24
type input "04/01/1979"
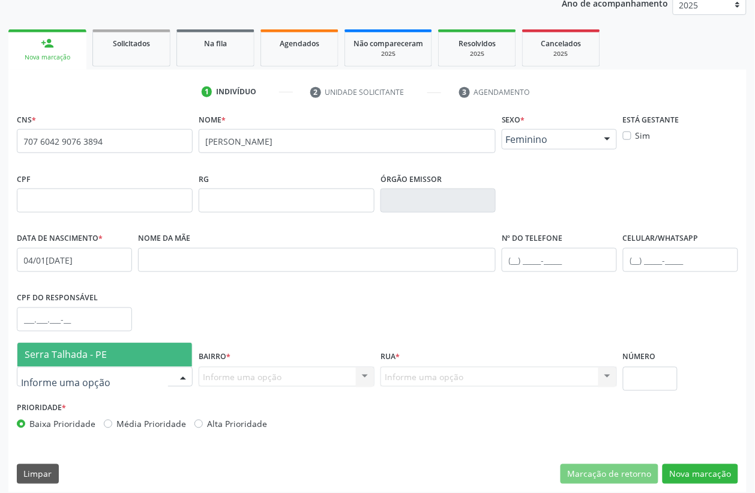
click at [71, 355] on span "Serra Talhada - PE" at bounding box center [66, 354] width 82 height 13
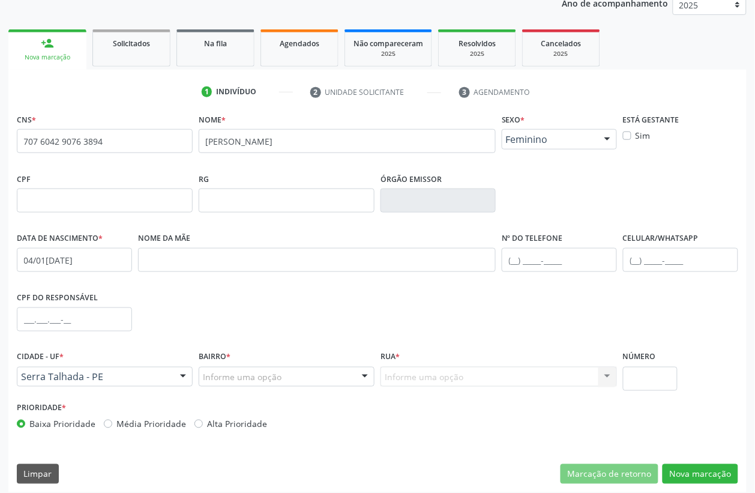
click at [232, 385] on div "Informe uma opção" at bounding box center [287, 377] width 176 height 20
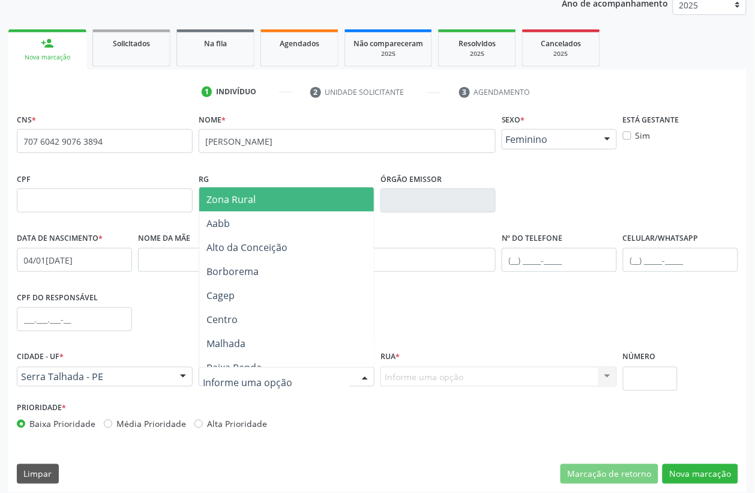
click at [270, 190] on span "Zona Rural" at bounding box center [295, 199] width 193 height 24
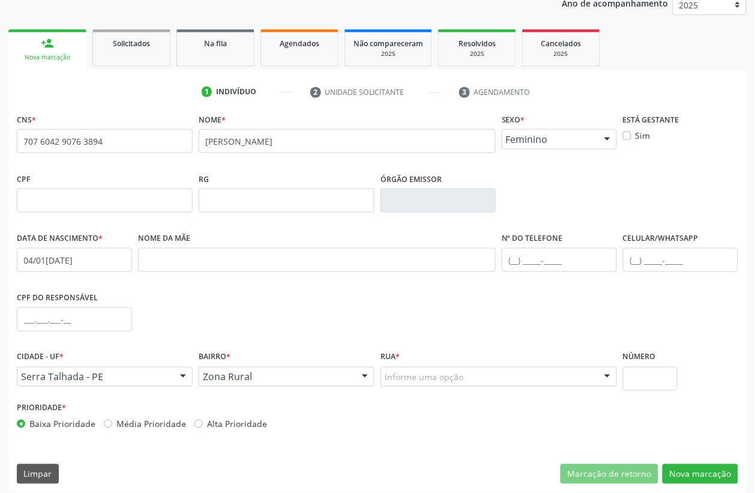
click at [338, 339] on div "CPF do responsável" at bounding box center [377, 318] width 727 height 59
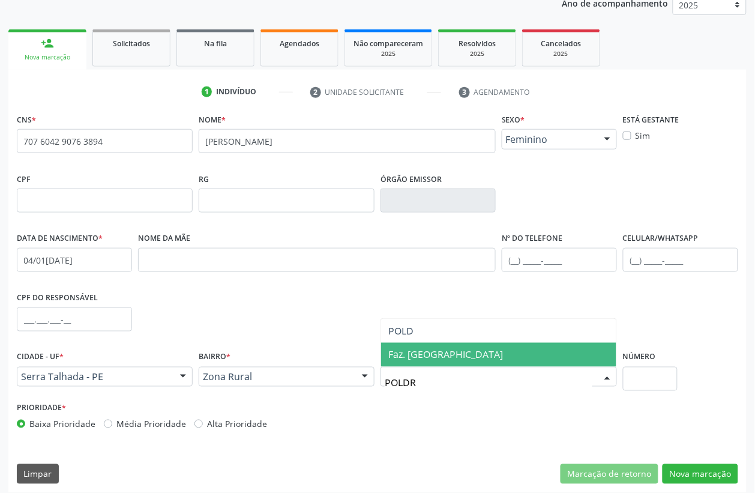
type input "POLDRI"
click at [416, 353] on span "Faz. [GEOGRAPHIC_DATA]" at bounding box center [445, 354] width 115 height 13
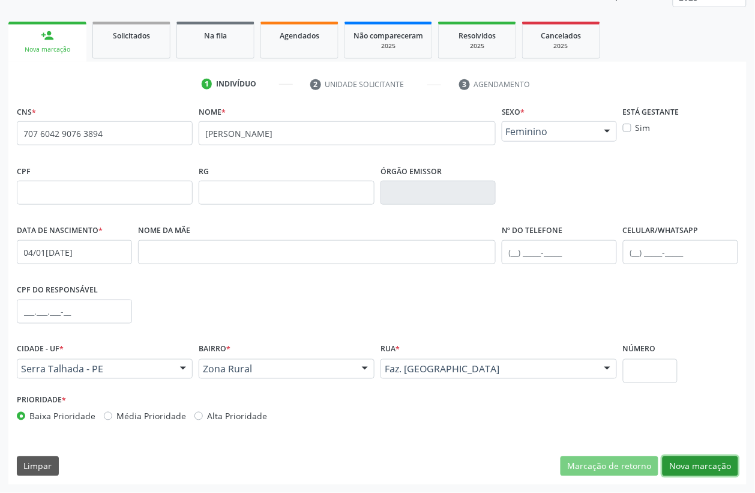
click at [697, 463] on button "Nova marcação" at bounding box center [701, 466] width 76 height 20
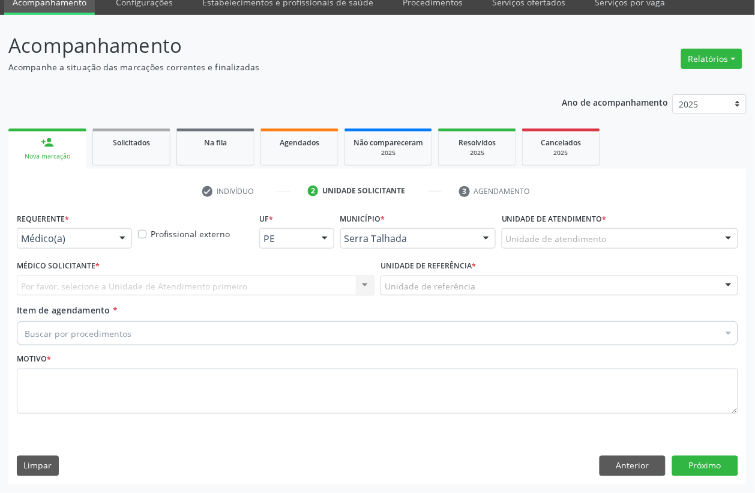
scroll to position [51, 0]
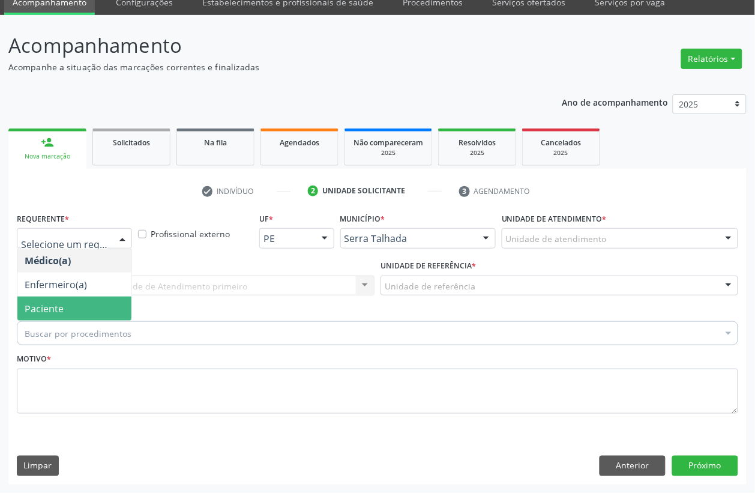
click at [52, 304] on span "Paciente" at bounding box center [44, 308] width 39 height 13
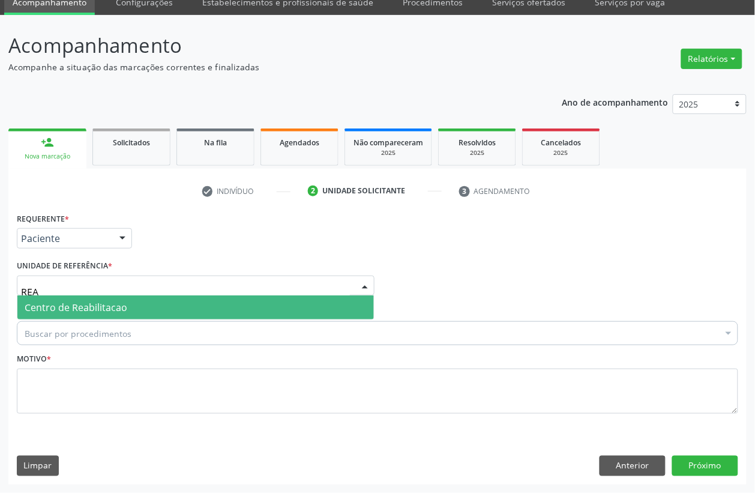
type input "REAB"
click at [56, 301] on span "Centro de Reabilitacao" at bounding box center [76, 307] width 103 height 13
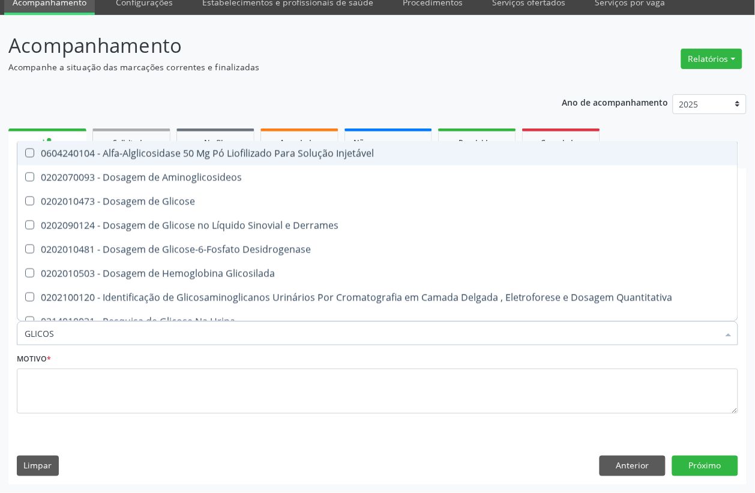
type input "GLICOSE"
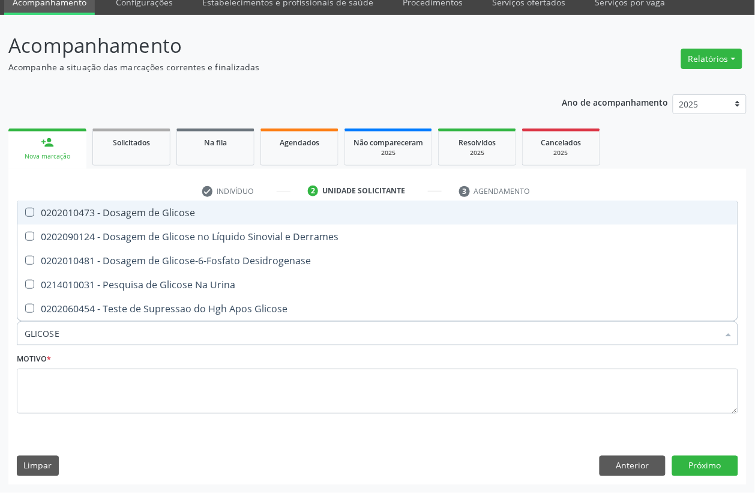
click at [116, 217] on div "0202010473 - Dosagem de Glicose" at bounding box center [378, 213] width 706 height 10
checkbox Glicose "true"
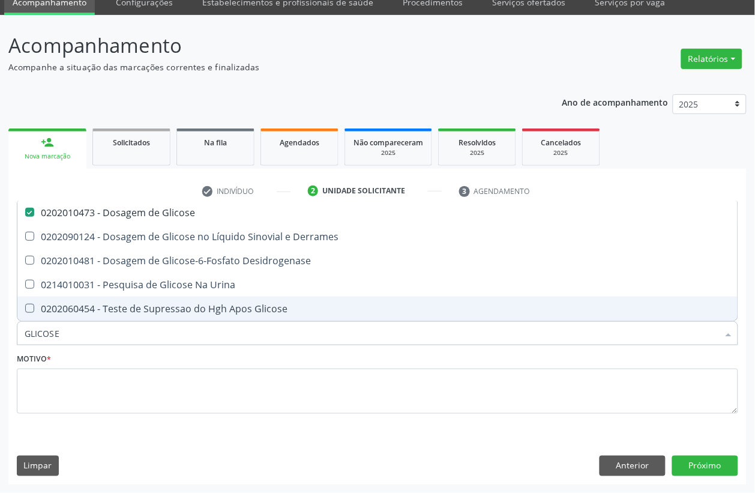
click at [57, 328] on input "GLICOSE" at bounding box center [372, 333] width 694 height 24
checkbox Glicose "false"
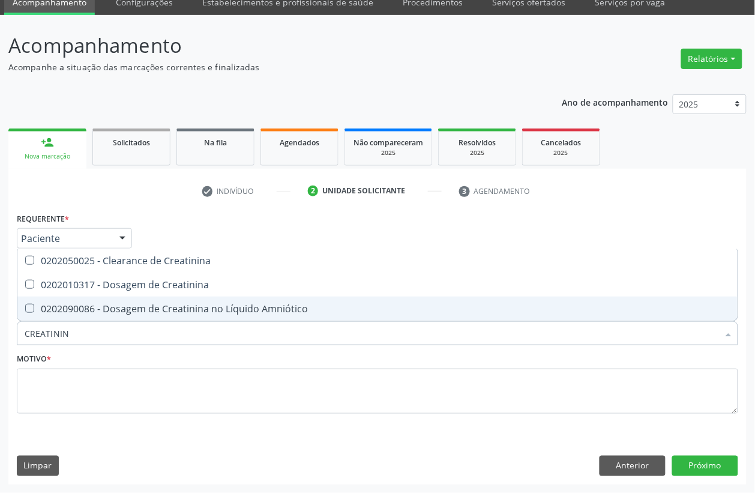
type input "CREATININA"
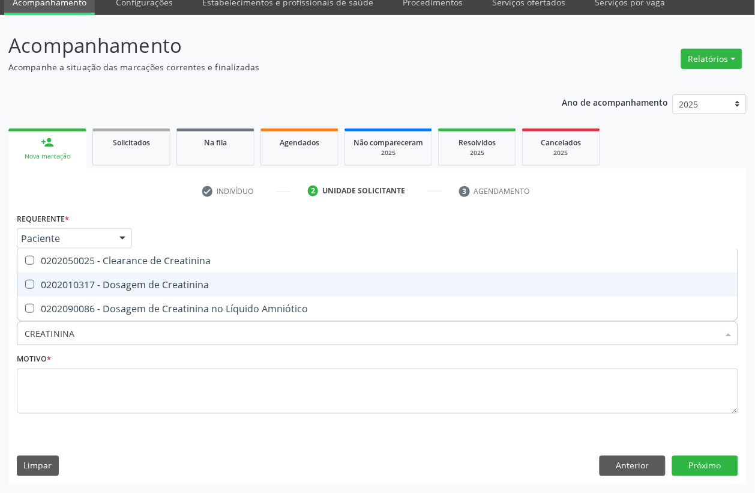
click at [139, 286] on div "0202010317 - Dosagem de Creatinina" at bounding box center [378, 285] width 706 height 10
checkbox Creatinina "true"
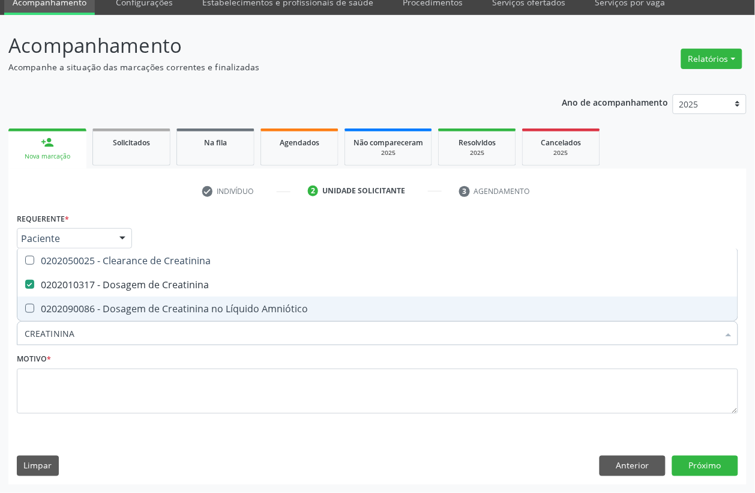
click at [87, 343] on input "CREATININA" at bounding box center [372, 333] width 694 height 24
checkbox Creatinina "false"
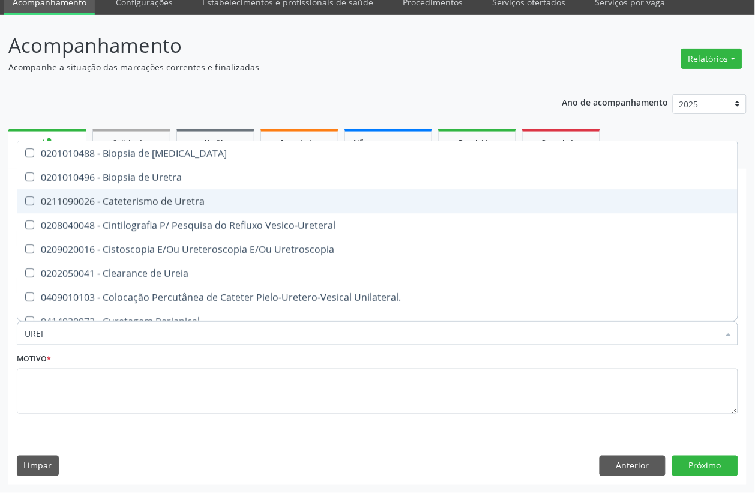
type input "UREIA"
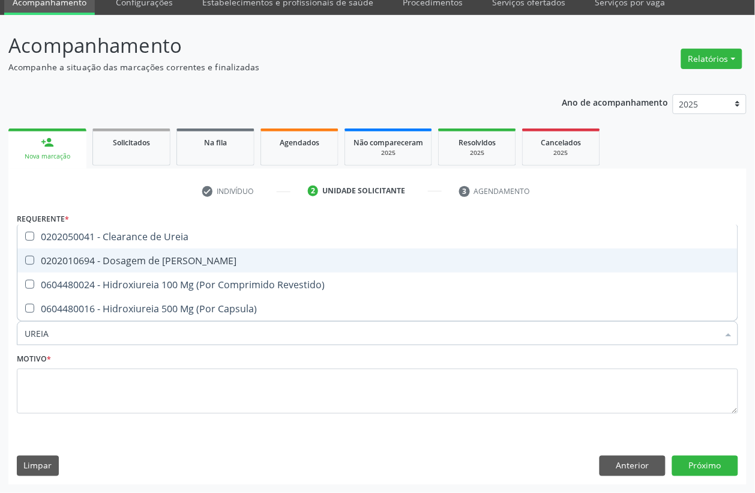
click at [142, 264] on div "0202010694 - Dosagem de [PERSON_NAME]" at bounding box center [378, 261] width 706 height 10
checkbox Ureia "true"
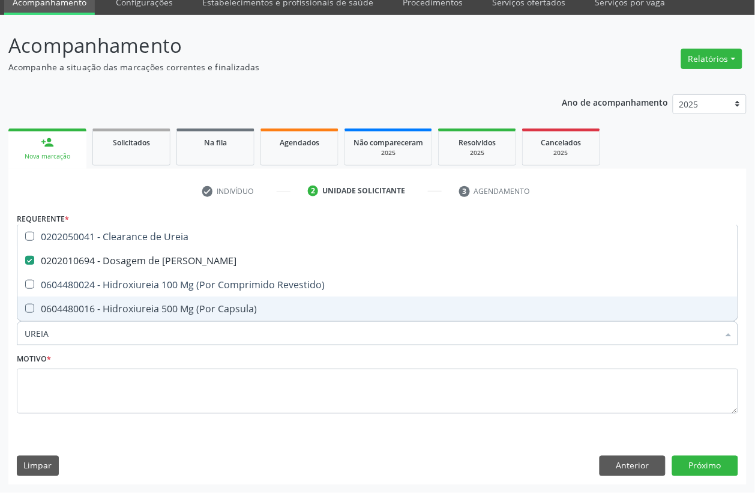
click at [73, 333] on input "UREIA" at bounding box center [372, 333] width 694 height 24
checkbox Ureia "false"
type input "COLEST"
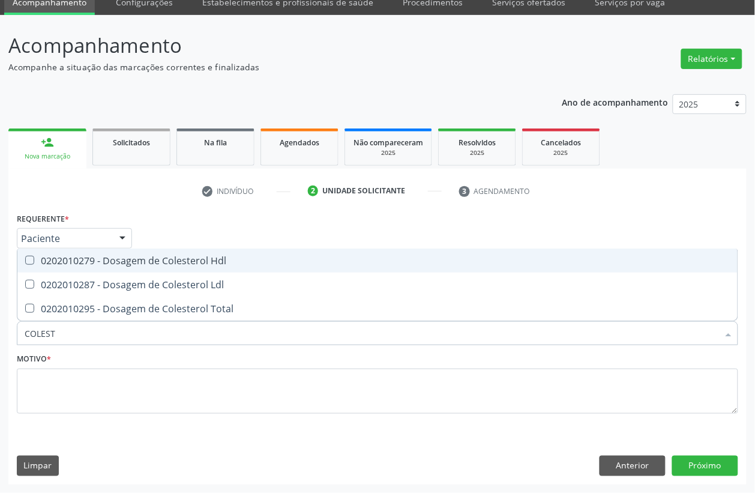
click at [142, 269] on span "0202010279 - Dosagem de Colesterol Hdl" at bounding box center [377, 260] width 720 height 24
checkbox Hdl "true"
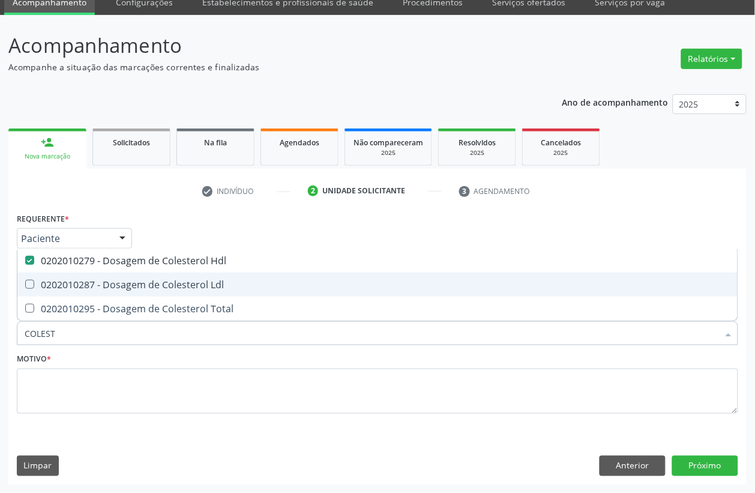
click at [142, 280] on div "0202010287 - Dosagem de Colesterol Ldl" at bounding box center [378, 285] width 706 height 10
checkbox Ldl "true"
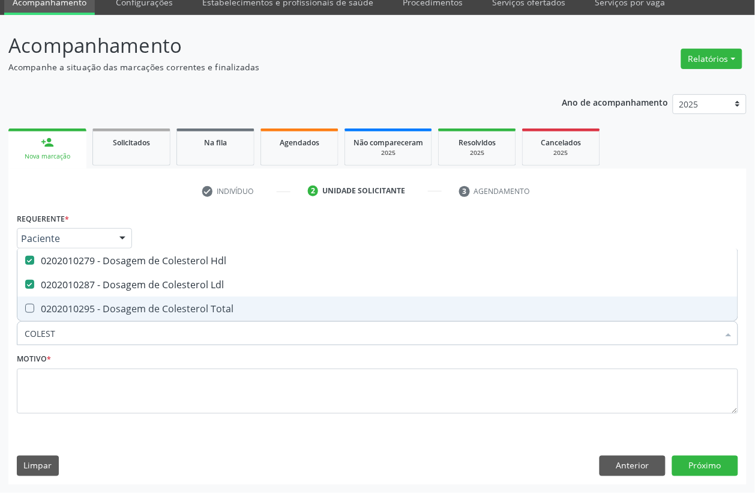
click at [134, 310] on div "0202010295 - Dosagem de Colesterol Total" at bounding box center [378, 309] width 706 height 10
checkbox Total "true"
click at [118, 323] on input "COLEST" at bounding box center [372, 333] width 694 height 24
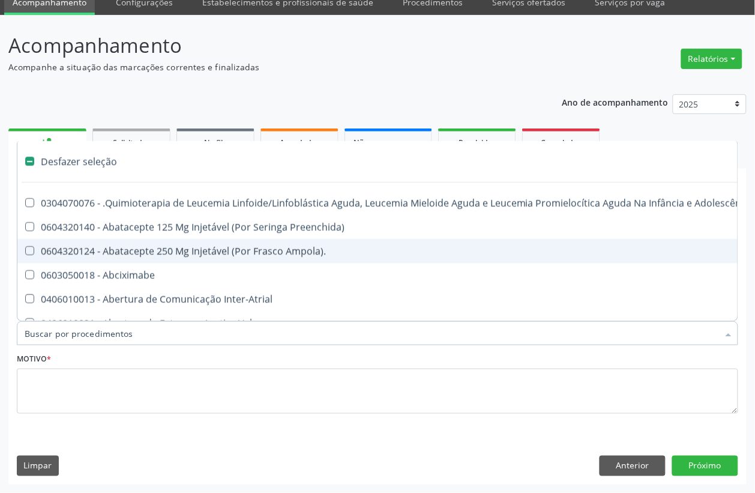
checkbox Manutenção "false"
checkbox Preenchida\) "false"
checkbox Ampola\)\ "false"
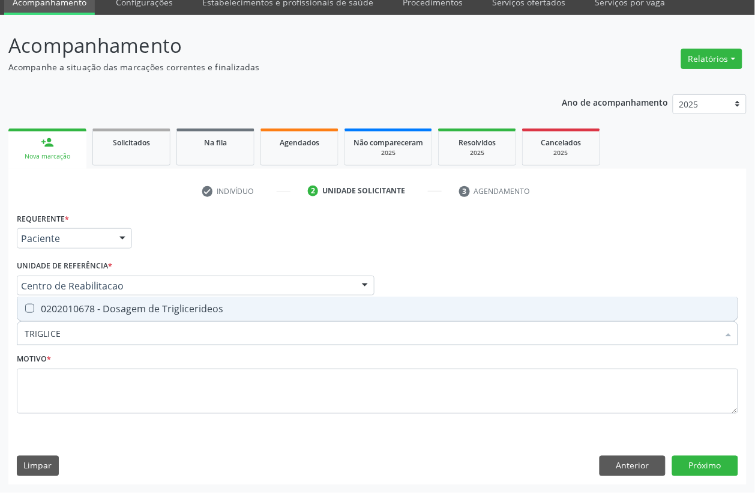
type input "TRIGLICER"
click at [109, 307] on div "0202010678 - Dosagem de Triglicerideos" at bounding box center [378, 309] width 706 height 10
checkbox Triglicerideos "true"
click at [109, 330] on input "TRIGLICER" at bounding box center [372, 333] width 694 height 24
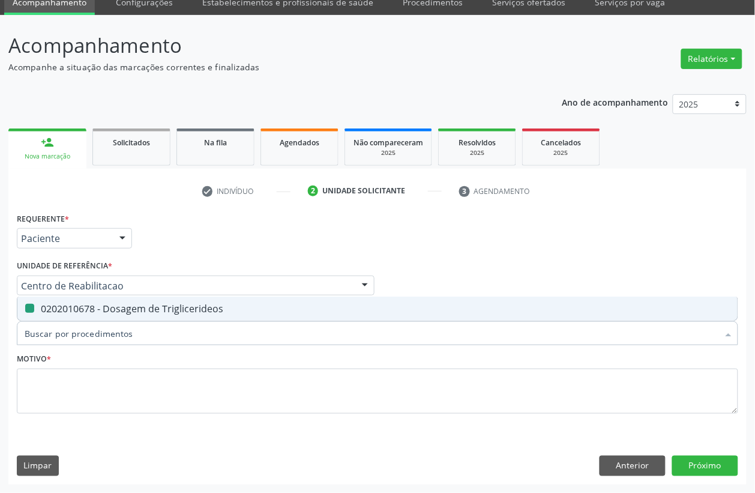
checkbox Triglicerideos "false"
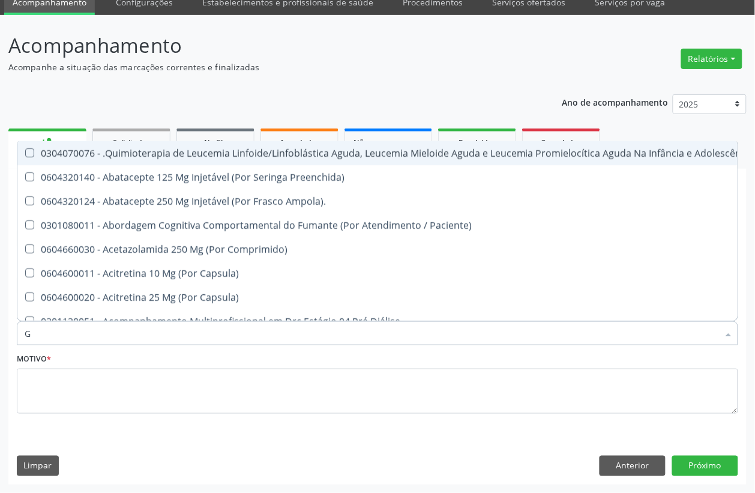
type input "GL"
checkbox Oftalmológica "true"
checkbox Pé "true"
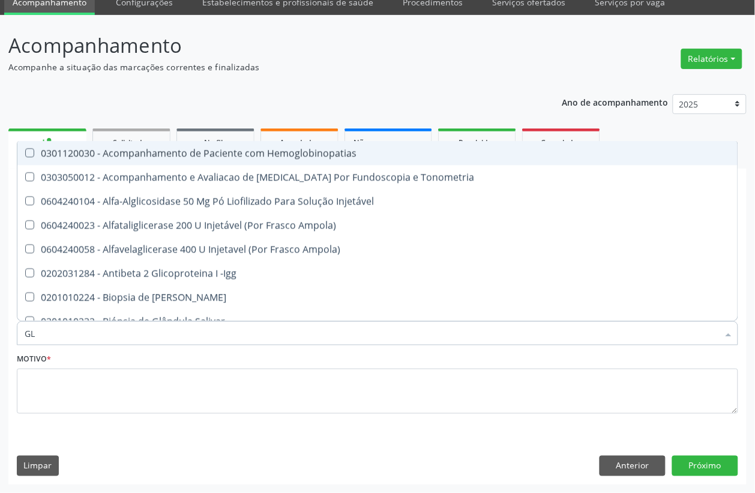
type input "GLI"
checkbox \(Confirmatorio\) "true"
checkbox Glomerular "true"
type input "GLIC"
checkbox Campimetria\) "true"
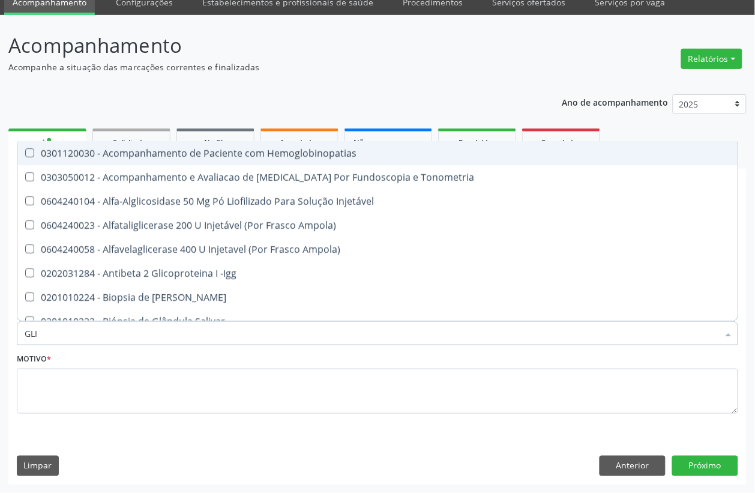
checkbox \(Confirmatorio\) "false"
checkbox Tardio\) "true"
checkbox Glomerular "false"
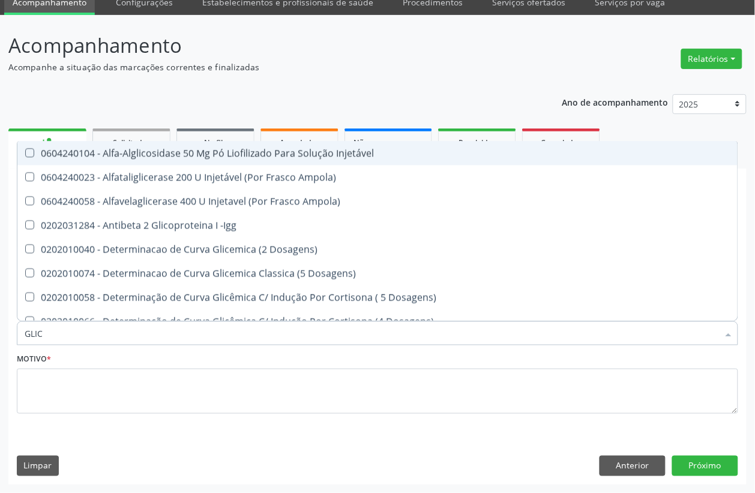
type input "GLICO"
checkbox Dosagens\) "true"
checkbox Glicose "false"
type input "GLICOS"
checkbox Ampola\) "true"
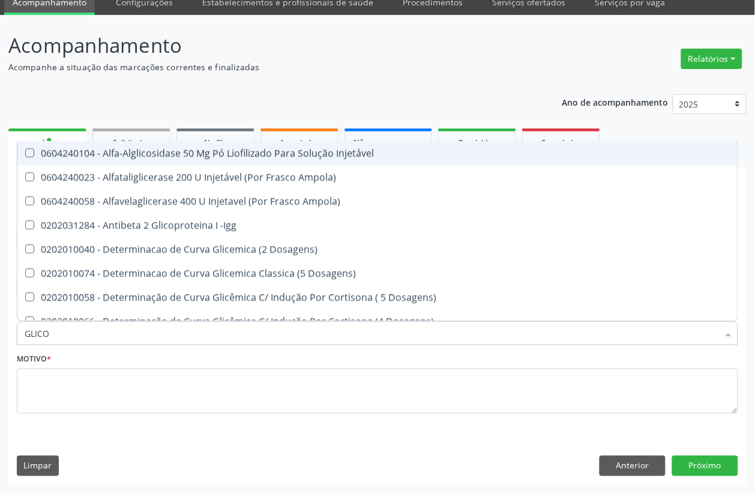
checkbox Dosagens\) "false"
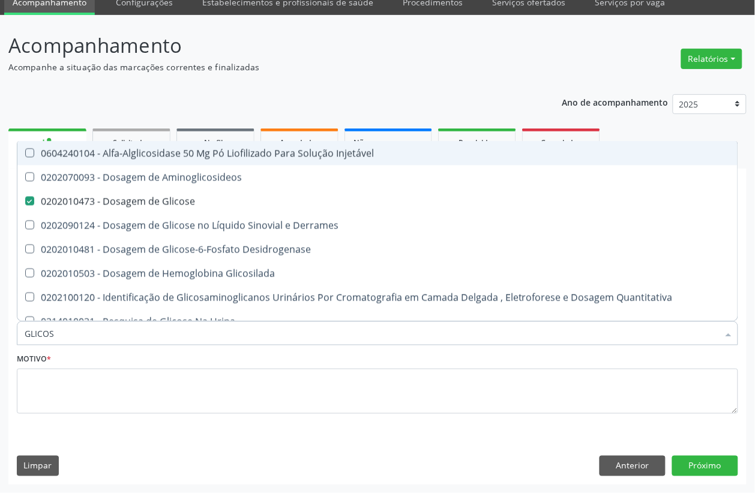
type input "GLICOSI"
checkbox Glicose "false"
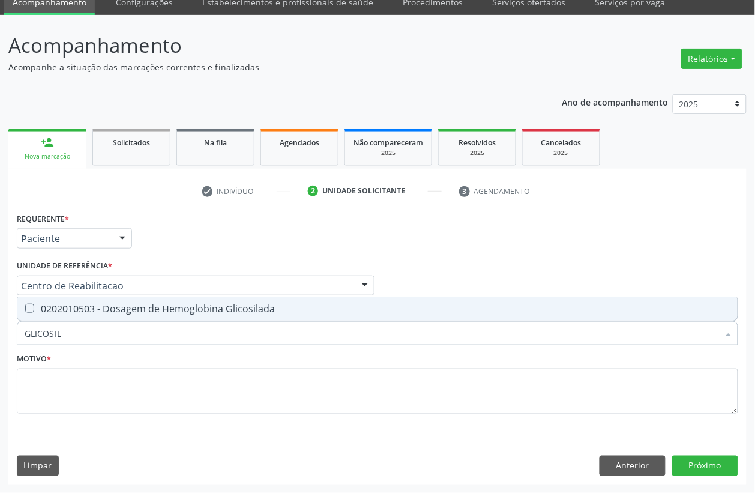
type input "GLICOSILA"
click at [113, 308] on div "0202010503 - Dosagem de Hemoglobina Glicosilada" at bounding box center [378, 309] width 706 height 10
checkbox Glicosilada "true"
type input "GLICOSILA"
click at [85, 349] on div "Item de agendamento * GLICOSILA Desfazer seleção 0202010503 - Dosagem de Hemogl…" at bounding box center [377, 327] width 727 height 46
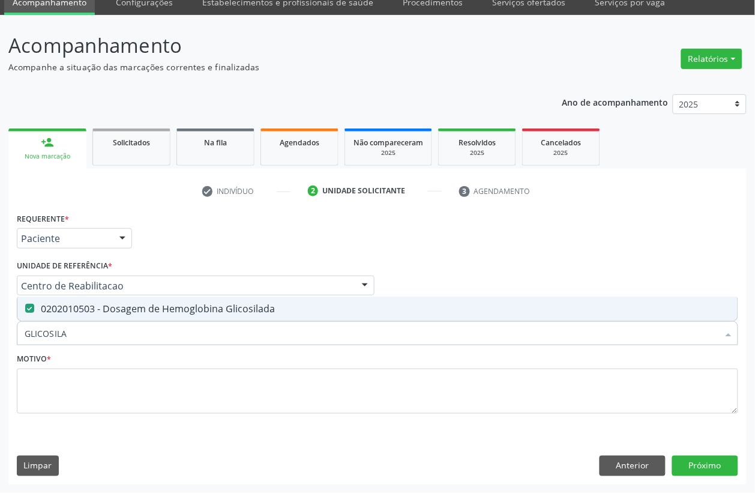
click at [85, 338] on input "GLICOSILA" at bounding box center [372, 333] width 694 height 24
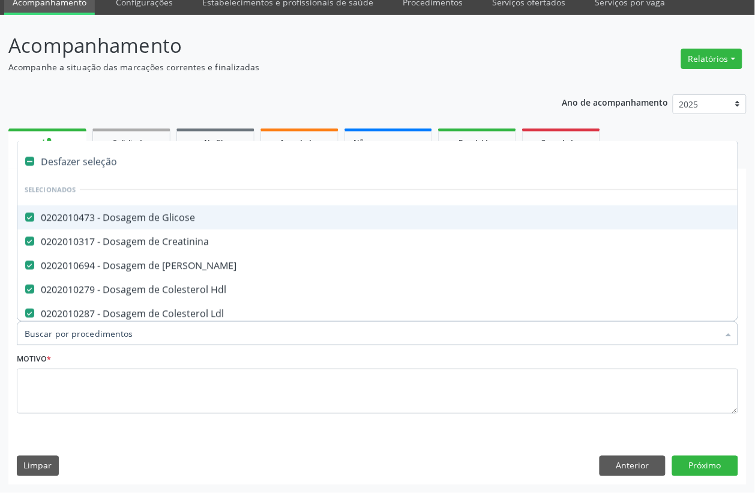
type input "H"
checkbox Hdl "false"
checkbox Ldl "false"
checkbox Total "false"
checkbox Triglicerideos "false"
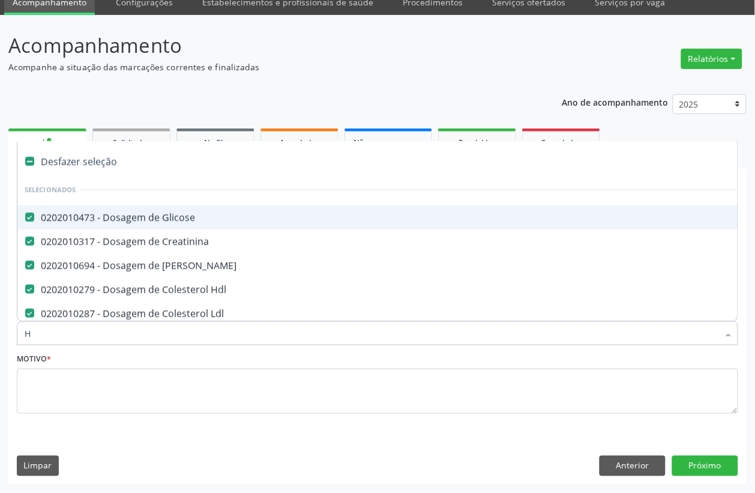
checkbox Glicosilada "false"
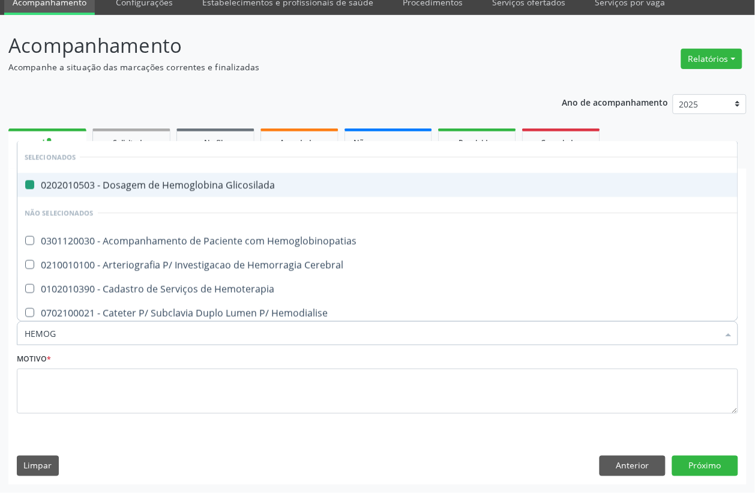
type input "HEMOGR"
checkbox Glicosilada "false"
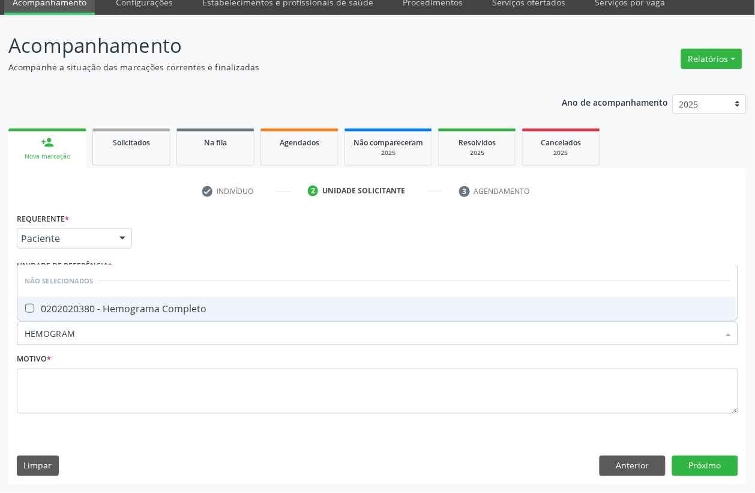
type input "HEMOGRAMA"
click at [91, 313] on div "0202020380 - Hemograma Completo" at bounding box center [378, 309] width 706 height 10
checkbox Completo "true"
click at [92, 329] on input "HEMOGRAMA" at bounding box center [372, 333] width 694 height 24
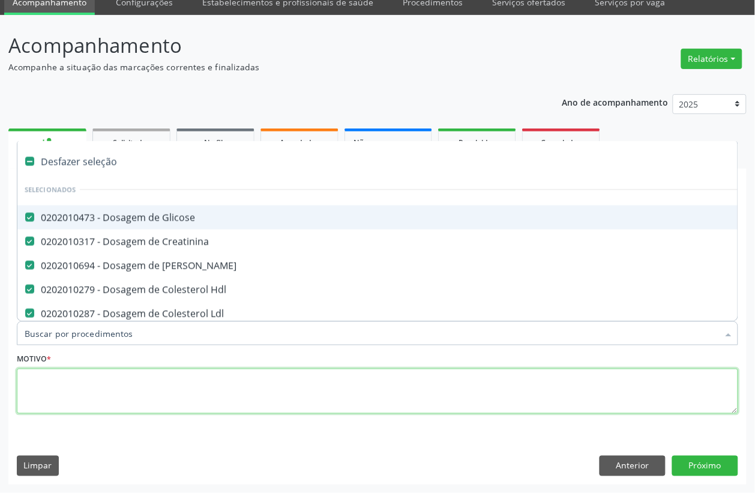
click at [73, 372] on textarea at bounding box center [377, 392] width 721 height 46
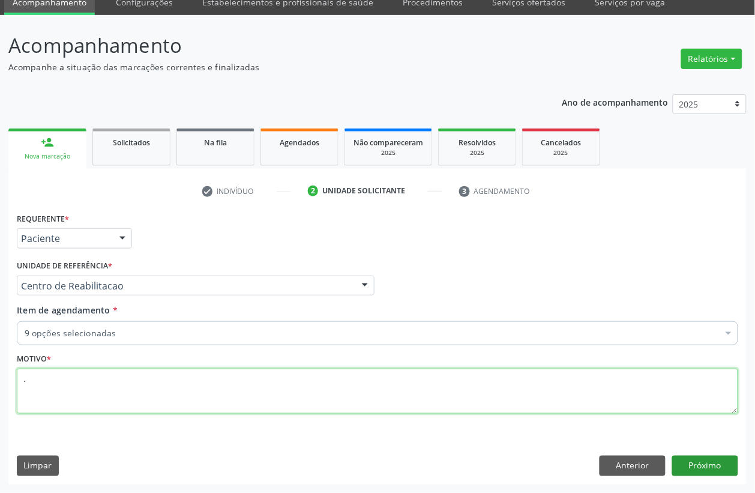
type textarea "."
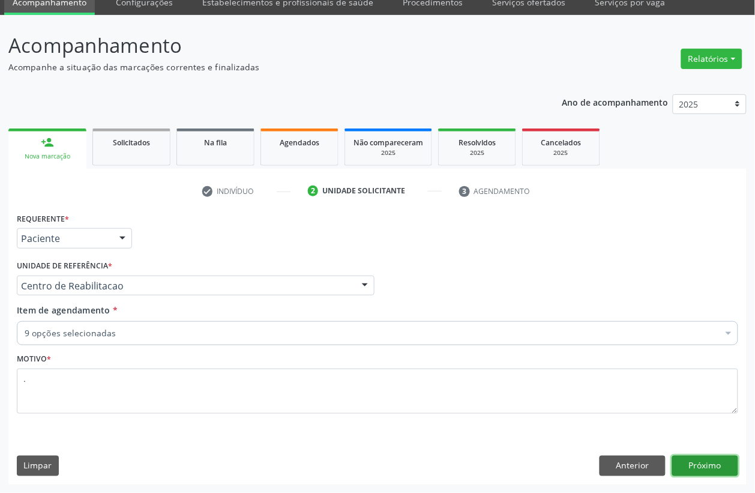
click at [678, 458] on button "Próximo" at bounding box center [705, 466] width 66 height 20
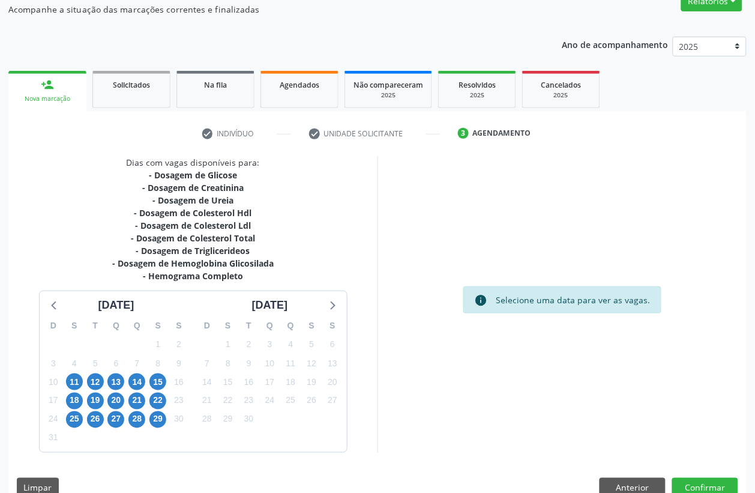
scroll to position [130, 0]
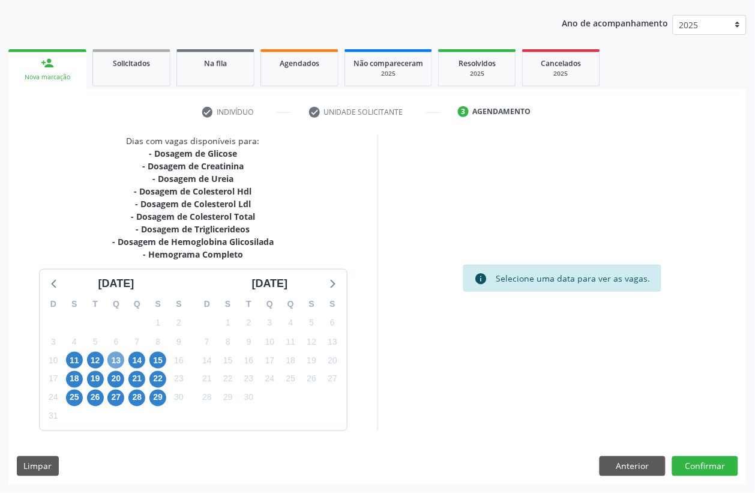
click at [117, 360] on span "13" at bounding box center [115, 360] width 17 height 17
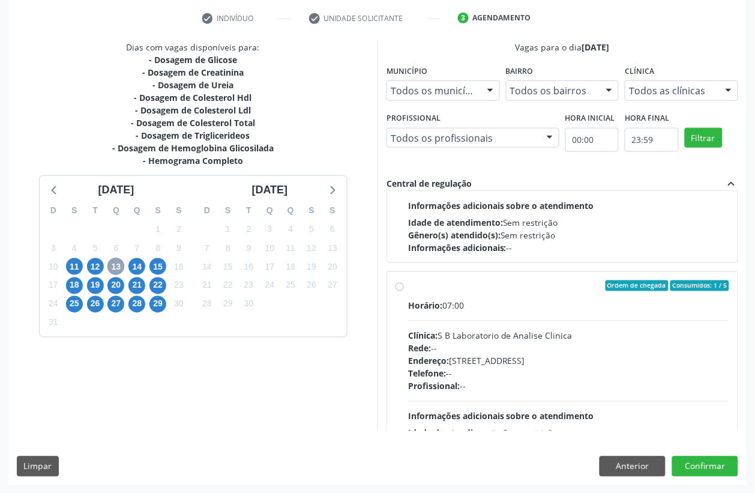
scroll to position [375, 0]
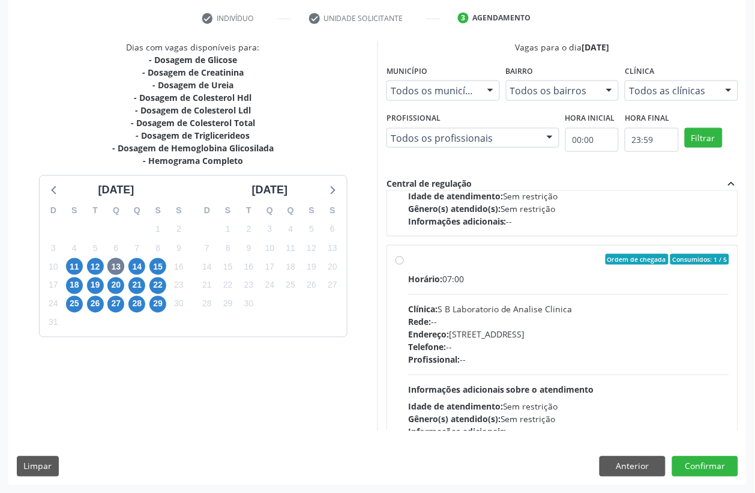
click at [515, 313] on div "Clínica: S B Laboratorio de Analise Clinica" at bounding box center [568, 309] width 321 height 13
click at [404, 265] on input "Ordem de chegada Consumidos: 1 / 5 Horário: 07:00 Clínica: S B Laboratorio de A…" at bounding box center [400, 259] width 8 height 11
radio input "true"
click at [708, 449] on div "Dias com vagas disponíveis para: - Dosagem de Glicose - Dosagem de Creatinina -…" at bounding box center [377, 263] width 738 height 444
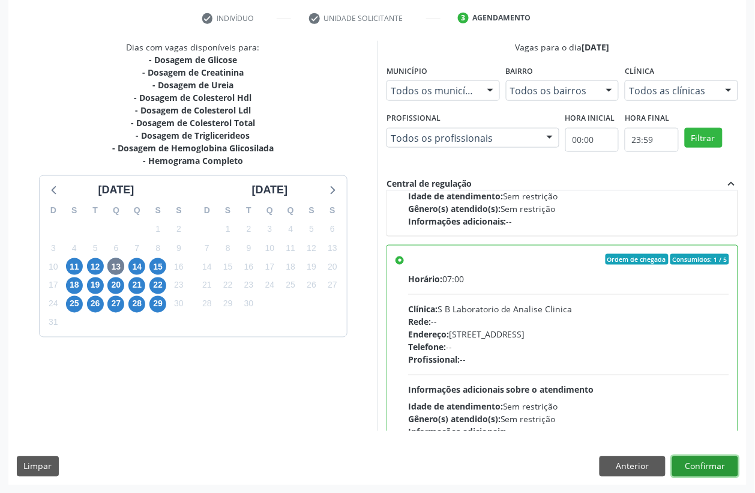
click at [708, 467] on button "Confirmar" at bounding box center [705, 466] width 66 height 20
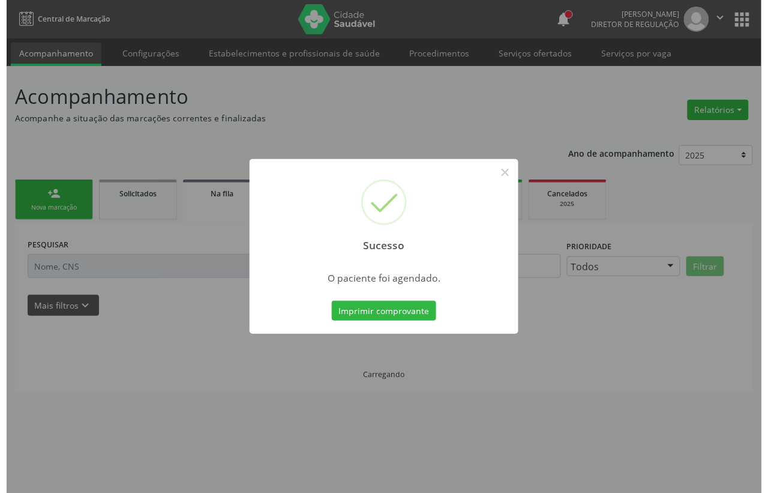
scroll to position [0, 0]
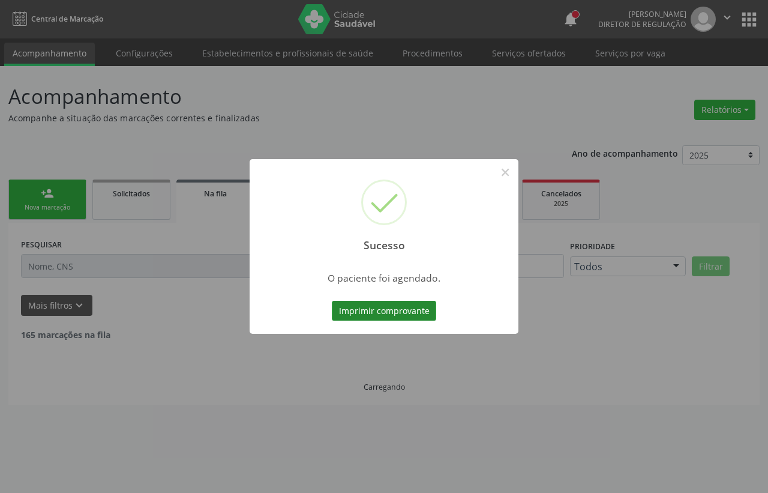
click at [383, 307] on button "Imprimir comprovante" at bounding box center [384, 311] width 104 height 20
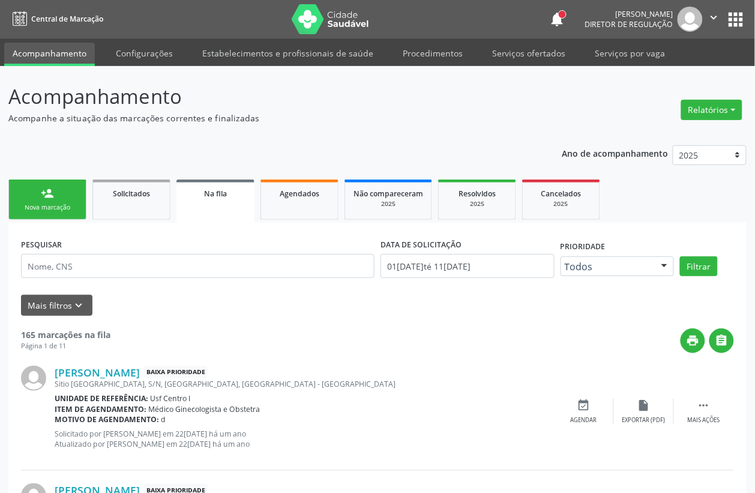
click at [55, 202] on link "person_add Nova marcação" at bounding box center [47, 199] width 78 height 40
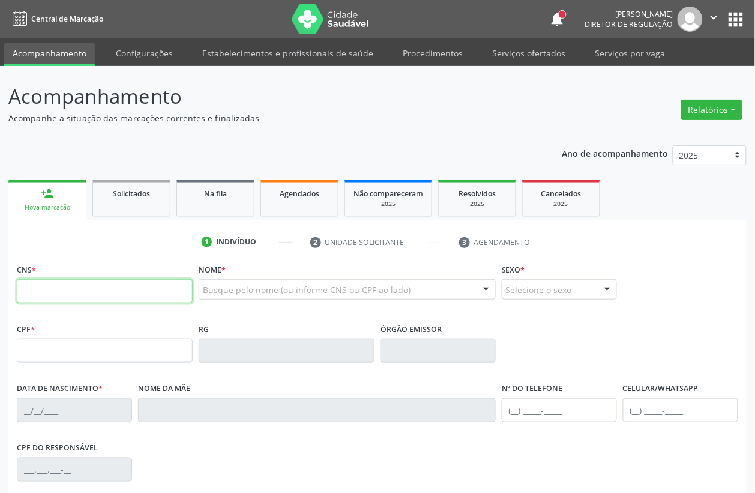
click at [61, 282] on input "text" at bounding box center [105, 291] width 176 height 24
type input "700 8074 7526 6882"
type input "1[DATE]"
type input "[PERSON_NAME]"
type input "[PHONE_NUMBER]"
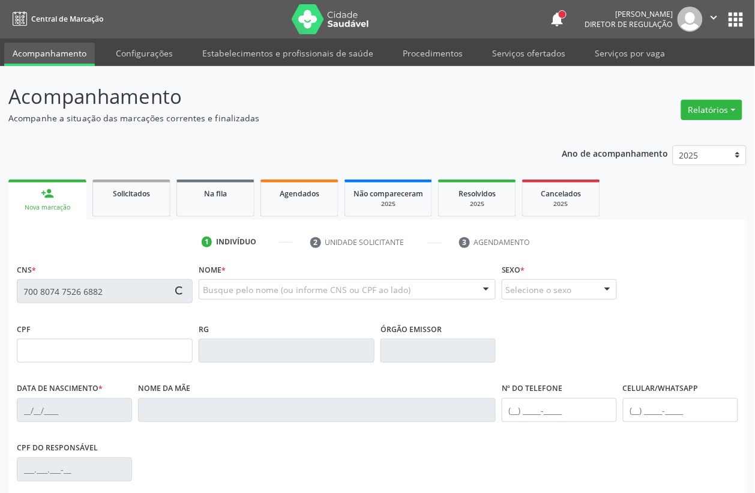
type input "18"
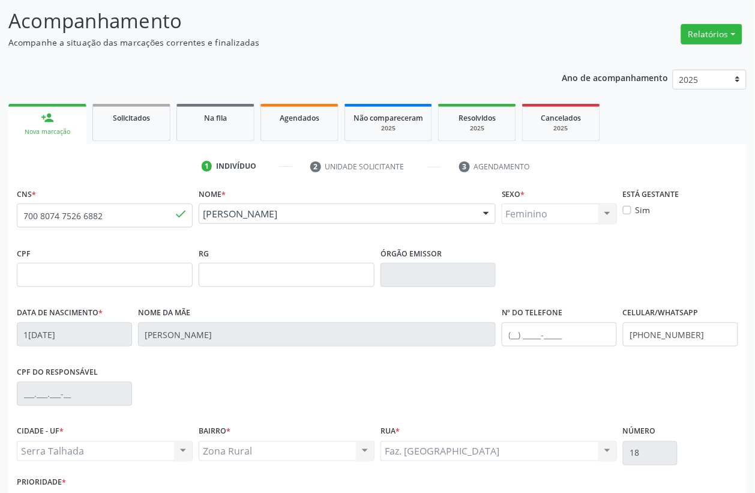
scroll to position [158, 0]
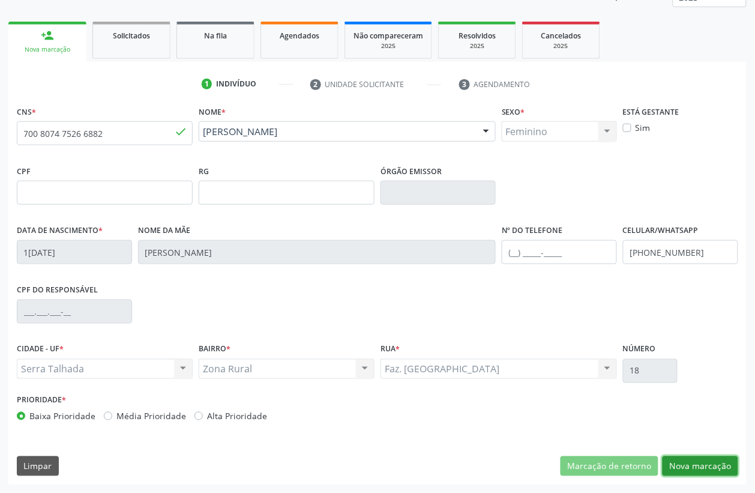
click at [712, 458] on button "Nova marcação" at bounding box center [701, 466] width 76 height 20
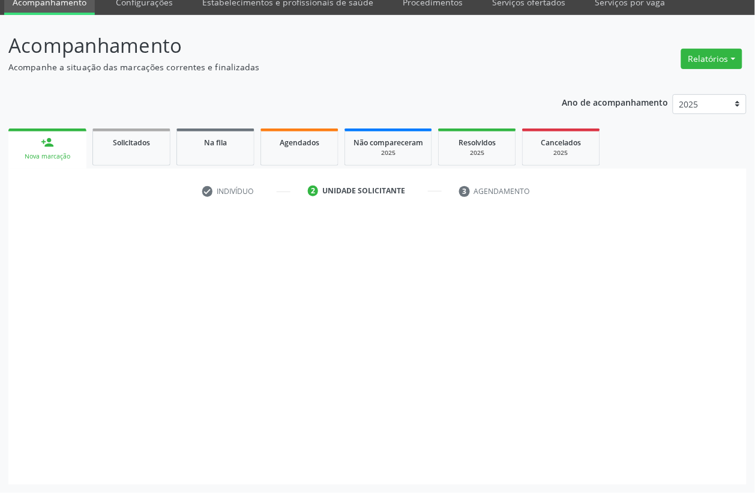
scroll to position [51, 0]
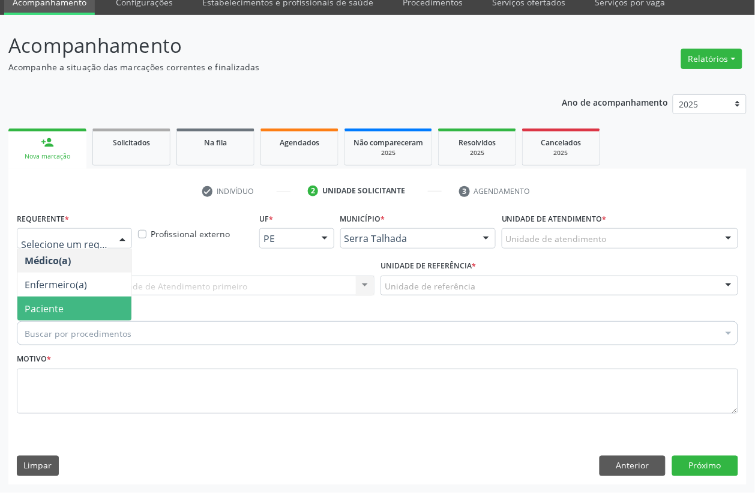
click at [65, 301] on span "Paciente" at bounding box center [74, 309] width 114 height 24
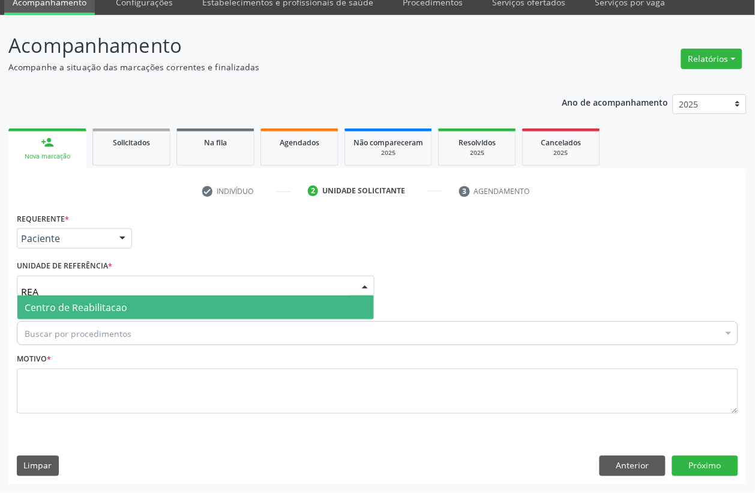
type input "REAB"
click at [68, 312] on span "Centro de Reabilitacao" at bounding box center [76, 307] width 103 height 13
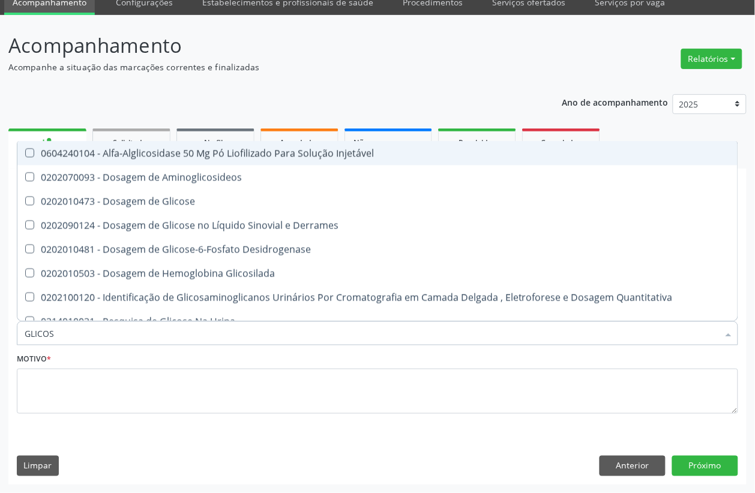
type input "GLICOSE"
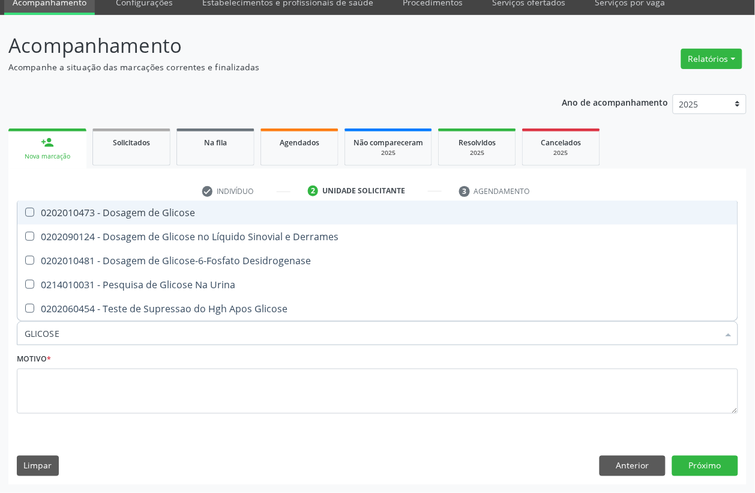
click at [107, 214] on div "0202010473 - Dosagem de Glicose" at bounding box center [378, 213] width 706 height 10
checkbox Glicose "true"
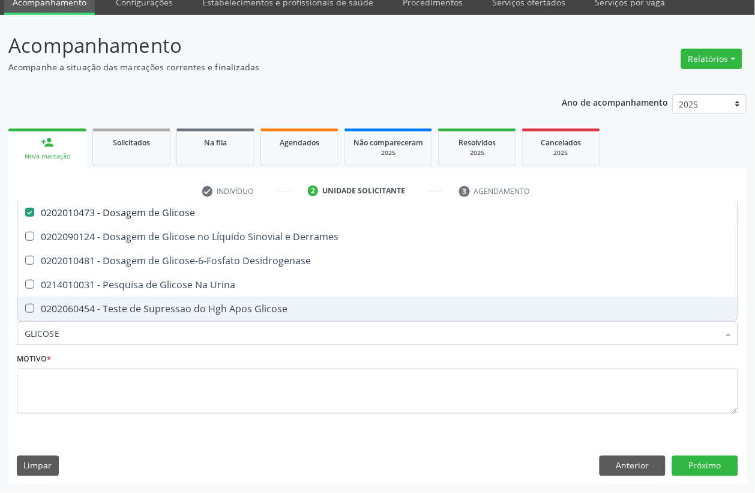
click at [68, 337] on input "GLICOSE" at bounding box center [372, 333] width 694 height 24
type input "CRE"
checkbox Glicose "false"
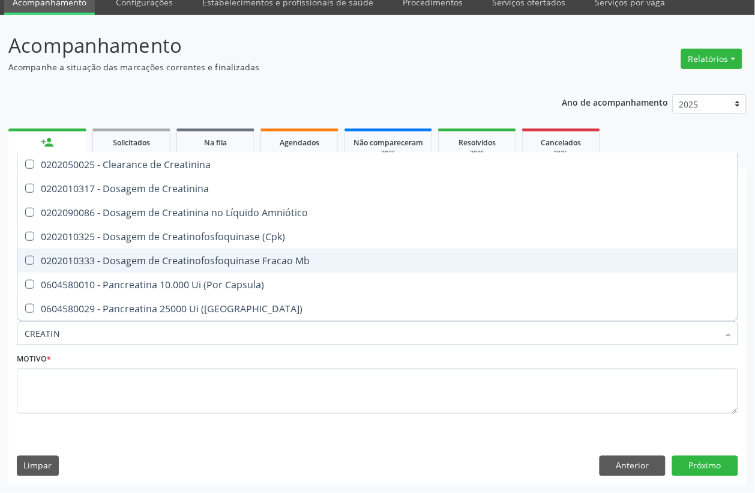
type input "CREATINI"
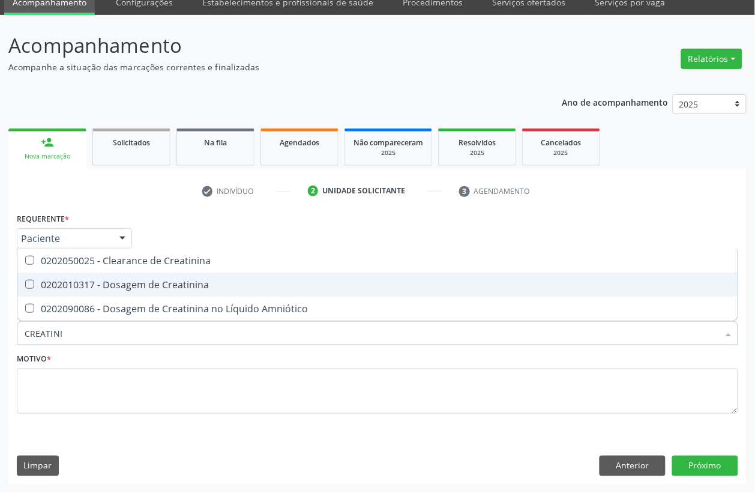
click at [87, 280] on div "0202010317 - Dosagem de Creatinina" at bounding box center [378, 285] width 706 height 10
checkbox Creatinina "true"
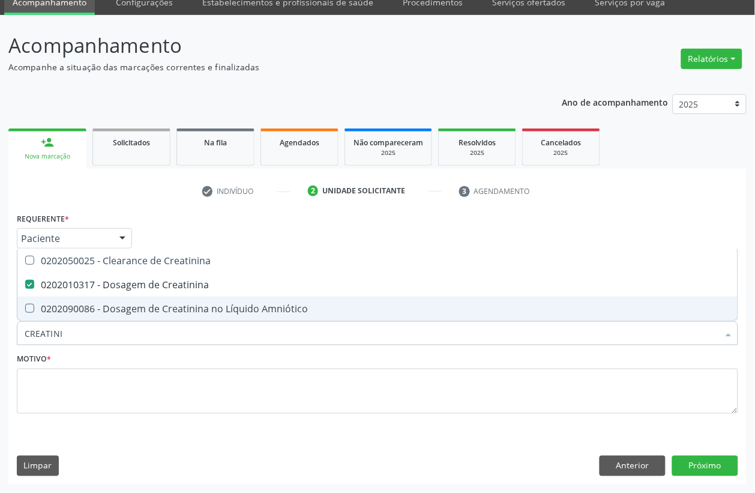
click at [82, 339] on input "CREATINI" at bounding box center [372, 333] width 694 height 24
checkbox Creatinina "false"
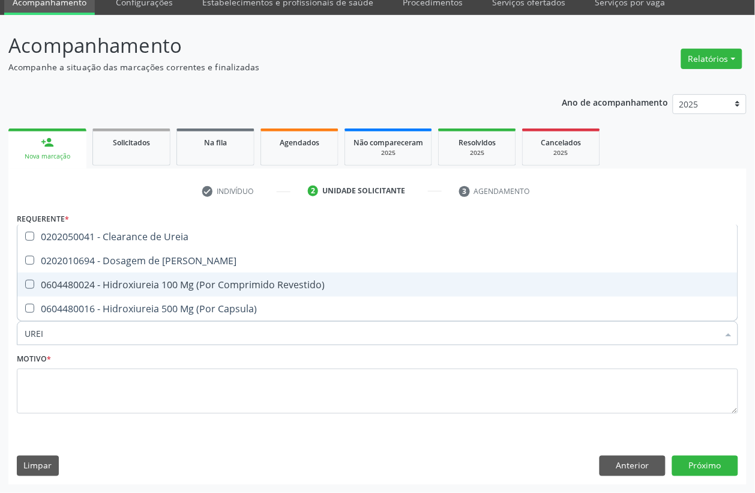
type input "UREIA"
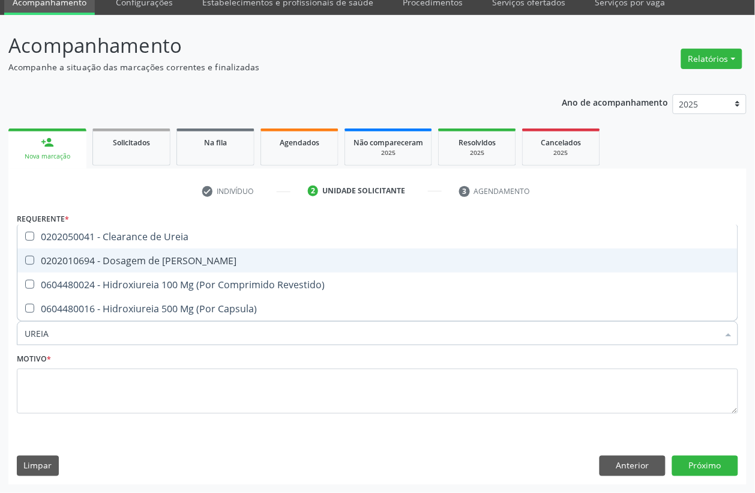
click at [96, 259] on div "0202010694 - Dosagem de [PERSON_NAME]" at bounding box center [378, 261] width 706 height 10
checkbox Ureia "true"
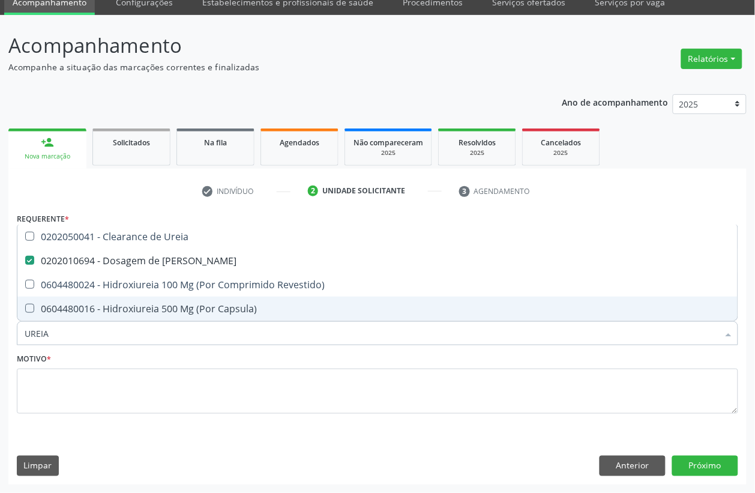
click at [64, 334] on input "UREIA" at bounding box center [372, 333] width 694 height 24
checkbox Ureia "false"
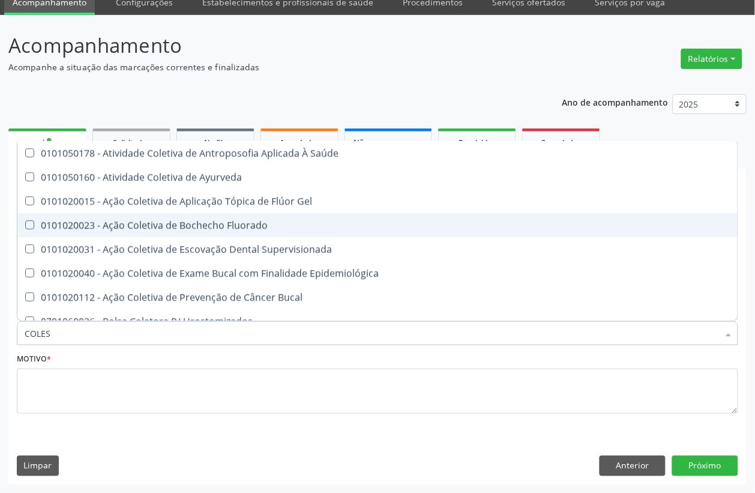
type input "COLEST"
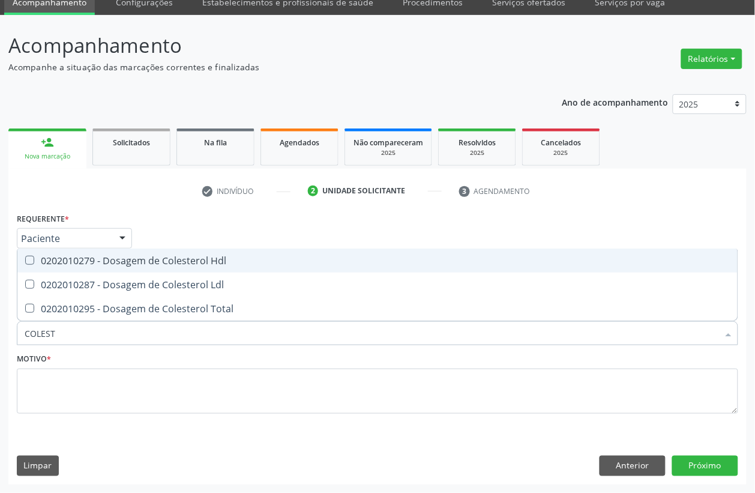
click at [67, 268] on span "0202010279 - Dosagem de Colesterol Hdl" at bounding box center [377, 260] width 720 height 24
checkbox Hdl "true"
click at [68, 285] on div "0202010287 - Dosagem de Colesterol Ldl" at bounding box center [378, 285] width 706 height 10
checkbox Ldl "true"
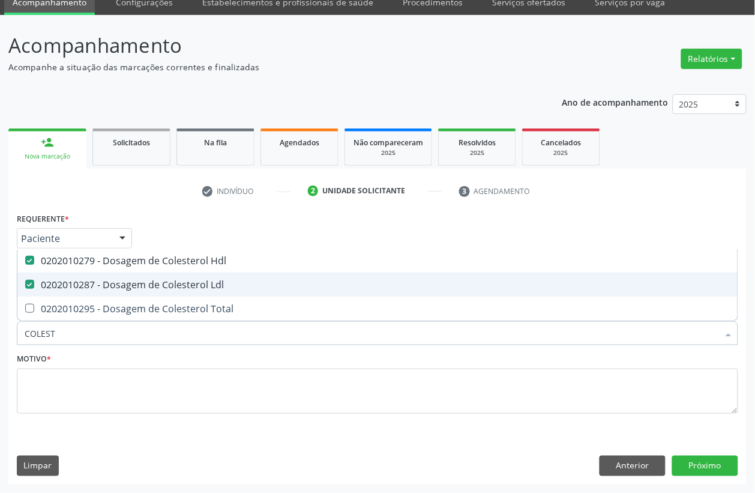
click at [70, 309] on div "0202010295 - Dosagem de Colesterol Total" at bounding box center [378, 309] width 706 height 10
checkbox Total "true"
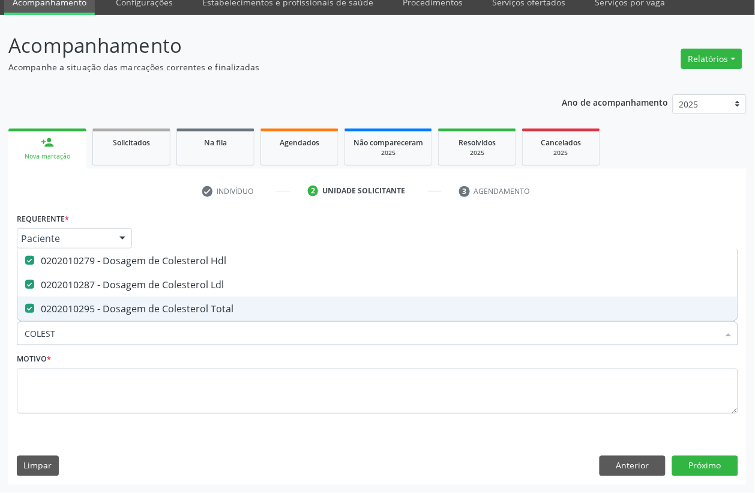
click at [70, 322] on input "COLEST" at bounding box center [372, 333] width 694 height 24
checkbox Hdl "false"
checkbox Ldl "false"
checkbox Total "false"
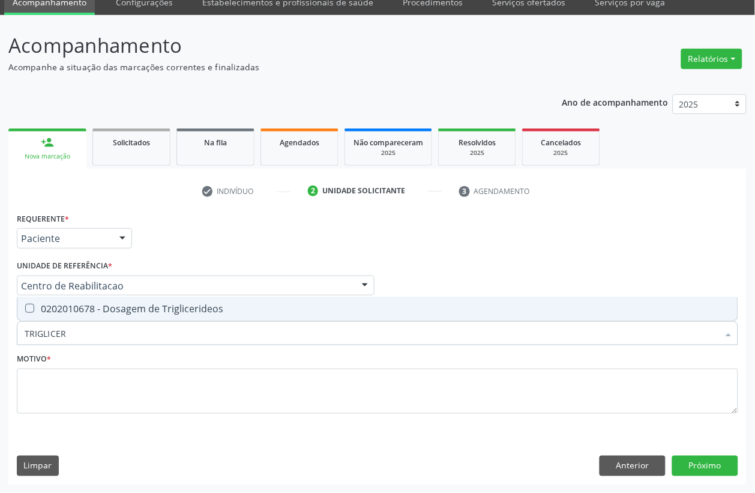
type input "TRIGLICERI"
click at [70, 316] on span "0202010678 - Dosagem de Triglicerideos" at bounding box center [377, 309] width 720 height 24
checkbox Triglicerideos "true"
click at [71, 325] on input "TRIGLICERI" at bounding box center [372, 333] width 694 height 24
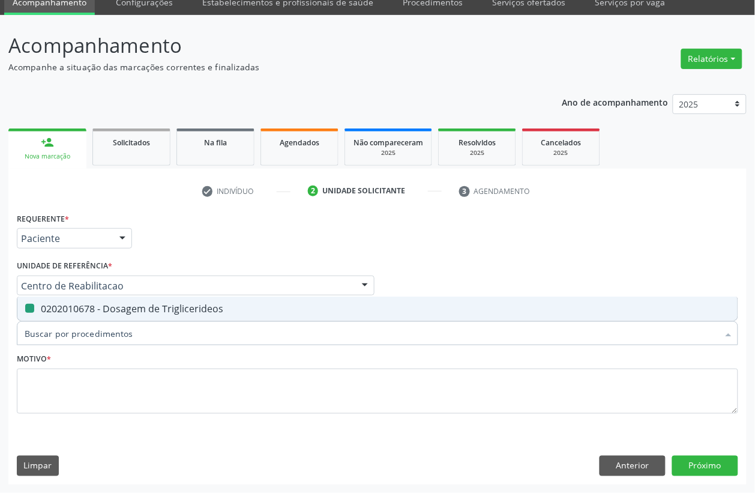
checkbox Triglicerideos "false"
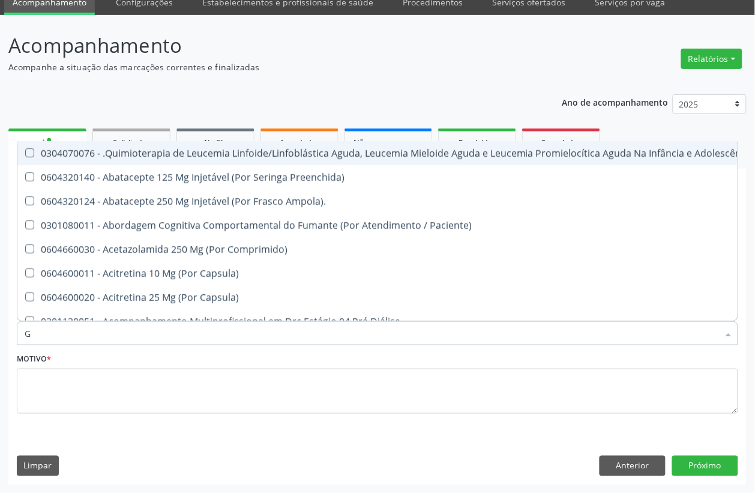
type input "GL"
checkbox Oftalmológica "true"
checkbox Pé "true"
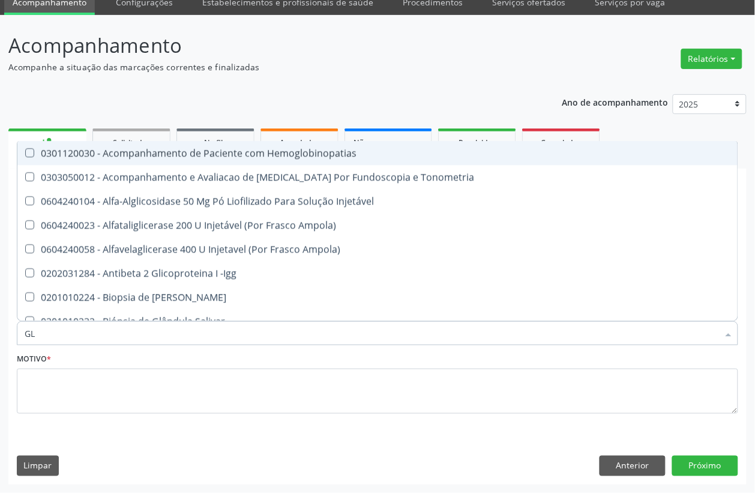
type input "GLI"
checkbox \(Confirmatorio\) "true"
checkbox Glomerular "true"
type input "GLIC"
checkbox Campimetria\) "true"
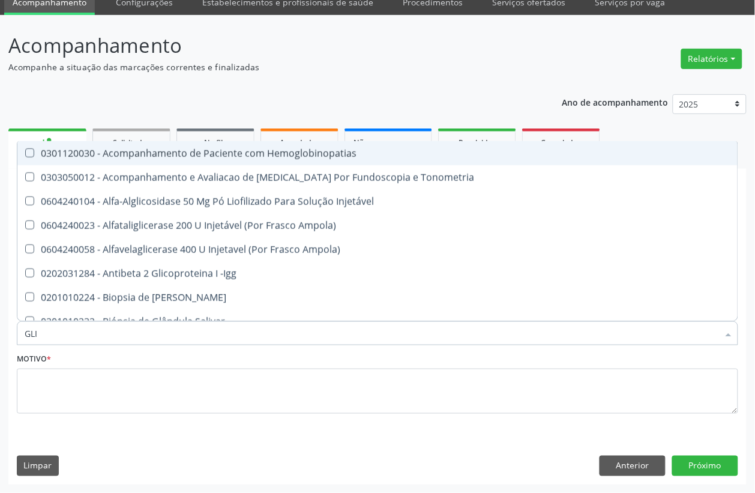
checkbox \(Confirmatorio\) "false"
checkbox Tardio\) "true"
checkbox Glomerular "false"
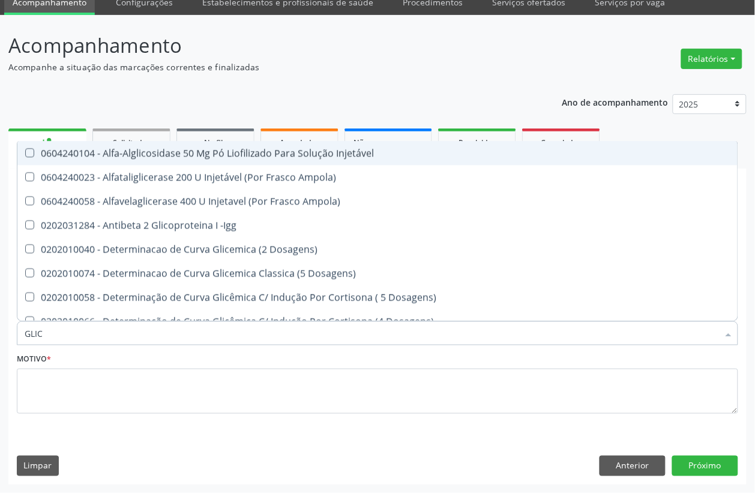
type input "GLICO"
checkbox Dosagens\) "true"
checkbox Glicose "false"
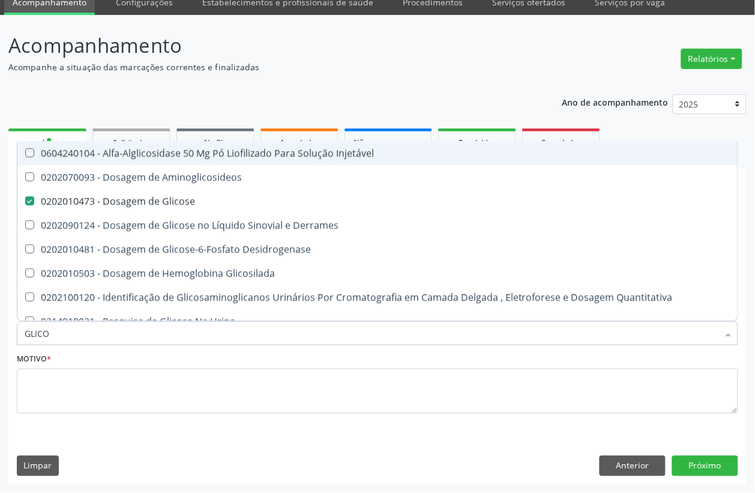
type input "GLICOS"
checkbox Glicose "true"
type input "GLICOSI"
checkbox Glicose "false"
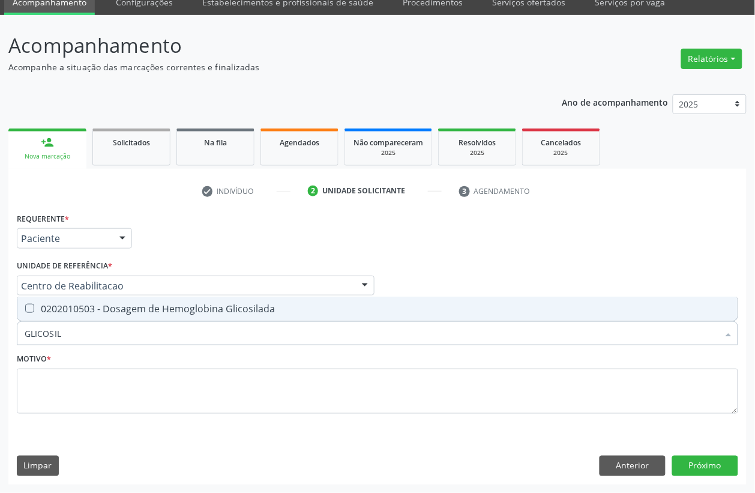
type input "GLICOSILA"
click at [85, 316] on span "0202010503 - Dosagem de Hemoglobina Glicosilada" at bounding box center [377, 309] width 720 height 24
checkbox Glicosilada "true"
click at [83, 331] on input "GLICOSILA" at bounding box center [372, 333] width 694 height 24
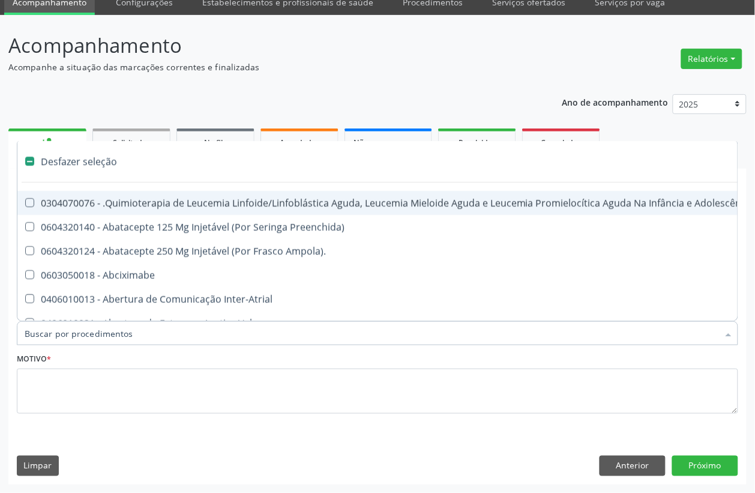
checkbox Manutenção "false"
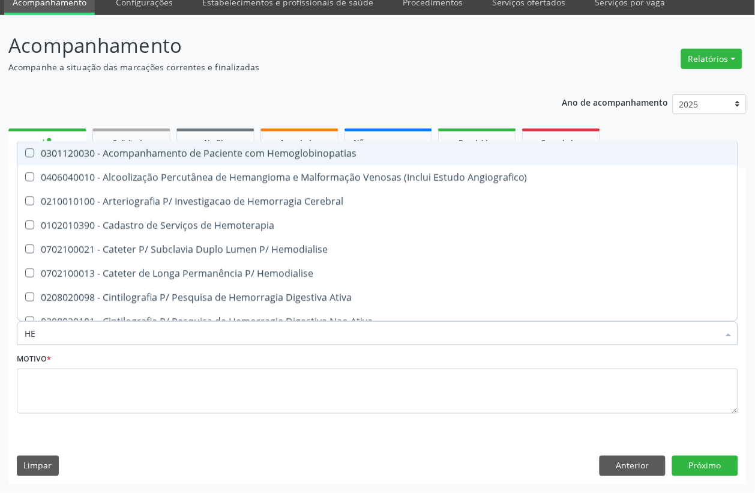
type input "HEM"
checkbox Glicosilada "true"
checkbox Hematocrito "false"
type input "HEMO"
checkbox Hemacias "true"
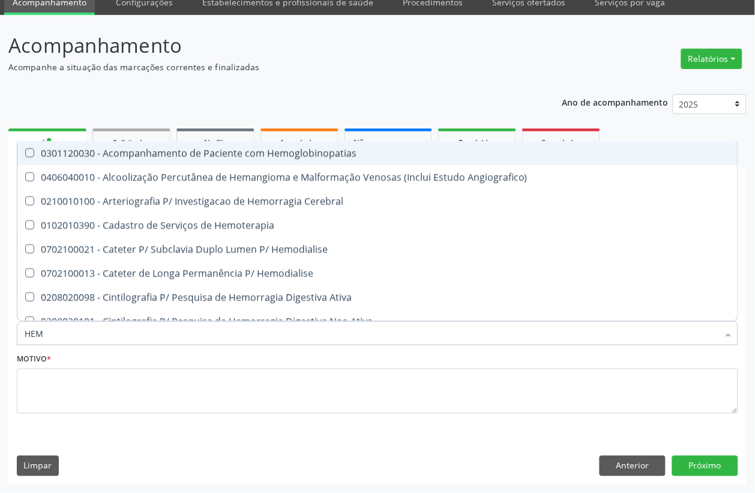
checkbox Glicosilada "false"
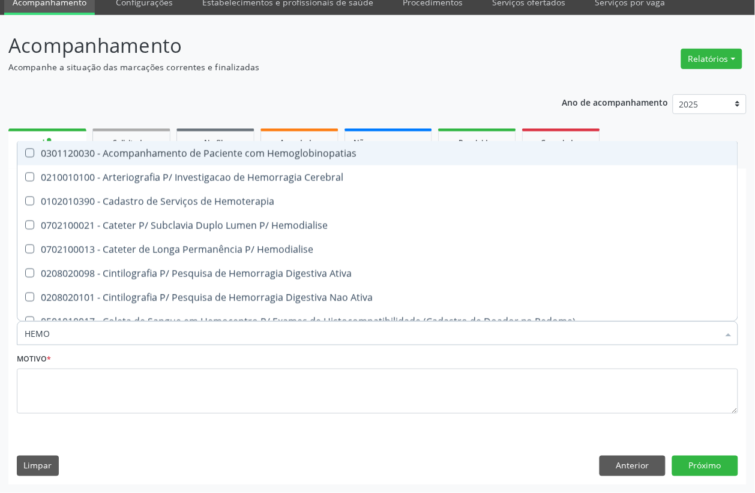
type input "HEMOG"
checkbox Tardio\) "true"
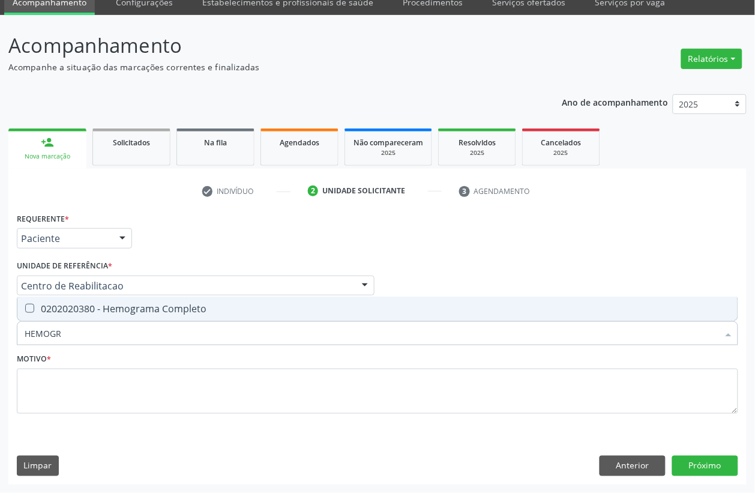
type input "HEMOGRA"
click at [84, 313] on div "0202020380 - Hemograma Completo" at bounding box center [378, 309] width 706 height 10
click at [84, 319] on span "0202020380 - Hemograma Completo" at bounding box center [377, 309] width 720 height 24
click at [83, 333] on input "HEMOGRA" at bounding box center [372, 333] width 694 height 24
click at [84, 319] on span "0202020380 - Hemograma Completo" at bounding box center [377, 309] width 720 height 24
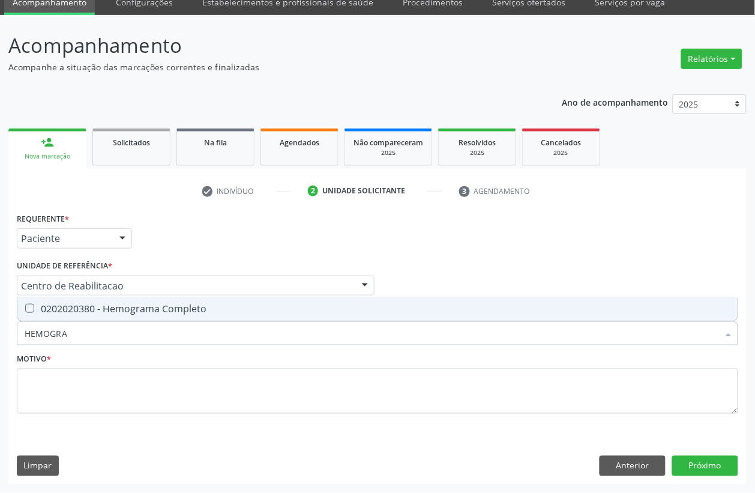
checkbox Completo "true"
click at [86, 332] on input "HEMOGRA" at bounding box center [372, 333] width 694 height 24
checkbox Completo "false"
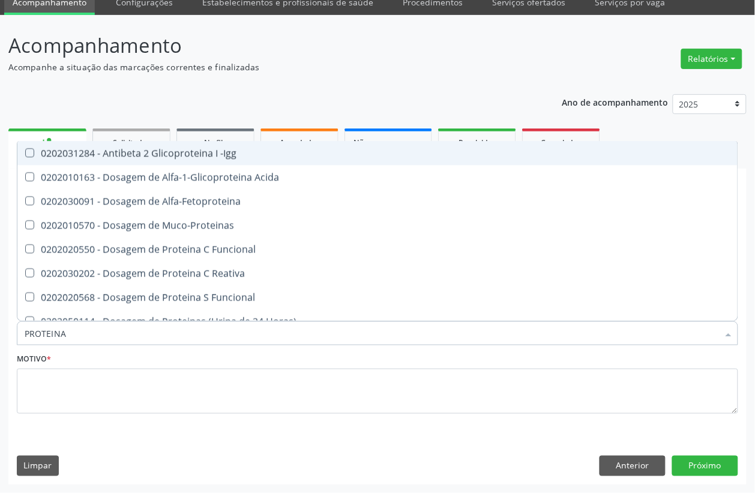
type input "PROTEINA C"
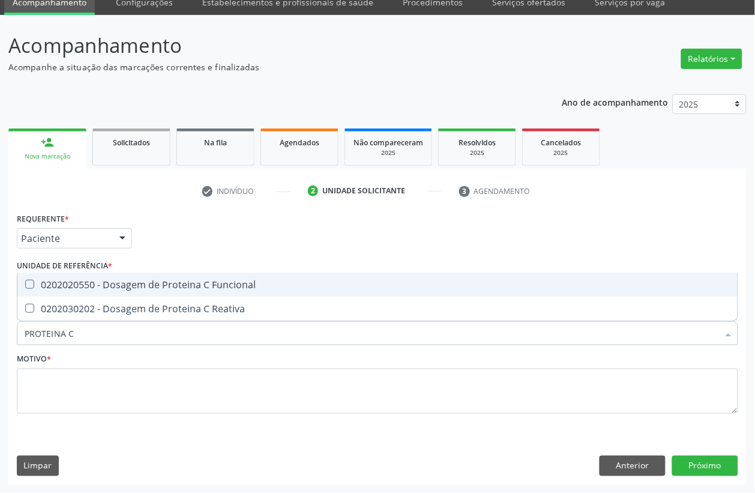
click at [105, 286] on div "0202020550 - Dosagem de Proteina C Funcional" at bounding box center [378, 285] width 706 height 10
checkbox Funcional "true"
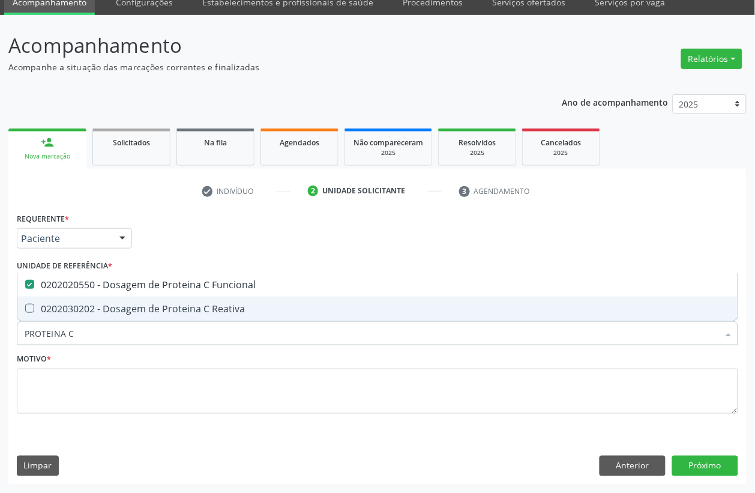
click at [105, 304] on div "0202030202 - Dosagem de Proteina C Reativa" at bounding box center [378, 309] width 706 height 10
checkbox Reativa "true"
click at [104, 284] on div "0202020550 - Dosagem de Proteina C Funcional" at bounding box center [378, 285] width 706 height 10
checkbox Funcional "false"
click at [97, 333] on input "PROTEINA C" at bounding box center [372, 333] width 694 height 24
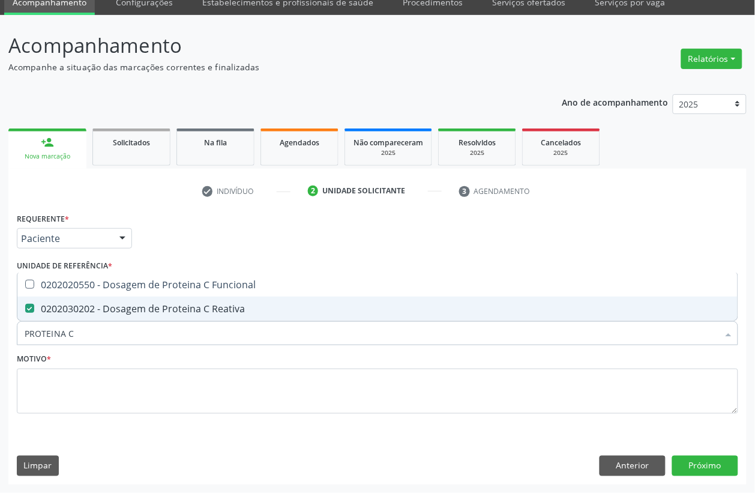
click at [97, 333] on input "PROTEINA C" at bounding box center [372, 333] width 694 height 24
type input "PROTEINA"
checkbox Reativa "false"
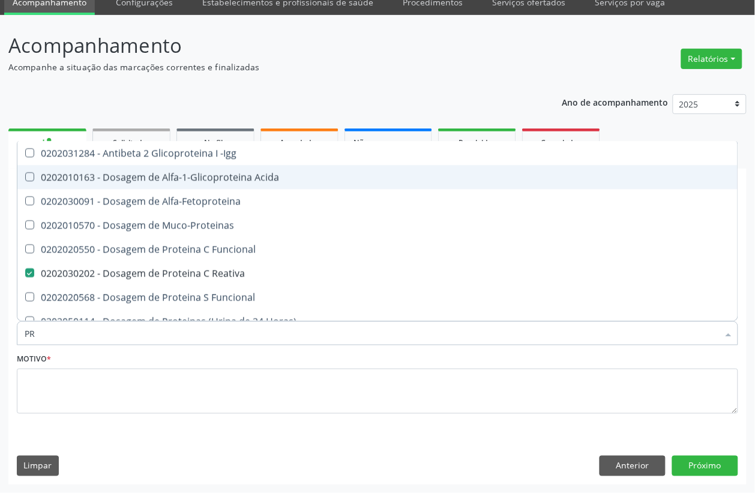
type input "P"
checkbox Reativa "false"
checkbox Fracoes "false"
checkbox Liquor "false"
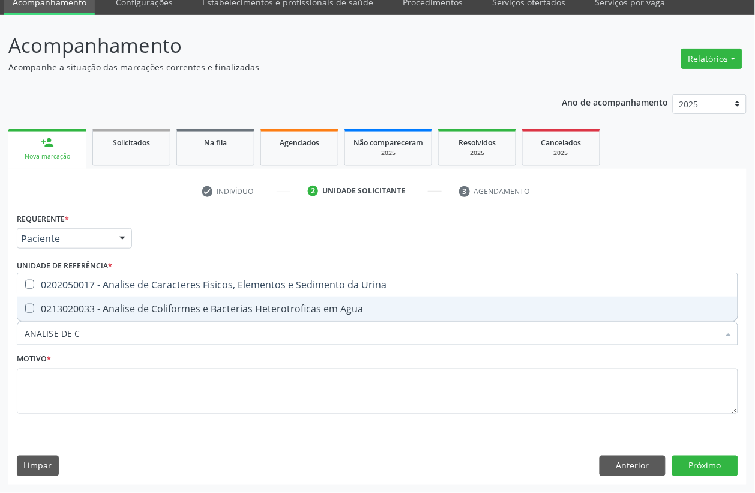
type input "ANALISE DE CA"
click at [99, 299] on span "0202050017 - Analise de Caracteres Fisicos, Elementos e Sedimento da Urina" at bounding box center [377, 309] width 720 height 24
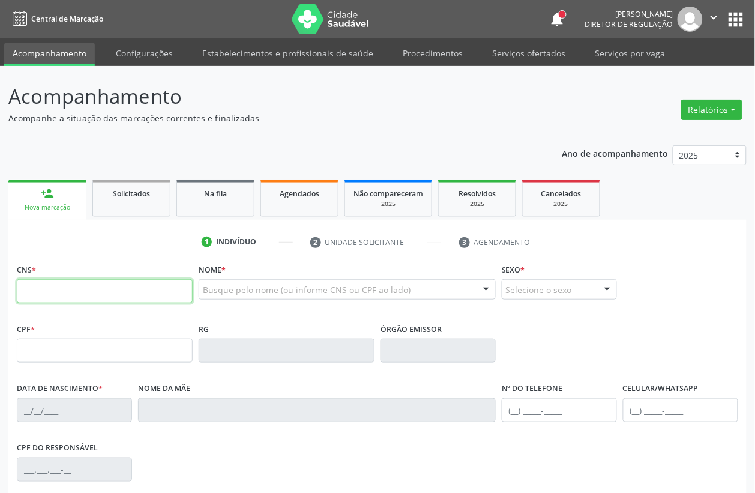
paste input "700 8074 7526 6882"
type input "700 8074 7526 6882"
type input "1[DATE]"
type input "[PERSON_NAME]"
type input "[PHONE_NUMBER]"
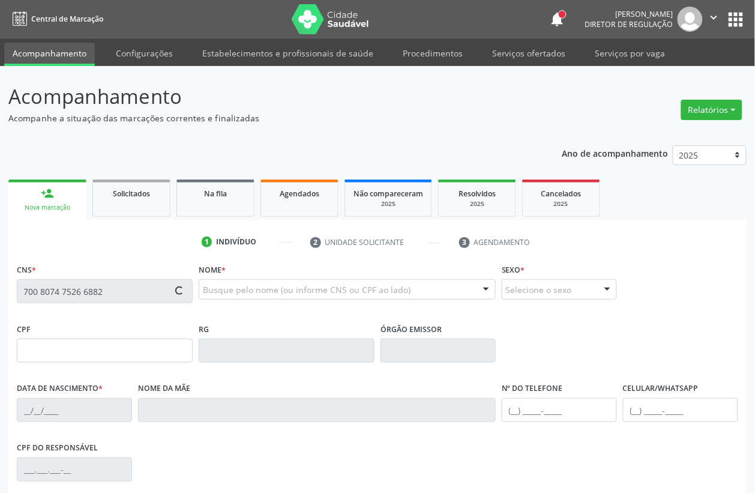
type input "[PHONE_NUMBER]"
type input "18"
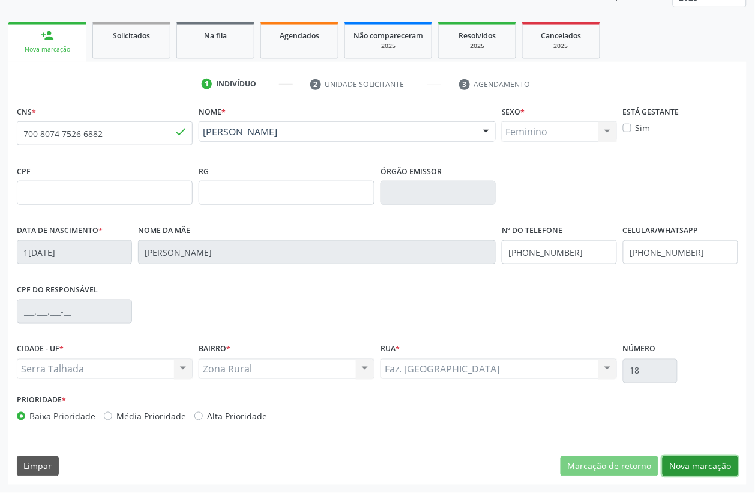
click at [685, 465] on button "Nova marcação" at bounding box center [701, 466] width 76 height 20
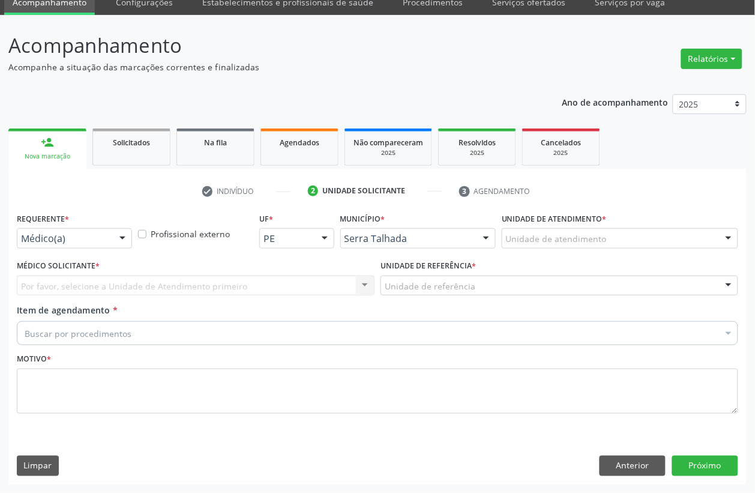
scroll to position [51, 0]
click at [109, 238] on div "Médico(a) Médico(a) Enfermeiro(a) Paciente Nenhum resultado encontrado para: " …" at bounding box center [74, 238] width 115 height 20
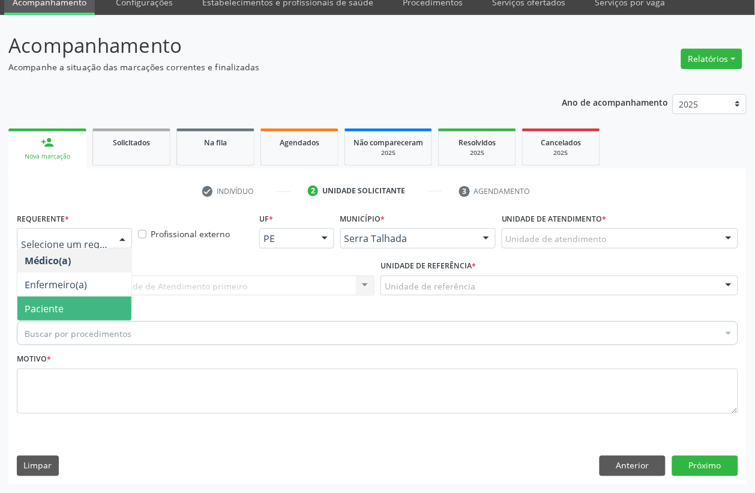
click at [79, 309] on span "Paciente" at bounding box center [74, 309] width 114 height 24
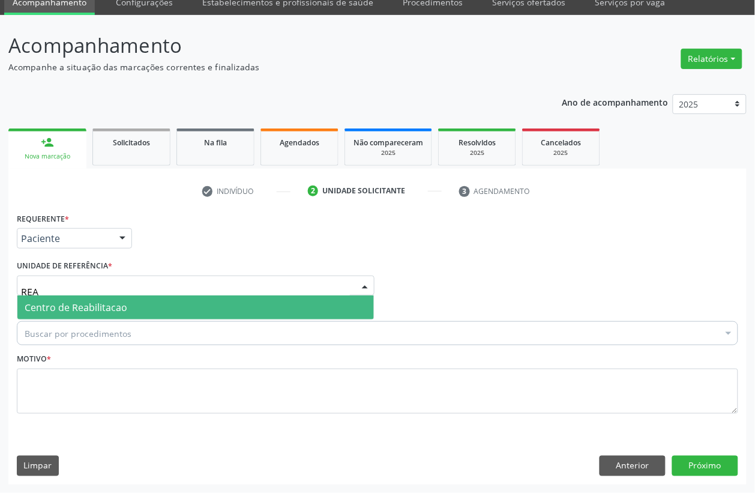
type input "REAB"
click at [74, 295] on span "Centro de Reabilitacao" at bounding box center [195, 307] width 357 height 24
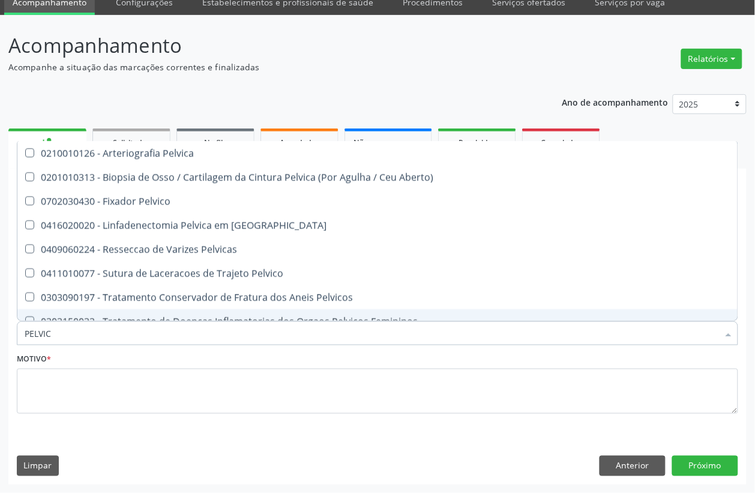
type input "PELVICA"
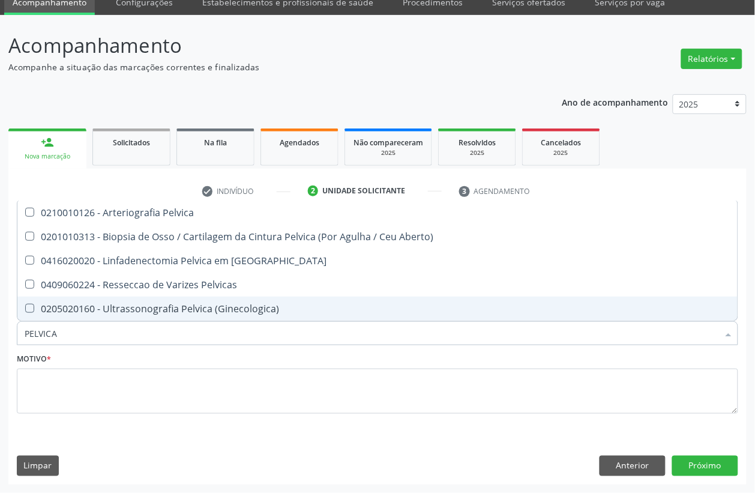
click at [144, 304] on div "0205020160 - Ultrassonografia Pelvica (Ginecologica)" at bounding box center [378, 309] width 706 height 10
checkbox \(Ginecologica\) "true"
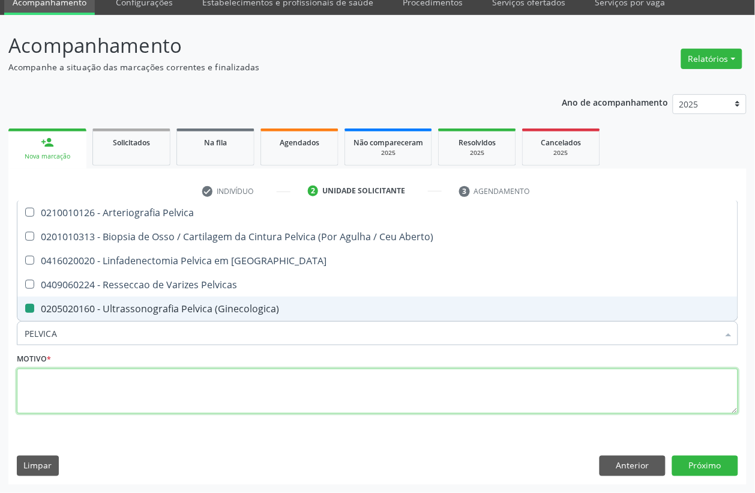
click at [140, 376] on textarea at bounding box center [377, 392] width 721 height 46
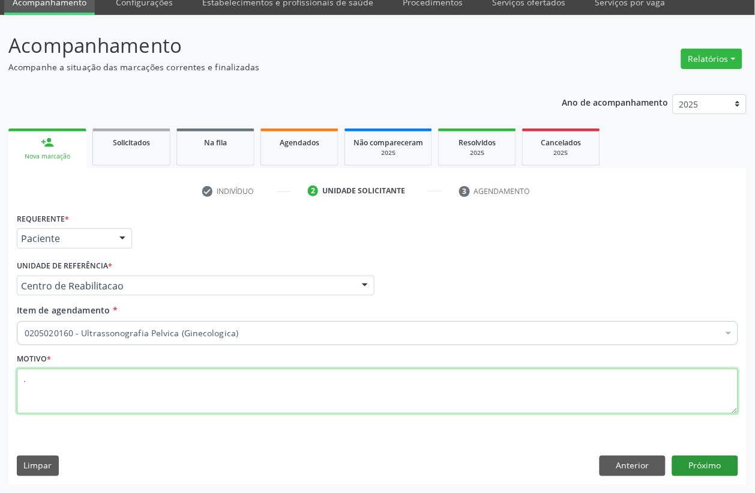
type textarea "."
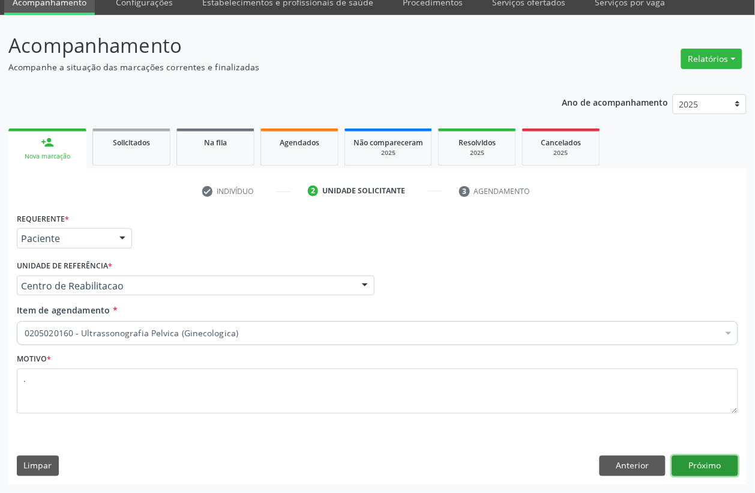
click at [716, 466] on button "Próximo" at bounding box center [705, 466] width 66 height 20
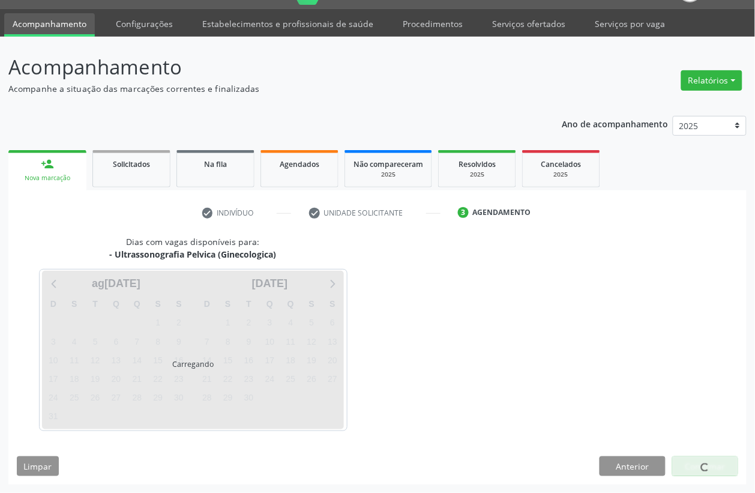
scroll to position [30, 0]
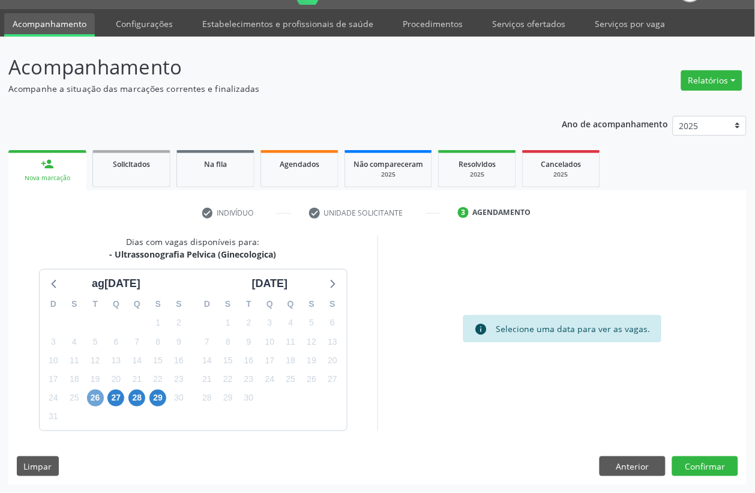
click at [94, 399] on span "26" at bounding box center [95, 398] width 17 height 17
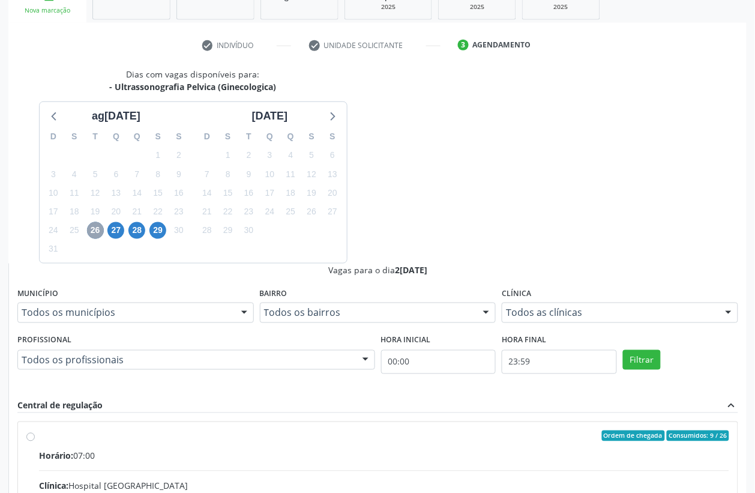
scroll to position [224, 0]
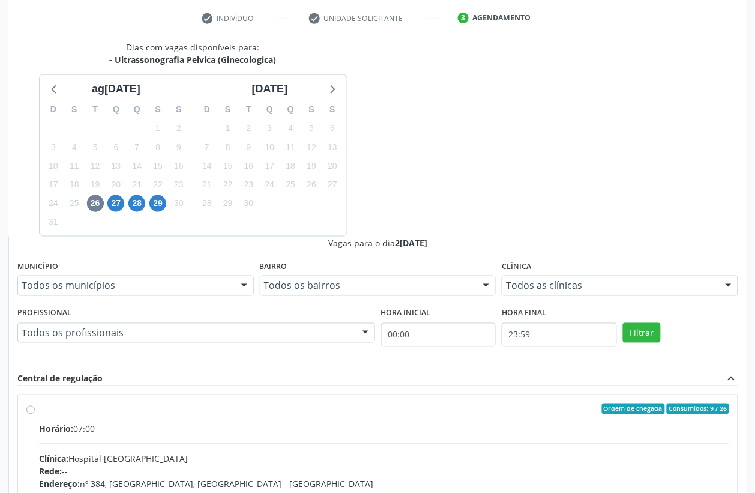
click at [455, 465] on div "Rede: --" at bounding box center [384, 471] width 690 height 13
click at [35, 403] on input "Ordem de chegada Consumidos: 9 / 26 Horário: 07:00 Clínica: Hospital Sao Franci…" at bounding box center [30, 408] width 8 height 11
radio input "true"
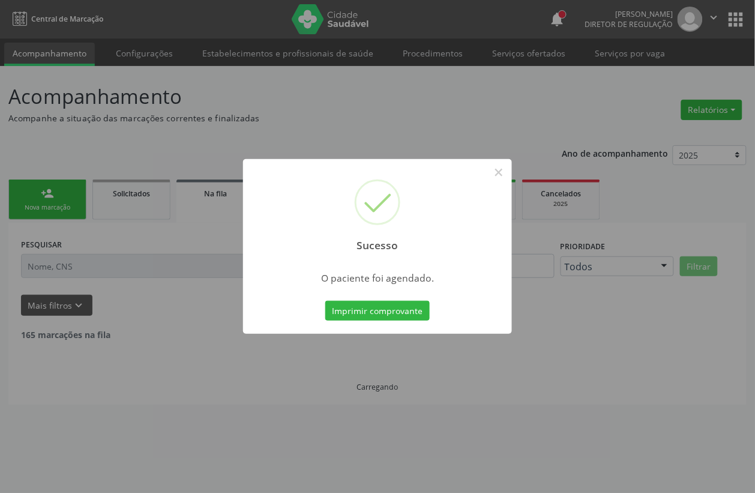
scroll to position [0, 0]
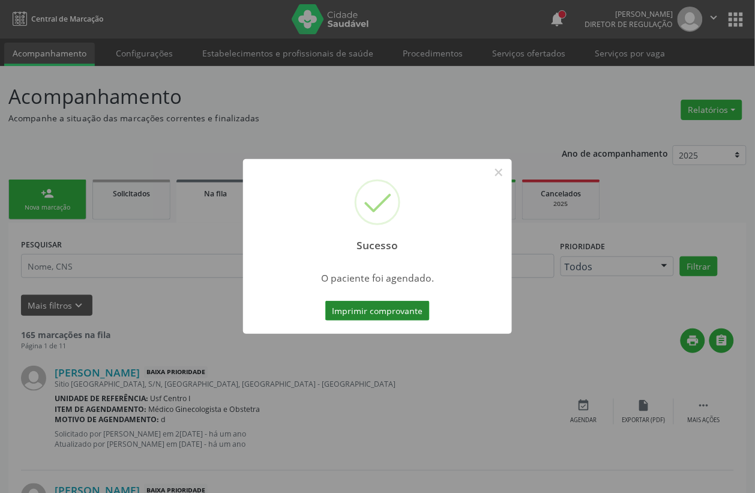
click at [402, 320] on button "Imprimir comprovante" at bounding box center [377, 311] width 104 height 20
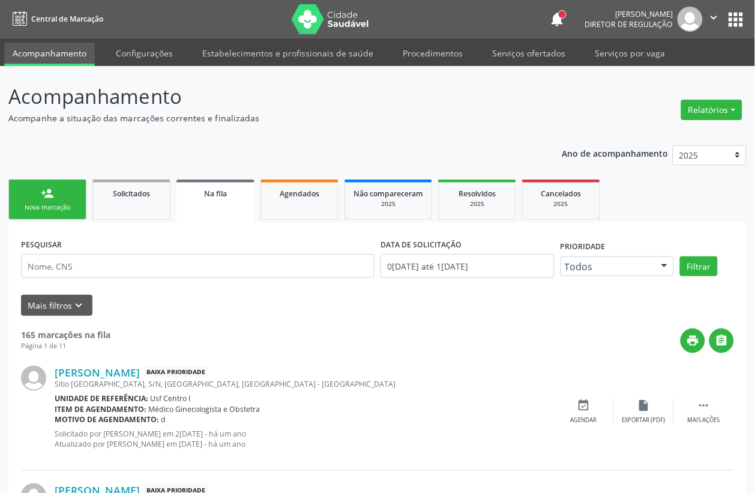
click at [70, 199] on div "Sucesso × O paciente foi agendado. Imprimir comprovante Cancel" at bounding box center [377, 246] width 755 height 493
click at [78, 211] on link "person_add Nova marcação" at bounding box center [47, 199] width 78 height 40
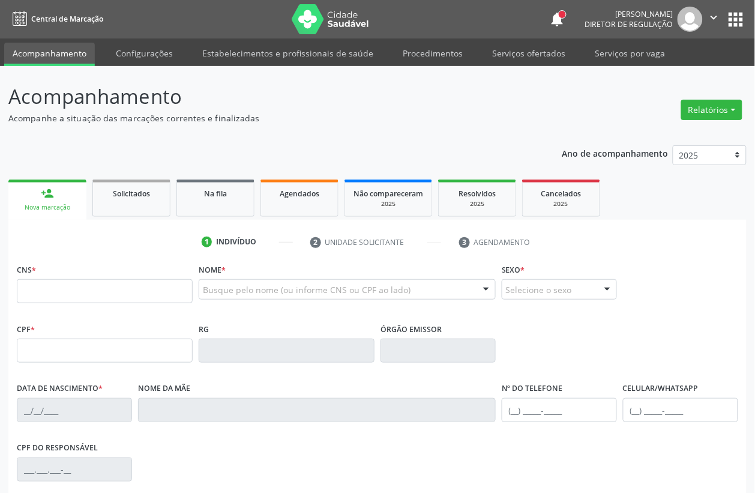
scroll to position [150, 0]
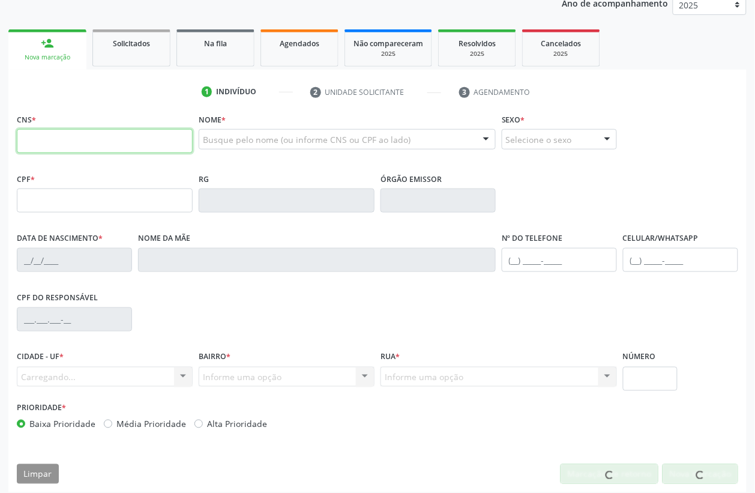
click at [61, 151] on input "text" at bounding box center [105, 141] width 176 height 24
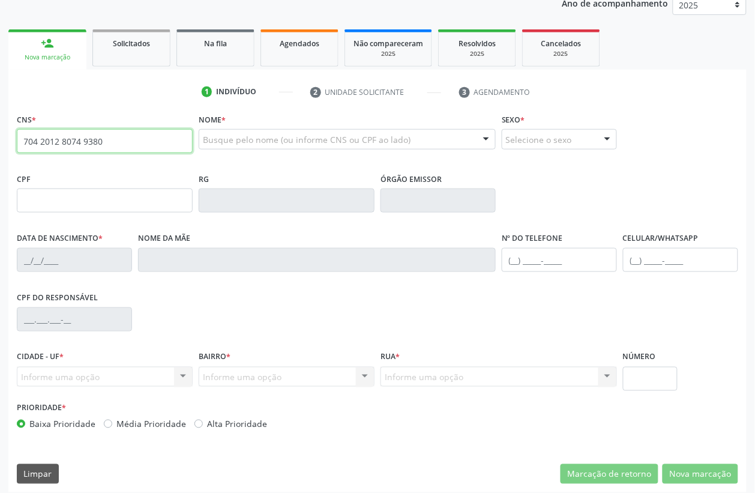
type input "704 2012 8074 9380"
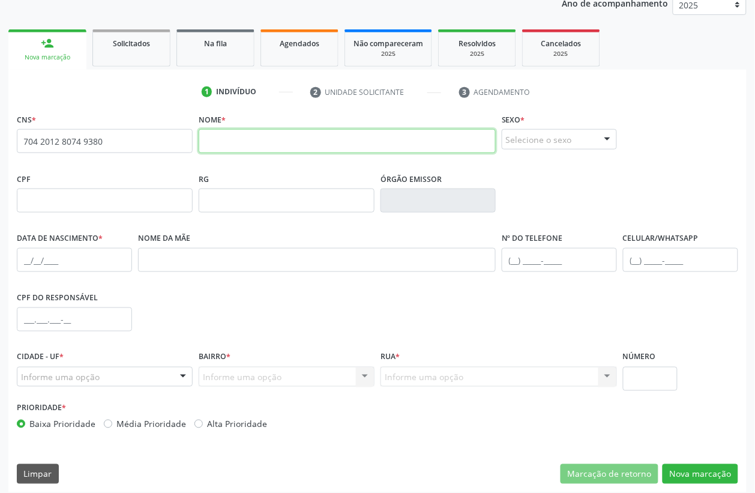
click at [320, 145] on input "text" at bounding box center [347, 141] width 297 height 24
type input "KIANDRA DE SOUZA FRANCO"
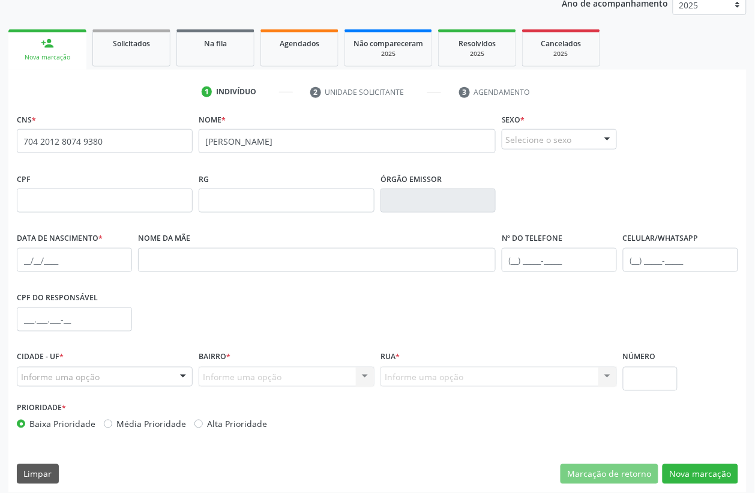
click at [513, 142] on div "Selecione o sexo" at bounding box center [559, 139] width 115 height 20
click at [523, 171] on span "Masculino" at bounding box center [559, 161] width 114 height 24
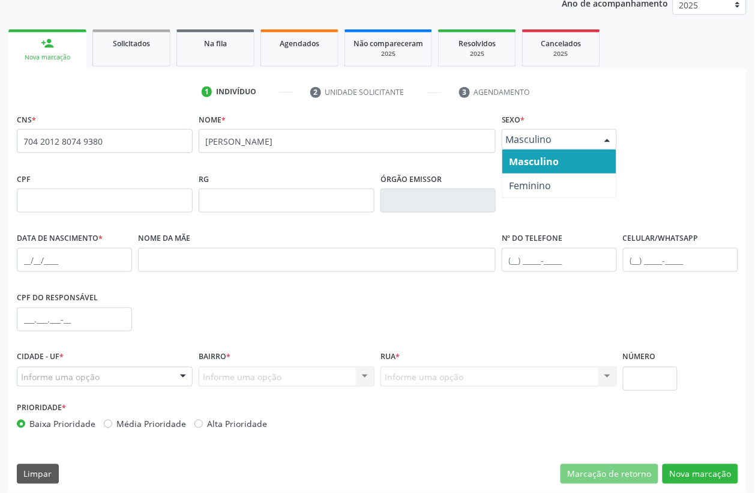
click at [531, 146] on div "Masculino" at bounding box center [559, 139] width 115 height 20
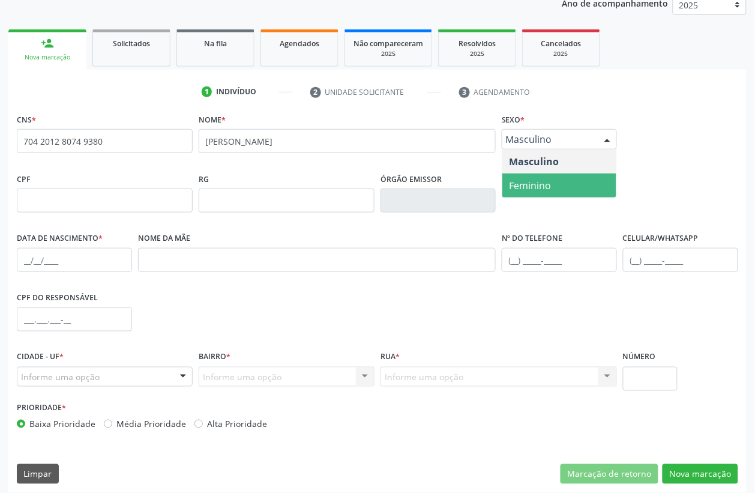
click at [533, 175] on span "Feminino" at bounding box center [559, 185] width 114 height 24
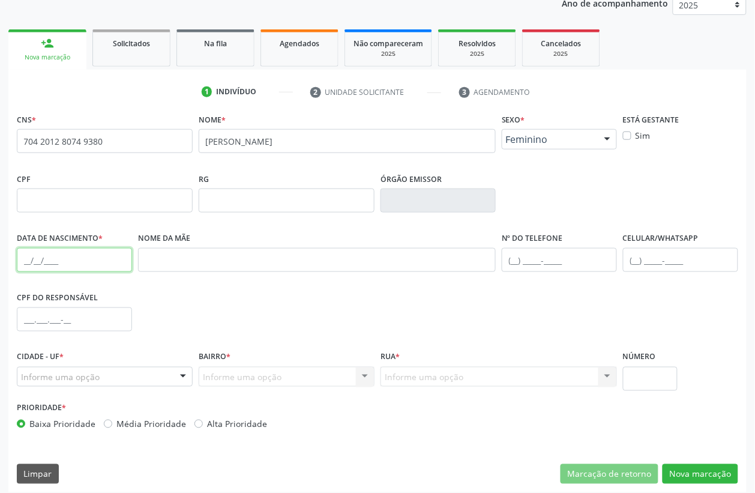
click at [61, 269] on input "text" at bounding box center [74, 260] width 115 height 24
type input "20/06/2002"
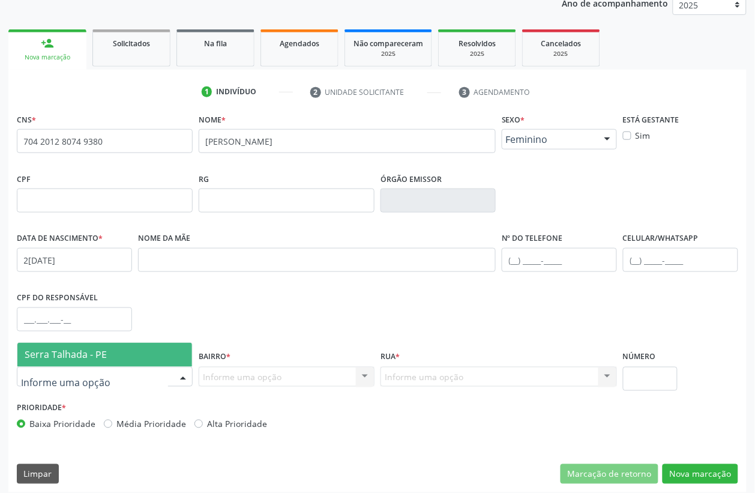
click at [37, 360] on span "Serra Talhada - PE" at bounding box center [66, 354] width 82 height 13
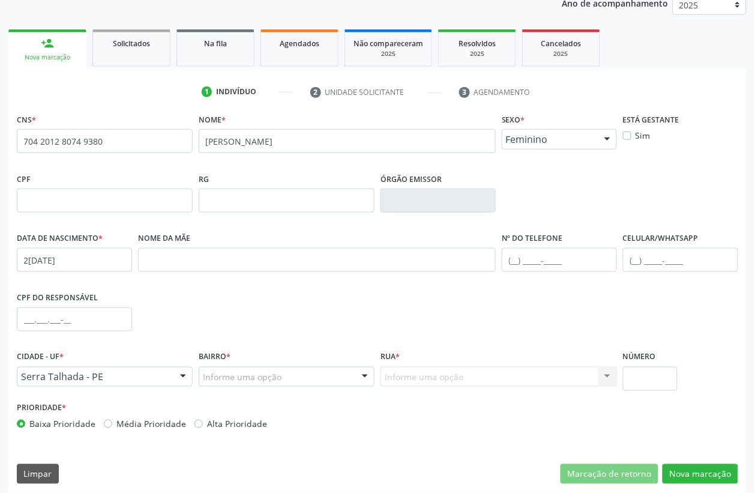
click at [229, 387] on div "Bairro * Informe uma opção Zona Rural Aabb Alto da Conceição Borborema Cagep Ce…" at bounding box center [287, 373] width 182 height 51
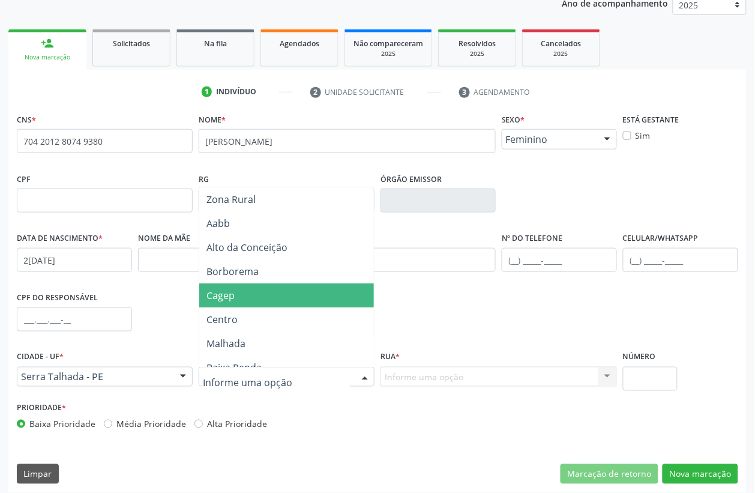
click at [410, 309] on div "CPF do responsável" at bounding box center [377, 318] width 727 height 59
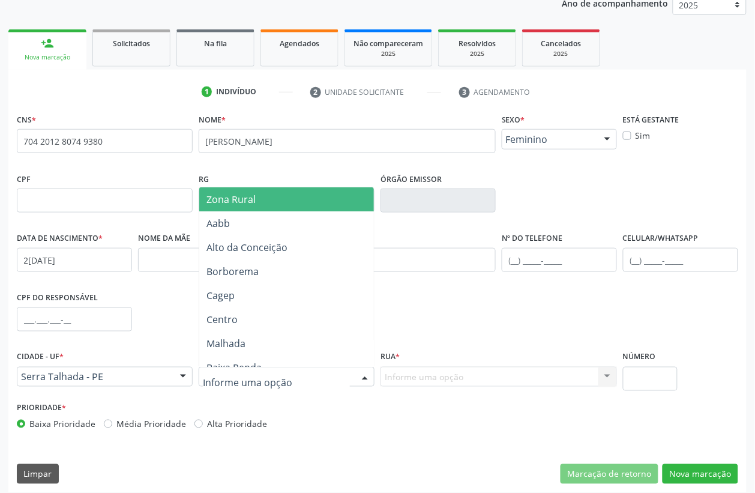
click at [288, 187] on div "Zona Rural Aabb Alto da Conceição Borborema Cagep Centro Malhada Baixa Renda Dn…" at bounding box center [287, 277] width 176 height 180
click at [288, 193] on span "Zona Rural" at bounding box center [295, 199] width 193 height 24
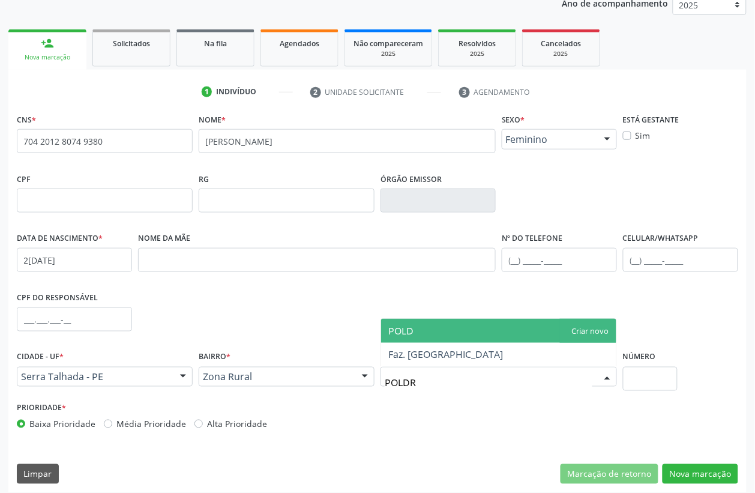
type input "POLDRI"
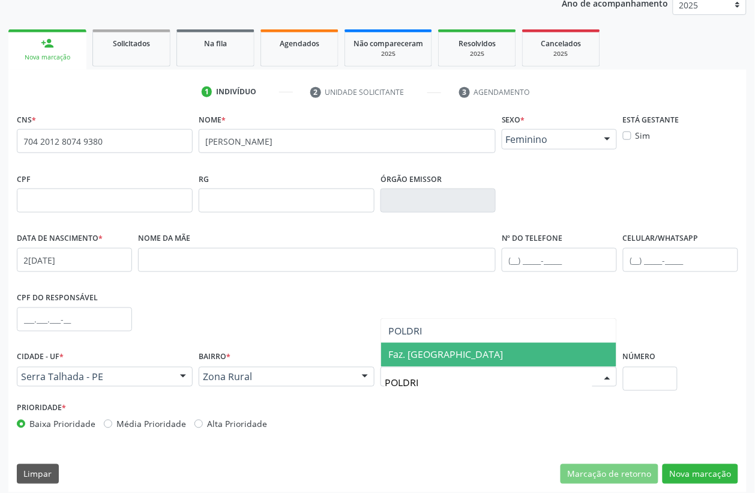
click at [435, 357] on span "Faz. [GEOGRAPHIC_DATA]" at bounding box center [445, 354] width 115 height 13
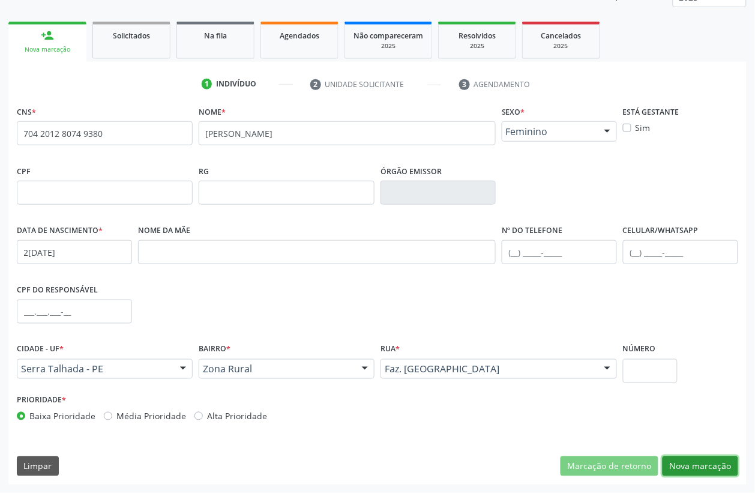
click at [714, 466] on button "Nova marcação" at bounding box center [701, 466] width 76 height 20
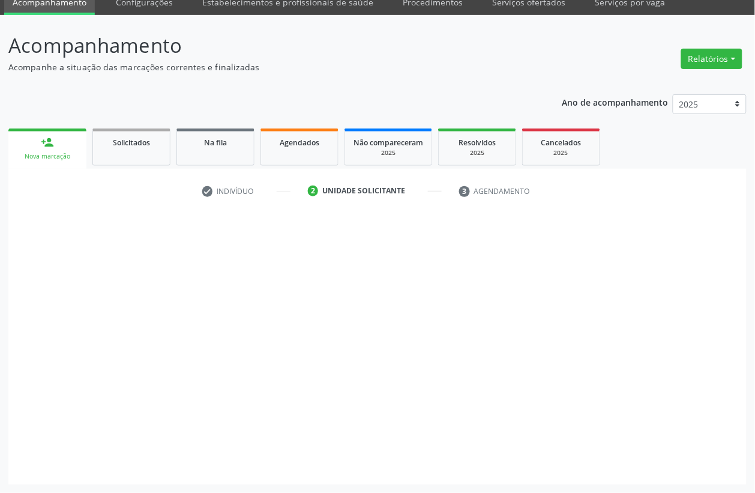
scroll to position [51, 0]
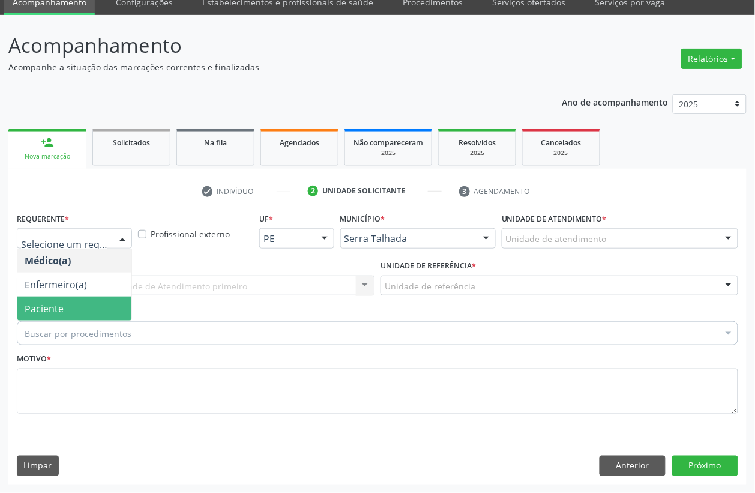
click at [53, 308] on span "Paciente" at bounding box center [44, 308] width 39 height 13
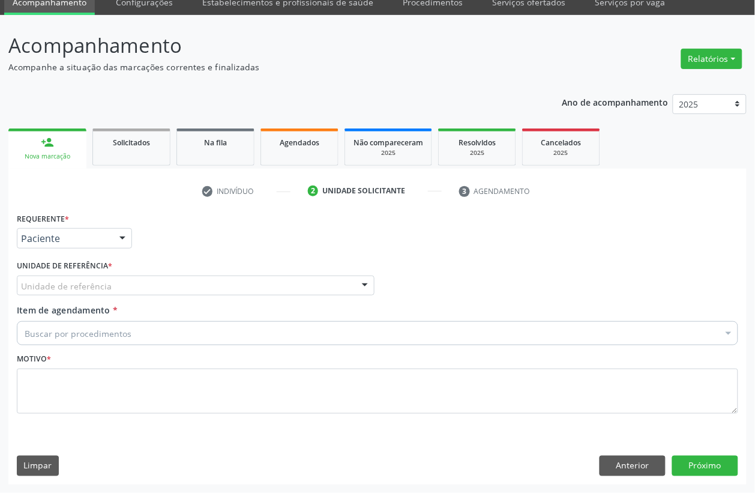
click at [61, 277] on div "Unidade de referência" at bounding box center [196, 285] width 358 height 20
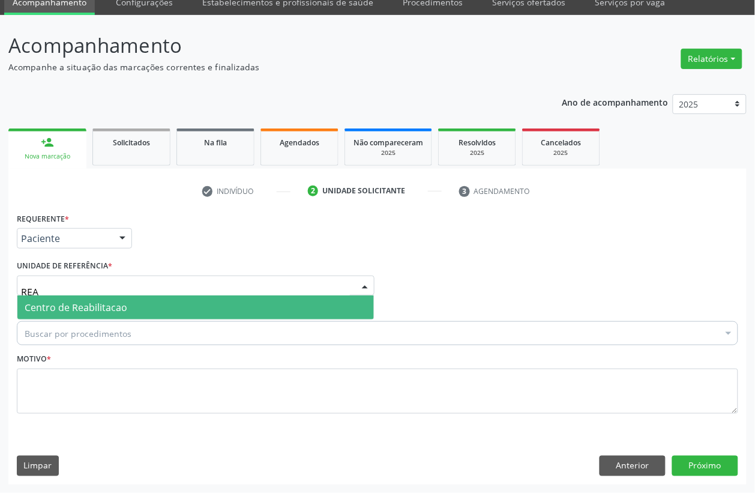
type input "REAB"
click at [61, 297] on span "Centro de Reabilitacao" at bounding box center [195, 307] width 357 height 24
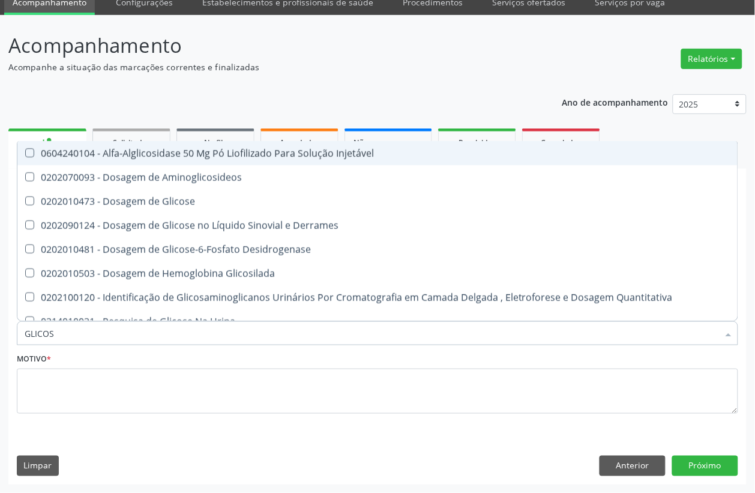
type input "GLICOSE"
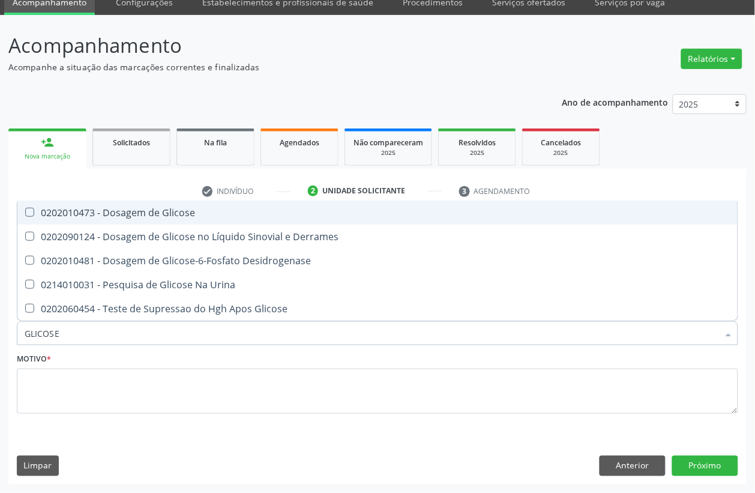
click at [129, 220] on span "0202010473 - Dosagem de Glicose" at bounding box center [377, 212] width 720 height 24
checkbox Glicose "true"
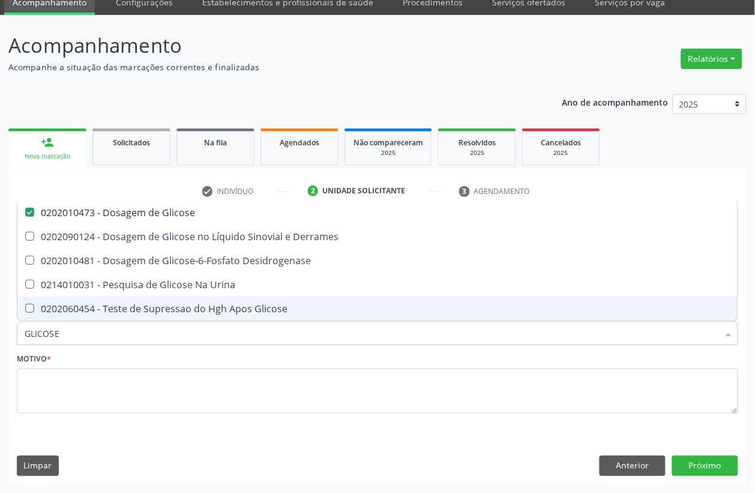
click at [79, 337] on input "GLICOSE" at bounding box center [372, 333] width 694 height 24
checkbox Glicose "false"
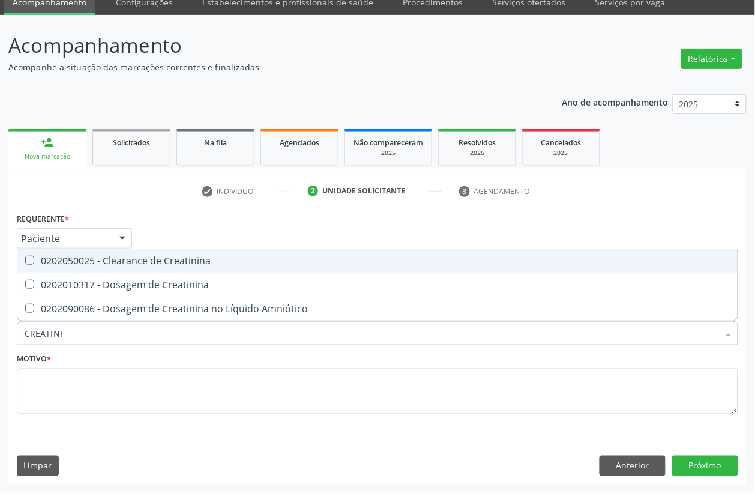
type input "CREATININ"
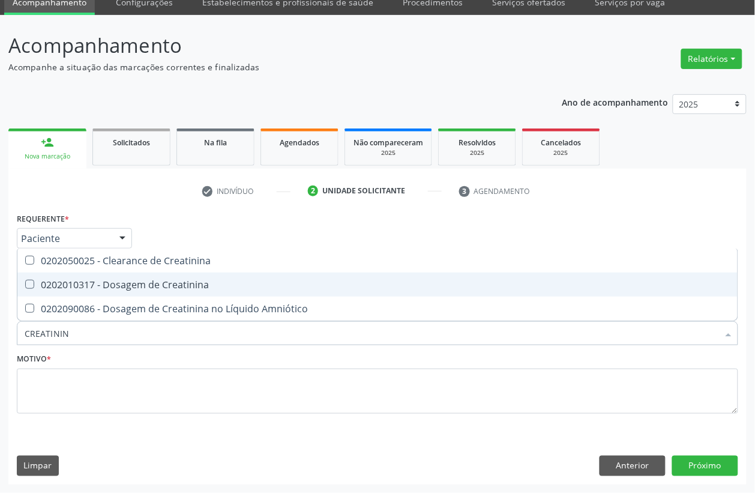
click at [125, 291] on span "0202010317 - Dosagem de Creatinina" at bounding box center [377, 284] width 720 height 24
checkbox Creatinina "true"
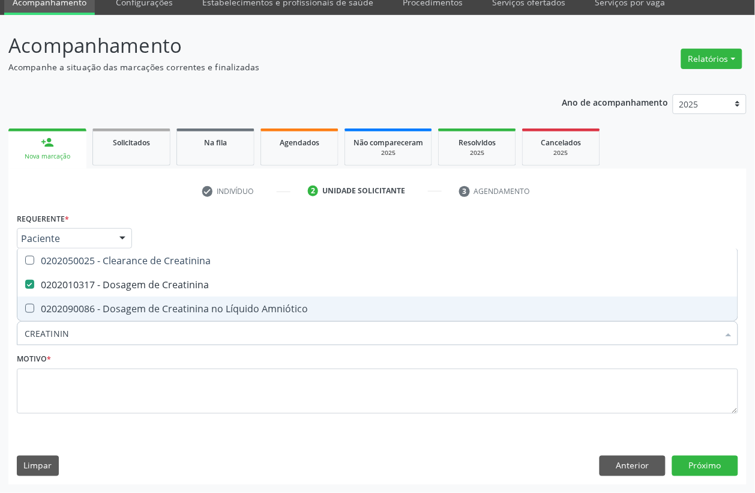
click at [99, 325] on input "CREATININ" at bounding box center [372, 333] width 694 height 24
checkbox Creatinina "false"
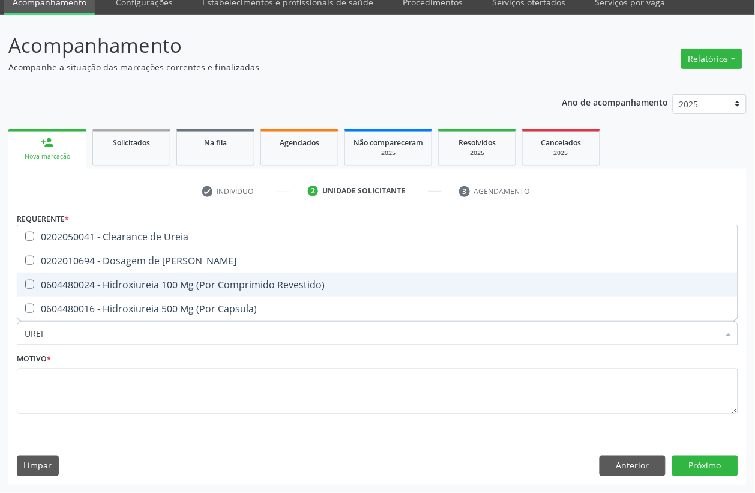
type input "UREIA"
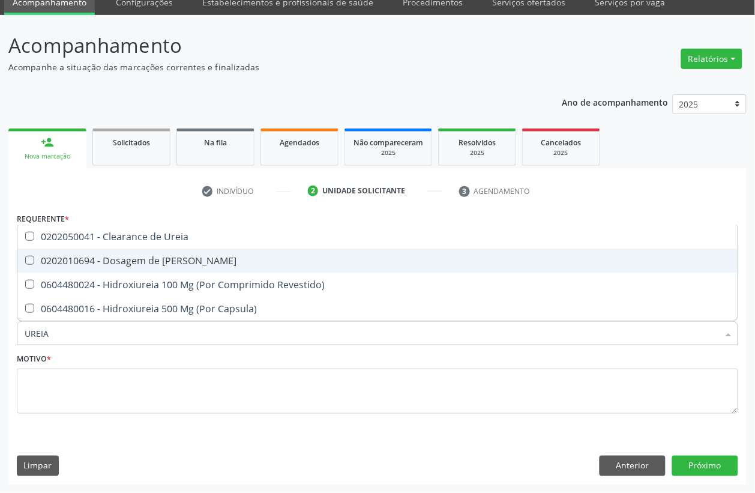
click at [119, 256] on div "0202010694 - Dosagem de [PERSON_NAME]" at bounding box center [378, 261] width 706 height 10
checkbox Ureia "true"
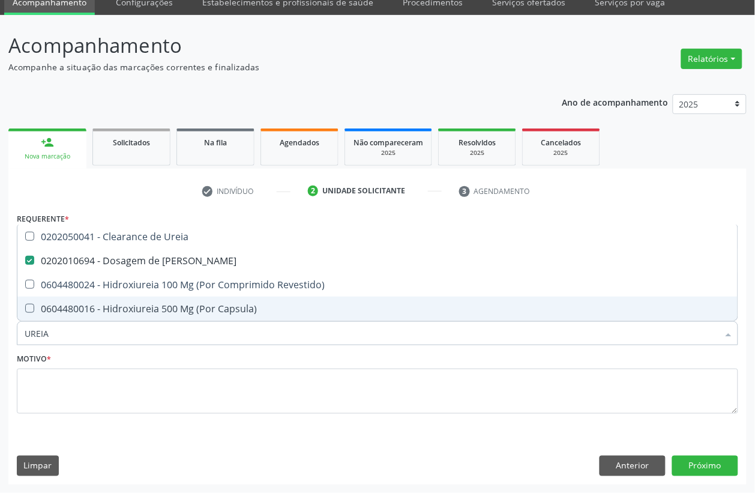
click at [91, 329] on input "UREIA" at bounding box center [372, 333] width 694 height 24
type input "COLEST"
checkbox Ldl "false"
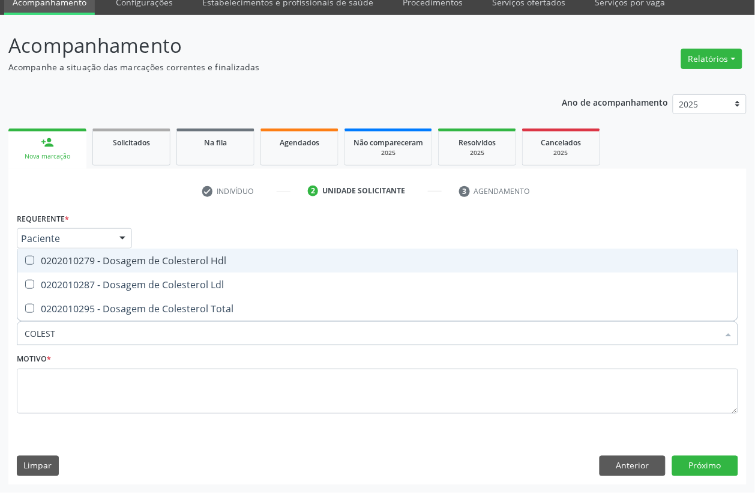
click at [102, 257] on div "0202010279 - Dosagem de Colesterol Hdl" at bounding box center [378, 261] width 706 height 10
checkbox Hdl "true"
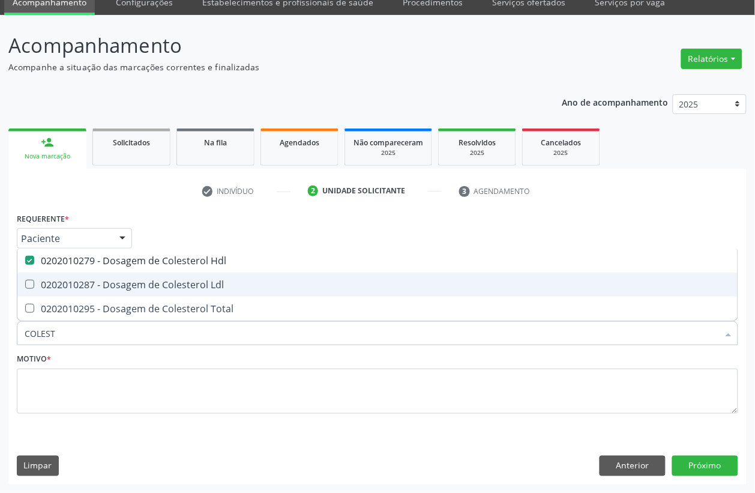
click at [102, 280] on div "0202010287 - Dosagem de Colesterol Ldl" at bounding box center [378, 285] width 706 height 10
checkbox Ldl "true"
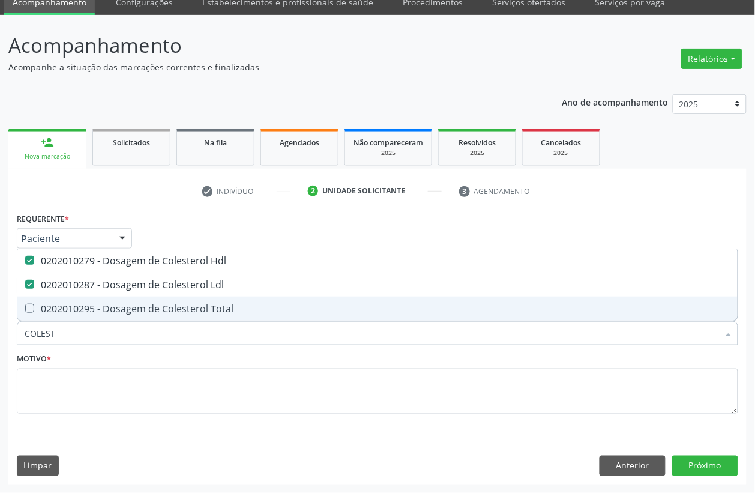
click at [100, 316] on span "0202010295 - Dosagem de Colesterol Total" at bounding box center [377, 309] width 720 height 24
checkbox Total "true"
click at [98, 331] on input "COLEST" at bounding box center [372, 333] width 694 height 24
checkbox Hdl "false"
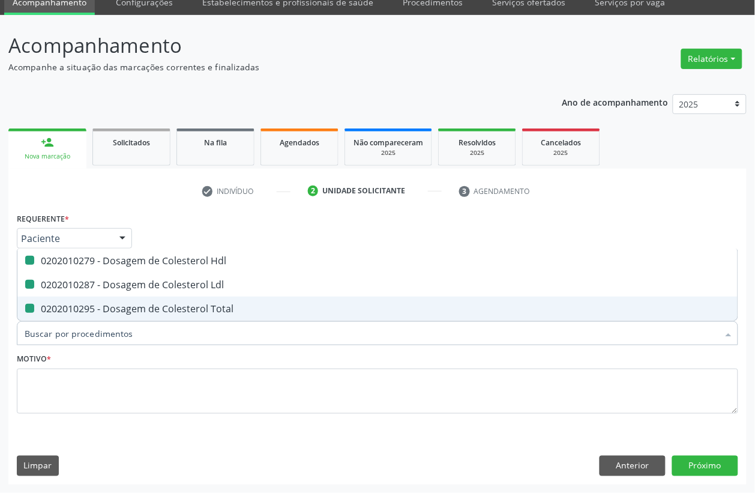
checkbox Ldl "false"
checkbox Total "false"
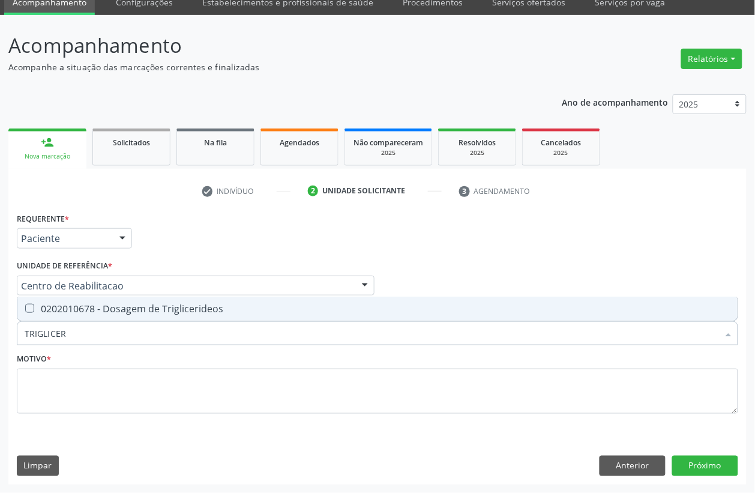
type input "TRIGLICERI"
click at [125, 307] on div "0202010678 - Dosagem de Triglicerideos" at bounding box center [378, 309] width 706 height 10
checkbox Triglicerideos "true"
click at [87, 333] on input "TRIGLICERI" at bounding box center [372, 333] width 694 height 24
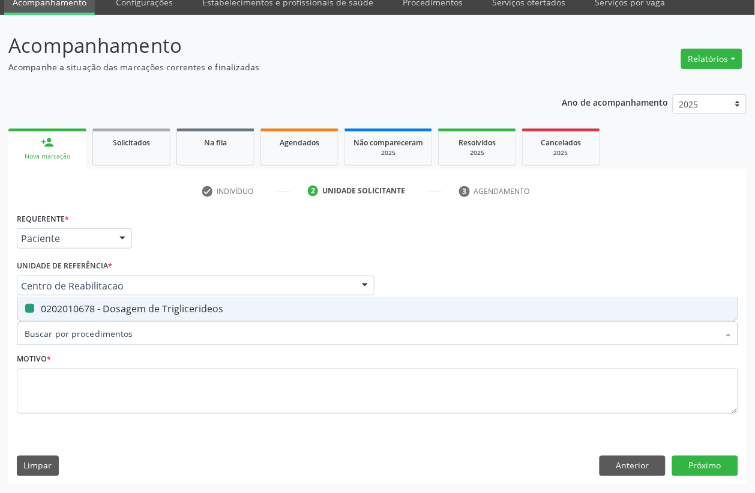
checkbox Triglicerideos "false"
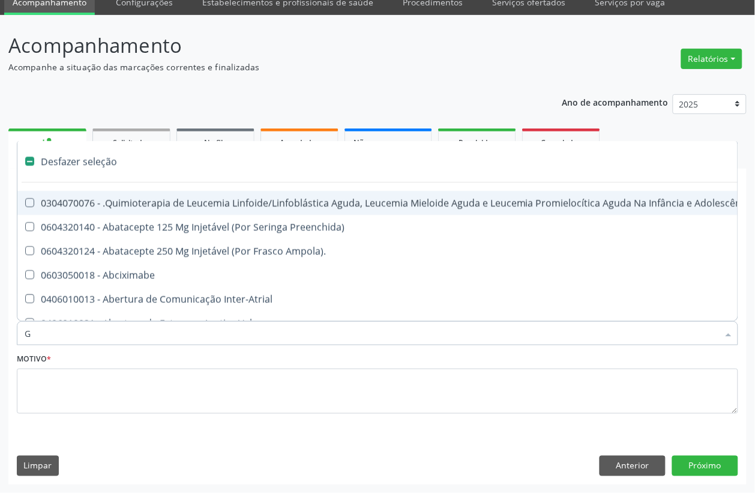
type input "GL"
checkbox Aparentado "true"
checkbox Bloco "true"
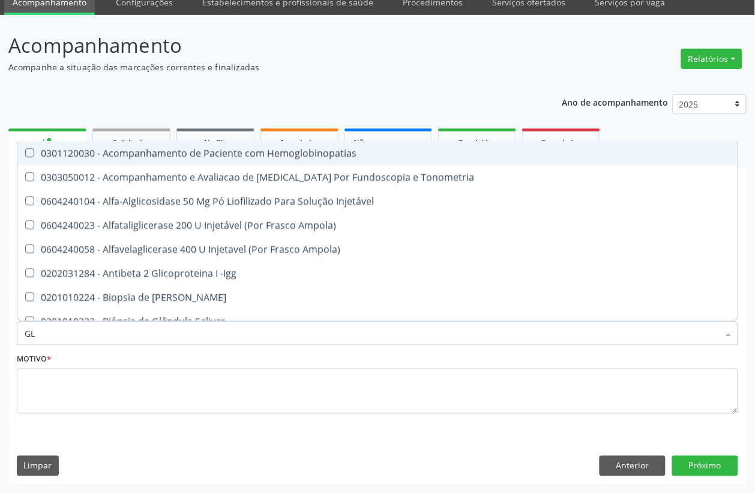
type input "GLI"
checkbox \(Confirmatorio\) "true"
checkbox Glomerular "true"
type input "GLIC"
checkbox Campimetria\) "true"
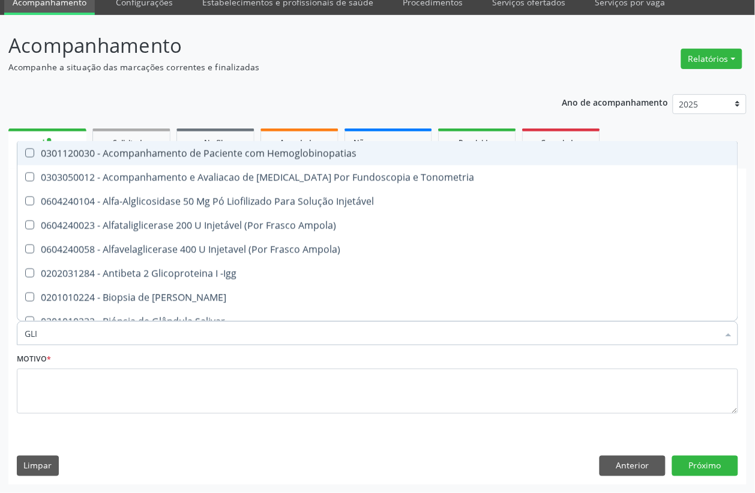
checkbox \(Confirmatorio\) "false"
checkbox Tardio\) "true"
checkbox Glomerular "false"
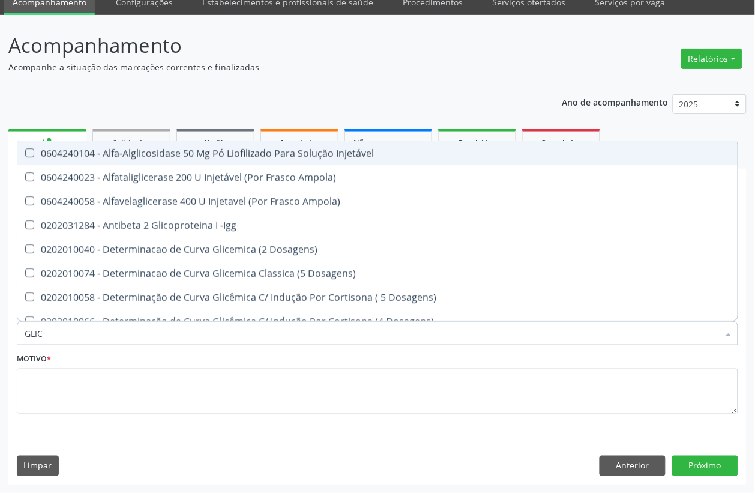
type input "GLICO"
checkbox Dosagens\) "true"
checkbox Glicose "false"
type input "GLICOS"
checkbox Ampola\) "true"
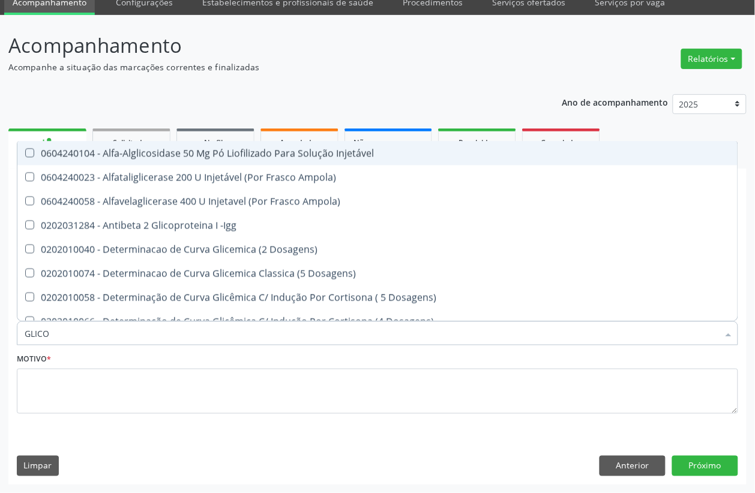
checkbox Dosagens\) "false"
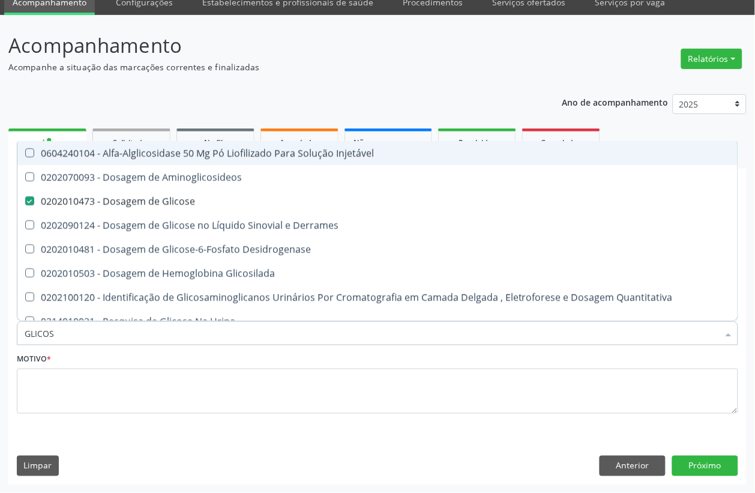
type input "GLICOSI"
checkbox Glicose "false"
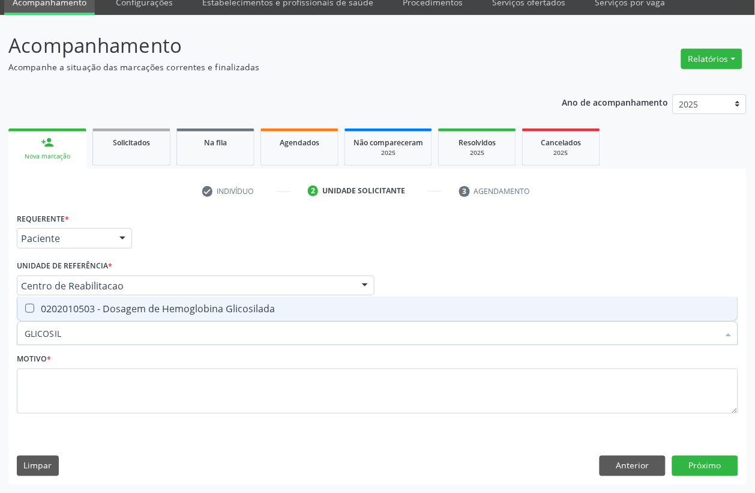
type input "GLICOSILA"
click at [87, 312] on div "0202010503 - Dosagem de Hemoglobina Glicosilada" at bounding box center [378, 309] width 706 height 10
checkbox Glicosilada "true"
click at [85, 333] on input "GLICOSILA" at bounding box center [372, 333] width 694 height 24
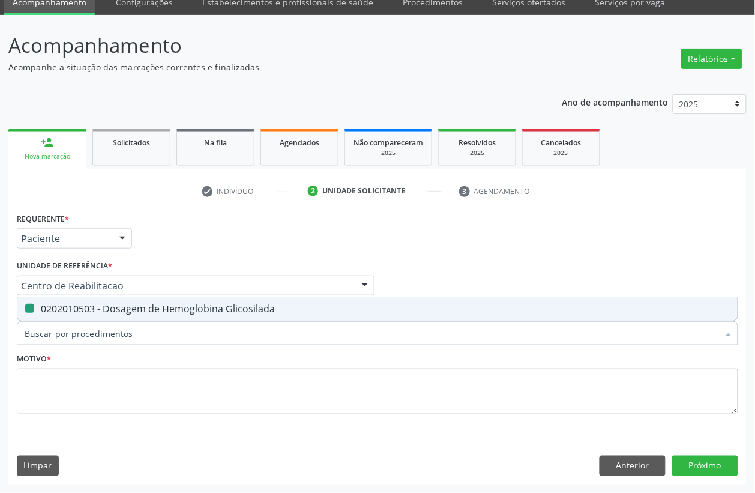
checkbox Glicosilada "false"
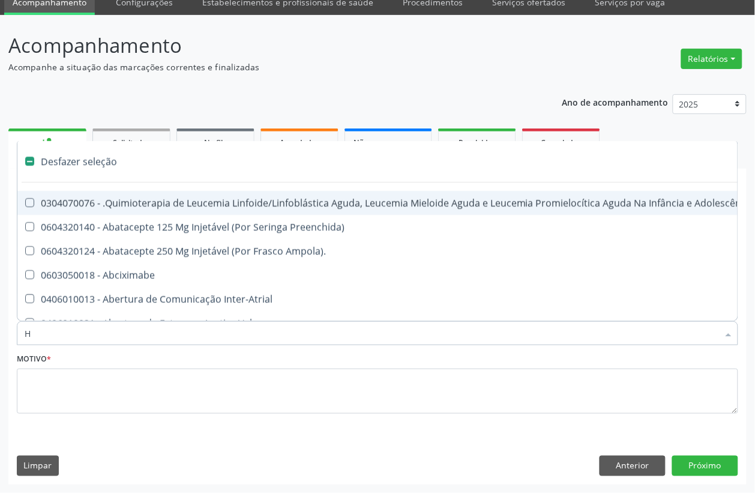
type input "HE"
checkbox Cística "true"
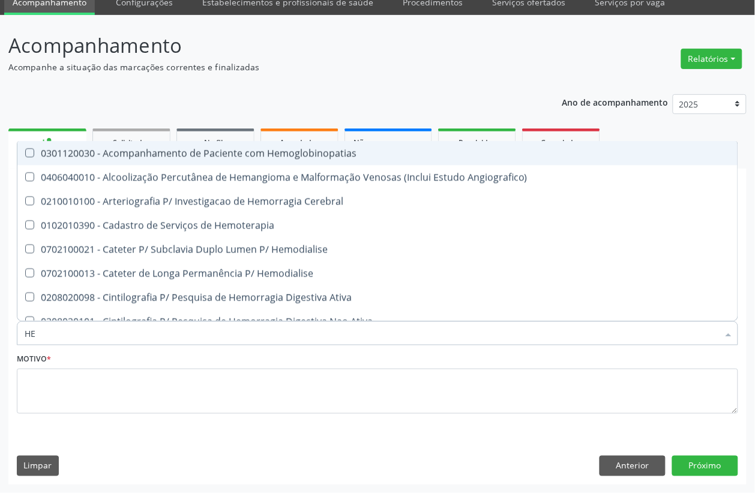
type input "HEM"
checkbox Glicosilada "true"
checkbox Hematocrito "false"
type input "HEMO"
checkbox Hemacias "true"
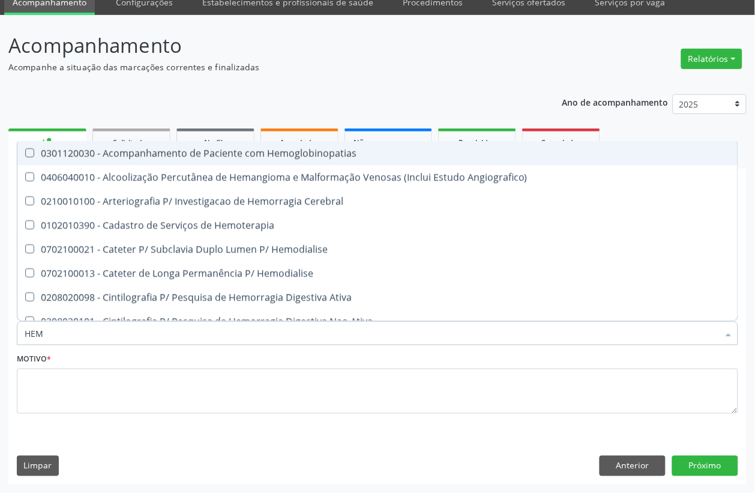
checkbox Glicosilada "false"
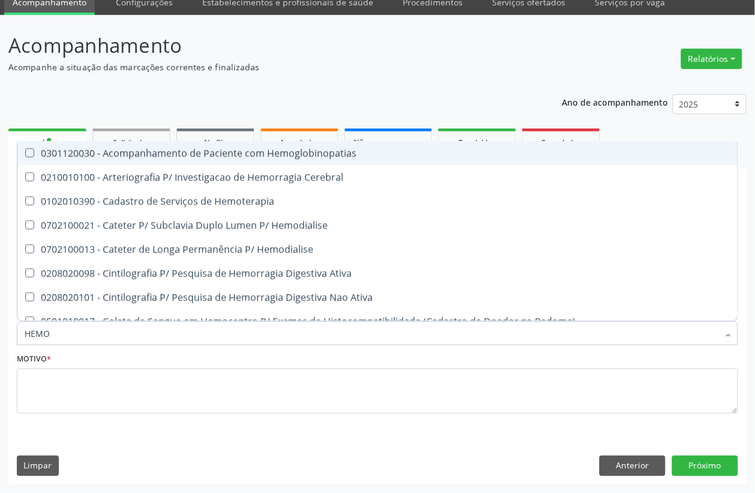
type input "HEMOG"
checkbox Tardio\) "true"
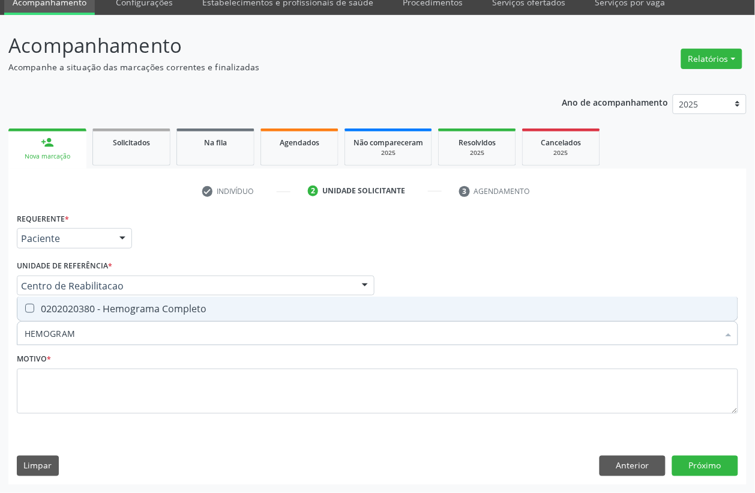
type input "HEMOGRAMA"
click at [89, 317] on span "0202020380 - Hemograma Completo" at bounding box center [377, 309] width 720 height 24
checkbox Completo "true"
click at [91, 325] on input "HEMOGRAMA" at bounding box center [372, 333] width 694 height 24
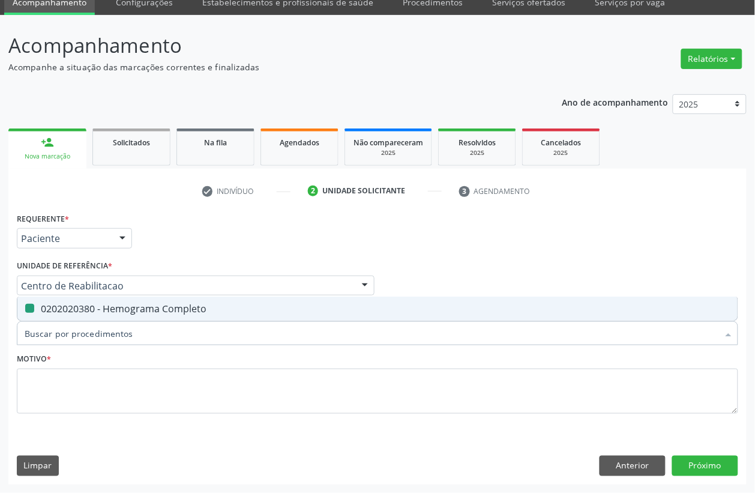
checkbox Completo "false"
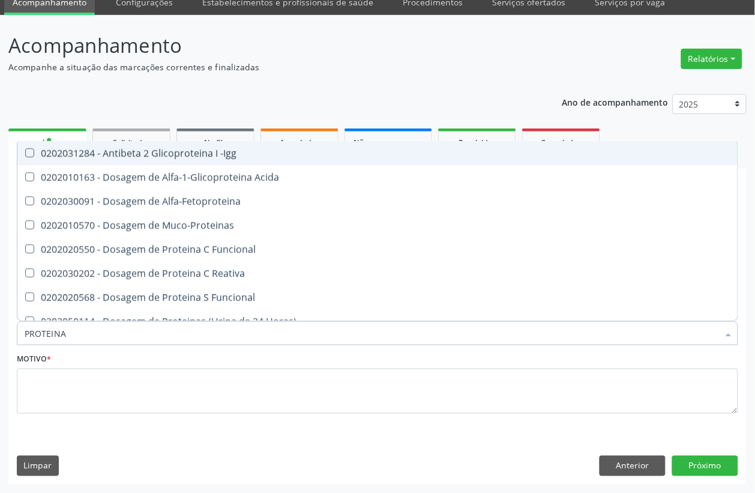
type input "PROTEINA C"
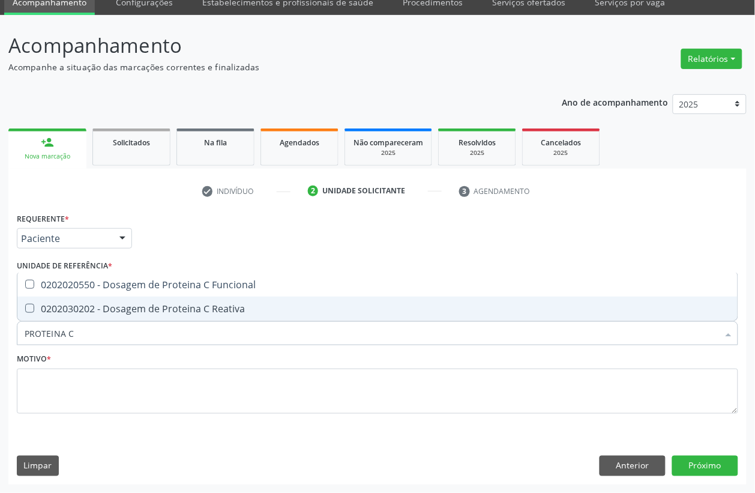
click at [96, 304] on div "0202030202 - Dosagem de Proteina C Reativa" at bounding box center [378, 309] width 706 height 10
checkbox Reativa "true"
click at [79, 343] on input "PROTEINA C" at bounding box center [372, 333] width 694 height 24
click at [79, 341] on input "PROTEINA C" at bounding box center [372, 333] width 694 height 24
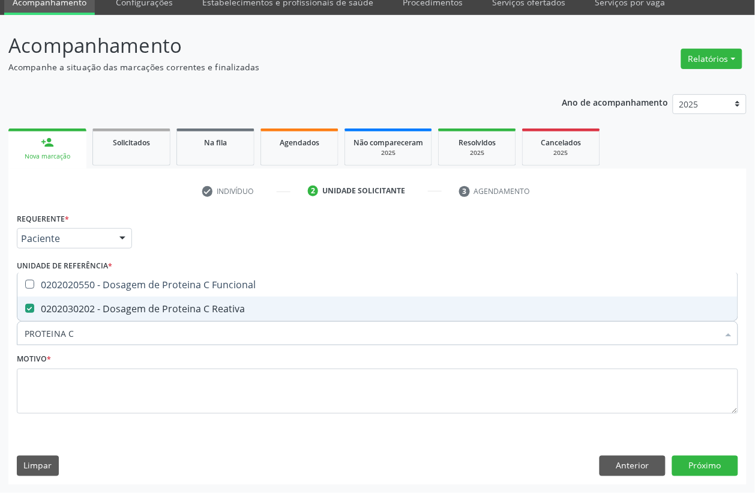
click at [79, 341] on input "PROTEINA C" at bounding box center [372, 333] width 694 height 24
checkbox Reativa "false"
type input "ANALISE DE CARA"
click at [98, 319] on span "0202050017 - Analise de Caracteres Fisicos, Elementos e Sedimento da Urina" at bounding box center [377, 309] width 720 height 24
checkbox Urina "true"
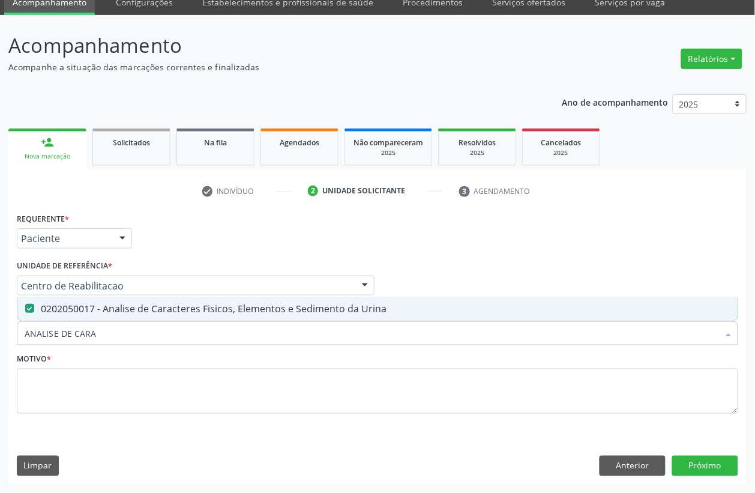
click at [104, 326] on input "ANALISE DE CARA" at bounding box center [372, 333] width 694 height 24
checkbox Urina "false"
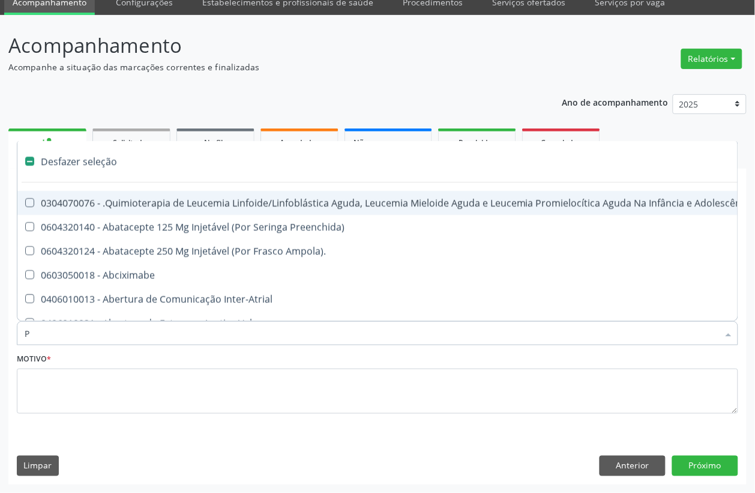
type input "PA"
checkbox Urina "false"
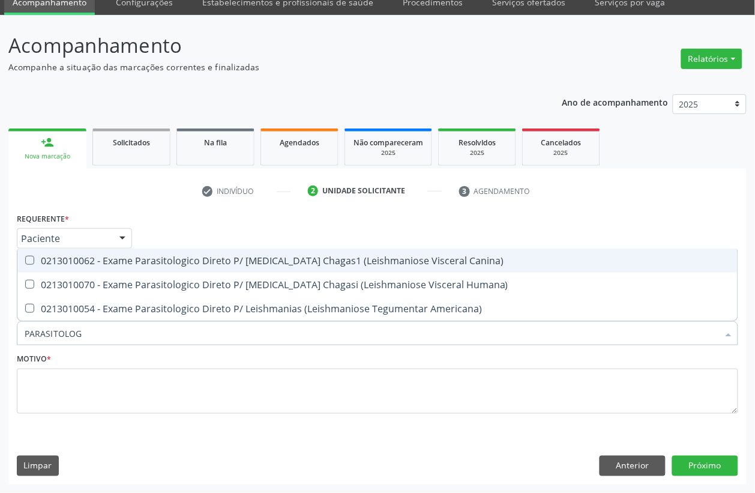
click at [104, 331] on input "PARASITOLOG" at bounding box center [372, 333] width 694 height 24
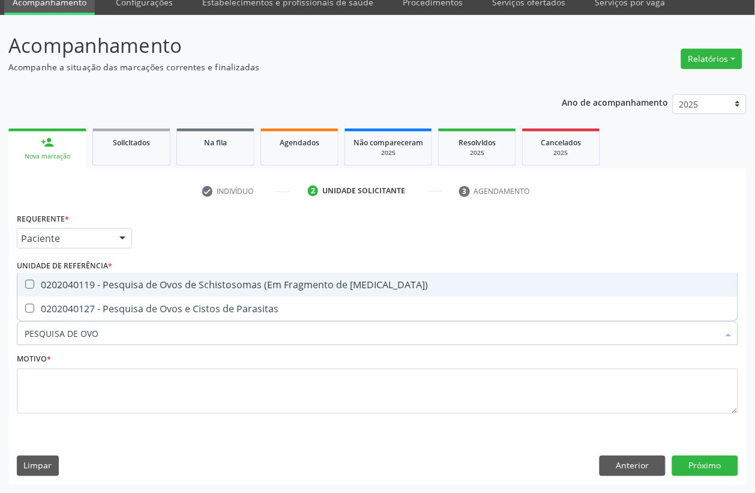
type input "PESQUISA DE OVOS"
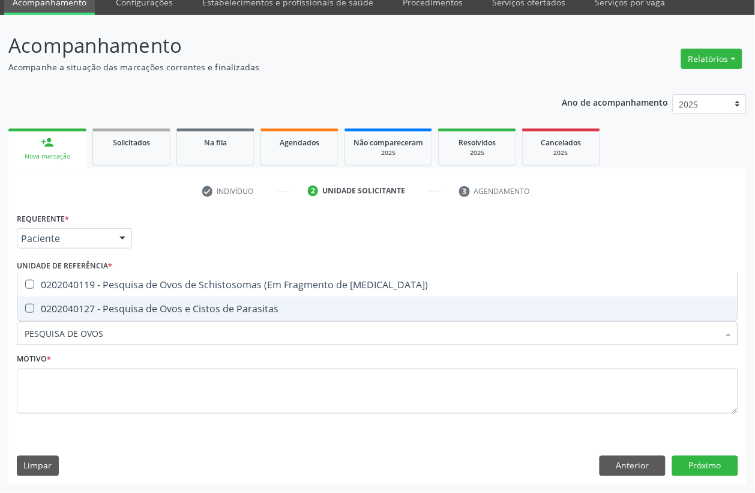
click at [121, 313] on div "0202040127 - Pesquisa de Ovos e Cistos de Parasitas" at bounding box center [378, 309] width 706 height 10
checkbox Parasitas "true"
click at [118, 330] on input "PESQUISA DE OVOS" at bounding box center [372, 333] width 694 height 24
type input "PESQUISA DE"
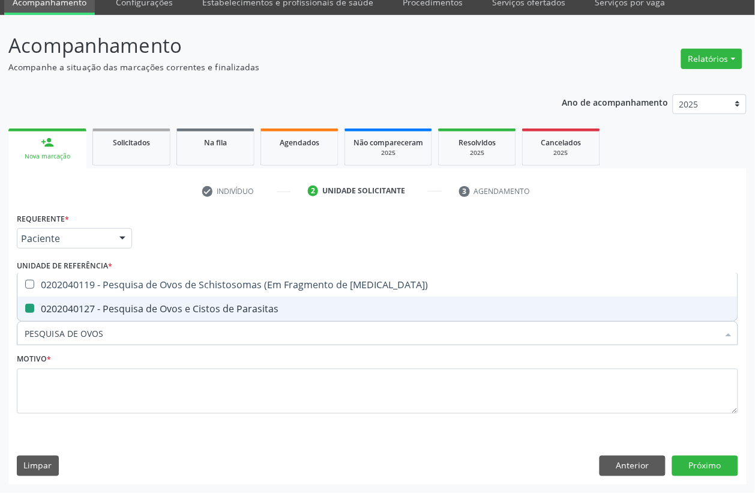
checkbox Parasitas "false"
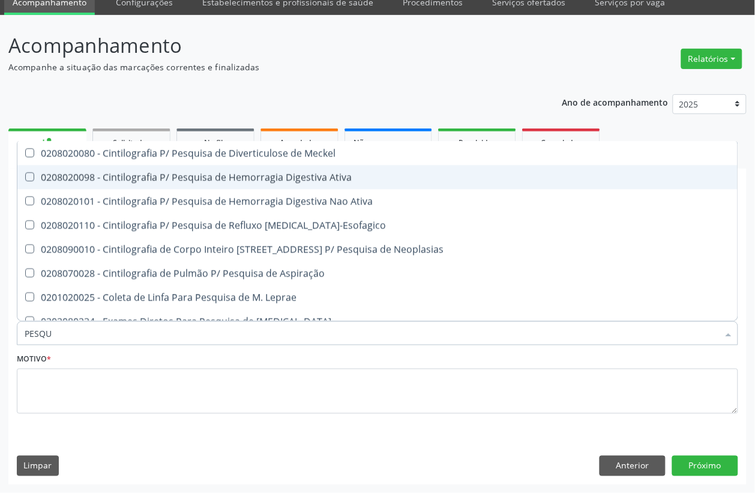
type input "PESQ"
checkbox Parasitas "false"
checkbox Esfregaço "false"
checkbox Parceria\) "true"
type input "P"
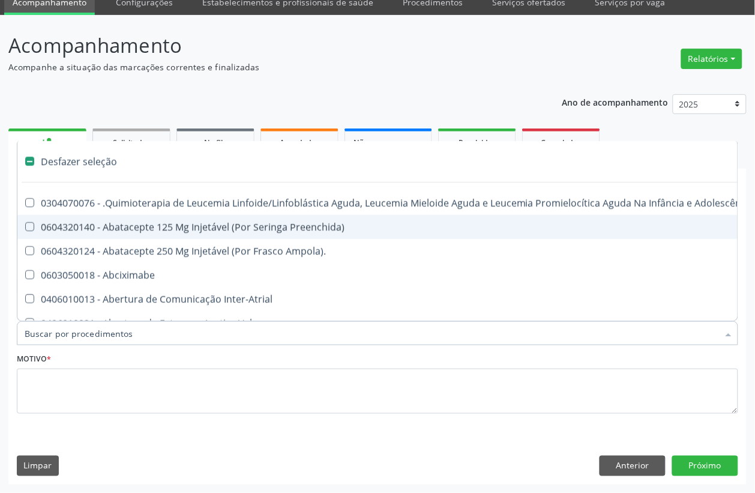
checkbox Especializada "false"
type input "T"
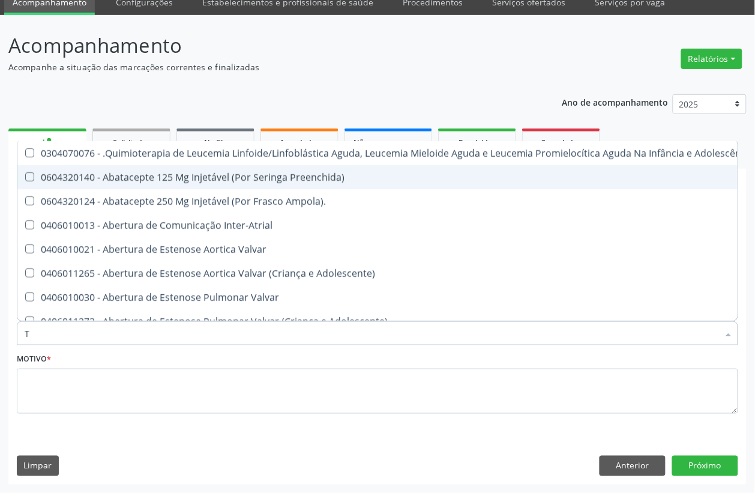
checkbox Urina "true"
checkbox Central "false"
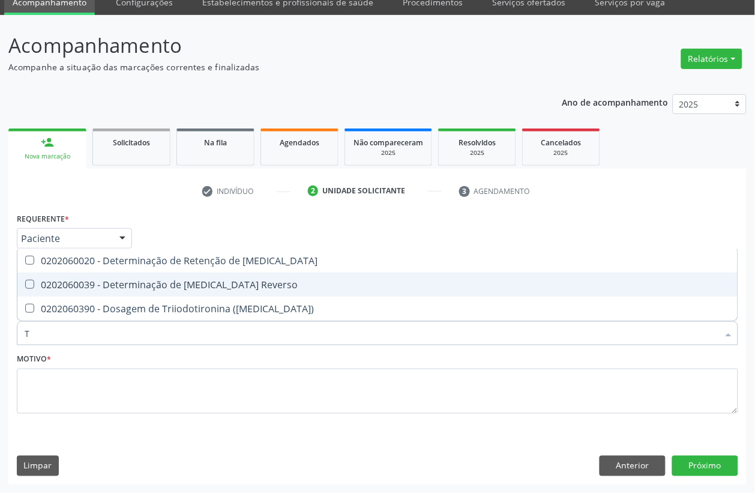
type input "[MEDICAL_DATA]"
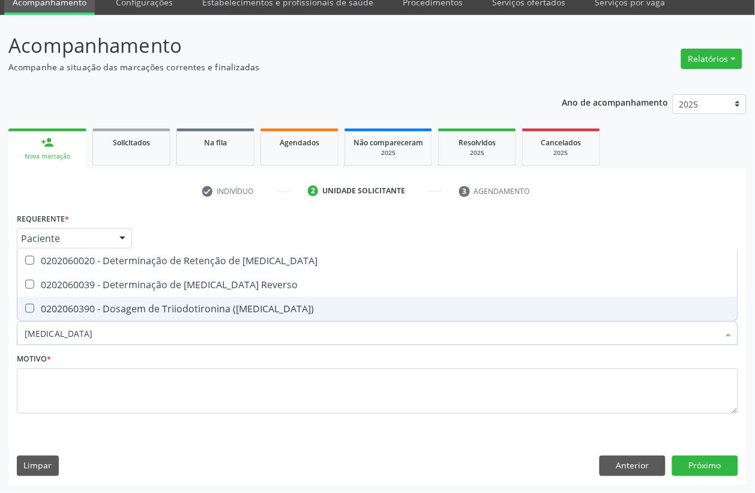
click at [116, 309] on div "0202060390 - Dosagem de Triiodotironina ([MEDICAL_DATA])" at bounding box center [378, 309] width 706 height 10
checkbox \(T3\) "true"
type input "T4"
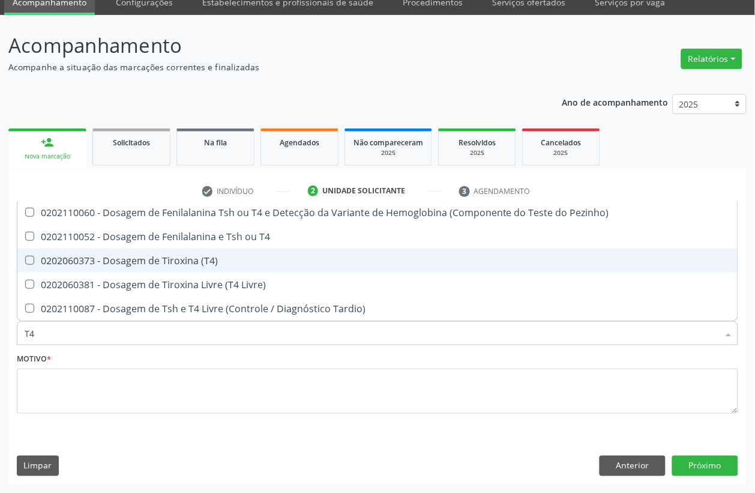
click at [117, 268] on span "0202060373 - Dosagem de Tiroxina (T4)" at bounding box center [377, 260] width 720 height 24
checkbox \(T4\) "true"
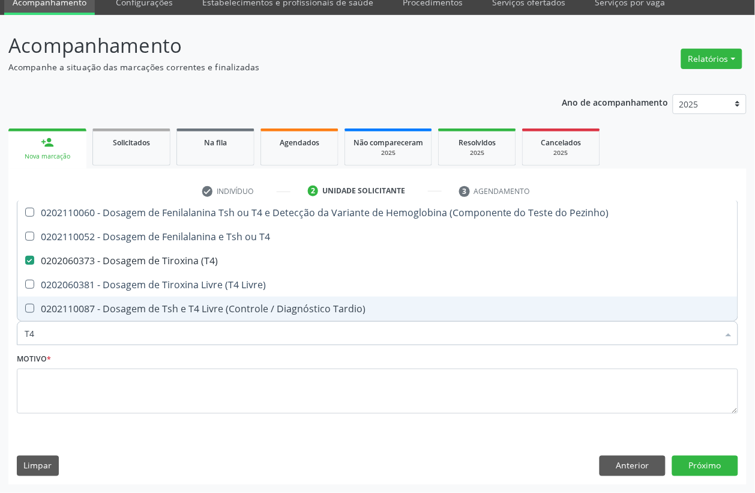
type input "T"
checkbox \(T4\) "false"
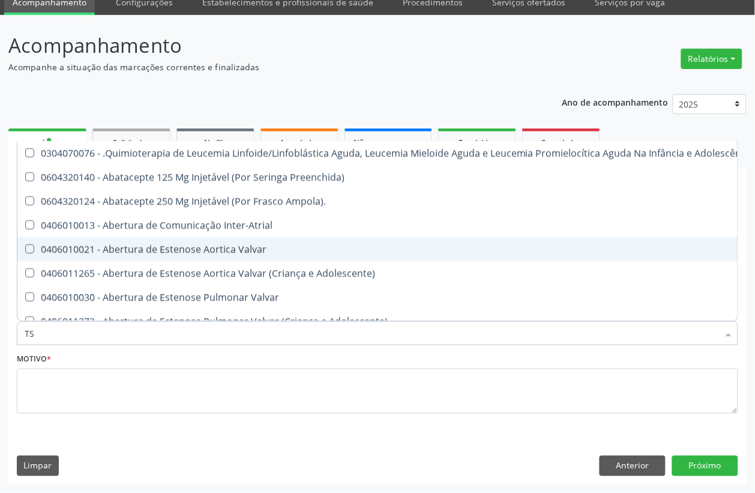
type input "TSH"
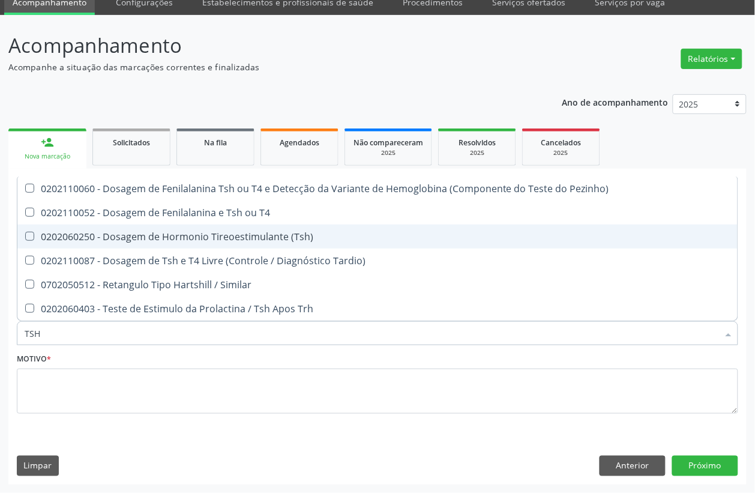
click at [169, 241] on div "0202060250 - Dosagem de Hormonio Tireoestimulante (Tsh)" at bounding box center [378, 237] width 706 height 10
checkbox \(Tsh\) "true"
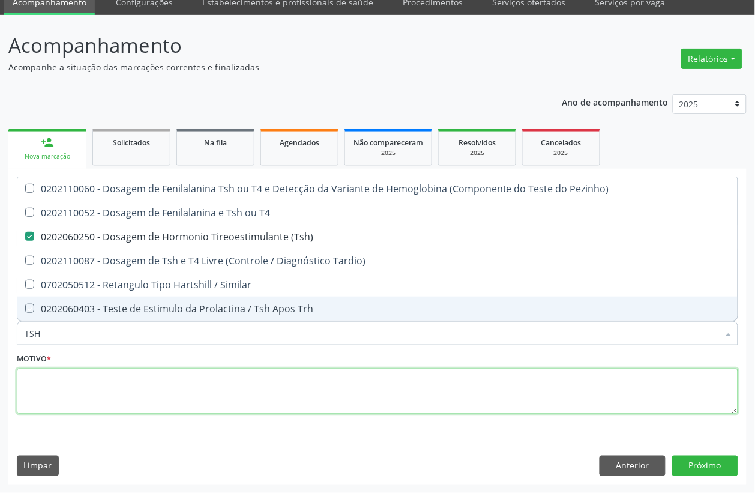
click at [71, 381] on textarea at bounding box center [377, 392] width 721 height 46
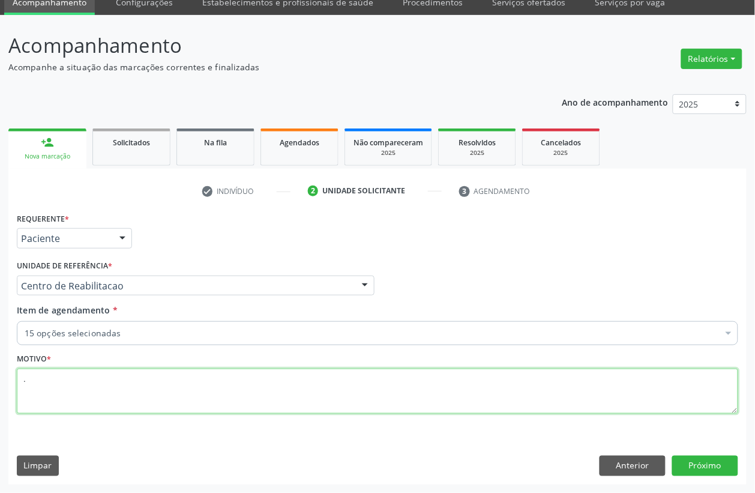
type textarea "."
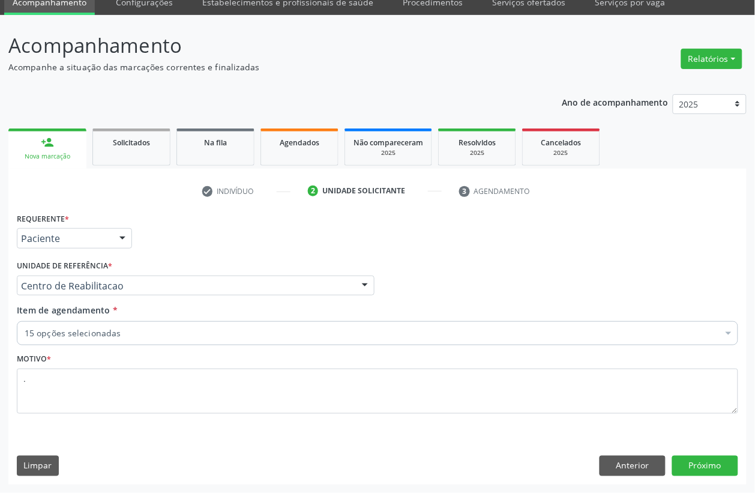
click at [727, 484] on div "Acompanhamento Acompanhe a situação das marcações correntes e finalizadas Relat…" at bounding box center [377, 254] width 755 height 478
click at [727, 469] on button "Próximo" at bounding box center [705, 466] width 66 height 20
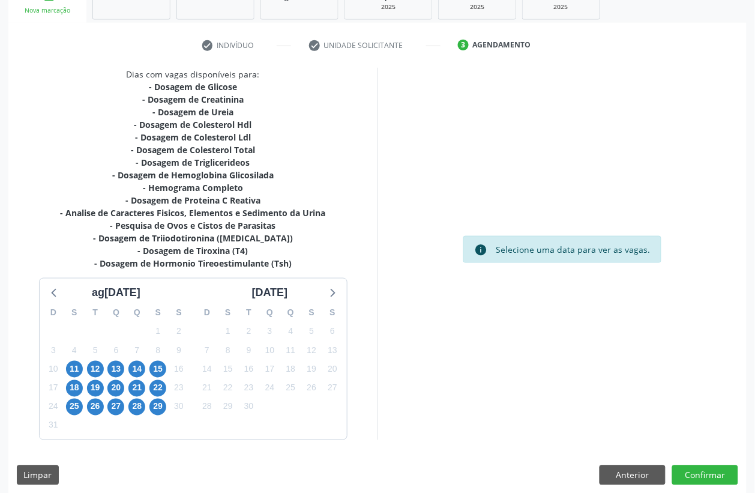
scroll to position [206, 0]
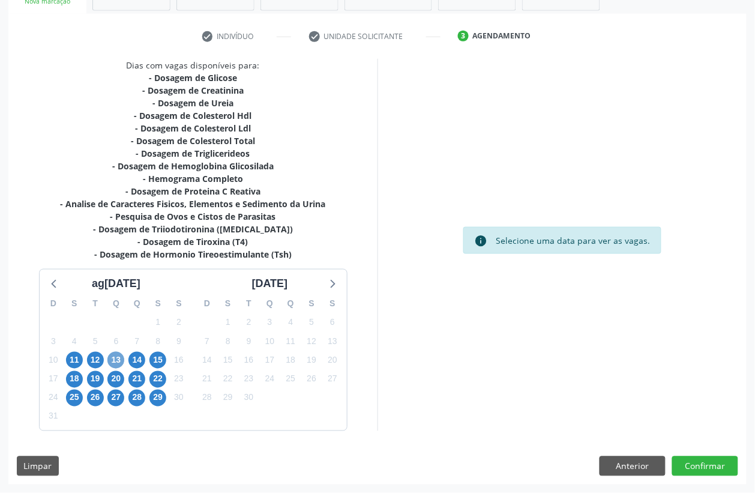
click at [121, 363] on span "13" at bounding box center [115, 360] width 17 height 17
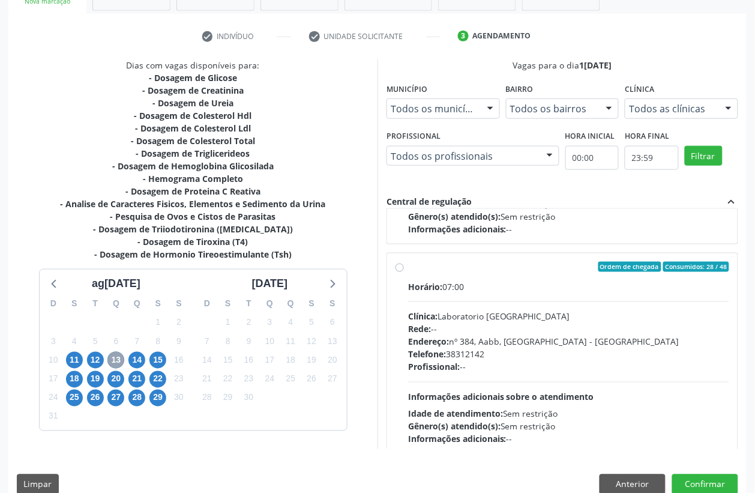
scroll to position [100, 0]
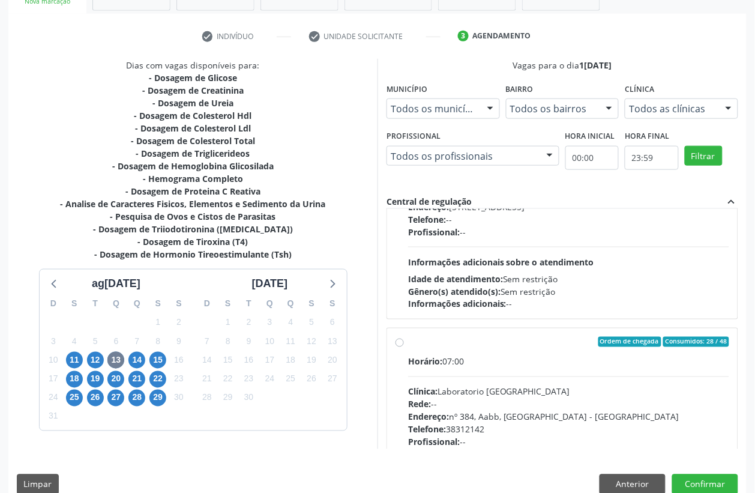
click at [481, 370] on div "Horário: 07:00 Clínica: Laboratorio Sao Francisco Rede: -- Endereço: nº 384, Aa…" at bounding box center [568, 437] width 321 height 165
click at [404, 348] on input "Ordem de chegada Consumidos: 28 / 48 Horário: 07:00 Clínica: Laboratorio Sao Fr…" at bounding box center [400, 342] width 8 height 11
radio input "true"
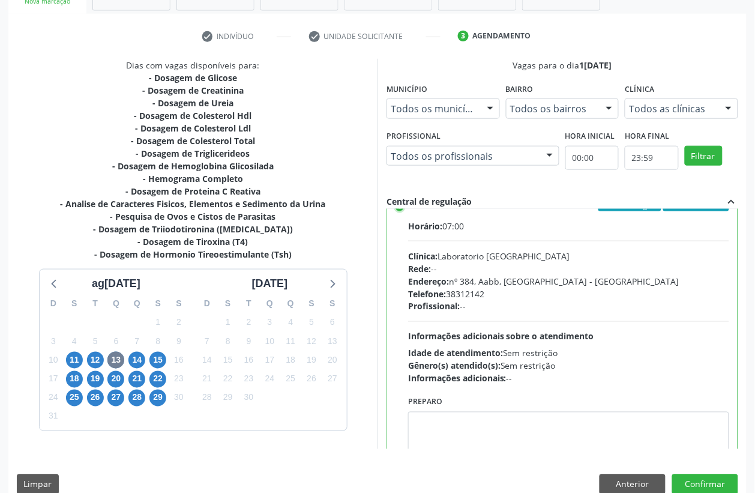
scroll to position [400, 0]
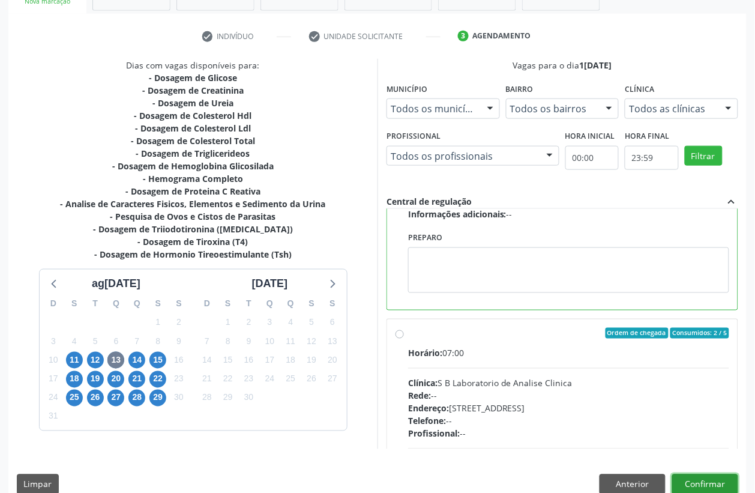
click at [728, 487] on button "Confirmar" at bounding box center [705, 484] width 66 height 20
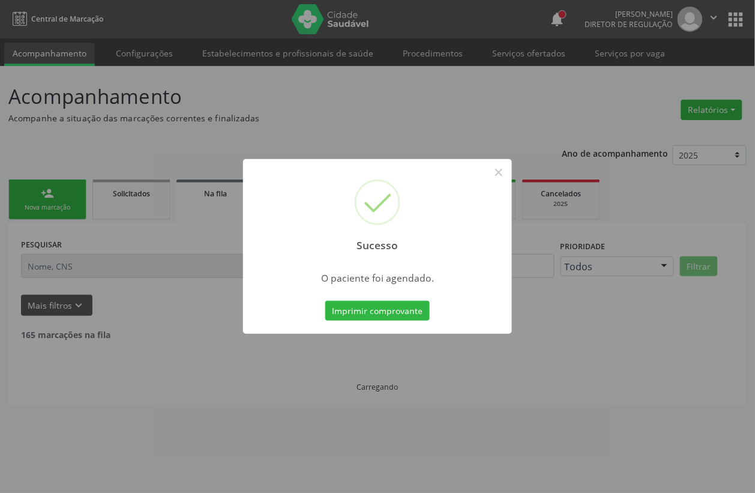
scroll to position [0, 0]
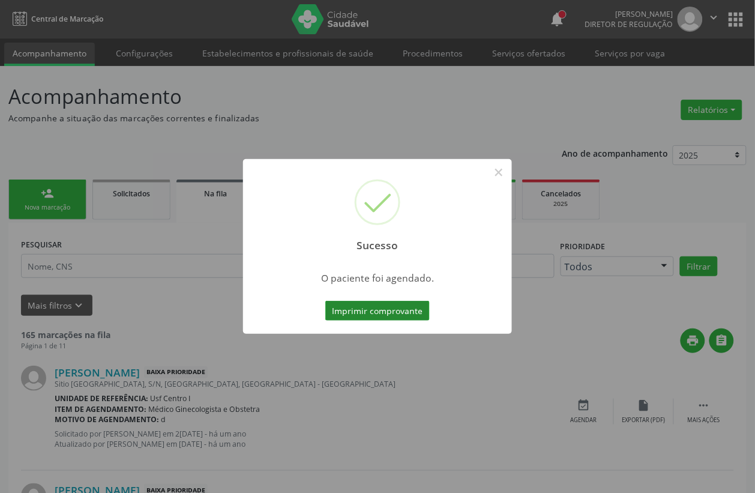
click at [379, 312] on button "Imprimir comprovante" at bounding box center [377, 311] width 104 height 20
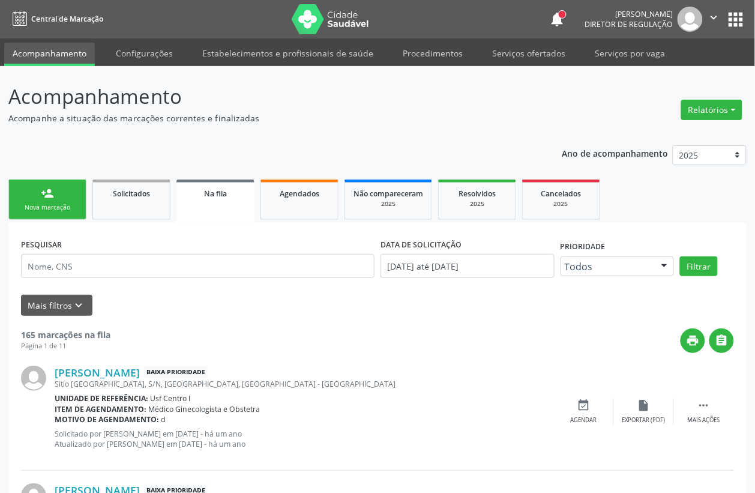
click at [730, 22] on div "Sucesso × O paciente foi agendado. Imprimir comprovante Cancel" at bounding box center [377, 246] width 755 height 493
click at [736, 19] on div "Sucesso × O paciente foi agendado. Imprimir comprovante Cancel" at bounding box center [377, 246] width 755 height 493
click at [66, 55] on div "Sucesso × O paciente foi agendado. Imprimir comprovante Cancel" at bounding box center [377, 246] width 755 height 493
click at [76, 213] on div "Sucesso × O paciente foi agendado. Imprimir comprovante Cancel" at bounding box center [377, 246] width 755 height 493
